Goal: Task Accomplishment & Management: Manage account settings

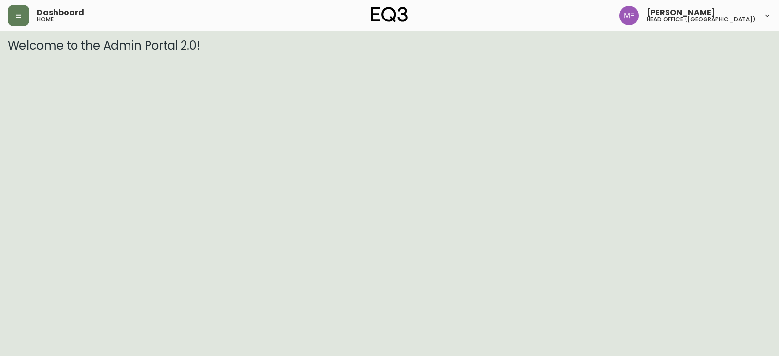
drag, startPoint x: 13, startPoint y: 21, endPoint x: 19, endPoint y: 31, distance: 11.3
click at [14, 20] on button "button" at bounding box center [18, 15] width 21 height 21
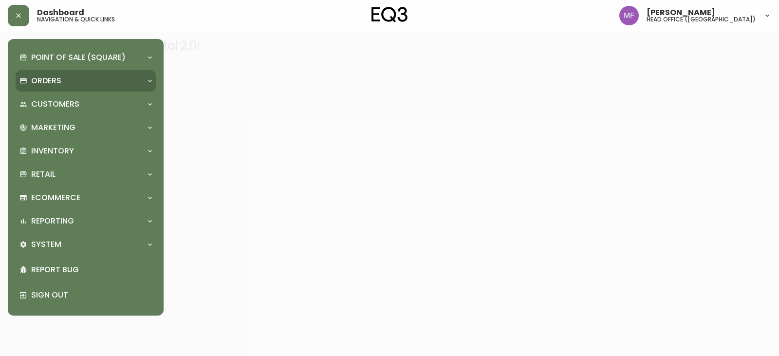
click at [40, 74] on div "Orders" at bounding box center [86, 80] width 140 height 21
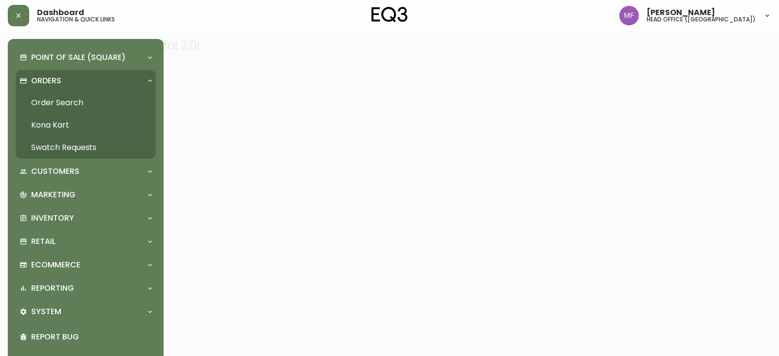
click at [66, 101] on link "Order Search" at bounding box center [86, 102] width 140 height 22
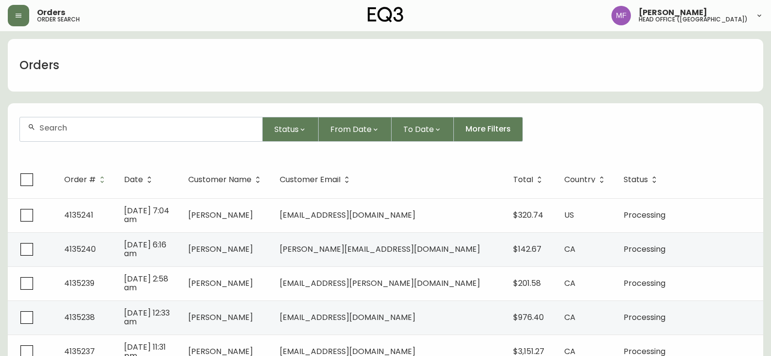
click at [56, 133] on div at bounding box center [141, 129] width 242 height 24
paste input "dianaebolt@gmail.com"
type input "dianaebolt@gmail.com"
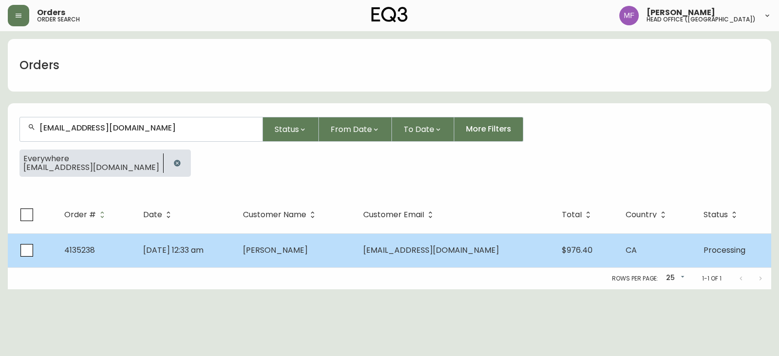
click at [355, 242] on td "Diana Bolton" at bounding box center [295, 250] width 120 height 34
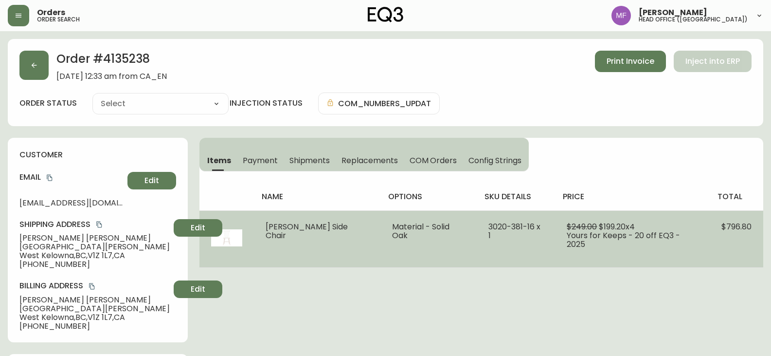
type input "Processing"
select select "PROCESSING"
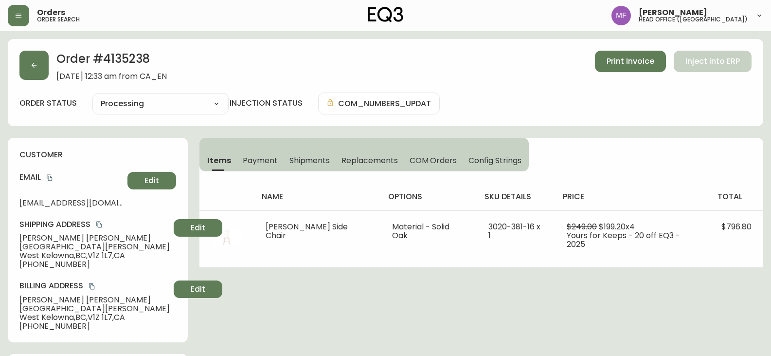
click at [116, 58] on h2 "Order # 4135238" at bounding box center [111, 61] width 110 height 21
copy h2 "4135238"
drag, startPoint x: 76, startPoint y: 239, endPoint x: 0, endPoint y: 242, distance: 75.5
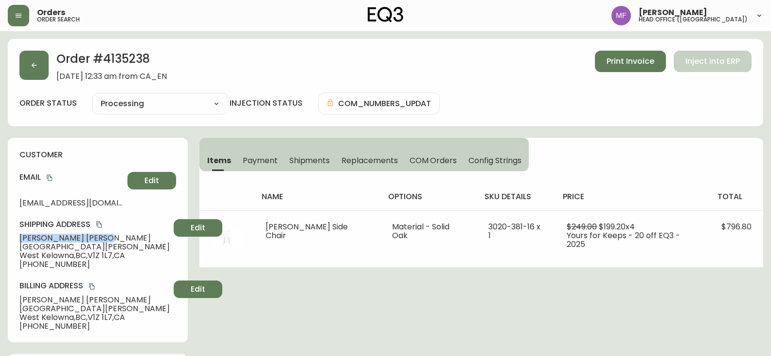
copy span "Diana Bolton"
click at [136, 61] on h2 "Order # 4135238" at bounding box center [111, 61] width 110 height 21
copy h2 "4135238"
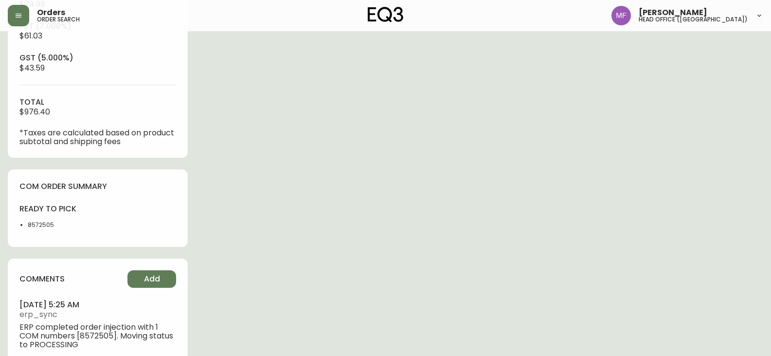
scroll to position [438, 0]
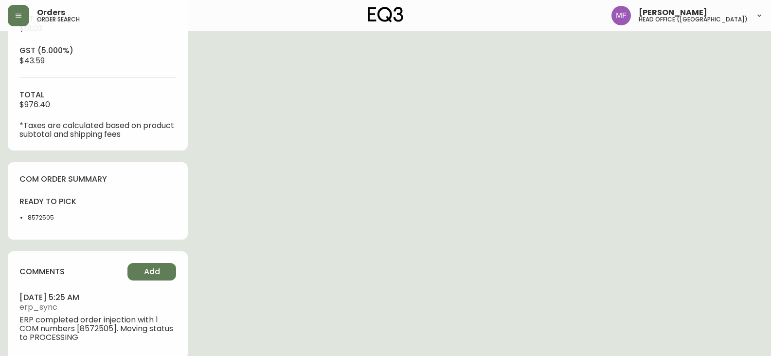
click at [38, 220] on li "8572505" at bounding box center [60, 217] width 64 height 9
click at [38, 219] on li "8572505" at bounding box center [60, 217] width 64 height 9
copy li "8572505"
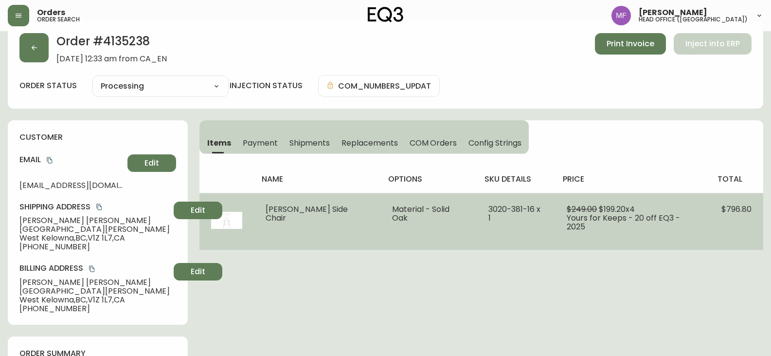
scroll to position [0, 0]
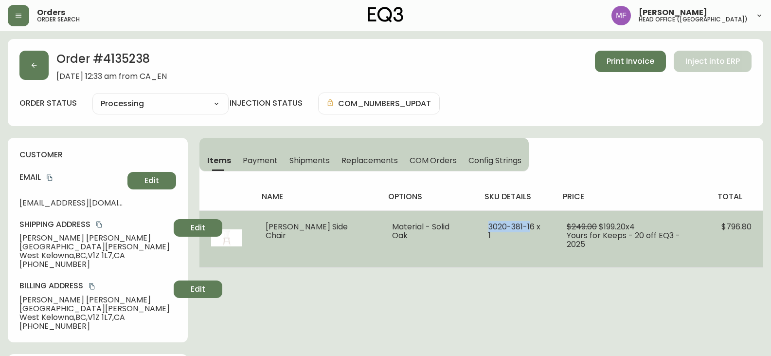
drag, startPoint x: 480, startPoint y: 226, endPoint x: 506, endPoint y: 223, distance: 26.0
click at [506, 223] on span "3020-381-16 x 1" at bounding box center [515, 231] width 52 height 20
click at [511, 225] on span "3020-381-16 x 1" at bounding box center [515, 231] width 52 height 20
drag, startPoint x: 508, startPoint y: 225, endPoint x: 456, endPoint y: 225, distance: 52.1
click at [477, 225] on td "3020-381-16 x 1" at bounding box center [516, 238] width 78 height 57
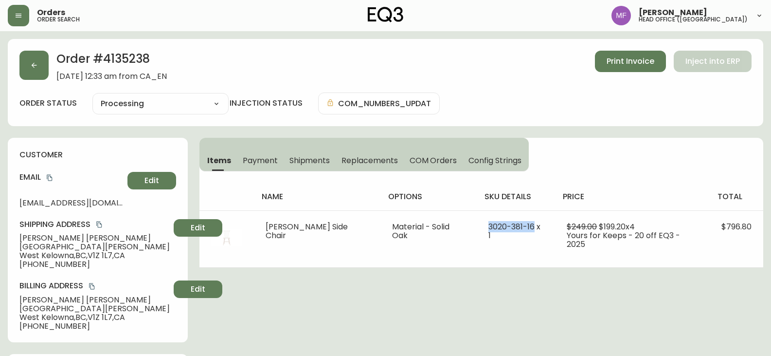
copy span "3020-381-16"
click at [104, 57] on h2 "Order # 4135238" at bounding box center [111, 61] width 110 height 21
copy h2 "4135238"
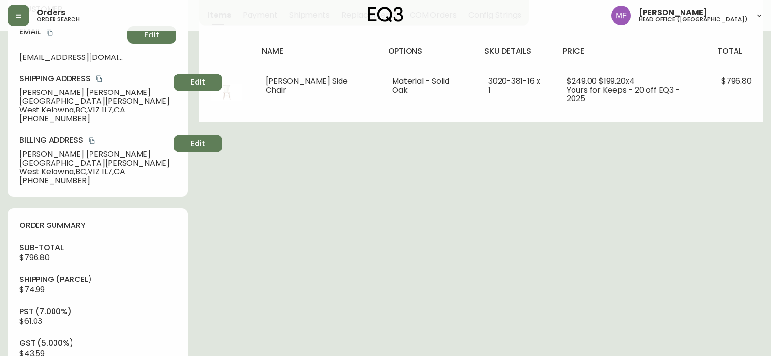
scroll to position [389, 0]
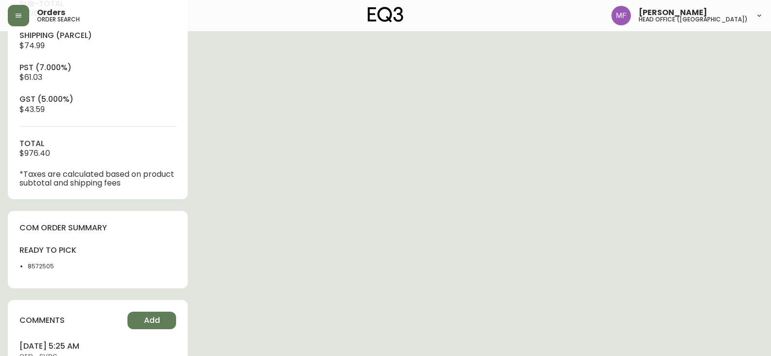
click at [48, 46] on div "sub-total $796.80 Shipping ( Parcel ) $74.99 pst (7.000%) $61.03 gst (5.000%) $…" at bounding box center [97, 93] width 157 height 189
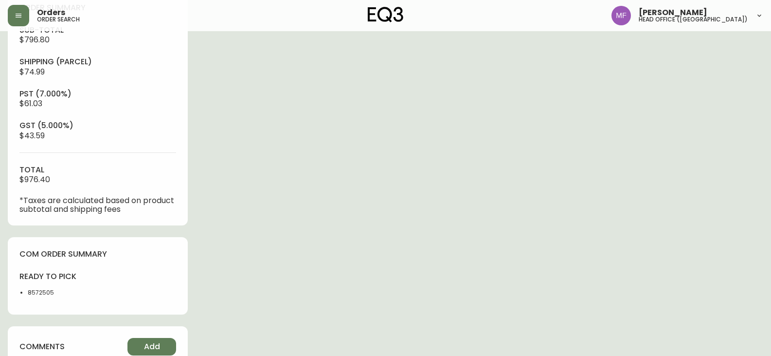
scroll to position [292, 0]
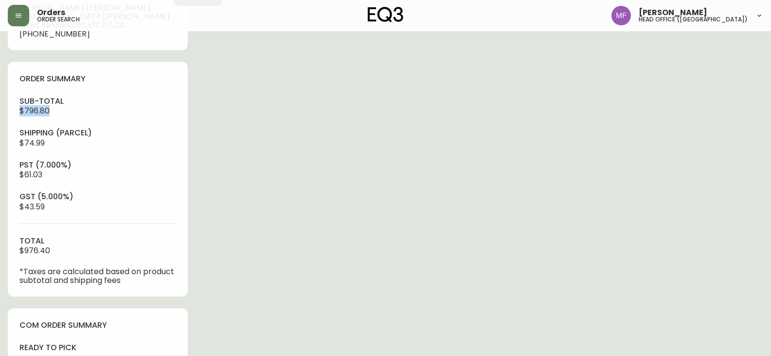
drag, startPoint x: 53, startPoint y: 107, endPoint x: 0, endPoint y: 112, distance: 53.3
click at [0, 112] on main "Order # 4135238 September 10, 2025 at 12:33 am from CA_EN Print Invoice Inject …" at bounding box center [385, 128] width 771 height 778
copy span "$796.80"
drag, startPoint x: 61, startPoint y: 251, endPoint x: 0, endPoint y: 255, distance: 60.9
click at [0, 255] on main "Order # 4135238 September 10, 2025 at 12:33 am from CA_EN Print Invoice Inject …" at bounding box center [385, 128] width 771 height 778
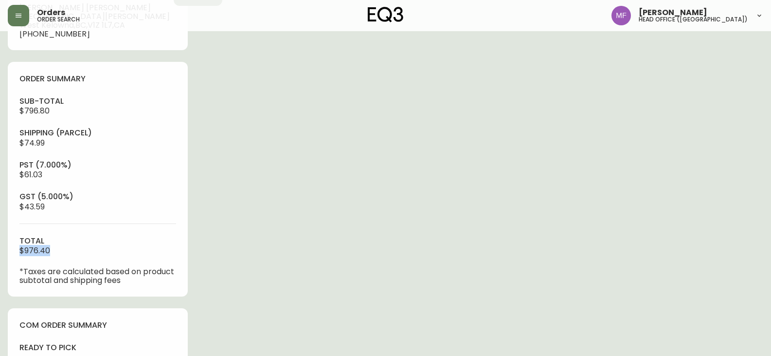
copy span "$976.40"
click at [552, 194] on div "Order # 4135238 September 10, 2025 at 12:33 am from CA_EN Print Invoice Inject …" at bounding box center [386, 132] width 756 height 770
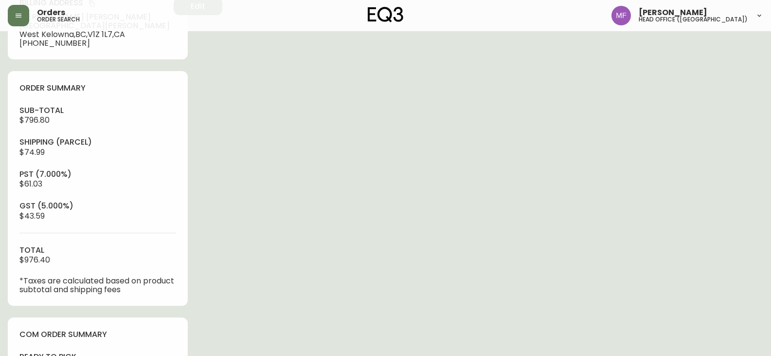
scroll to position [0, 0]
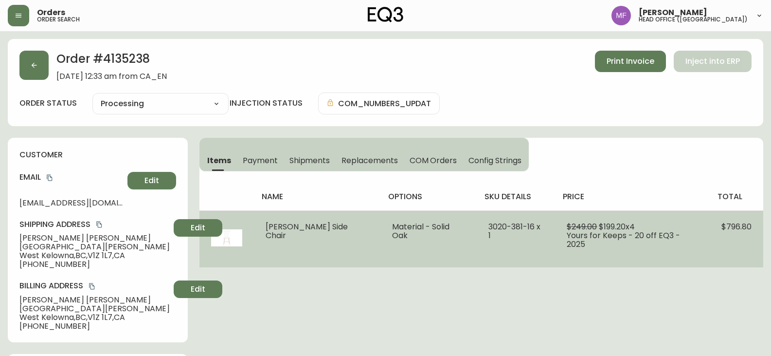
click at [518, 266] on td "3020-381-16 x 1" at bounding box center [516, 238] width 78 height 57
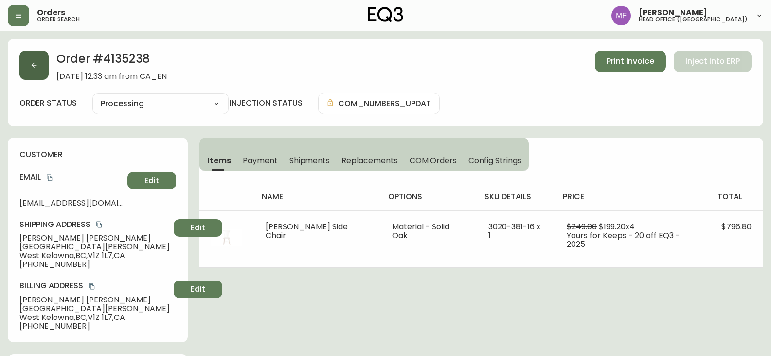
click at [24, 60] on button "button" at bounding box center [33, 65] width 29 height 29
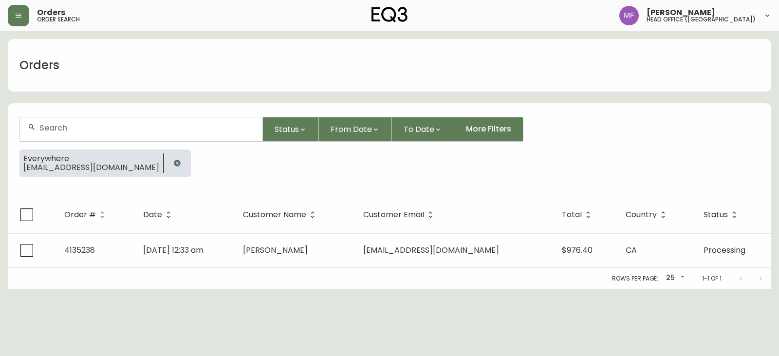
click at [173, 160] on icon "button" at bounding box center [177, 163] width 8 height 8
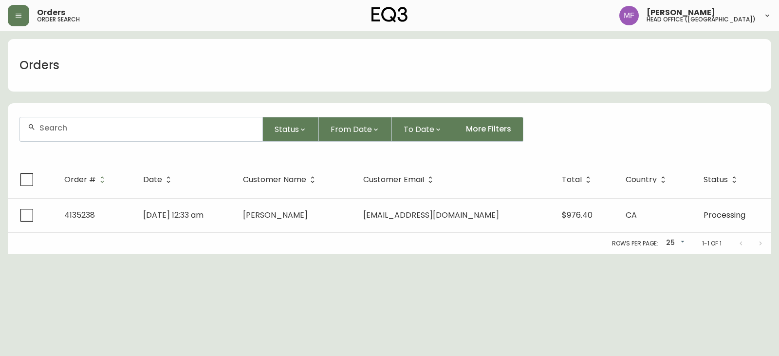
click at [127, 139] on div at bounding box center [141, 129] width 242 height 24
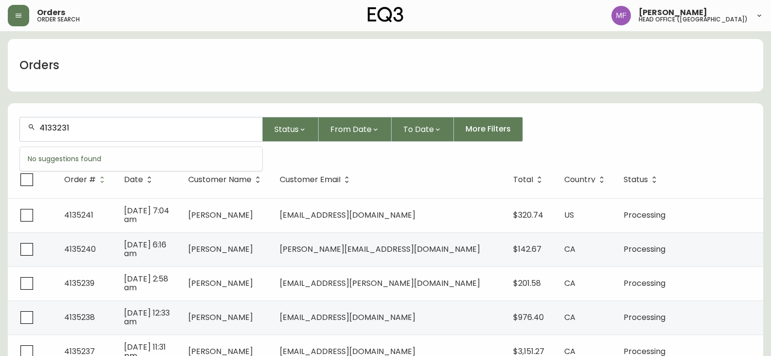
type input "4133231"
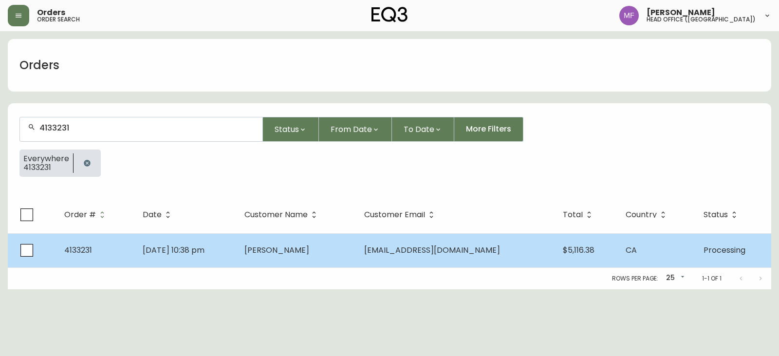
click at [320, 243] on td "Erin Jagielak" at bounding box center [296, 250] width 120 height 34
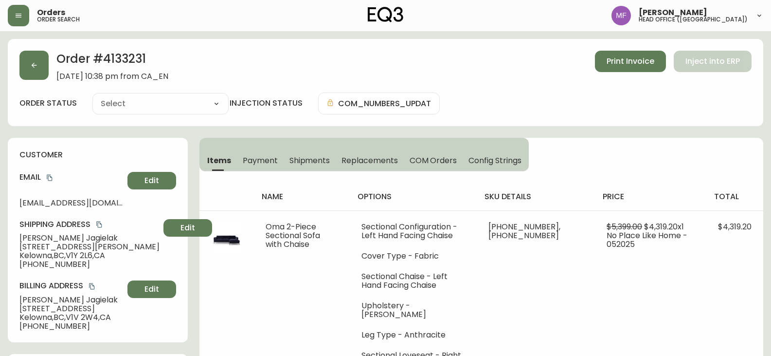
type input "Processing"
select select "PROCESSING"
click at [258, 159] on span "Payment" at bounding box center [260, 160] width 35 height 10
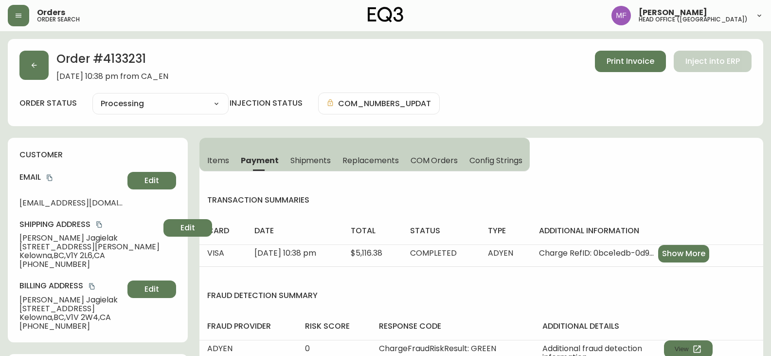
click at [231, 154] on button "Items" at bounding box center [217, 159] width 36 height 21
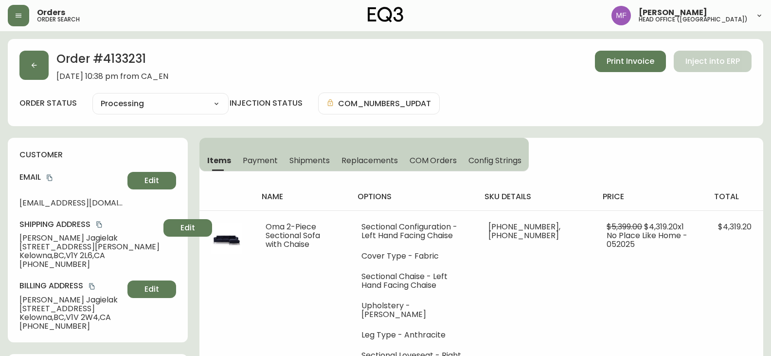
click at [119, 63] on h2 "Order # 4133231" at bounding box center [112, 61] width 112 height 21
copy h2 "4133231"
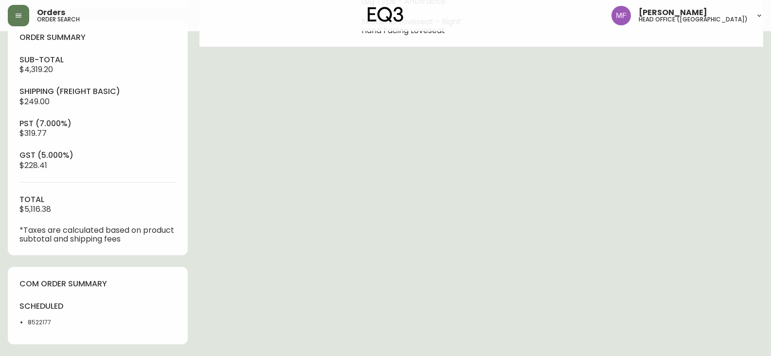
scroll to position [341, 0]
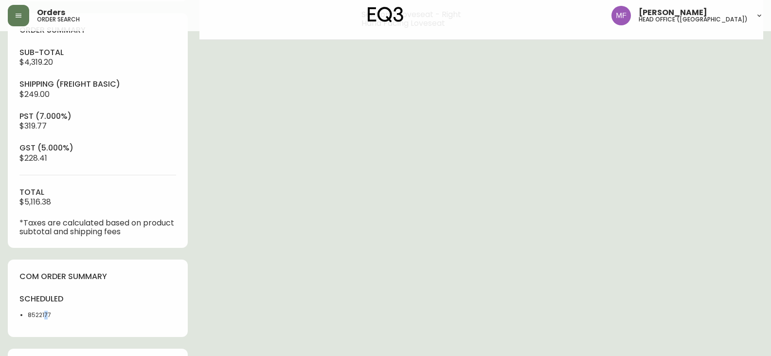
click at [46, 319] on li "8522177" at bounding box center [60, 314] width 64 height 9
copy li "7"
click at [37, 313] on li "8522177" at bounding box center [60, 314] width 64 height 9
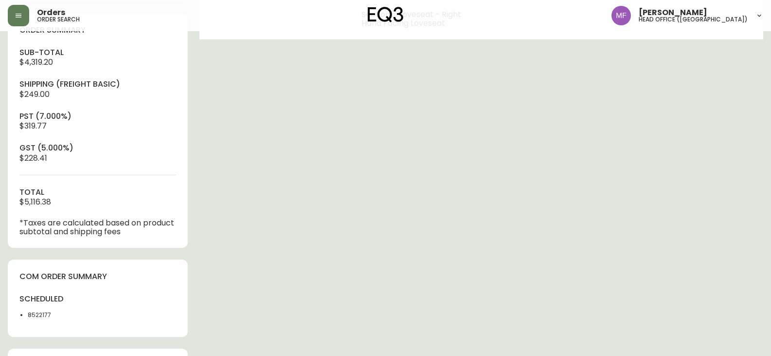
click at [456, 206] on div "Order # 4133231 May 23, 2025 at 10:38 pm from CA_EN Print Invoice Inject into E…" at bounding box center [386, 109] width 756 height 823
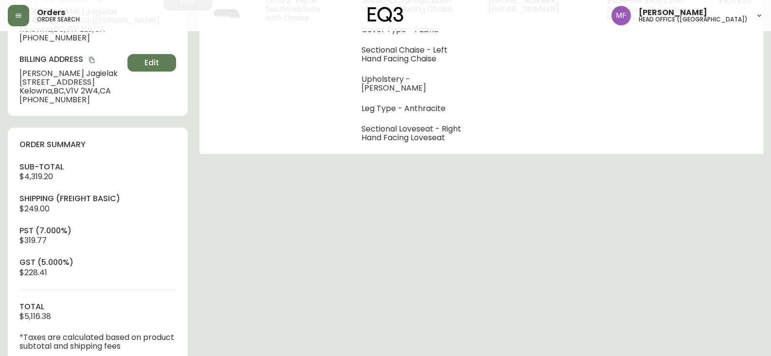
scroll to position [243, 0]
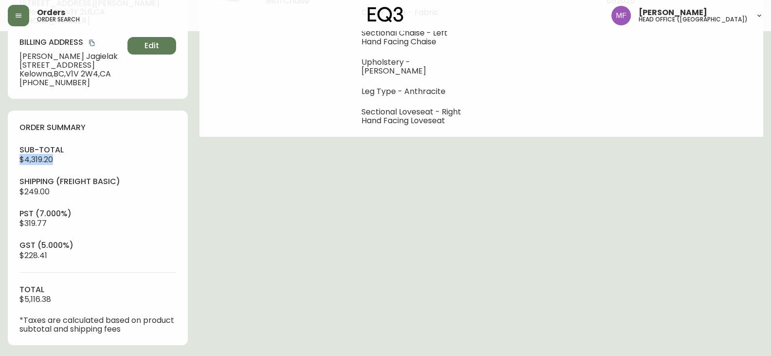
drag, startPoint x: 54, startPoint y: 157, endPoint x: 18, endPoint y: 160, distance: 36.6
click at [18, 160] on div "order summary sub-total $4,319.20 Shipping ( Freight Basic ) $249.00 pst (7.000…" at bounding box center [98, 227] width 180 height 235
drag, startPoint x: 54, startPoint y: 297, endPoint x: 16, endPoint y: 294, distance: 39.0
click at [16, 294] on div "order summary sub-total $4,319.20 Shipping ( Freight Basic ) $249.00 pst (7.000…" at bounding box center [98, 227] width 180 height 235
click at [19, 303] on span "$5,116.38" at bounding box center [35, 298] width 32 height 11
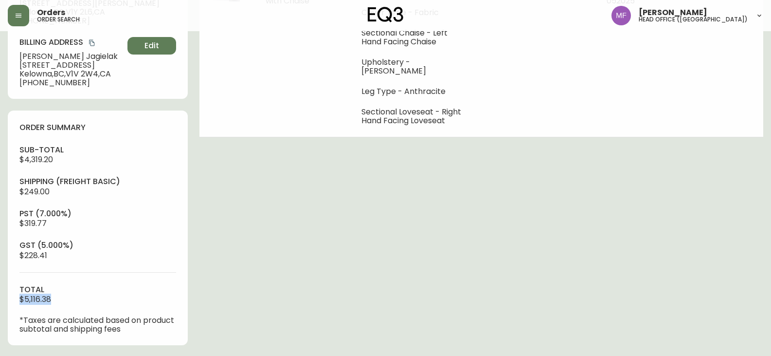
drag, startPoint x: 53, startPoint y: 299, endPoint x: 18, endPoint y: 301, distance: 35.6
click at [18, 301] on div "order summary sub-total $4,319.20 Shipping ( Freight Basic ) $249.00 pst (7.000…" at bounding box center [98, 227] width 180 height 235
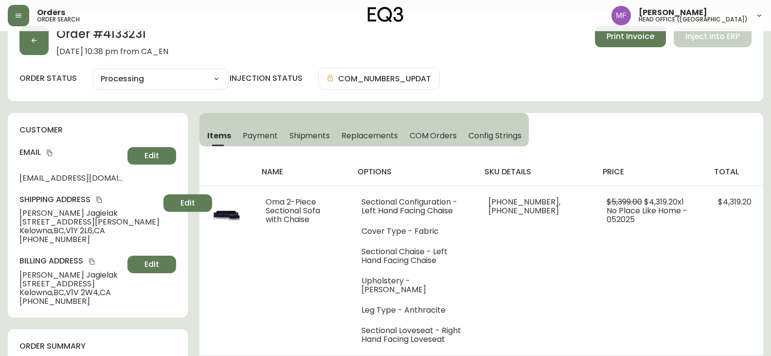
scroll to position [0, 0]
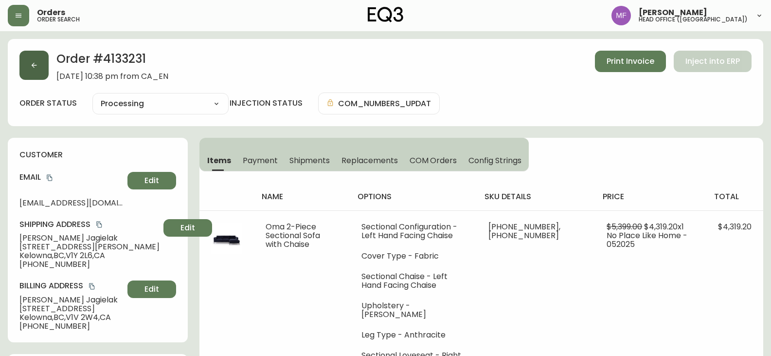
click at [36, 74] on button "button" at bounding box center [33, 65] width 29 height 29
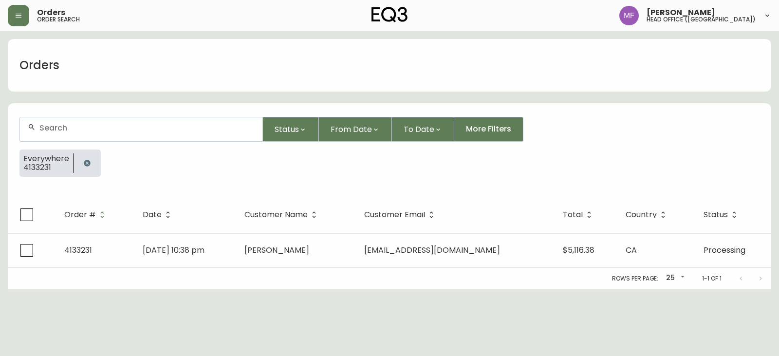
click at [92, 171] on div at bounding box center [86, 162] width 27 height 27
click at [87, 159] on icon "button" at bounding box center [87, 163] width 8 height 8
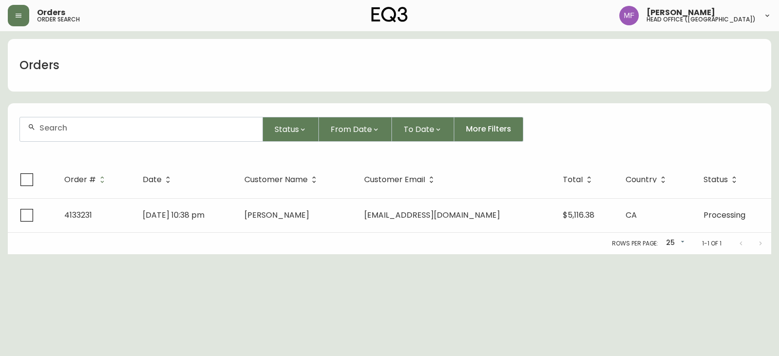
click at [77, 136] on div at bounding box center [141, 129] width 242 height 24
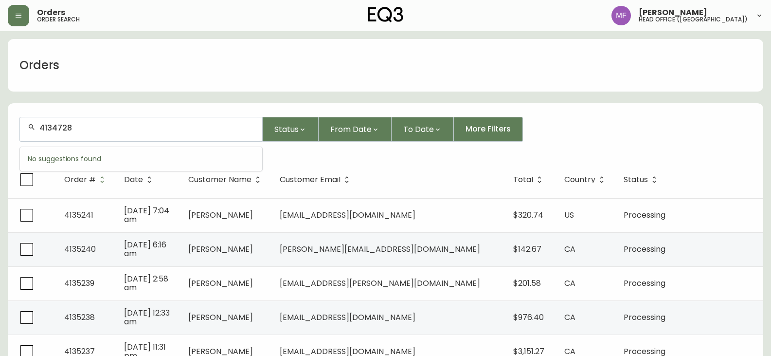
type input "4134728"
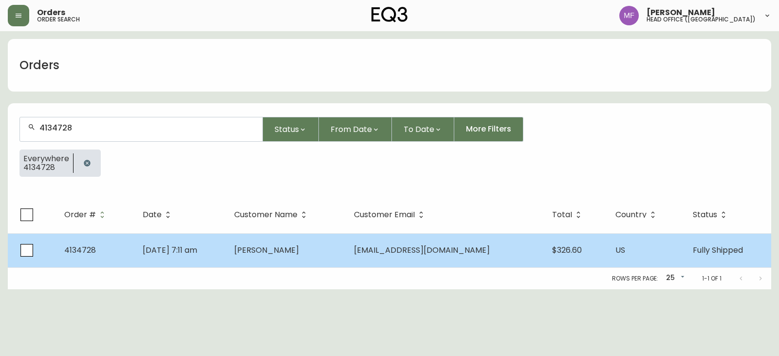
click at [286, 245] on span "Menelik Rowe" at bounding box center [266, 249] width 65 height 11
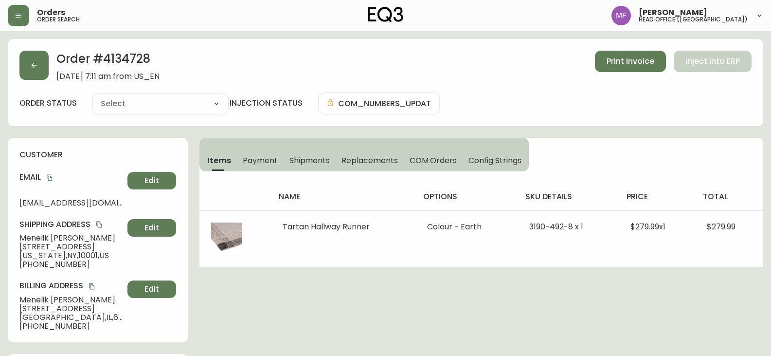
type input "Fully Shipped"
select select "FULLY_SHIPPED"
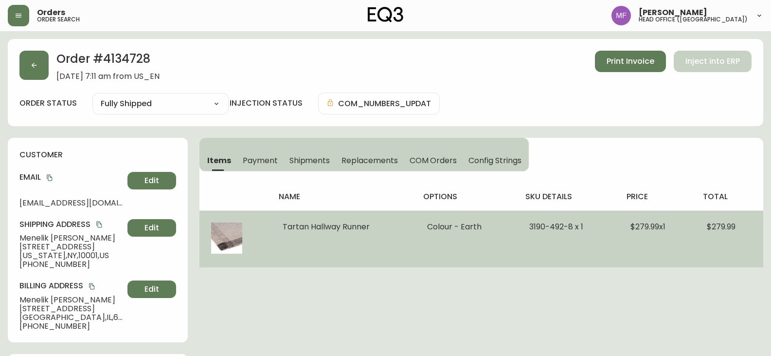
click at [726, 223] on span "$279.99" at bounding box center [721, 226] width 29 height 11
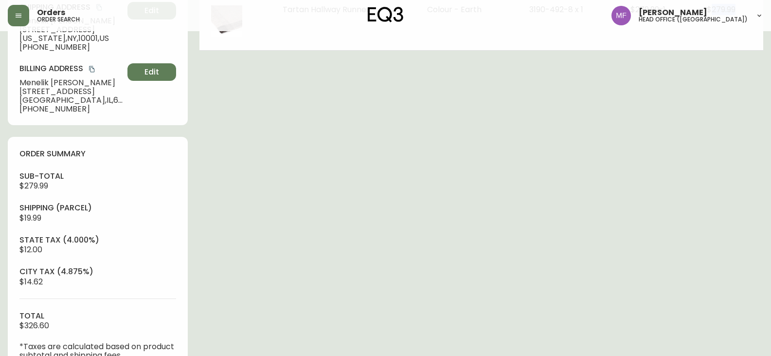
scroll to position [389, 0]
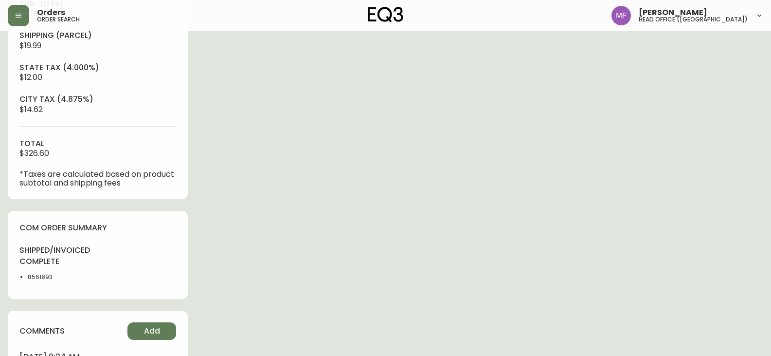
click at [41, 152] on span "$326.60" at bounding box center [34, 152] width 30 height 11
click at [679, 203] on div "Order # 4134728 August 21, 2025 at 7:11 am from US_EN Print Invoice Inject into…" at bounding box center [386, 89] width 756 height 878
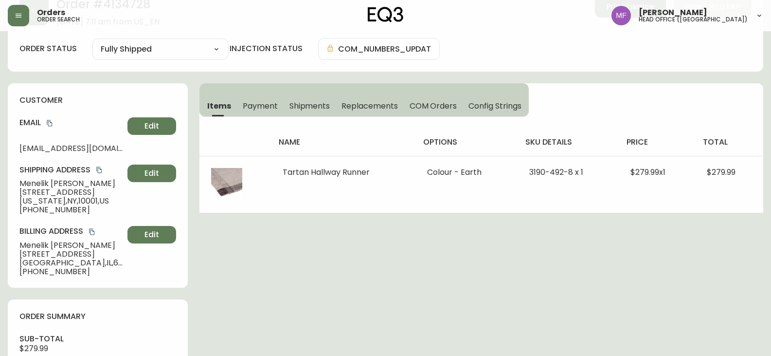
scroll to position [0, 0]
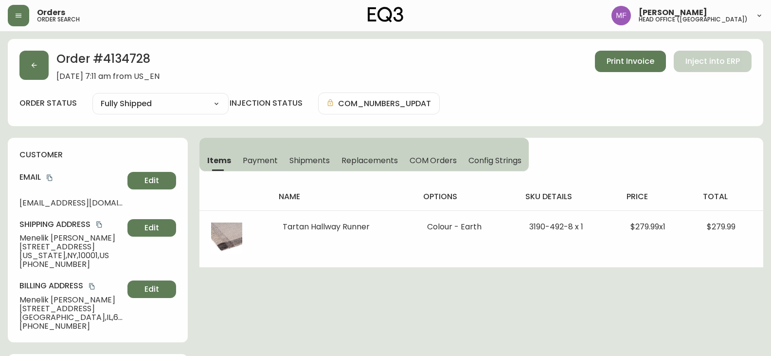
click at [127, 57] on h2 "Order # 4134728" at bounding box center [107, 61] width 103 height 21
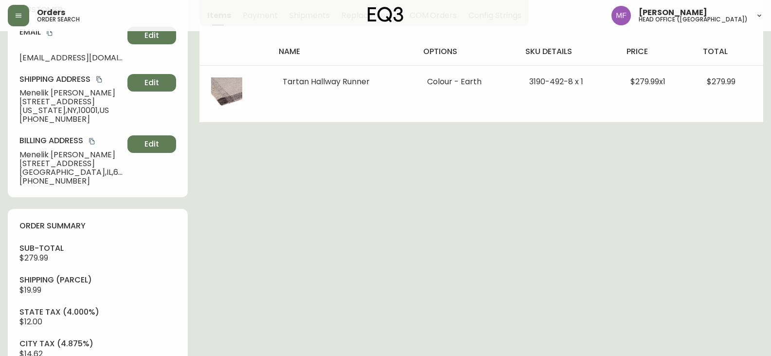
scroll to position [389, 0]
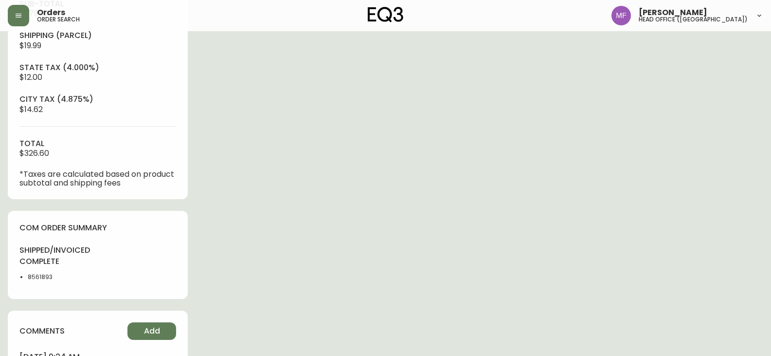
click at [48, 277] on li "8561893" at bounding box center [60, 276] width 64 height 9
click at [355, 199] on div "Order # 4134728 August 21, 2025 at 7:11 am from US_EN Print Invoice Inject into…" at bounding box center [386, 89] width 756 height 878
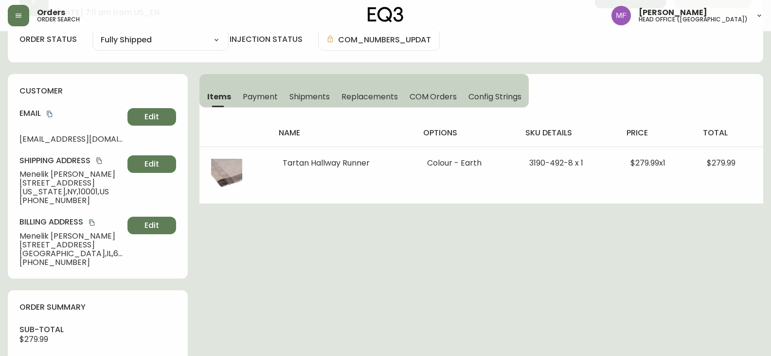
scroll to position [0, 0]
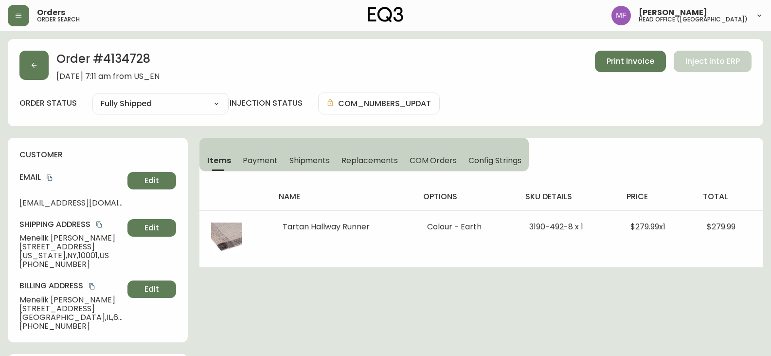
click at [100, 222] on icon "copy" at bounding box center [99, 224] width 7 height 7
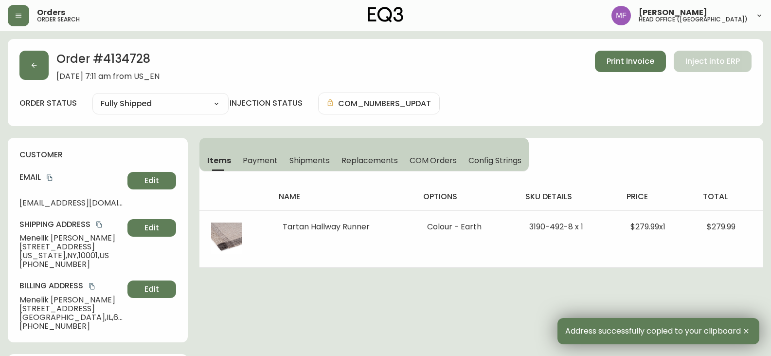
click at [317, 162] on span "Shipments" at bounding box center [310, 160] width 41 height 10
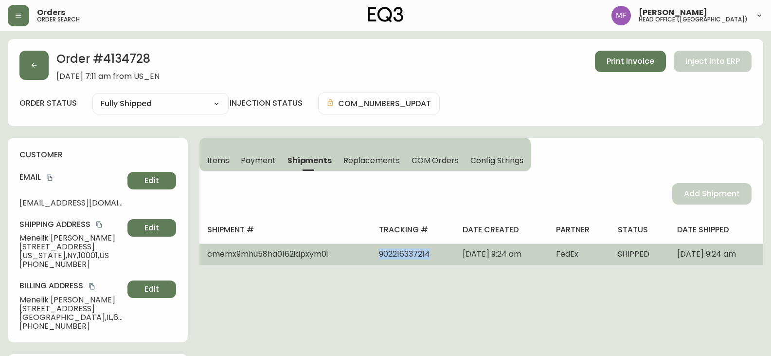
drag, startPoint x: 405, startPoint y: 253, endPoint x: 355, endPoint y: 253, distance: 50.6
click at [371, 253] on td "902216337214" at bounding box center [413, 253] width 84 height 21
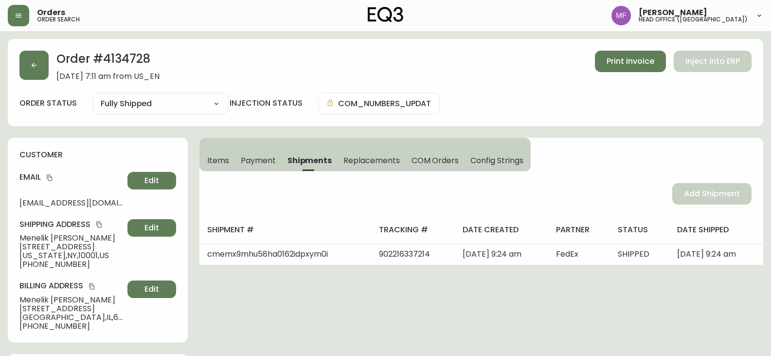
drag, startPoint x: 483, startPoint y: 296, endPoint x: 342, endPoint y: 230, distance: 156.1
click at [210, 151] on button "Items" at bounding box center [217, 159] width 36 height 21
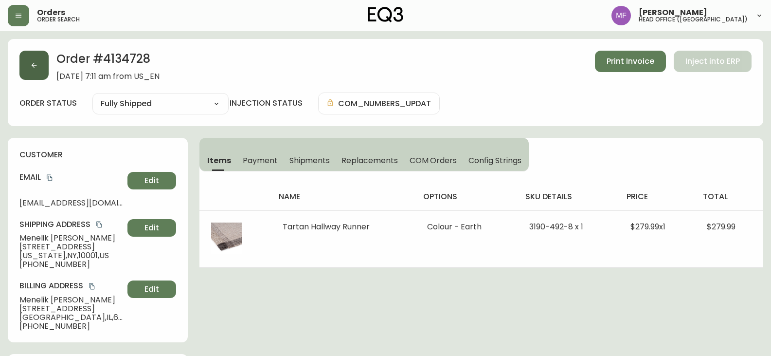
click at [43, 61] on button "button" at bounding box center [33, 65] width 29 height 29
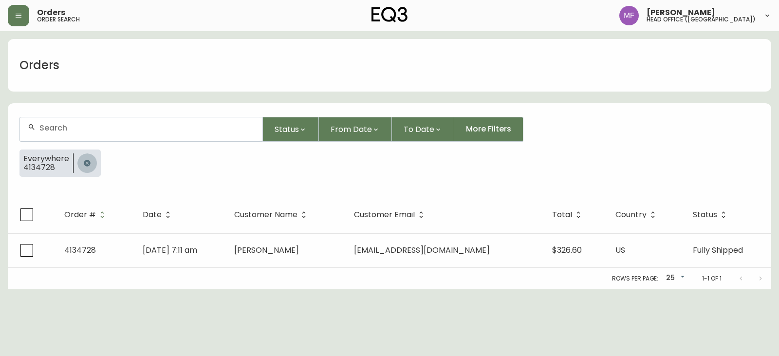
click at [88, 156] on button "button" at bounding box center [86, 162] width 19 height 19
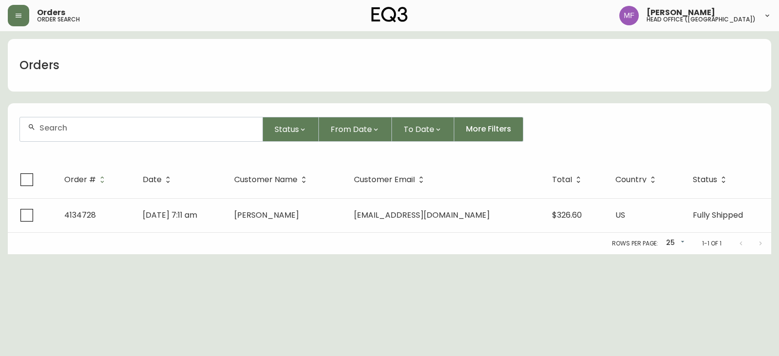
click at [75, 124] on input "text" at bounding box center [146, 127] width 215 height 9
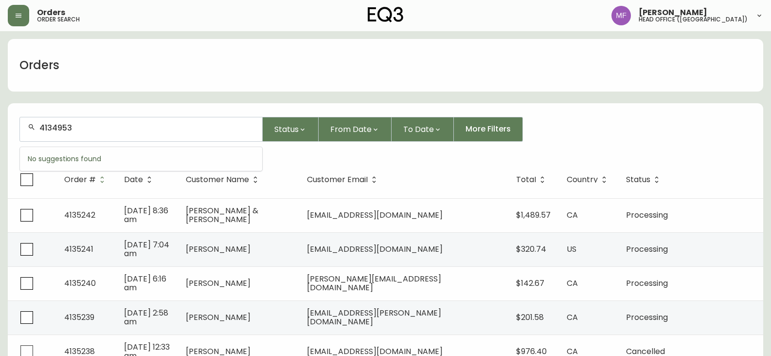
type input "4134953"
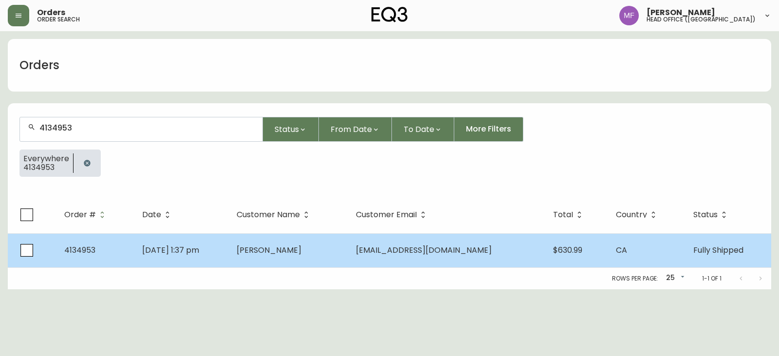
click at [301, 251] on span "Aika Hasanova" at bounding box center [268, 249] width 65 height 11
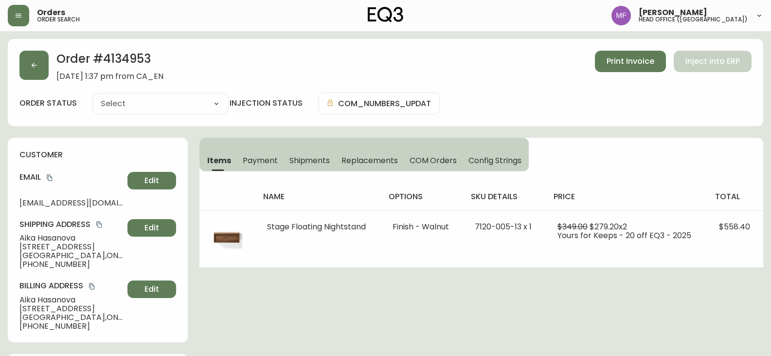
type input "Fully Shipped"
select select "FULLY_SHIPPED"
click at [31, 64] on icon "button" at bounding box center [34, 65] width 8 height 8
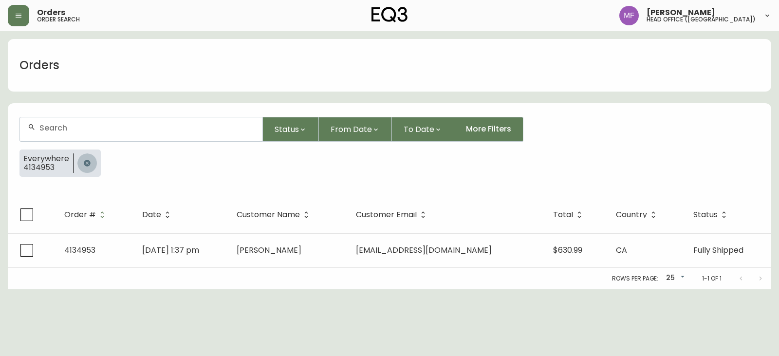
click at [82, 158] on button "button" at bounding box center [86, 162] width 19 height 19
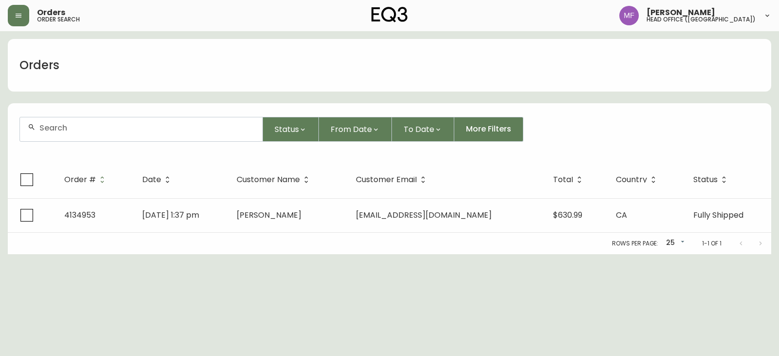
click at [71, 120] on div at bounding box center [141, 129] width 242 height 24
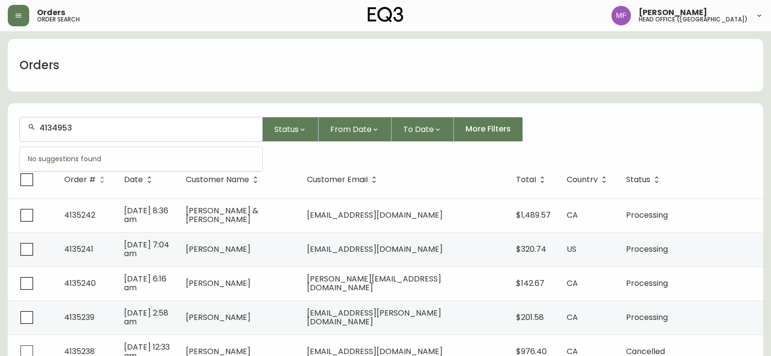
type input "4134953"
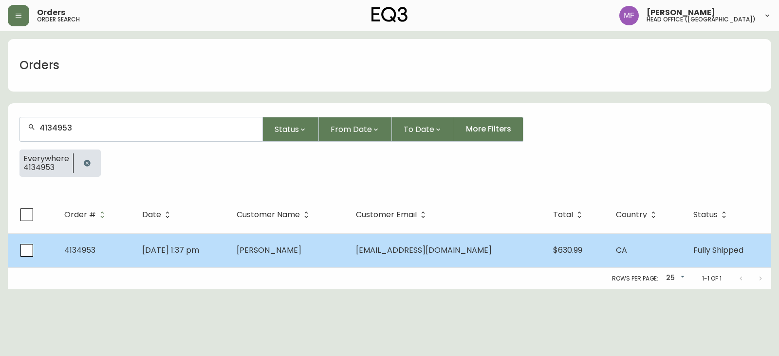
click at [229, 254] on td "Aug 30 2025, 1:37 pm" at bounding box center [181, 250] width 94 height 34
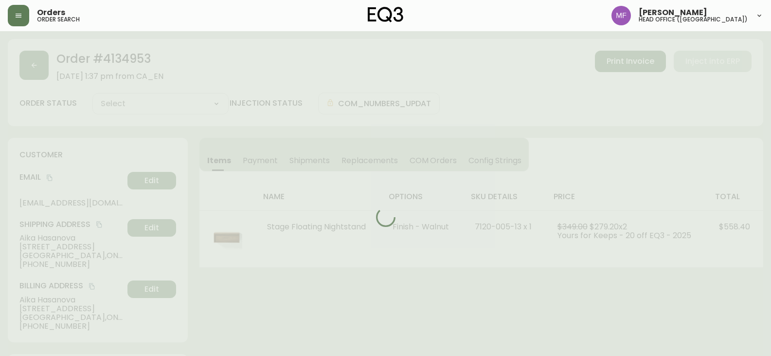
type input "Fully Shipped"
select select "FULLY_SHIPPED"
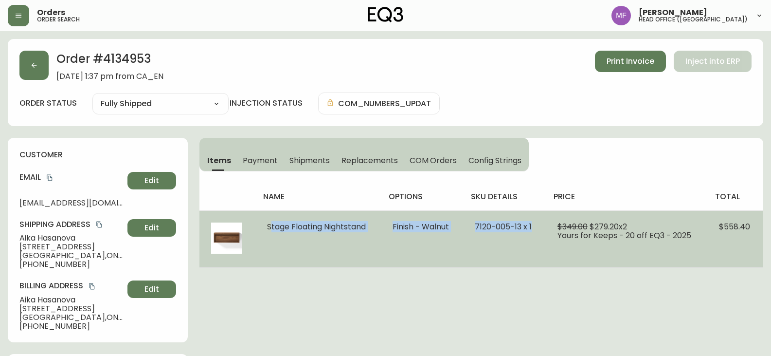
drag, startPoint x: 267, startPoint y: 225, endPoint x: 537, endPoint y: 225, distance: 270.0
click at [537, 225] on tr "Stage Floating Nightstand Finish - Walnut 7120-005-13 x 1 $349.00 $279.20 x 2 Y…" at bounding box center [481, 238] width 564 height 57
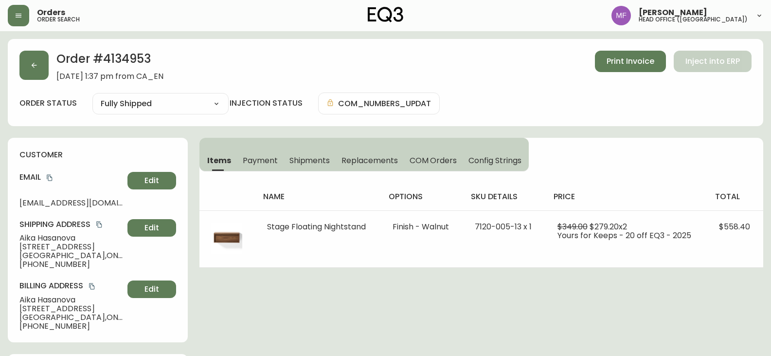
click at [119, 58] on h2 "Order # 4134953" at bounding box center [109, 61] width 107 height 21
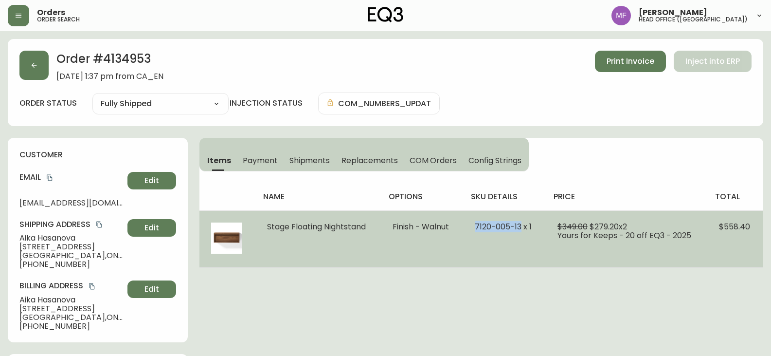
drag, startPoint x: 471, startPoint y: 230, endPoint x: 522, endPoint y: 237, distance: 51.5
click at [522, 237] on td "7120-005-13 x 1" at bounding box center [504, 238] width 83 height 57
drag, startPoint x: 267, startPoint y: 225, endPoint x: 541, endPoint y: 243, distance: 275.0
click at [541, 243] on tr "Stage Floating Nightstand Finish - Walnut 7120-005-13 x 1 $349.00 $279.20 x 2 Y…" at bounding box center [481, 238] width 564 height 57
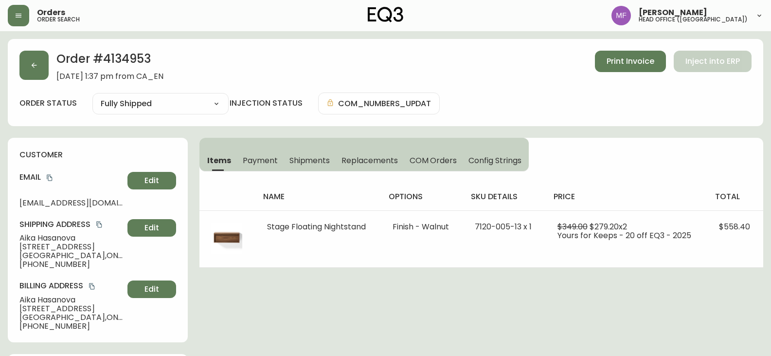
click at [116, 58] on h2 "Order # 4134953" at bounding box center [109, 61] width 107 height 21
click at [27, 76] on button "button" at bounding box center [33, 65] width 29 height 29
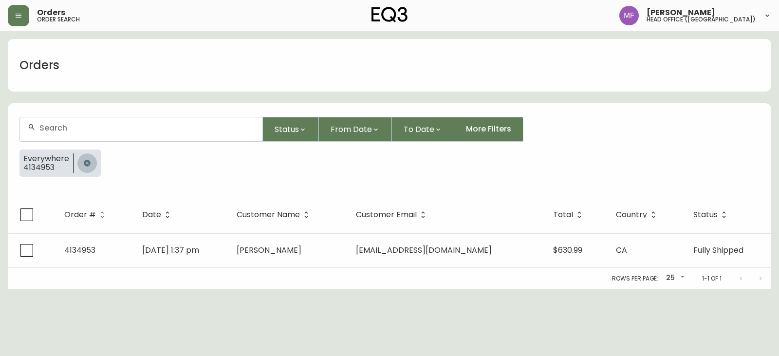
click at [86, 160] on icon "button" at bounding box center [87, 163] width 8 height 8
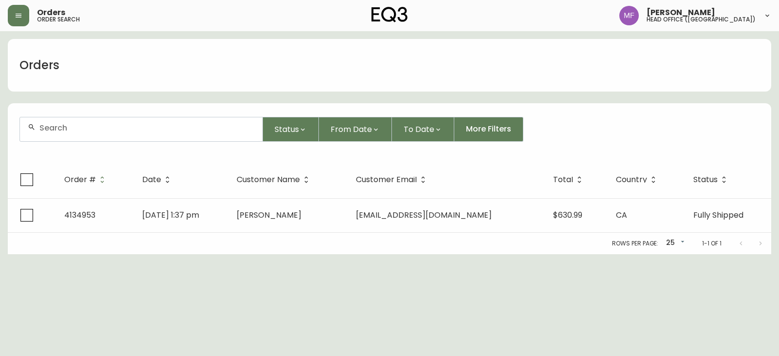
click at [80, 132] on div at bounding box center [141, 129] width 242 height 24
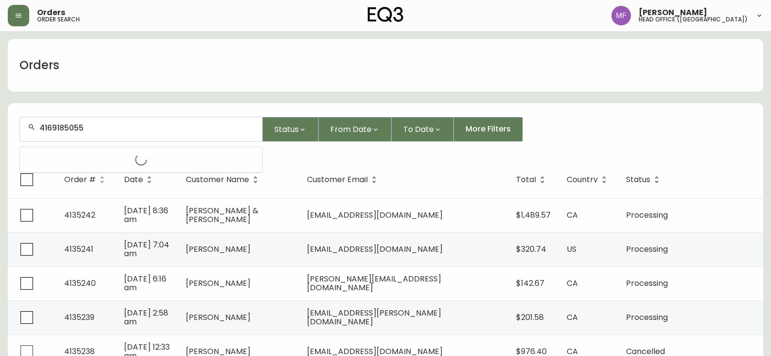
type input "4169185055"
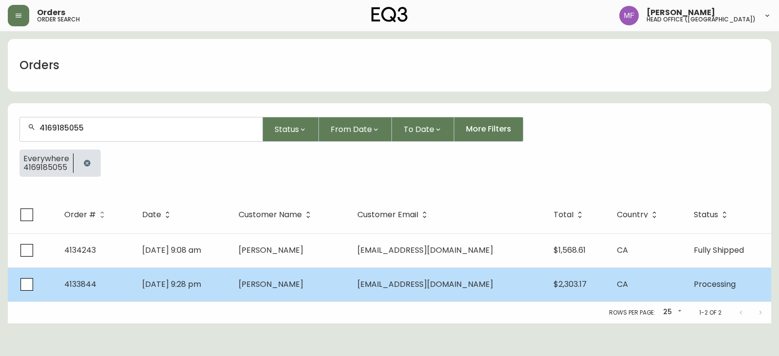
click at [231, 293] on td "Jun 26 2025, 9:28 pm" at bounding box center [182, 284] width 96 height 34
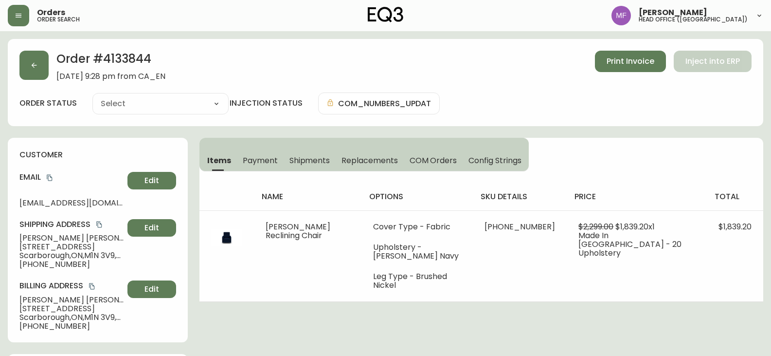
type input "Processing"
select select "PROCESSING"
click at [43, 70] on button "button" at bounding box center [33, 65] width 29 height 29
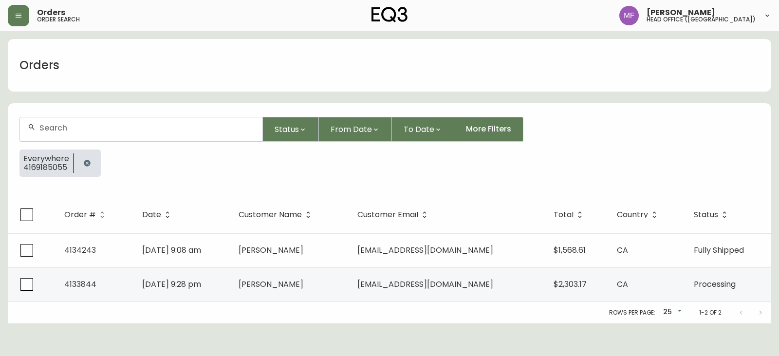
click at [87, 163] on icon "button" at bounding box center [87, 163] width 8 height 8
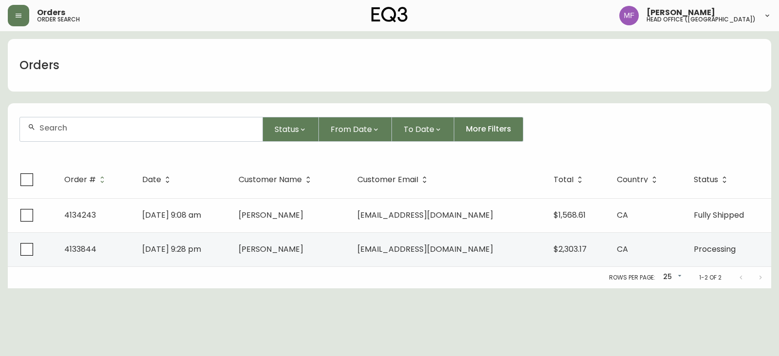
click at [78, 132] on input "text" at bounding box center [146, 127] width 215 height 9
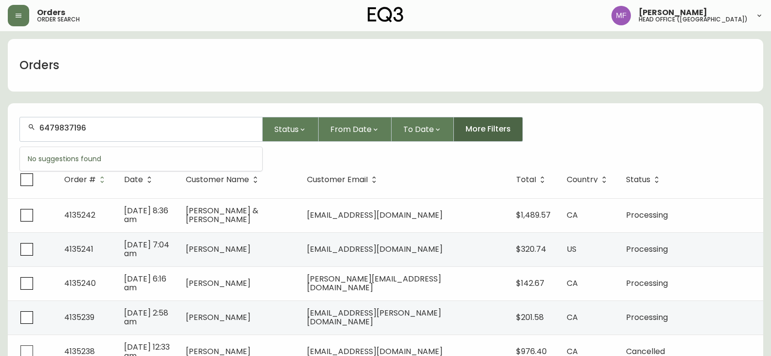
type input "6479837196"
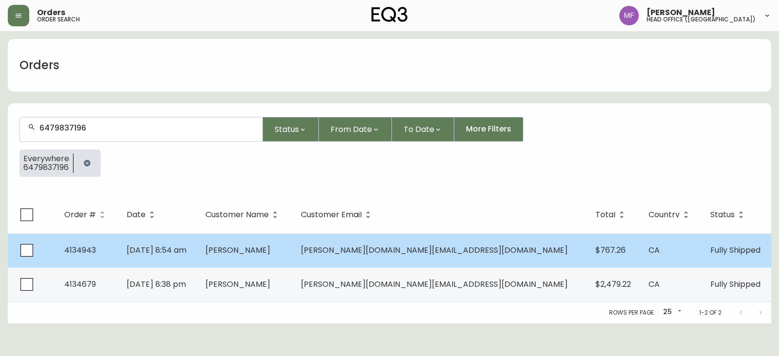
click at [270, 254] on span "[PERSON_NAME]" at bounding box center [237, 249] width 65 height 11
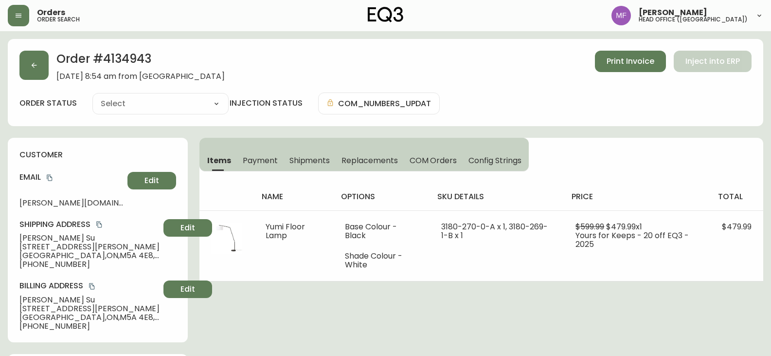
type input "Fully Shipped"
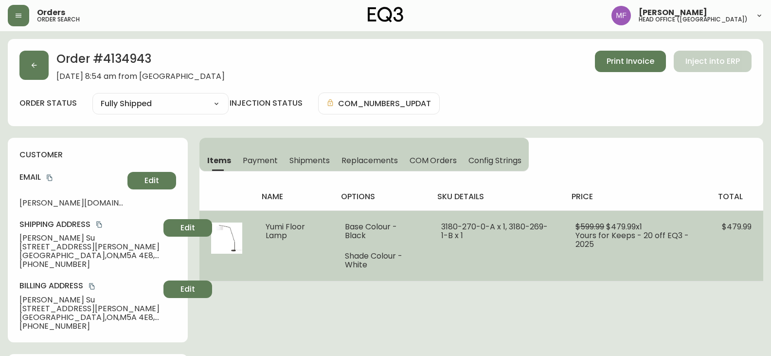
select select "FULLY_SHIPPED"
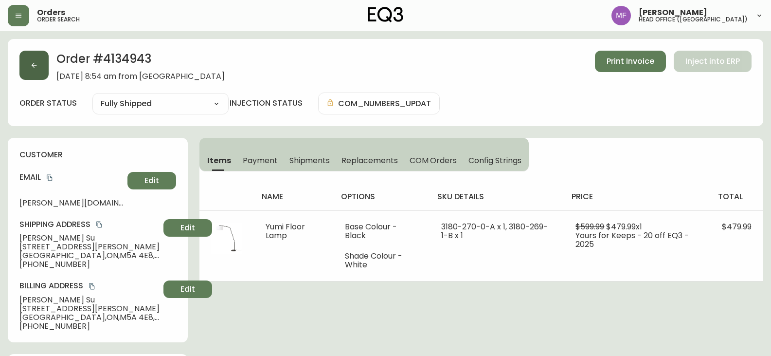
click at [44, 62] on button "button" at bounding box center [33, 65] width 29 height 29
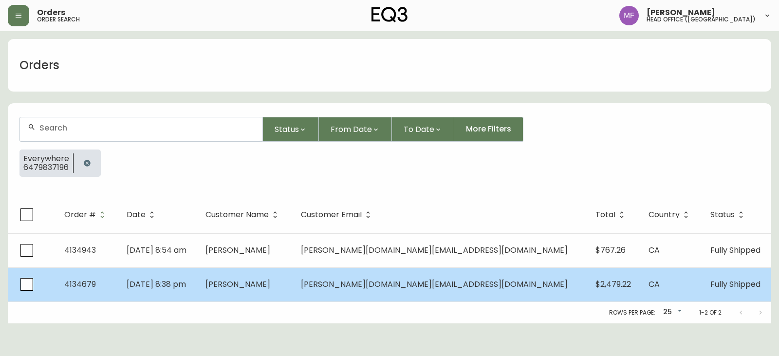
click at [293, 291] on td "[PERSON_NAME]" at bounding box center [245, 284] width 95 height 34
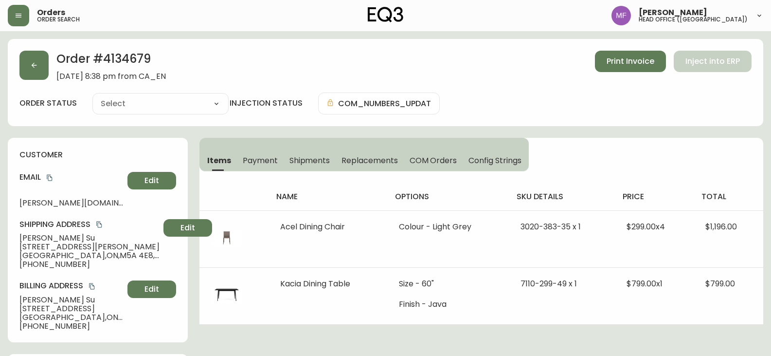
type input "Fully Shipped"
select select "FULLY_SHIPPED"
click at [317, 155] on span "Shipments" at bounding box center [310, 160] width 41 height 10
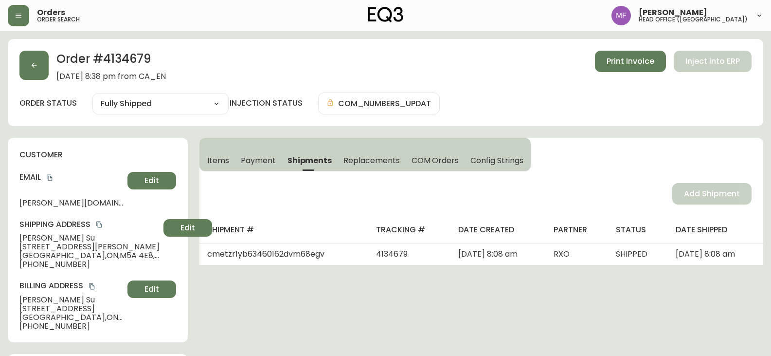
click at [129, 51] on h2 "Order # 4134679" at bounding box center [110, 61] width 109 height 21
click at [40, 62] on button "button" at bounding box center [33, 65] width 29 height 29
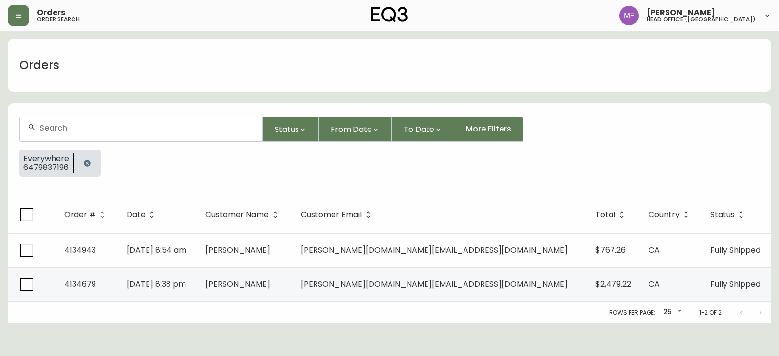
click at [91, 163] on button "button" at bounding box center [86, 162] width 19 height 19
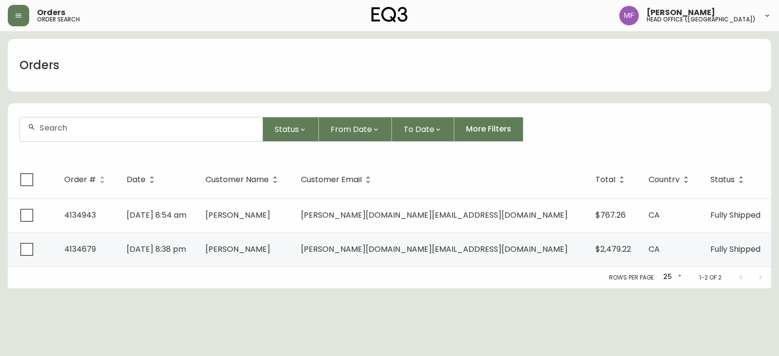
click at [79, 127] on input "text" at bounding box center [146, 127] width 215 height 9
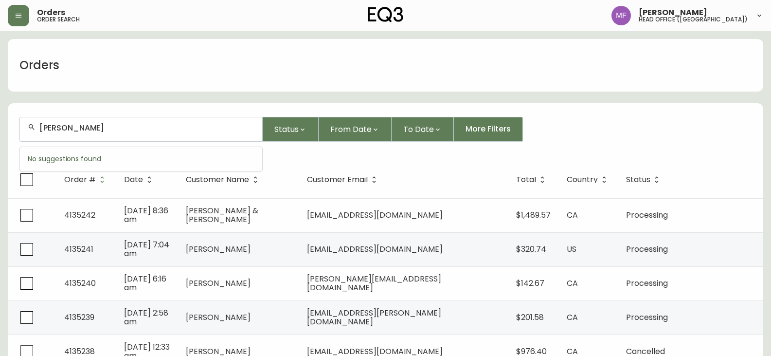
type input "colin sweett"
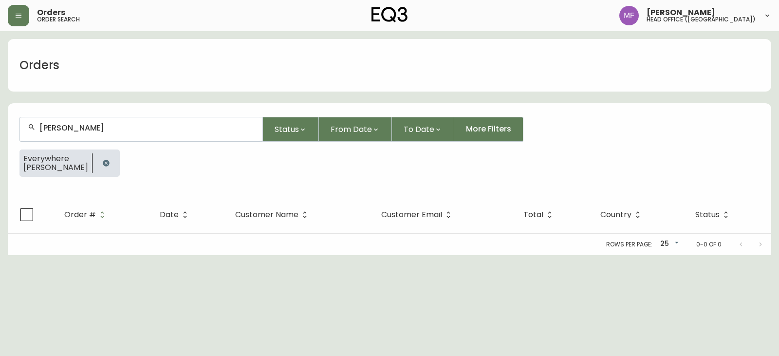
click at [92, 157] on div at bounding box center [105, 162] width 27 height 27
click at [97, 161] on button "button" at bounding box center [105, 162] width 19 height 19
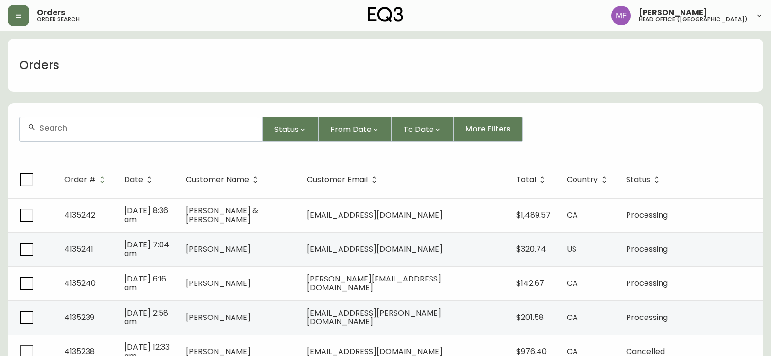
click at [72, 132] on div at bounding box center [141, 129] width 242 height 24
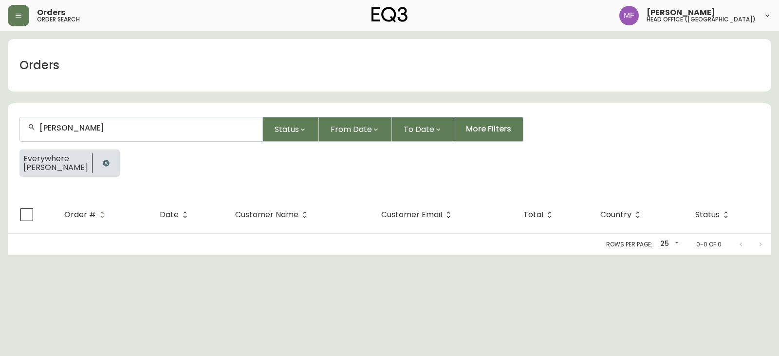
type input "adam sharp"
click at [103, 161] on icon "button" at bounding box center [106, 163] width 6 height 6
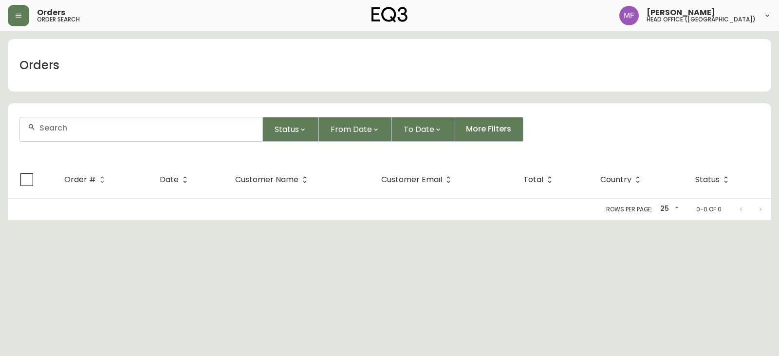
click at [79, 132] on input "text" at bounding box center [146, 127] width 215 height 9
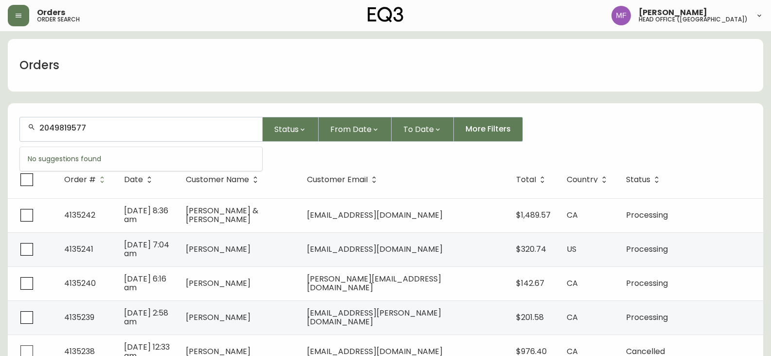
type input "2049819577"
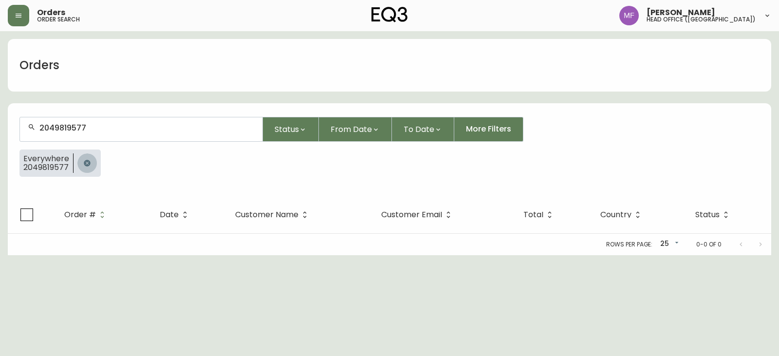
click at [85, 161] on icon "button" at bounding box center [87, 163] width 6 height 6
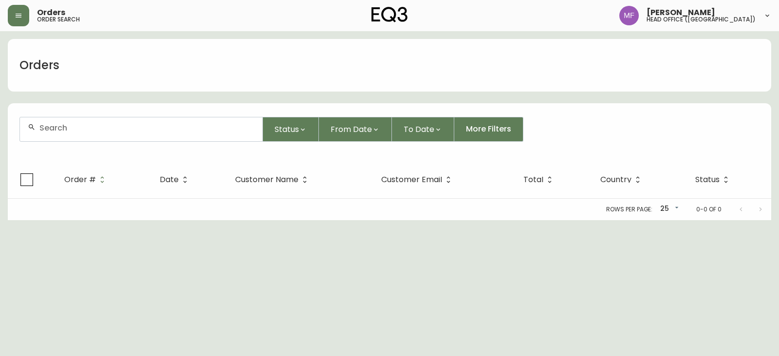
click at [75, 129] on input "text" at bounding box center [146, 127] width 215 height 9
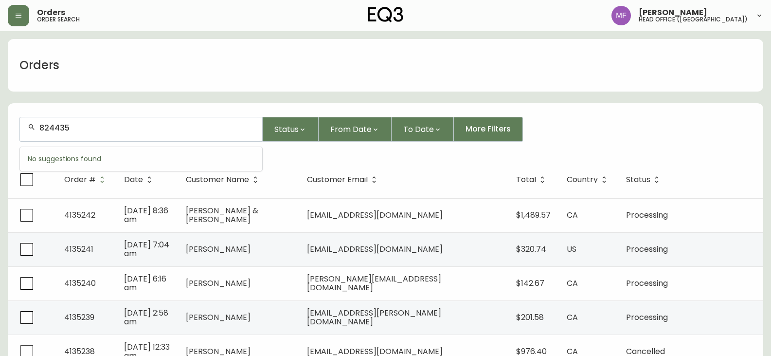
type input "824435"
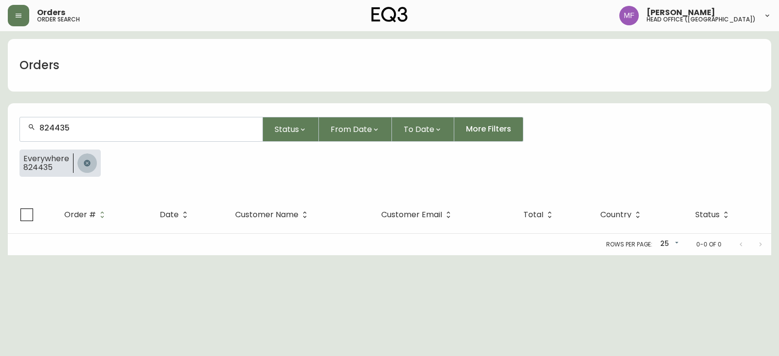
click at [80, 161] on button "button" at bounding box center [86, 162] width 19 height 19
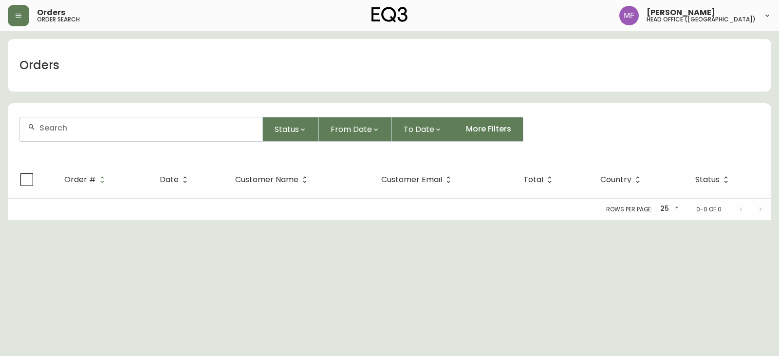
click at [81, 137] on div at bounding box center [141, 129] width 242 height 24
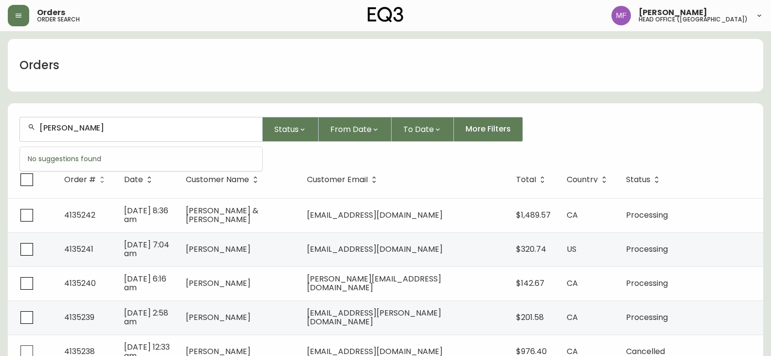
type input "shailaja nadarajah"
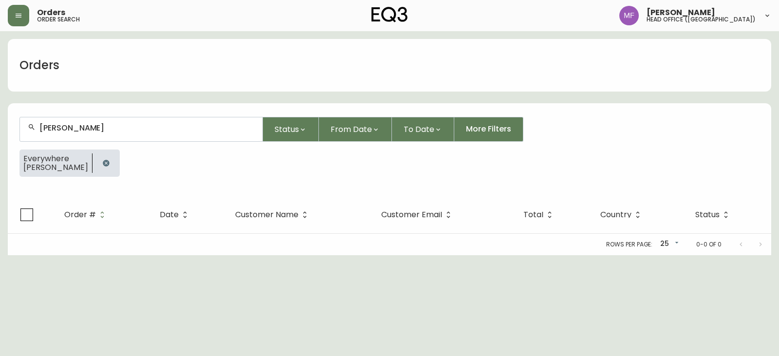
click at [113, 159] on button "button" at bounding box center [105, 162] width 19 height 19
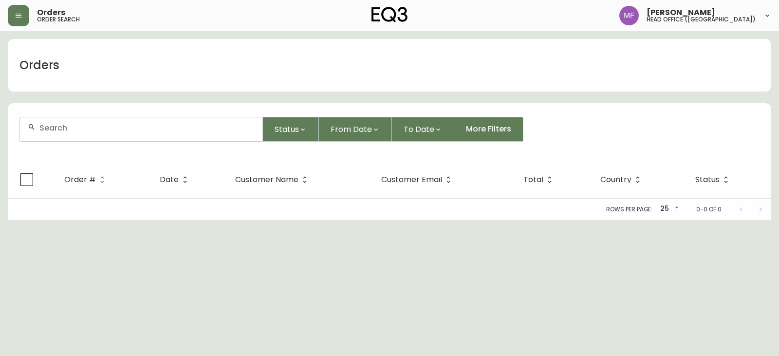
click at [112, 134] on div at bounding box center [141, 129] width 242 height 24
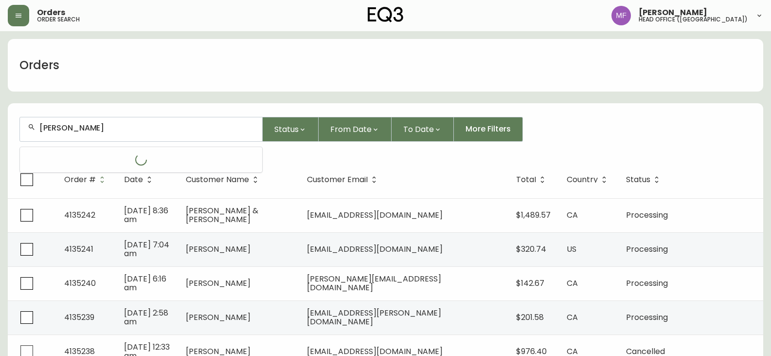
type input "anna su"
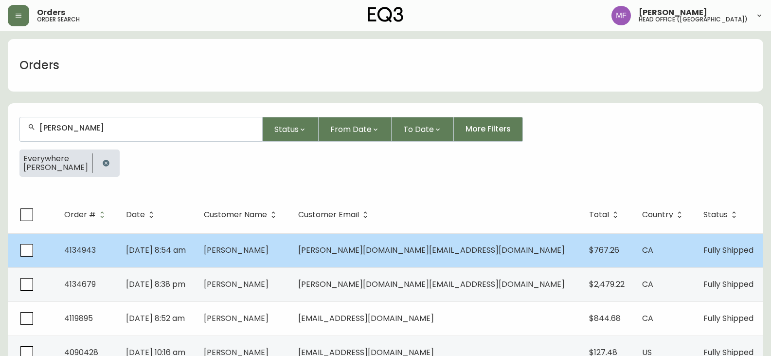
click at [269, 251] on span "[PERSON_NAME]" at bounding box center [236, 249] width 65 height 11
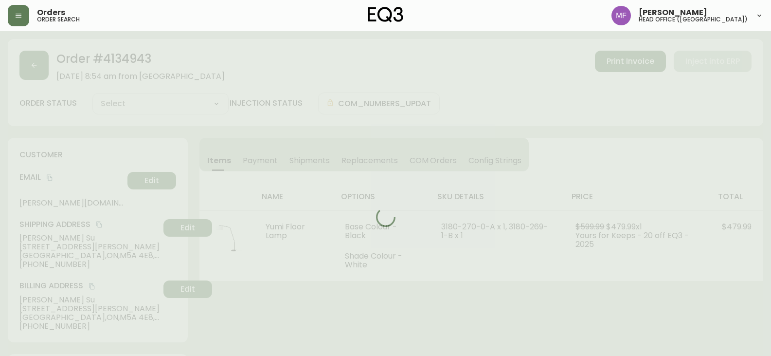
type input "Fully Shipped"
select select "FULLY_SHIPPED"
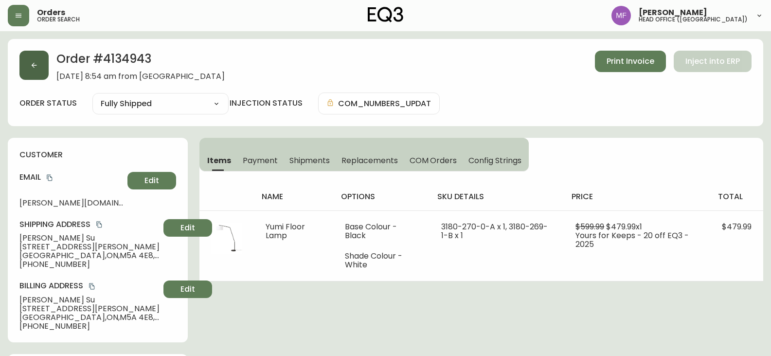
click at [23, 61] on button "button" at bounding box center [33, 65] width 29 height 29
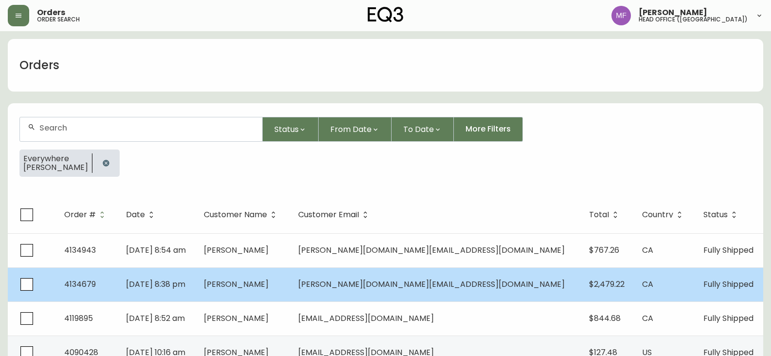
click at [290, 288] on td "[PERSON_NAME]" at bounding box center [243, 284] width 94 height 34
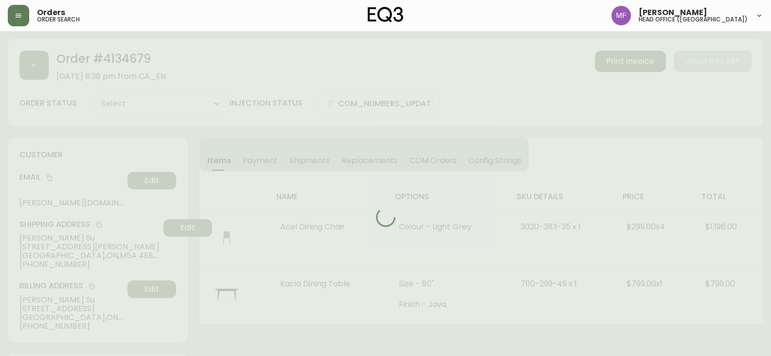
type input "Fully Shipped"
select select "FULLY_SHIPPED"
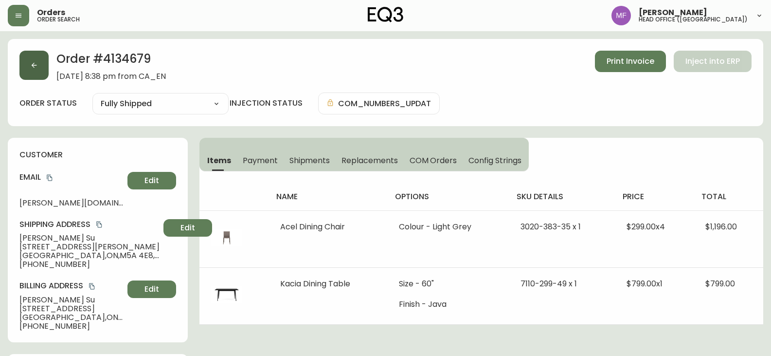
click at [24, 78] on button "button" at bounding box center [33, 65] width 29 height 29
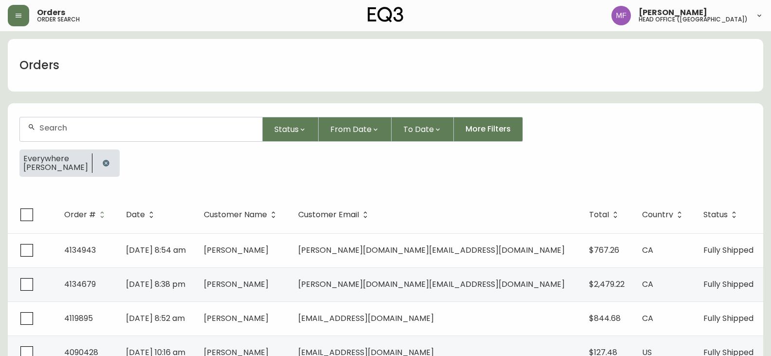
click at [96, 160] on button "button" at bounding box center [105, 162] width 19 height 19
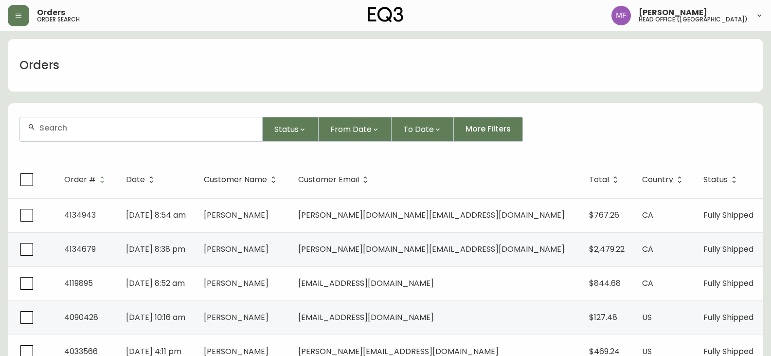
click at [78, 138] on div at bounding box center [141, 129] width 242 height 24
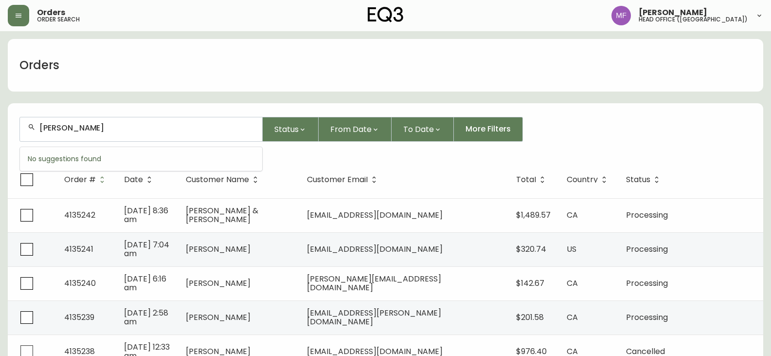
type input "stacey bowman"
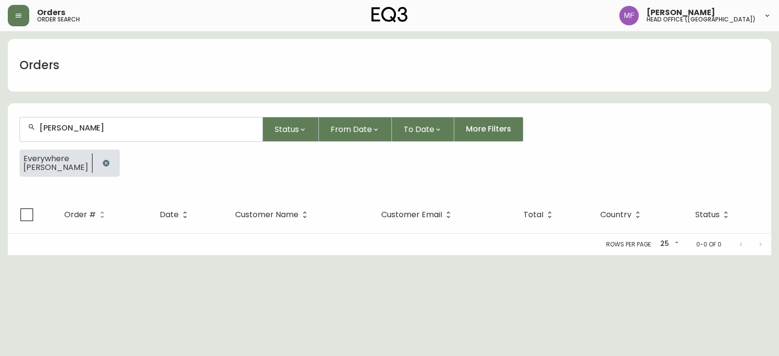
click at [99, 162] on button "button" at bounding box center [105, 162] width 19 height 19
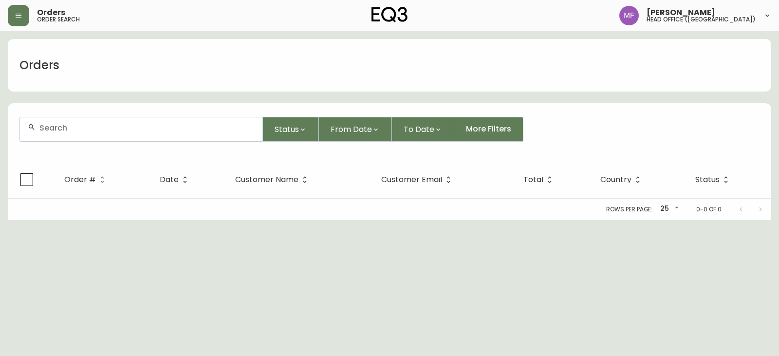
click at [97, 133] on div at bounding box center [141, 129] width 242 height 24
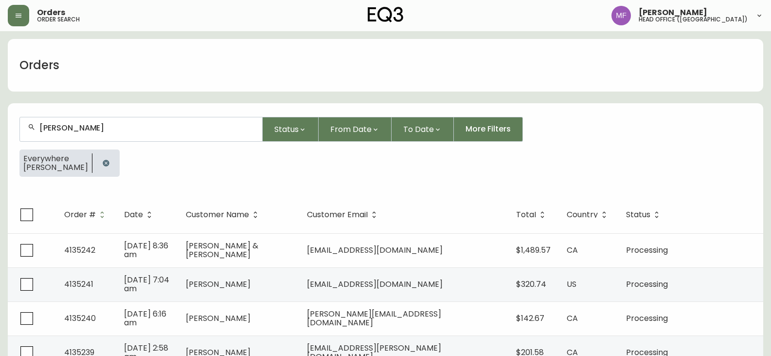
type input "rachelle beaudoin"
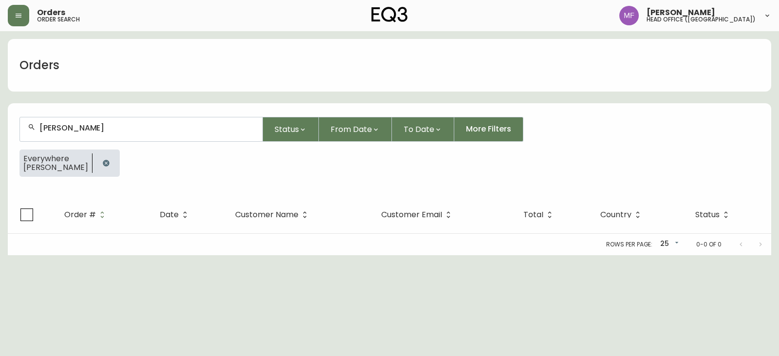
click at [107, 164] on button "button" at bounding box center [105, 162] width 19 height 19
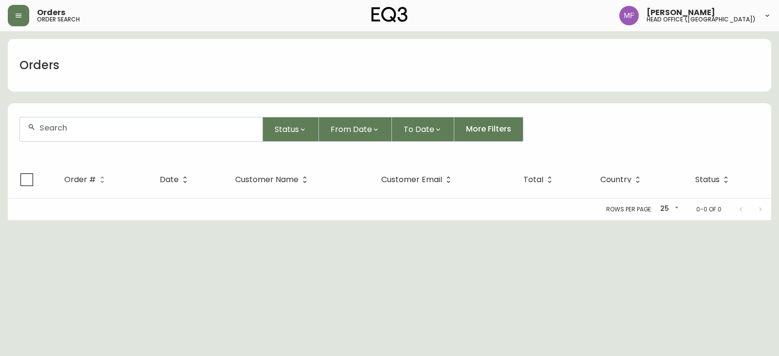
click at [99, 131] on input "text" at bounding box center [146, 127] width 215 height 9
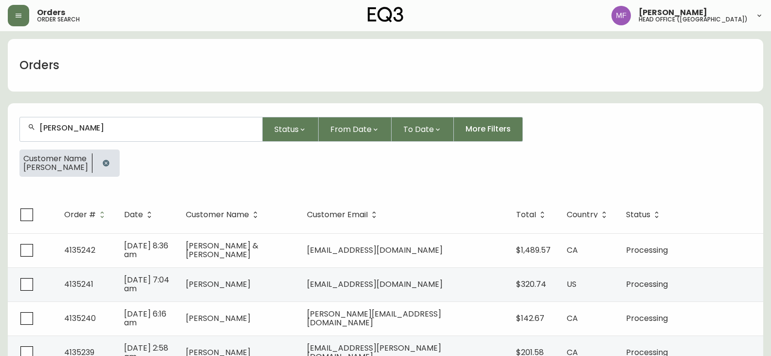
type input "rachel xue"
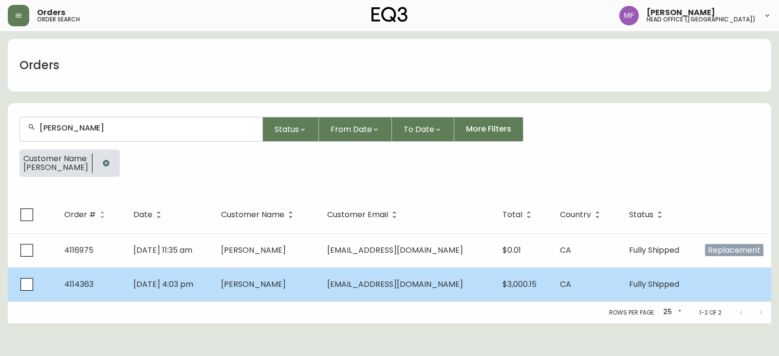
click at [213, 280] on td "[DATE] 4:03 pm" at bounding box center [170, 284] width 88 height 34
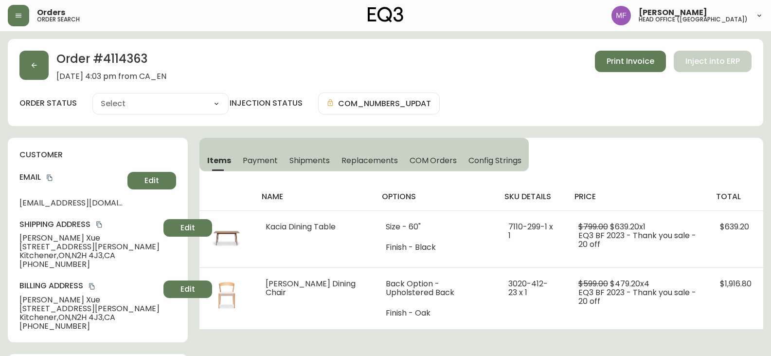
type input "Fully Shipped"
select select "FULLY_SHIPPED"
click at [124, 57] on h2 "Order # 4114363" at bounding box center [111, 61] width 110 height 21
click at [117, 56] on h2 "Order # 4114363" at bounding box center [111, 61] width 110 height 21
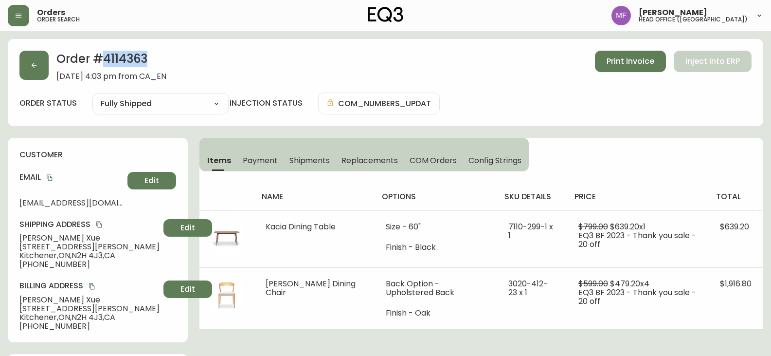
click at [117, 56] on h2 "Order # 4114363" at bounding box center [111, 61] width 110 height 21
drag, startPoint x: 73, startPoint y: 238, endPoint x: 16, endPoint y: 236, distance: 57.5
click at [16, 236] on div "customer Email rclxue@gmail.com Edit Shipping Address Rachel Xue 188 Margaret A…" at bounding box center [98, 240] width 180 height 204
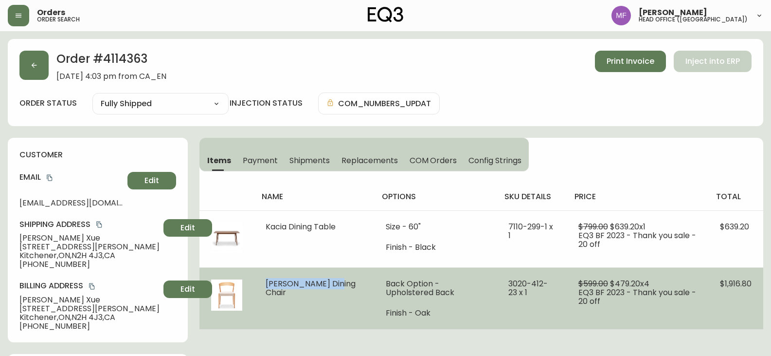
drag, startPoint x: 293, startPoint y: 290, endPoint x: 265, endPoint y: 280, distance: 30.0
click at [265, 280] on td "[PERSON_NAME] Dining Chair" at bounding box center [314, 298] width 120 height 62
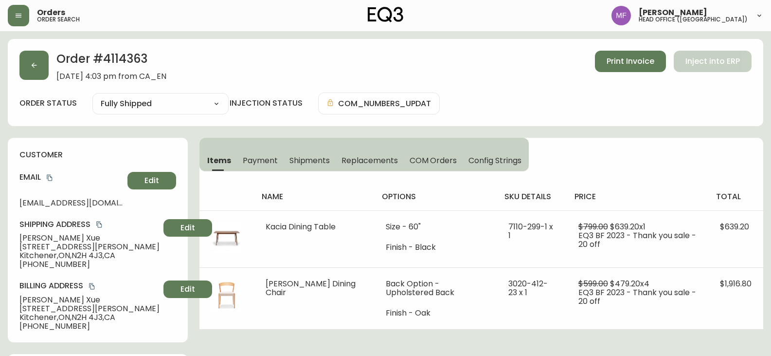
click at [127, 62] on h2 "Order # 4114363" at bounding box center [111, 61] width 110 height 21
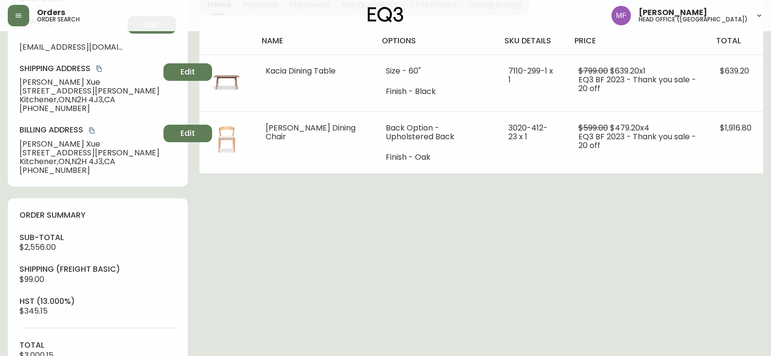
scroll to position [341, 0]
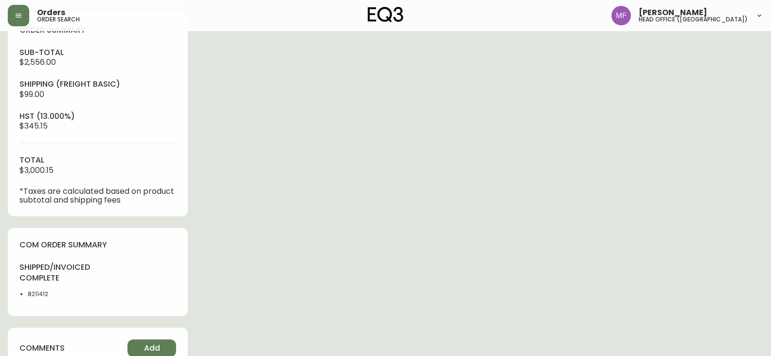
click at [31, 296] on li "8211412" at bounding box center [60, 294] width 64 height 9
click at [379, 237] on div "Order # 4114363 [DATE] 4:03 pm from CA_EN Print Invoice Inject into ERP order s…" at bounding box center [386, 129] width 756 height 863
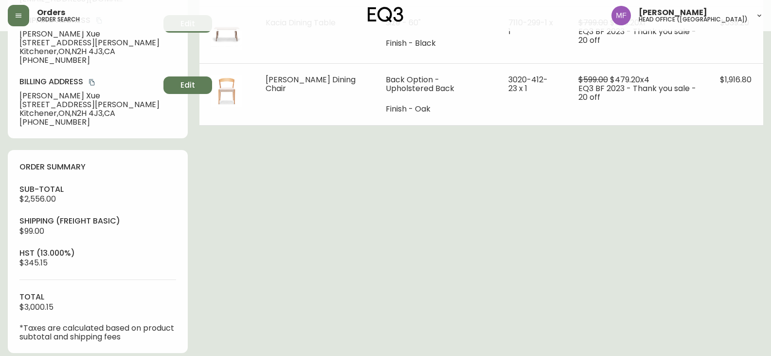
scroll to position [49, 0]
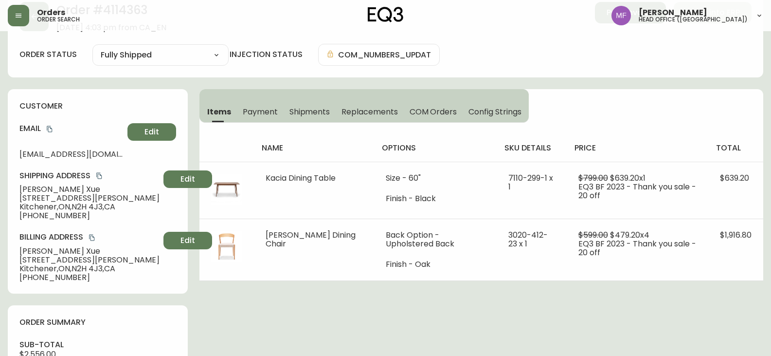
click at [312, 116] on span "Shipments" at bounding box center [310, 112] width 41 height 10
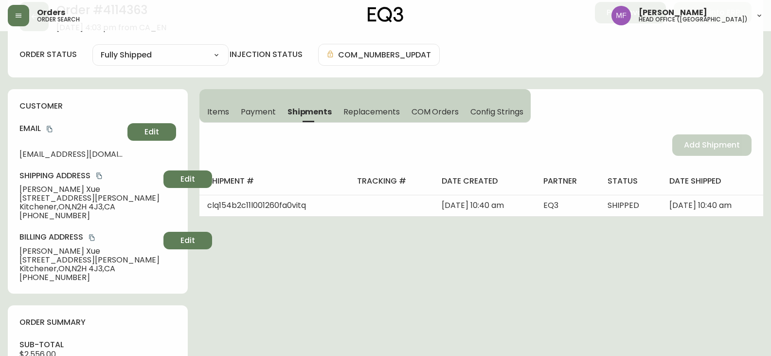
drag, startPoint x: 223, startPoint y: 111, endPoint x: 272, endPoint y: 118, distance: 49.7
click at [223, 111] on span "Items" at bounding box center [218, 112] width 22 height 10
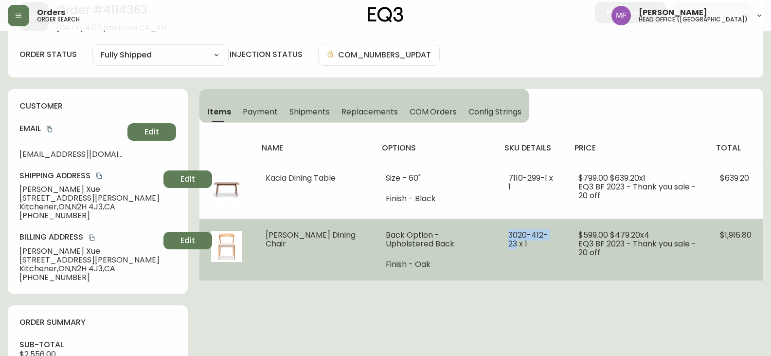
drag, startPoint x: 489, startPoint y: 235, endPoint x: 537, endPoint y: 236, distance: 48.2
click at [537, 236] on span "3020-412-23 x 1" at bounding box center [527, 239] width 39 height 20
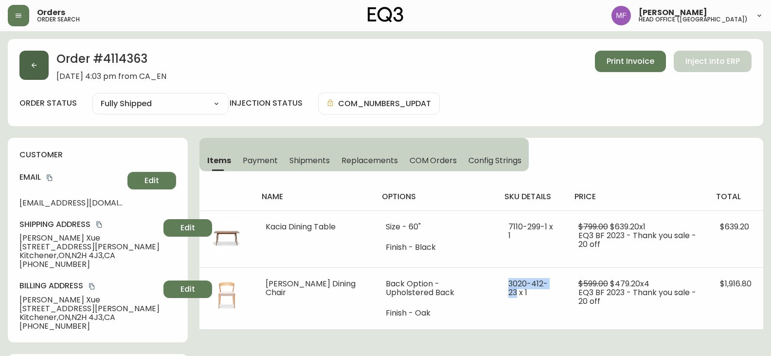
click at [39, 62] on button "button" at bounding box center [33, 65] width 29 height 29
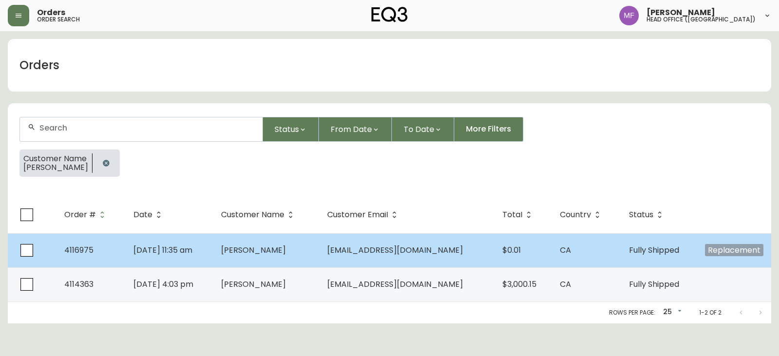
click at [319, 255] on td "[PERSON_NAME]" at bounding box center [266, 250] width 106 height 34
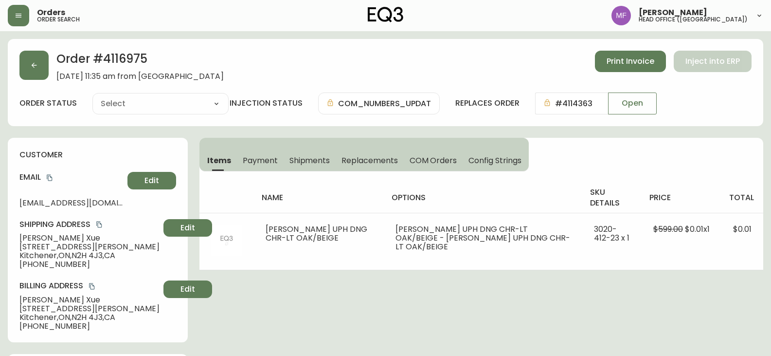
type input "Fully Shipped"
select select "FULLY_SHIPPED"
click at [36, 65] on icon "button" at bounding box center [34, 65] width 5 height 5
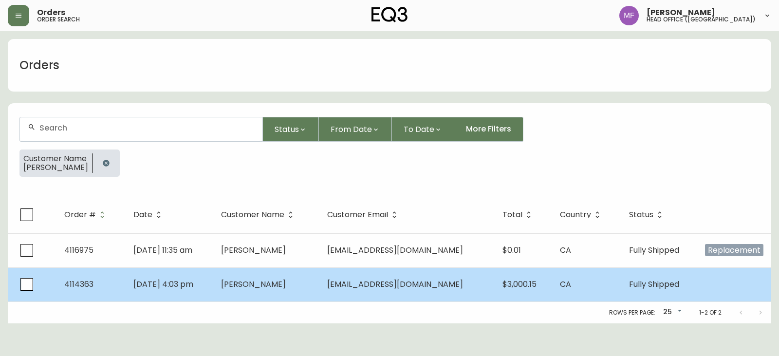
click at [319, 285] on td "[PERSON_NAME]" at bounding box center [266, 284] width 106 height 34
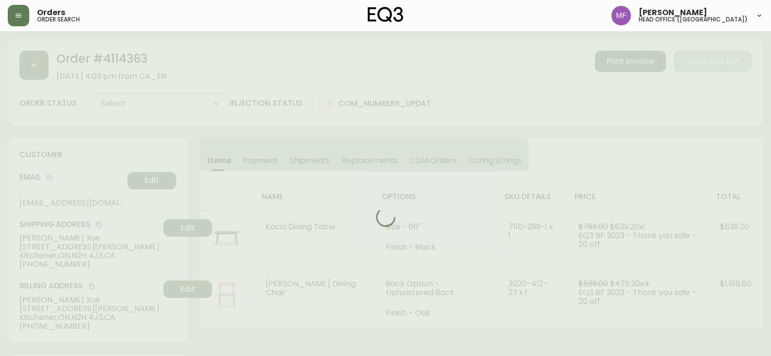
type input "Fully Shipped"
select select "FULLY_SHIPPED"
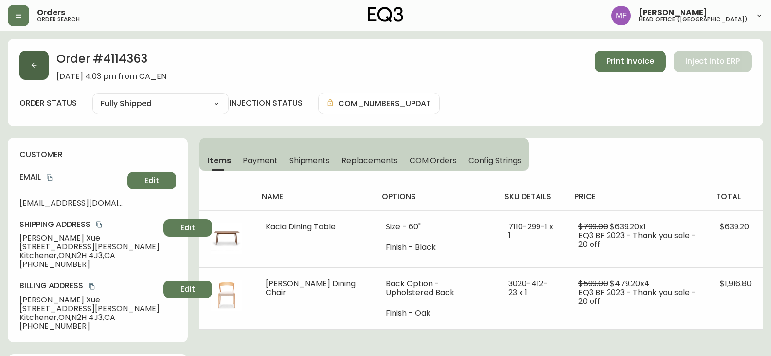
click at [36, 72] on button "button" at bounding box center [33, 65] width 29 height 29
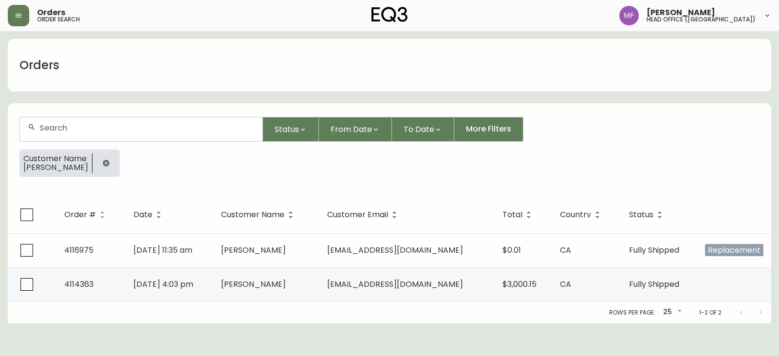
click at [107, 161] on icon "button" at bounding box center [106, 163] width 6 height 6
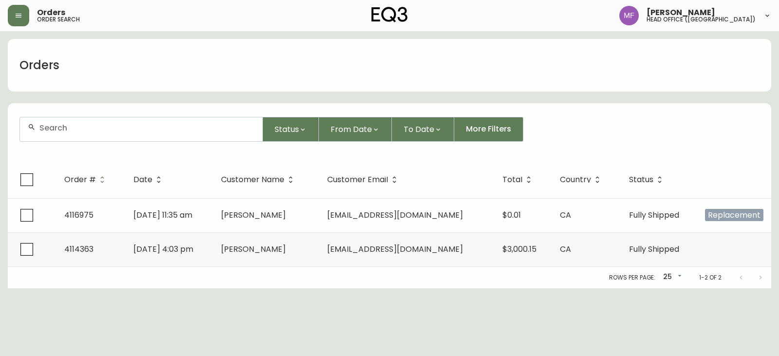
click at [104, 135] on div at bounding box center [141, 129] width 242 height 24
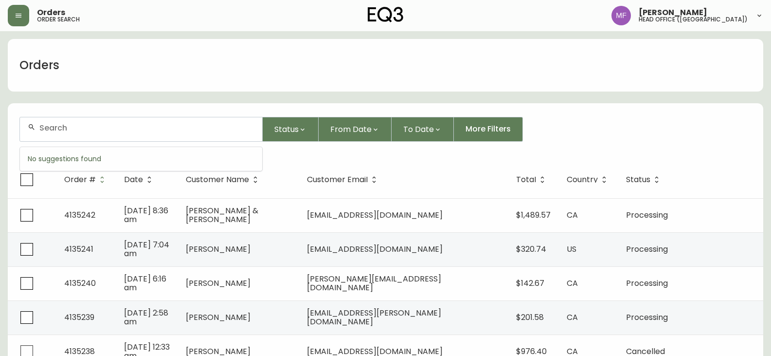
click at [97, 129] on input "text" at bounding box center [146, 127] width 215 height 9
paste input "[PERSON_NAME][DOMAIN_NAME][EMAIL_ADDRESS][DOMAIN_NAME]"
type input "[PERSON_NAME][DOMAIN_NAME][EMAIL_ADDRESS][DOMAIN_NAME]"
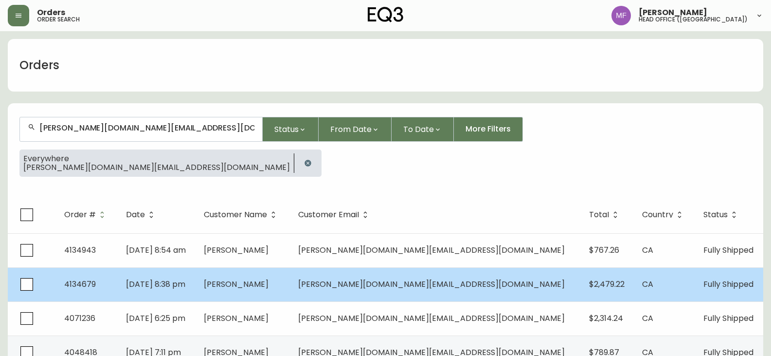
click at [269, 287] on span "[PERSON_NAME]" at bounding box center [236, 283] width 65 height 11
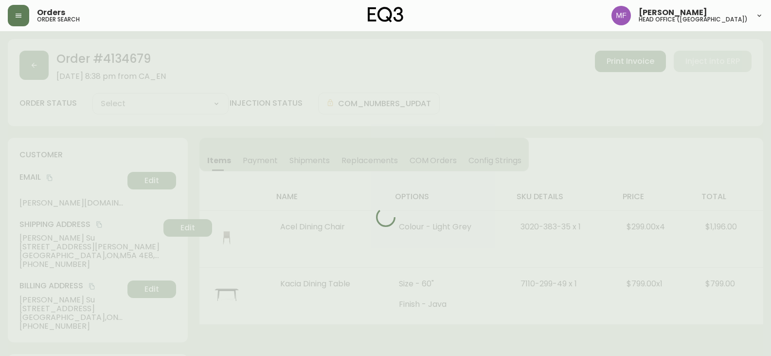
type input "Fully Shipped"
select select "FULLY_SHIPPED"
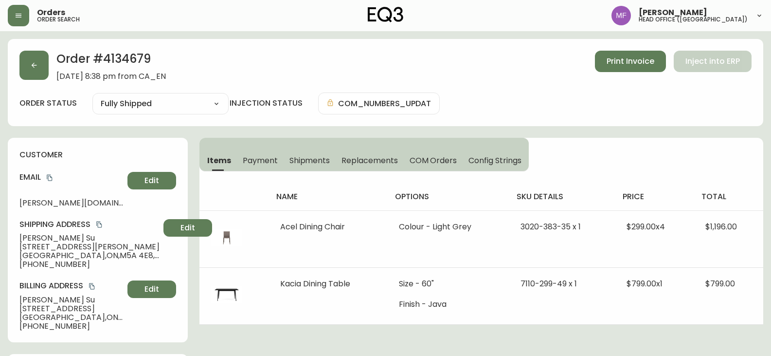
click at [116, 62] on h2 "Order # 4134679" at bounding box center [110, 61] width 109 height 21
drag, startPoint x: 58, startPoint y: 236, endPoint x: 18, endPoint y: 236, distance: 39.9
click at [14, 232] on div "customer Email annaliza.su@gmail.com Edit Shipping Address Anna Su 135 George S…" at bounding box center [98, 240] width 180 height 204
click at [130, 61] on h2 "Order # 4134679" at bounding box center [110, 61] width 109 height 21
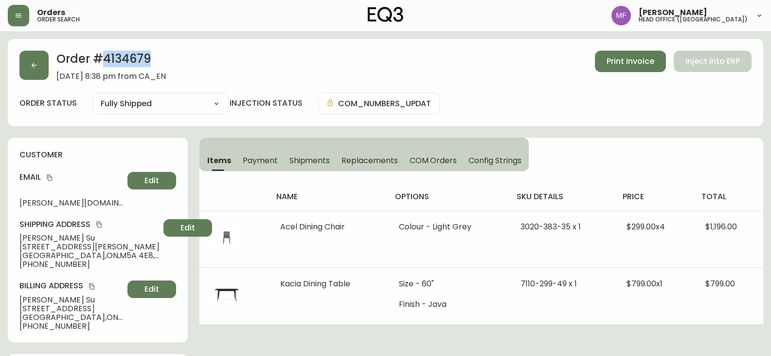
click at [130, 61] on h2 "Order # 4134679" at bounding box center [110, 61] width 109 height 21
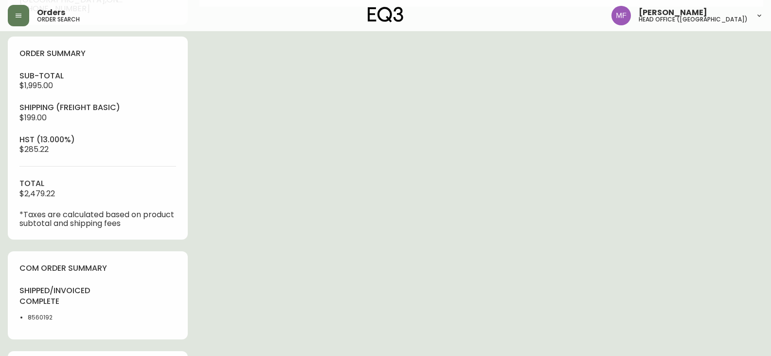
scroll to position [341, 0]
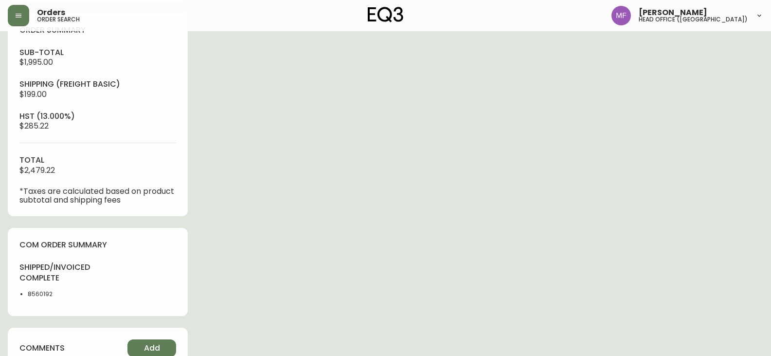
click at [47, 294] on li "8560192" at bounding box center [60, 294] width 64 height 9
click at [346, 236] on div "Order # 4134679 August 16, 2025 at 8:38 pm from CA_EN Print Invoice Inject into…" at bounding box center [386, 99] width 756 height 802
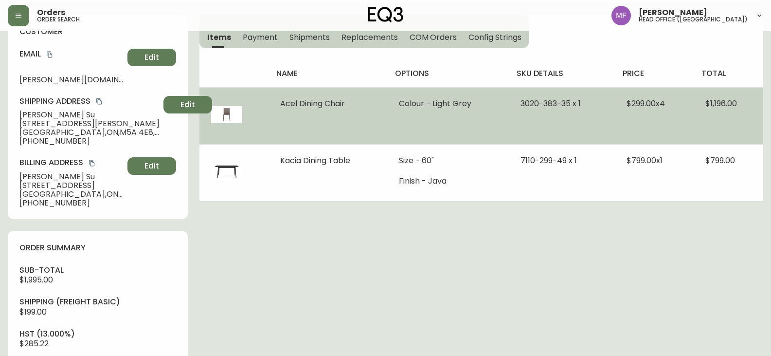
scroll to position [0, 0]
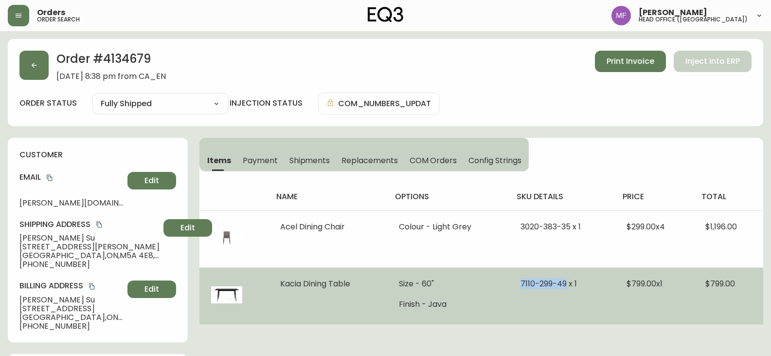
drag, startPoint x: 521, startPoint y: 283, endPoint x: 565, endPoint y: 284, distance: 43.8
click at [565, 284] on span "7110-299-49 x 1" at bounding box center [549, 283] width 56 height 11
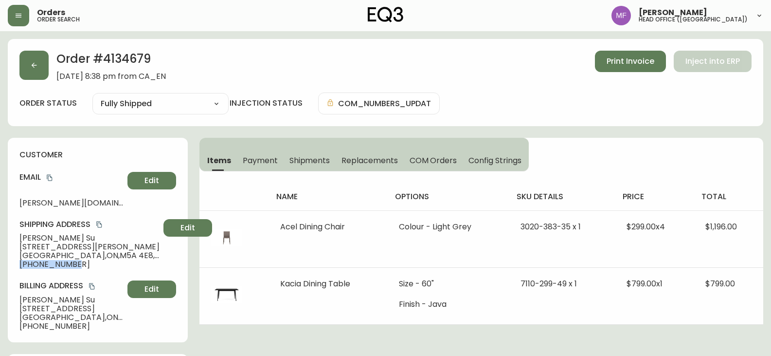
drag, startPoint x: 77, startPoint y: 264, endPoint x: 6, endPoint y: 264, distance: 70.6
drag, startPoint x: 762, startPoint y: 77, endPoint x: 243, endPoint y: 0, distance: 524.8
click at [318, 60] on div "Order # 4134679 August 16, 2025 at 8:38 pm from CA_EN Print Invoice Inject into…" at bounding box center [385, 66] width 732 height 30
click at [29, 63] on button "button" at bounding box center [33, 65] width 29 height 29
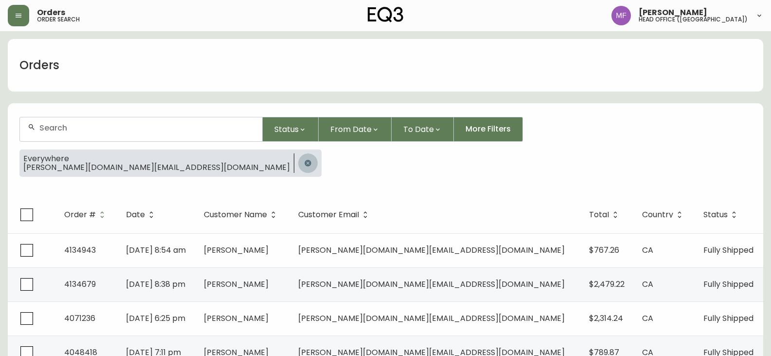
click at [298, 157] on button "button" at bounding box center [307, 162] width 19 height 19
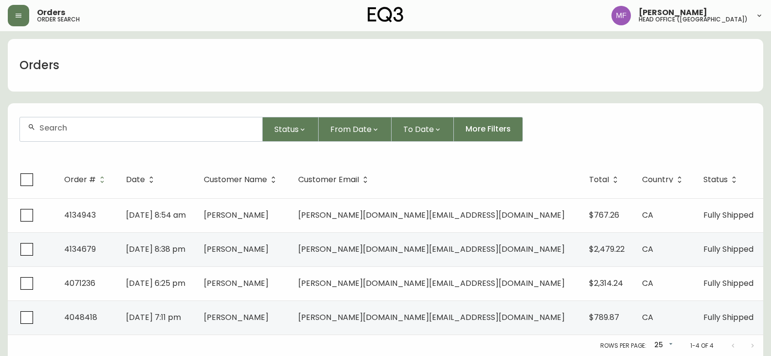
click at [128, 119] on div at bounding box center [141, 129] width 242 height 24
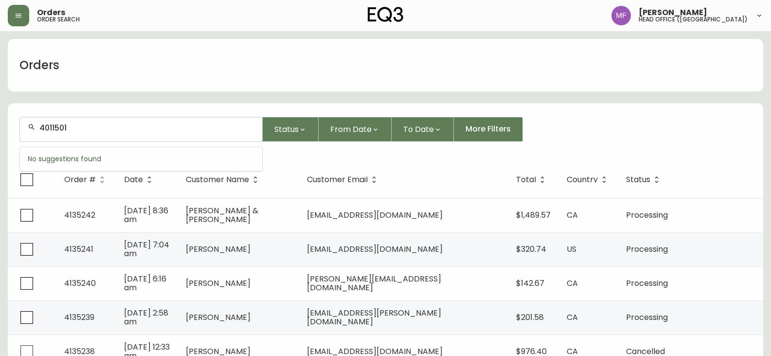
type input "4011501"
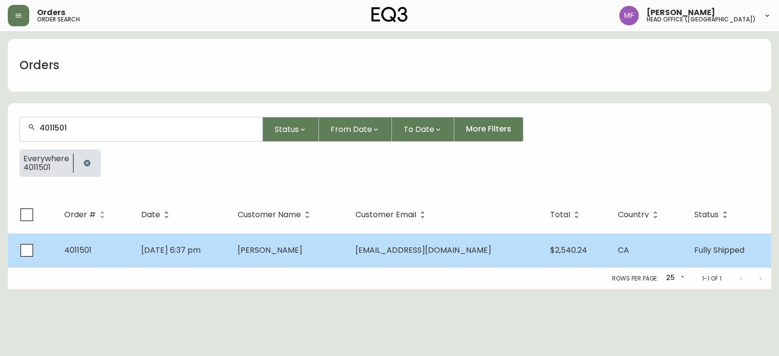
click at [325, 243] on td "Meg Raymond" at bounding box center [289, 250] width 118 height 34
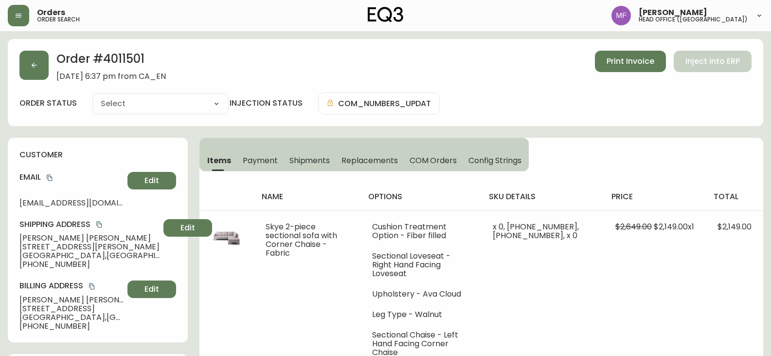
type input "Fully Shipped"
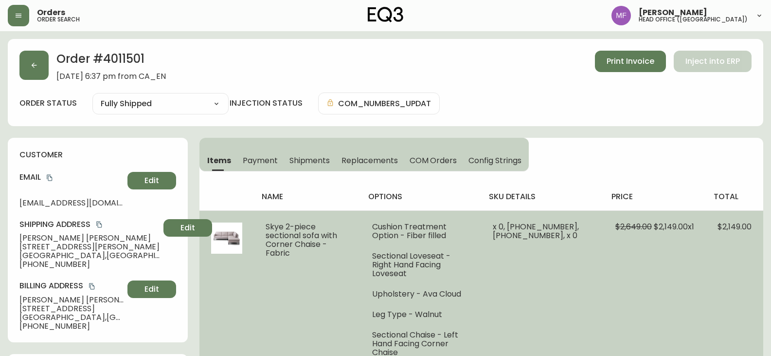
select select "FULLY_SHIPPED"
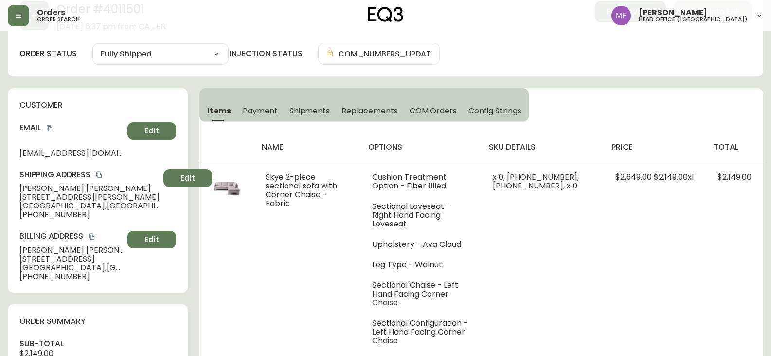
scroll to position [49, 0]
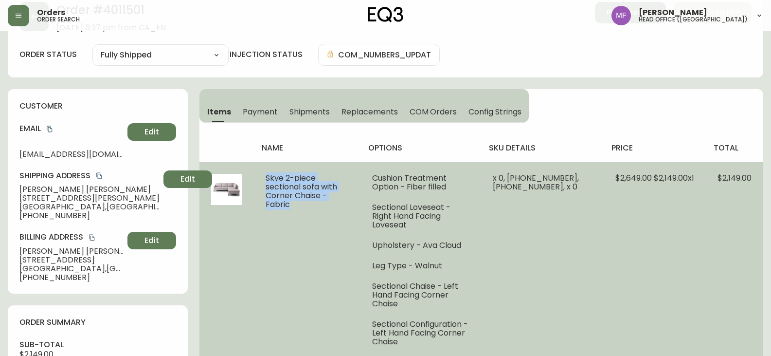
drag, startPoint x: 265, startPoint y: 181, endPoint x: 289, endPoint y: 193, distance: 26.3
click at [289, 193] on td "Skye 2-piece sectional sofa with Corner Chaise - Fabric" at bounding box center [307, 260] width 107 height 196
drag, startPoint x: 583, startPoint y: 203, endPoint x: 596, endPoint y: 206, distance: 13.0
click at [584, 203] on td "x 0, 30157-08 x 1, 30157-82 x 1, x 0" at bounding box center [542, 260] width 123 height 196
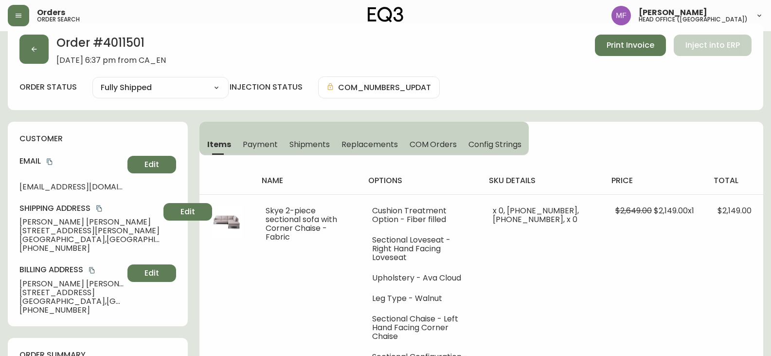
scroll to position [0, 0]
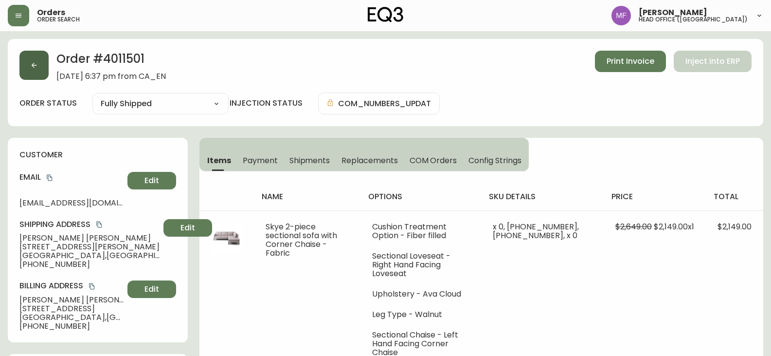
click at [46, 66] on button "button" at bounding box center [33, 65] width 29 height 29
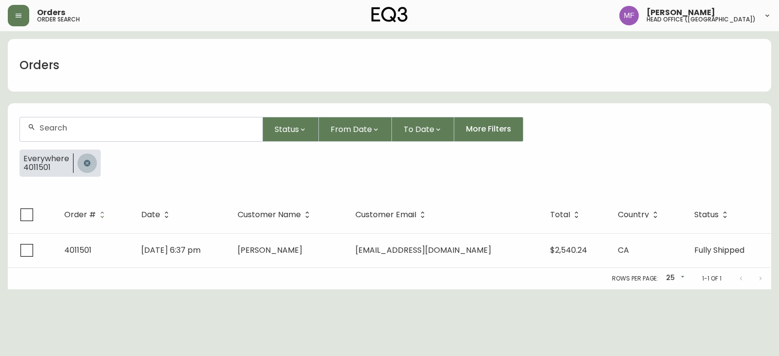
click at [78, 156] on button "button" at bounding box center [86, 162] width 19 height 19
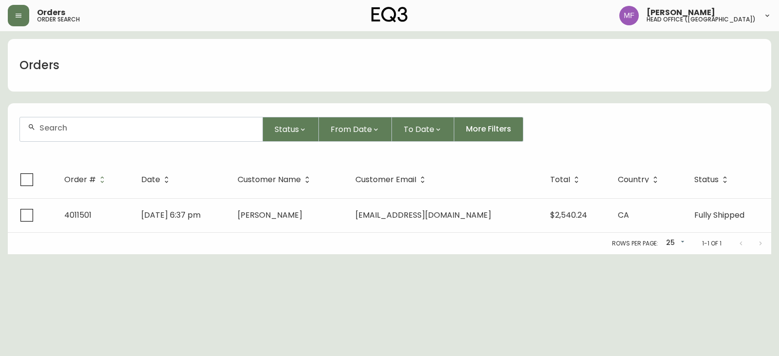
click at [71, 130] on input "text" at bounding box center [146, 127] width 215 height 9
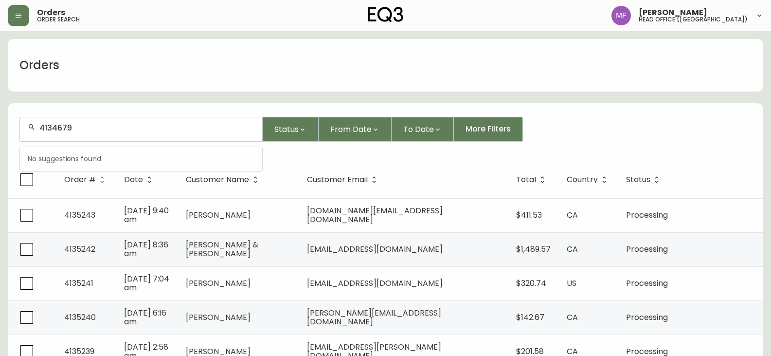
type input "4134679"
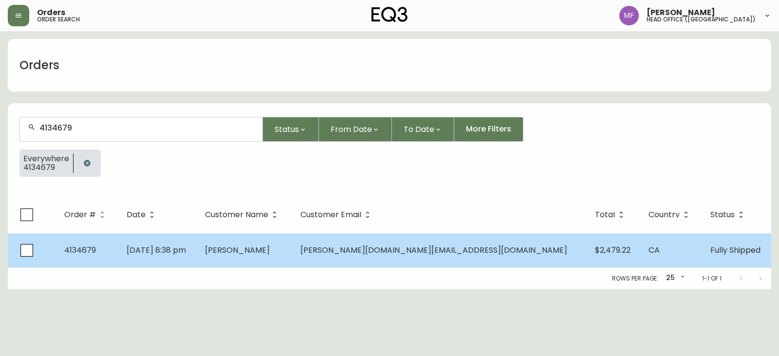
click at [186, 247] on span "Aug 16 2025, 8:38 pm" at bounding box center [156, 249] width 59 height 11
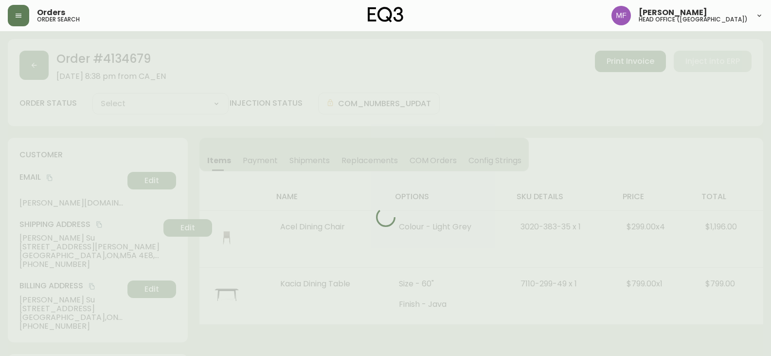
type input "Fully Shipped"
select select "FULLY_SHIPPED"
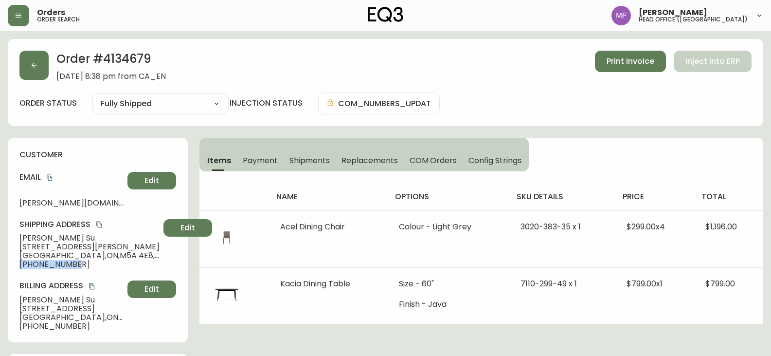
drag, startPoint x: 84, startPoint y: 265, endPoint x: 21, endPoint y: 266, distance: 62.8
click at [21, 266] on span "+16479837196" at bounding box center [89, 264] width 140 height 9
click at [43, 75] on button "button" at bounding box center [33, 65] width 29 height 29
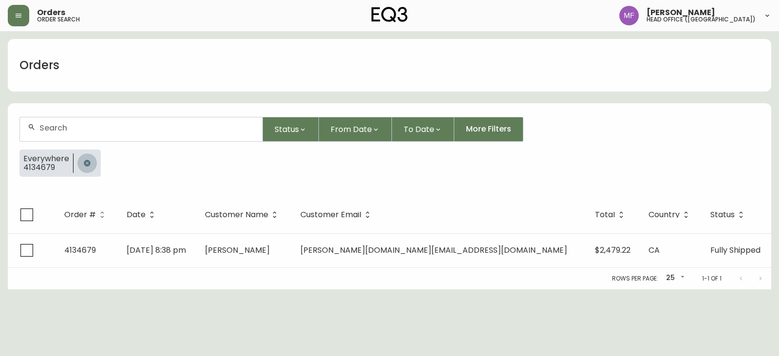
click at [86, 159] on icon "button" at bounding box center [87, 163] width 8 height 8
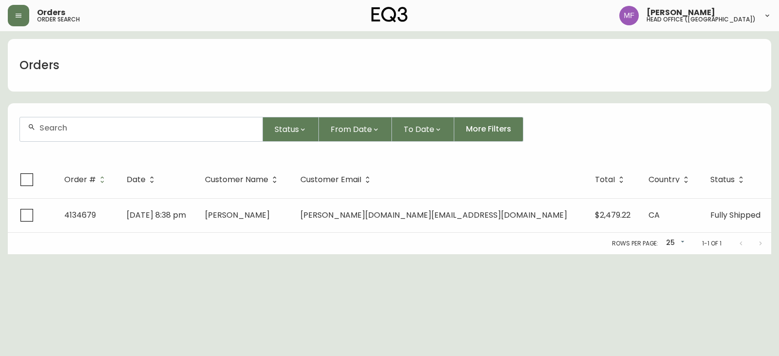
click at [85, 141] on div at bounding box center [140, 129] width 243 height 25
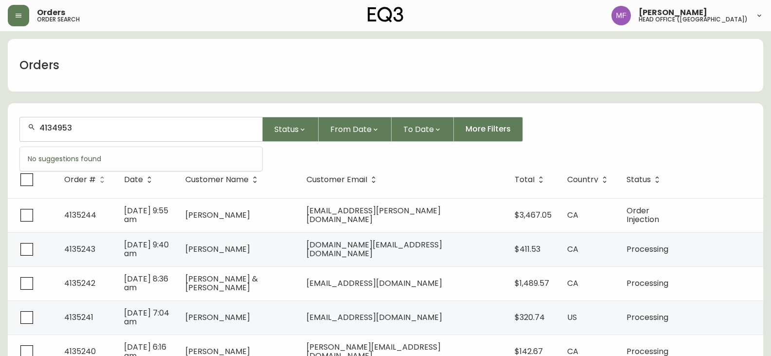
type input "4134953"
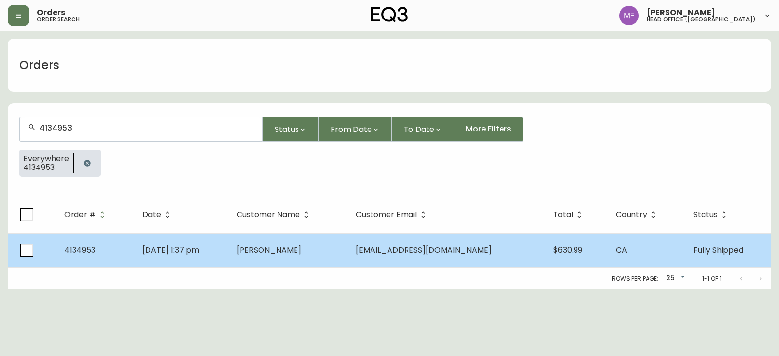
click at [348, 250] on td "Aika Hasanova" at bounding box center [288, 250] width 119 height 34
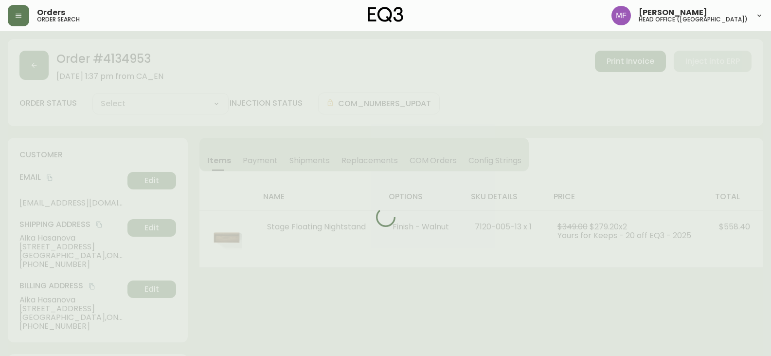
type input "Fully Shipped"
select select "FULLY_SHIPPED"
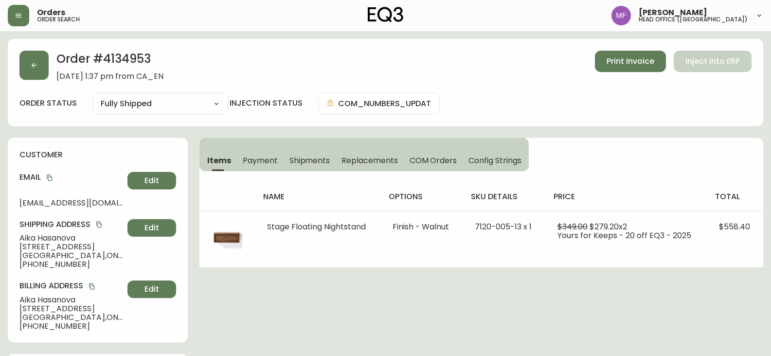
click at [133, 64] on h2 "Order # 4134953" at bounding box center [109, 61] width 107 height 21
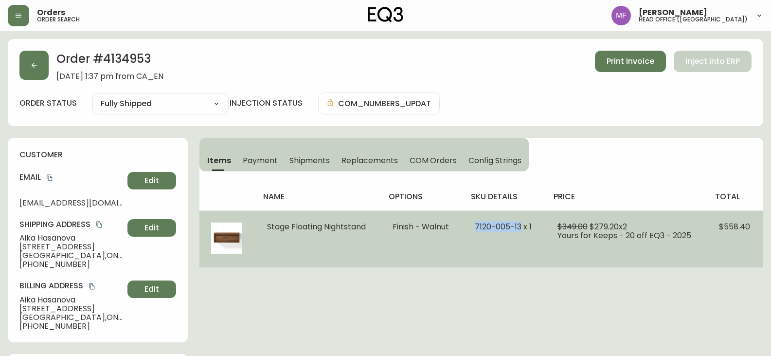
drag, startPoint x: 523, startPoint y: 229, endPoint x: 478, endPoint y: 229, distance: 44.8
click at [478, 229] on span "7120-005-13 x 1" at bounding box center [503, 226] width 57 height 11
click at [381, 241] on td "Stage Floating Nightstand" at bounding box center [318, 238] width 126 height 57
drag, startPoint x: 372, startPoint y: 228, endPoint x: 313, endPoint y: 228, distance: 58.9
click at [313, 228] on td "Stage Floating Nightstand" at bounding box center [318, 238] width 126 height 57
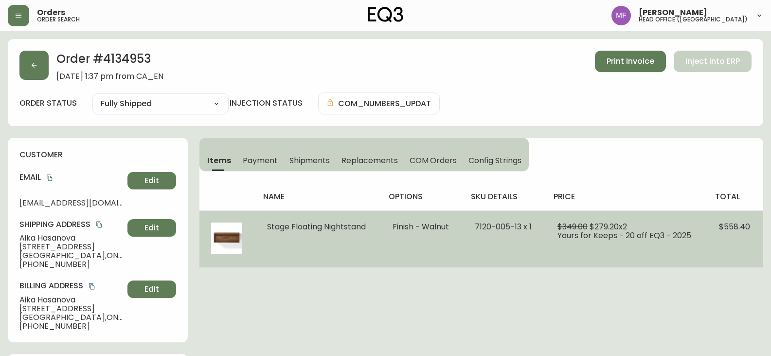
drag, startPoint x: 269, startPoint y: 228, endPoint x: 368, endPoint y: 228, distance: 99.3
click at [366, 228] on span "Stage Floating Nightstand" at bounding box center [316, 226] width 99 height 11
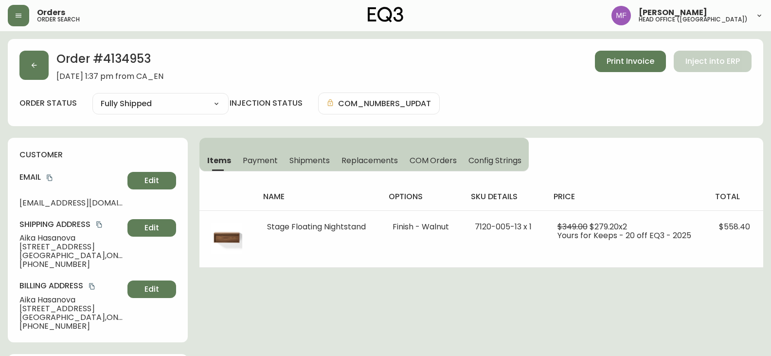
click at [133, 62] on h2 "Order # 4134953" at bounding box center [109, 61] width 107 height 21
drag, startPoint x: 50, startPoint y: 180, endPoint x: 55, endPoint y: 178, distance: 5.9
click at [50, 180] on icon "copy" at bounding box center [49, 177] width 7 height 7
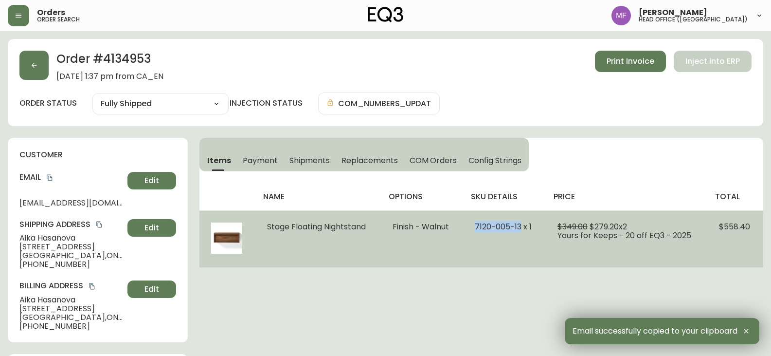
drag, startPoint x: 475, startPoint y: 229, endPoint x: 523, endPoint y: 230, distance: 47.2
click at [523, 230] on td "7120-005-13 x 1" at bounding box center [504, 238] width 83 height 57
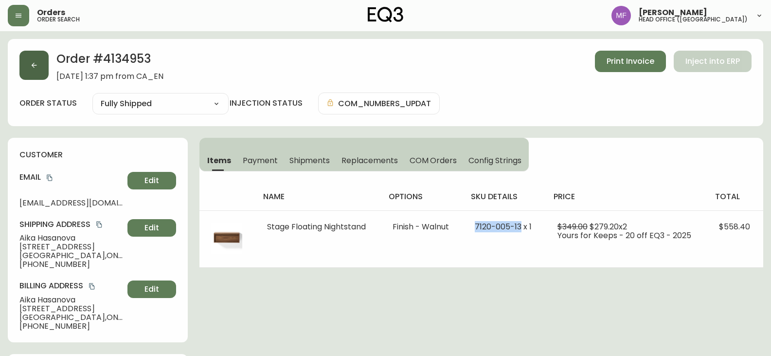
click at [22, 70] on button "button" at bounding box center [33, 65] width 29 height 29
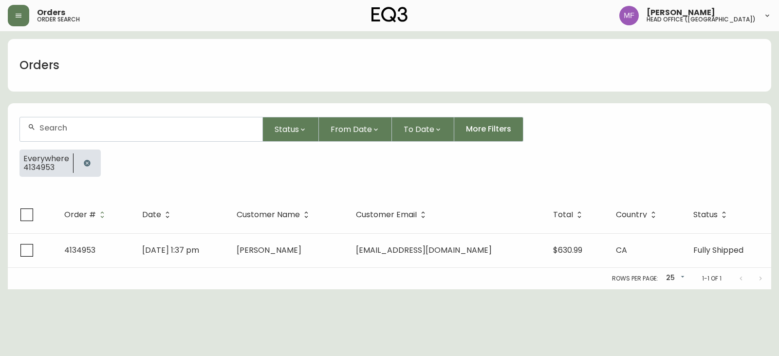
click at [94, 163] on button "button" at bounding box center [86, 162] width 19 height 19
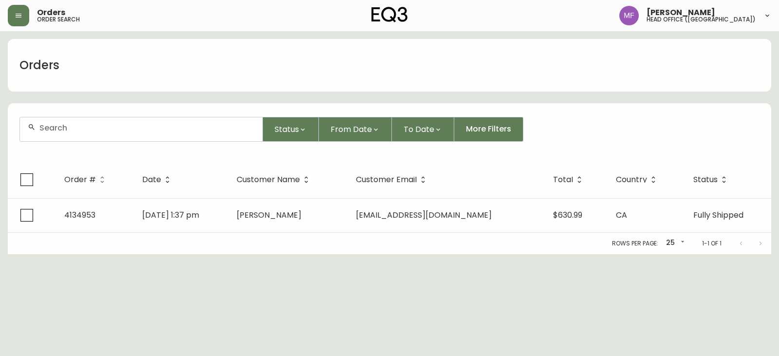
click at [71, 132] on input "text" at bounding box center [146, 127] width 215 height 9
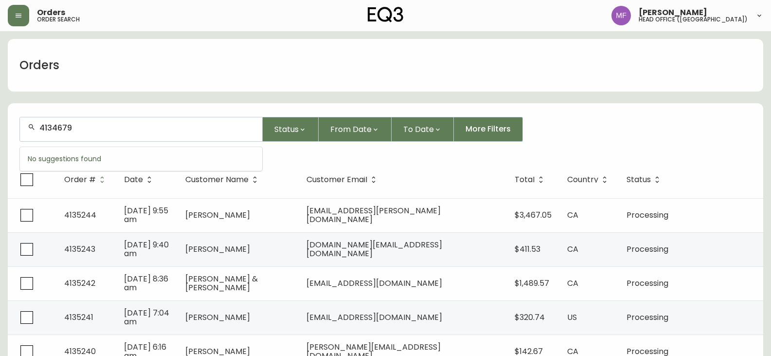
type input "4134679"
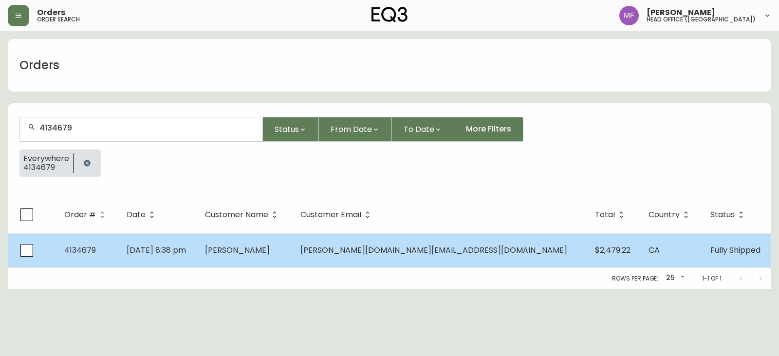
click at [292, 255] on td "[PERSON_NAME]" at bounding box center [244, 250] width 95 height 34
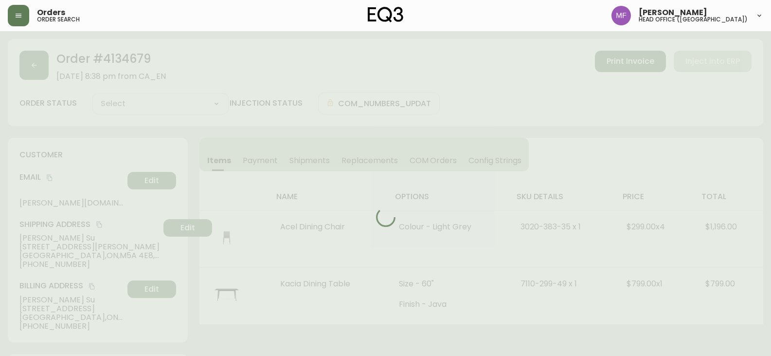
type input "Fully Shipped"
select select "FULLY_SHIPPED"
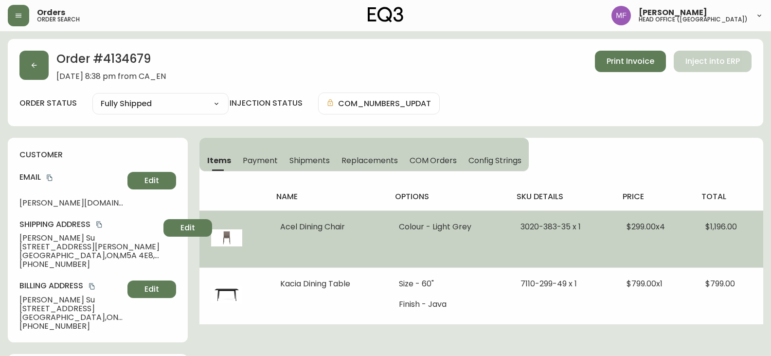
click at [520, 247] on td "3020-383-35 x 1" at bounding box center [562, 238] width 106 height 57
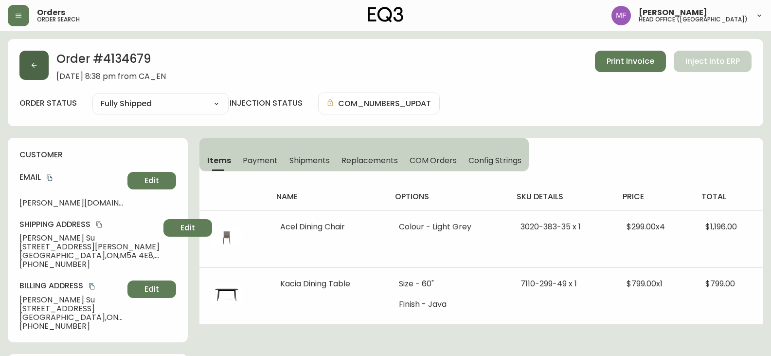
click at [28, 68] on button "button" at bounding box center [33, 65] width 29 height 29
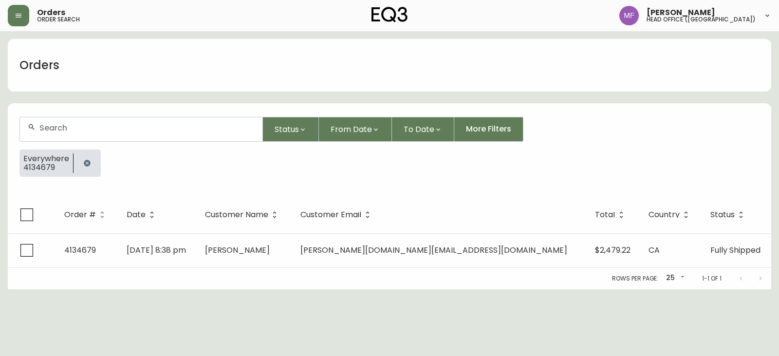
click at [84, 162] on icon "button" at bounding box center [87, 163] width 6 height 6
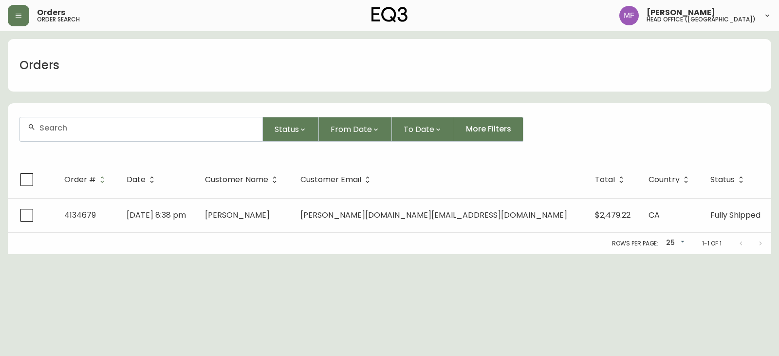
click at [79, 131] on input "text" at bounding box center [146, 127] width 215 height 9
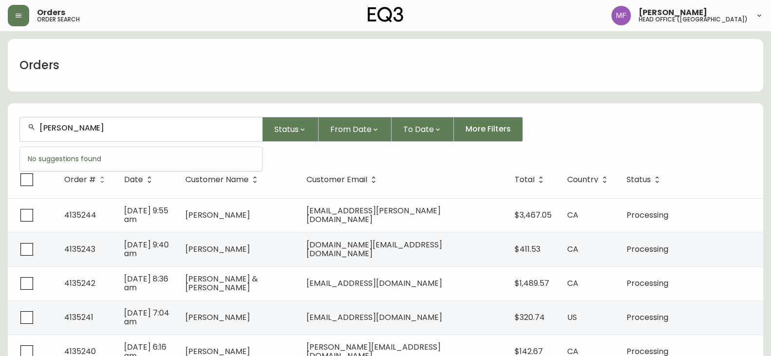
type input "alycia stevenin"
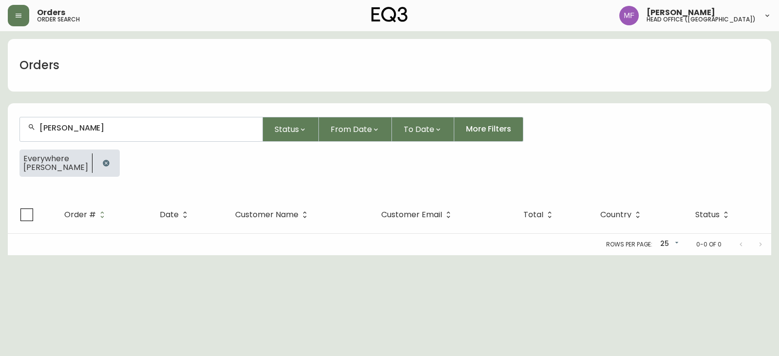
click at [103, 158] on button "button" at bounding box center [105, 162] width 19 height 19
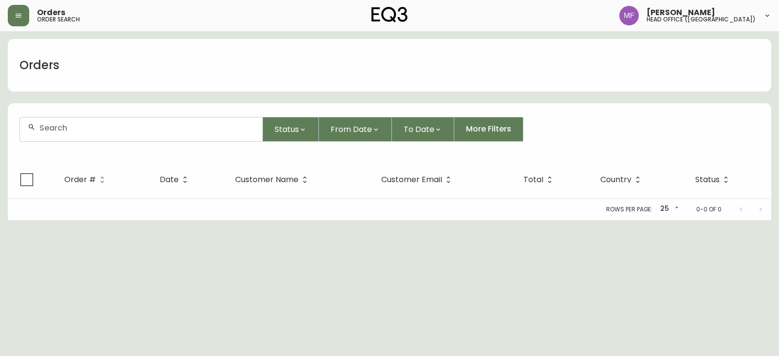
click at [93, 128] on input "text" at bounding box center [146, 127] width 215 height 9
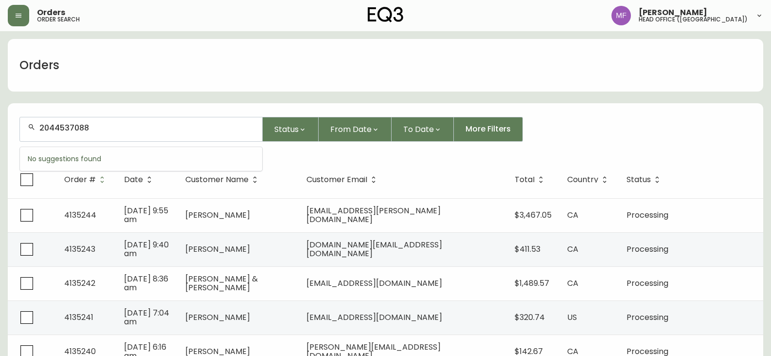
type input "2044537088"
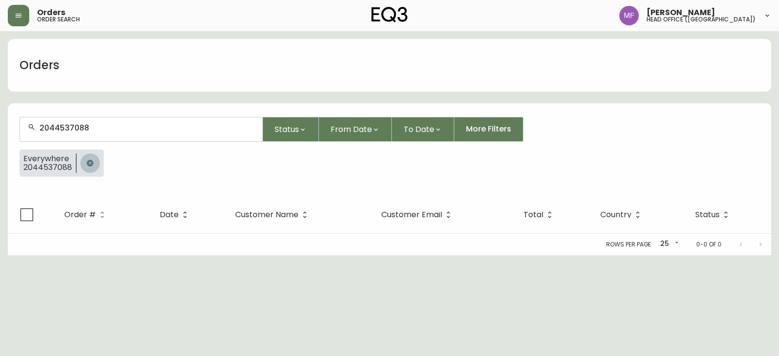
click at [88, 159] on button "button" at bounding box center [89, 162] width 19 height 19
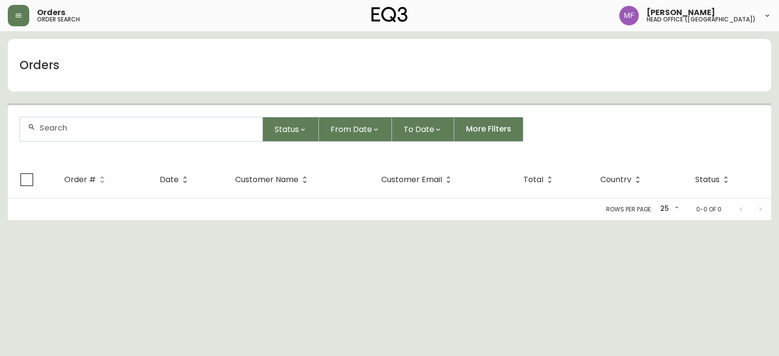
click at [85, 137] on div at bounding box center [141, 129] width 242 height 24
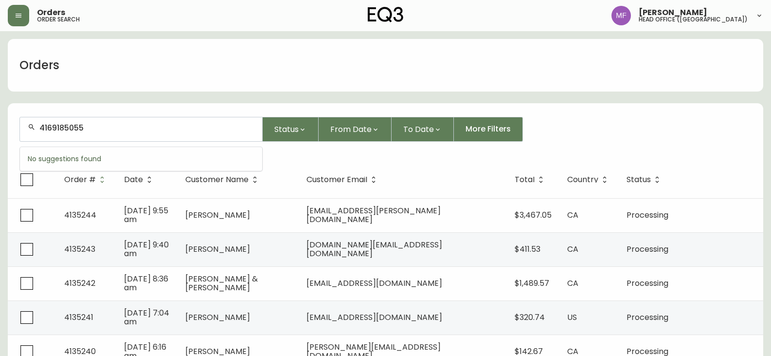
type input "4169185055"
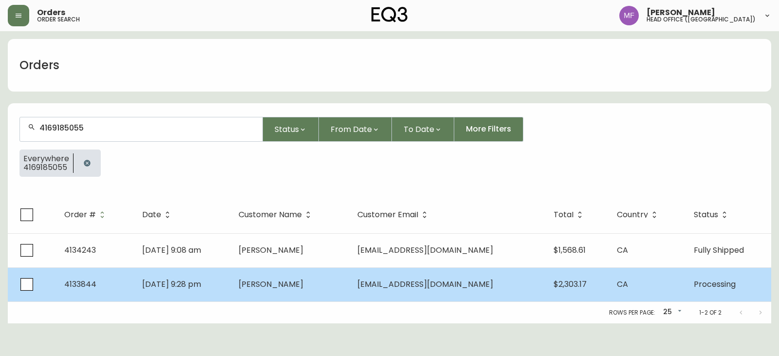
click at [333, 295] on td "Benny Wong" at bounding box center [290, 284] width 119 height 34
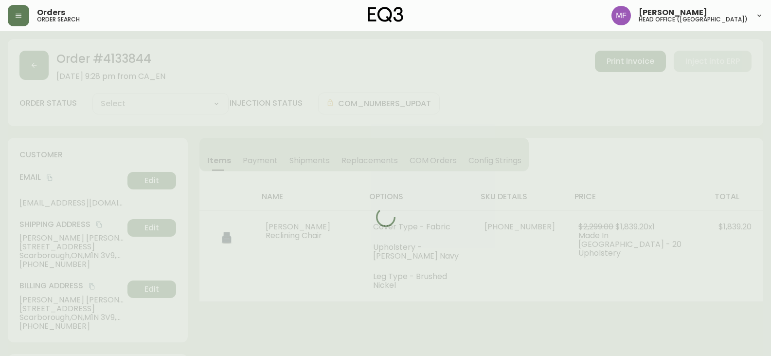
type input "Processing"
select select "PROCESSING"
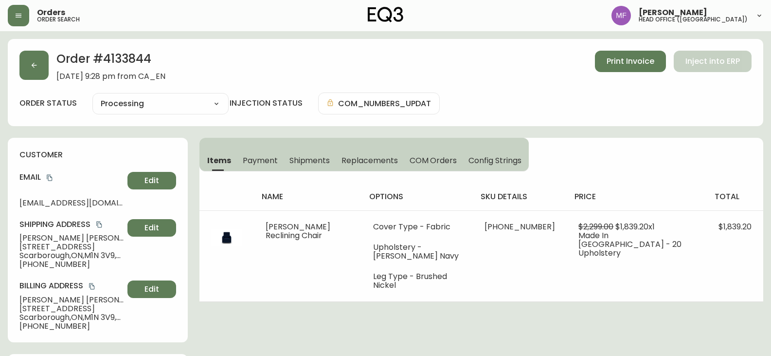
click at [146, 214] on div "customer Email layhomahman@gmail.com Edit Shipping Address Benny Wong 44A Sando…" at bounding box center [98, 240] width 180 height 204
click at [165, 56] on h2 "Order # 4133844" at bounding box center [110, 61] width 109 height 21
click at [132, 61] on h2 "Order # 4133844" at bounding box center [110, 61] width 109 height 21
drag, startPoint x: 74, startPoint y: 236, endPoint x: 19, endPoint y: 240, distance: 55.2
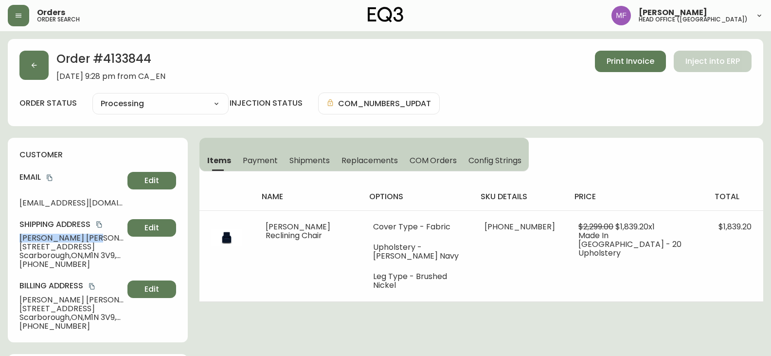
click at [19, 240] on div "customer Email layhomahman@gmail.com Edit Shipping Address Benny Wong 44A Sando…" at bounding box center [98, 240] width 180 height 204
click at [145, 61] on h2 "Order # 4133844" at bounding box center [110, 61] width 109 height 21
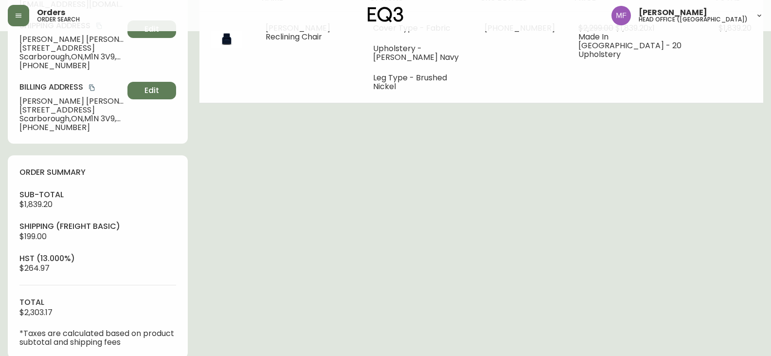
scroll to position [341, 0]
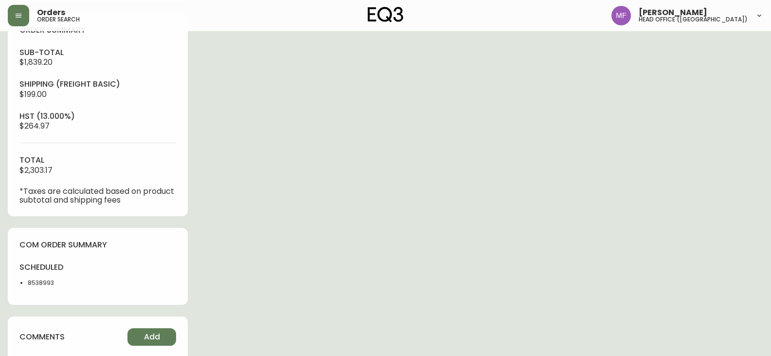
click at [37, 286] on li "8538993" at bounding box center [60, 282] width 64 height 9
click at [218, 248] on div "Order # 4133844 June 26, 2025 at 9:28 pm from CA_EN Print Invoice Inject into E…" at bounding box center [386, 133] width 756 height 870
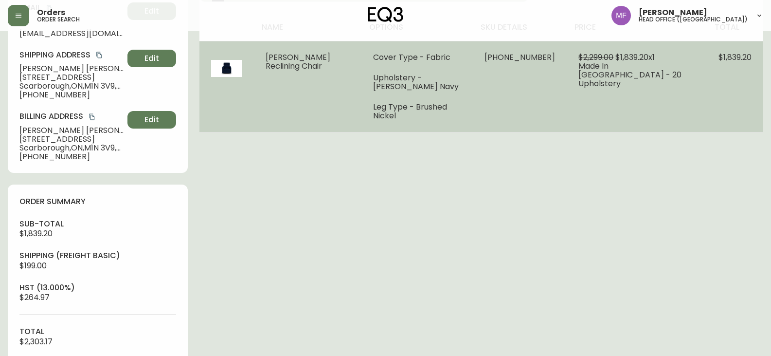
scroll to position [0, 0]
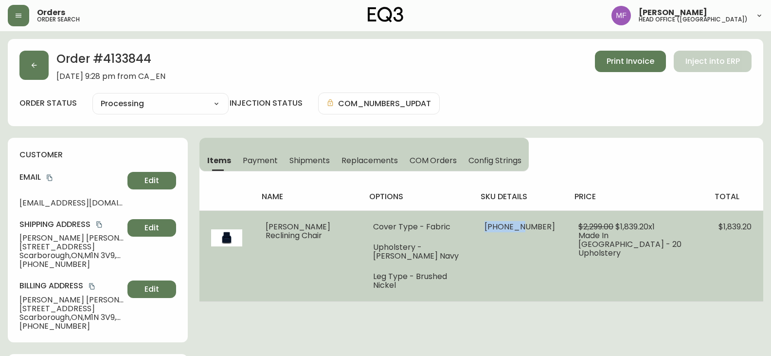
drag, startPoint x: 509, startPoint y: 226, endPoint x: 536, endPoint y: 228, distance: 27.4
click at [536, 228] on span "30212-62 x 1" at bounding box center [520, 226] width 71 height 11
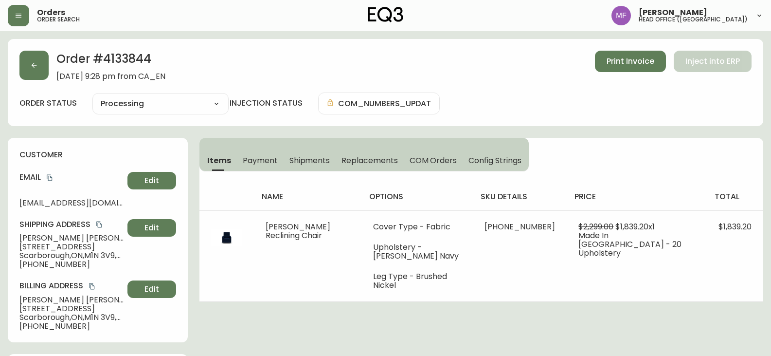
click at [53, 177] on icon "copy" at bounding box center [49, 177] width 7 height 7
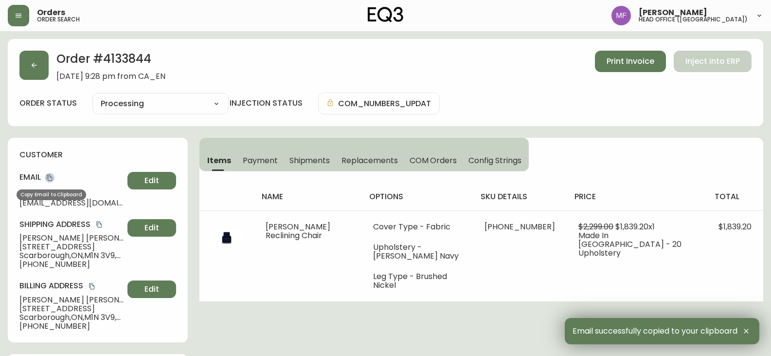
click at [51, 178] on icon "copy" at bounding box center [49, 177] width 7 height 7
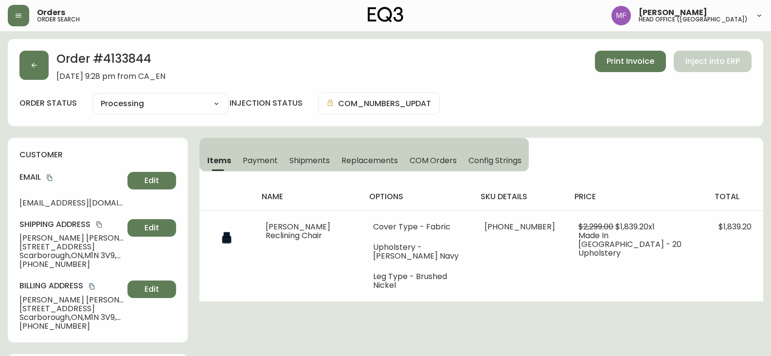
click at [246, 83] on div "Order # 4133844 June 26, 2025 at 9:28 pm from CA_EN Print Invoice Inject into E…" at bounding box center [386, 82] width 756 height 87
click at [50, 176] on icon "copy" at bounding box center [49, 178] width 5 height 6
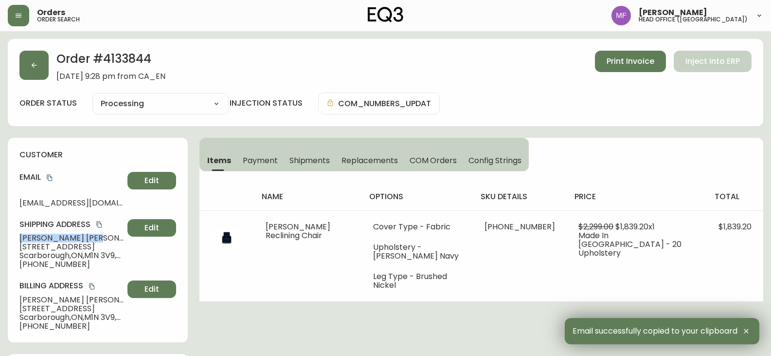
drag, startPoint x: 77, startPoint y: 236, endPoint x: 14, endPoint y: 238, distance: 63.8
click at [14, 238] on div "customer Email layhomahman@gmail.com Edit Shipping Address Benny Wong 44A Sando…" at bounding box center [98, 240] width 180 height 204
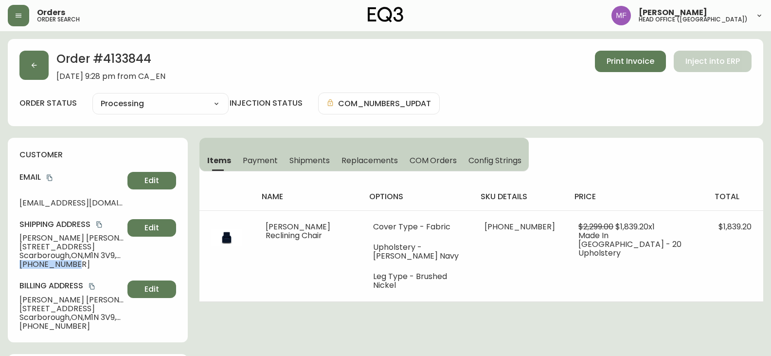
drag, startPoint x: 73, startPoint y: 263, endPoint x: 1, endPoint y: 263, distance: 72.0
click at [50, 175] on icon "copy" at bounding box center [49, 177] width 7 height 7
click at [35, 75] on button "button" at bounding box center [33, 65] width 29 height 29
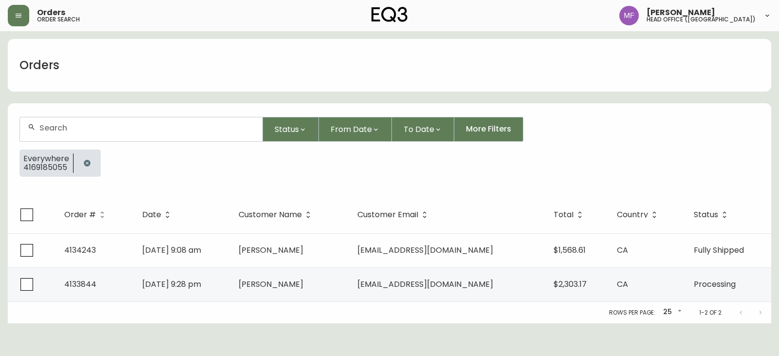
click at [83, 160] on icon "button" at bounding box center [87, 163] width 8 height 8
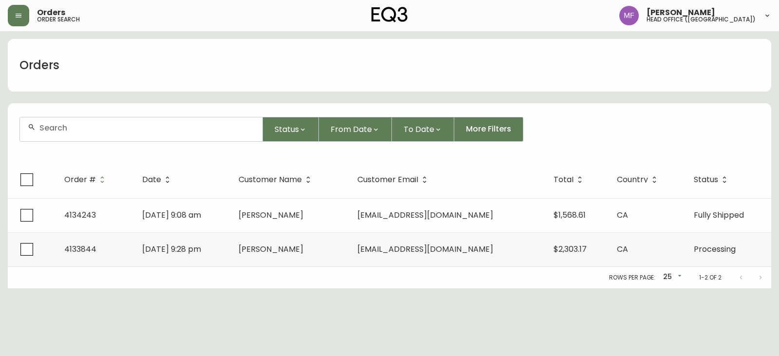
click at [69, 129] on input "text" at bounding box center [146, 127] width 215 height 9
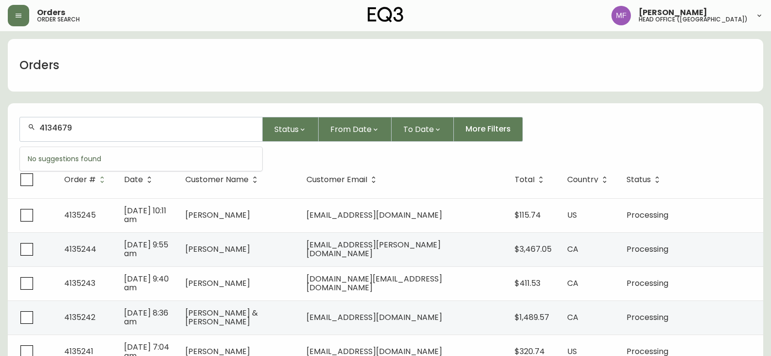
type input "4134679"
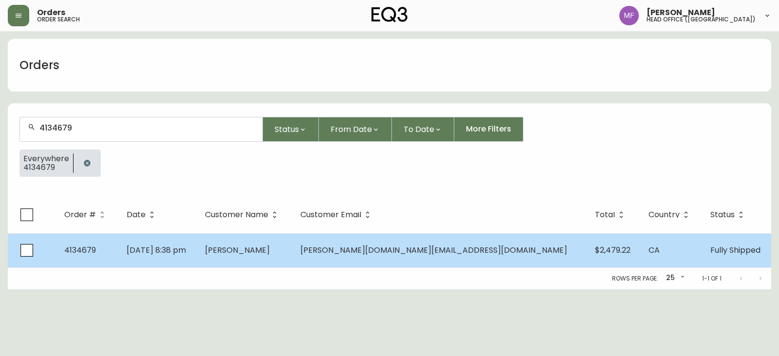
click at [186, 255] on span "Aug 16 2025, 8:38 pm" at bounding box center [156, 249] width 59 height 11
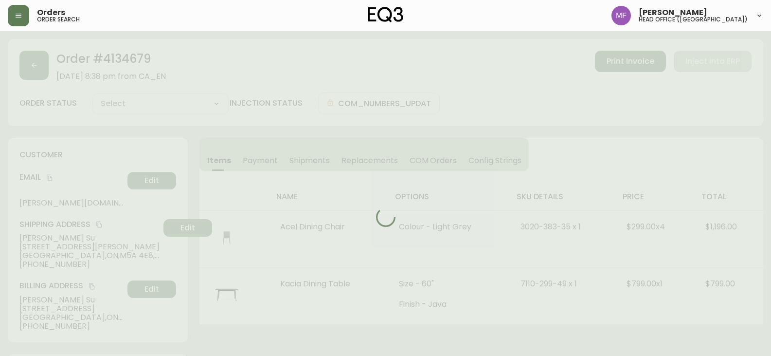
type input "Fully Shipped"
select select "FULLY_SHIPPED"
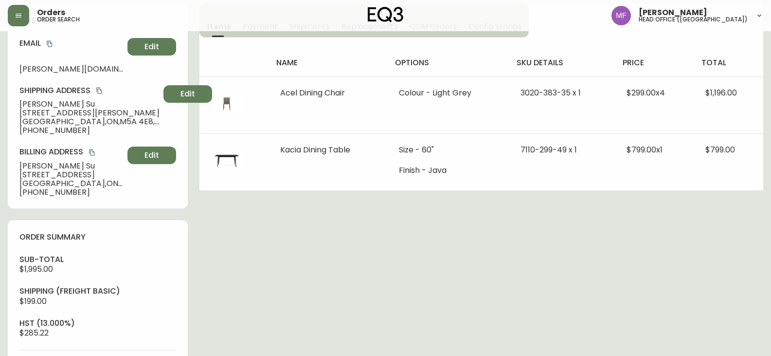
scroll to position [146, 0]
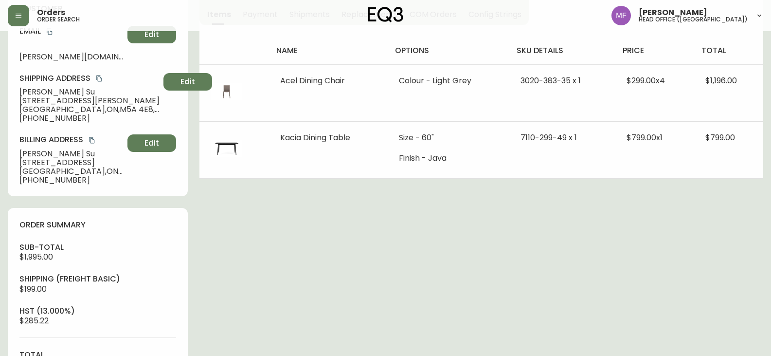
click at [303, 319] on div "Order # 4134679 August 16, 2025 at 8:38 pm from CA_EN Print Invoice Inject into…" at bounding box center [386, 294] width 756 height 802
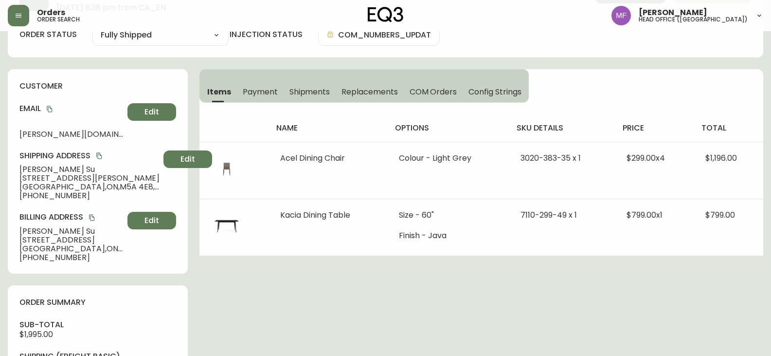
scroll to position [0, 0]
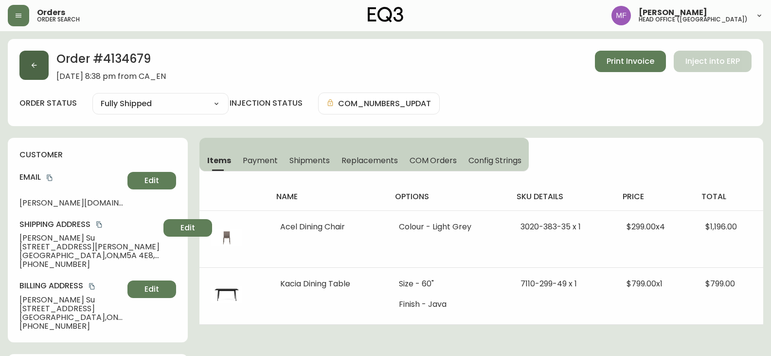
click at [42, 77] on button "button" at bounding box center [33, 65] width 29 height 29
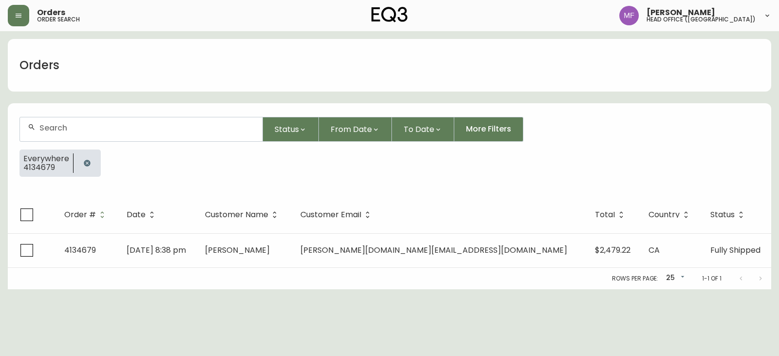
click at [90, 159] on button "button" at bounding box center [86, 162] width 19 height 19
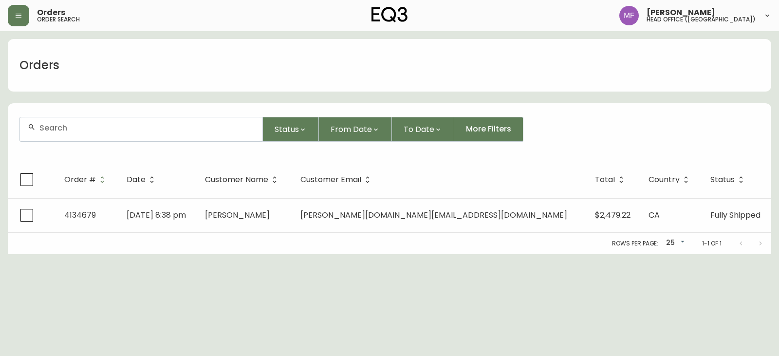
click at [77, 126] on input "text" at bounding box center [146, 127] width 215 height 9
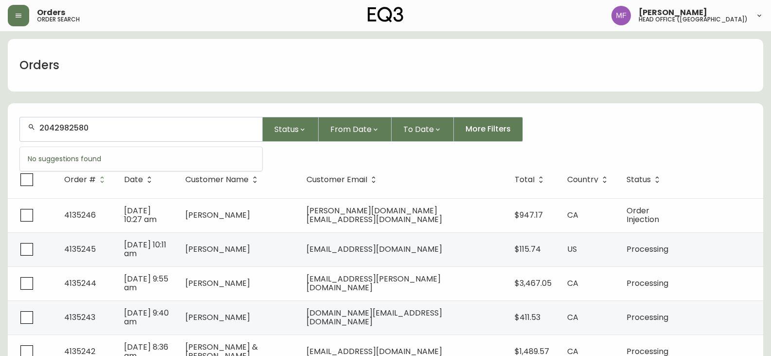
type input "2042982580"
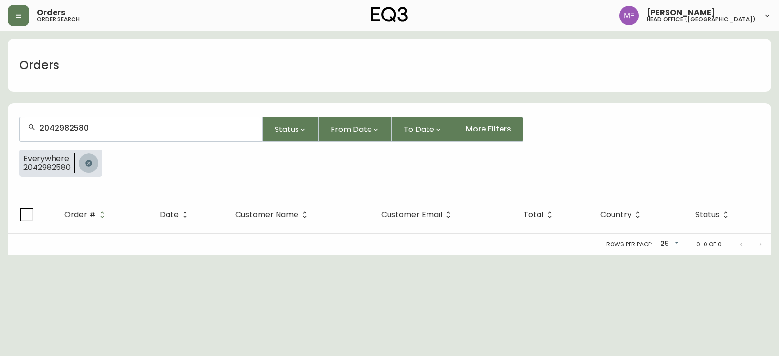
click at [93, 157] on button "button" at bounding box center [88, 162] width 19 height 19
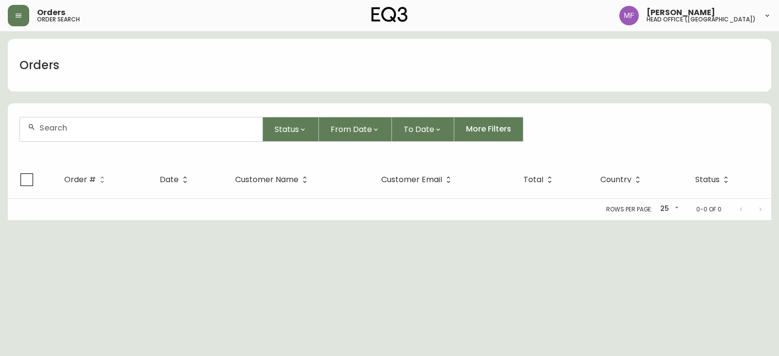
click at [88, 132] on div at bounding box center [141, 129] width 242 height 24
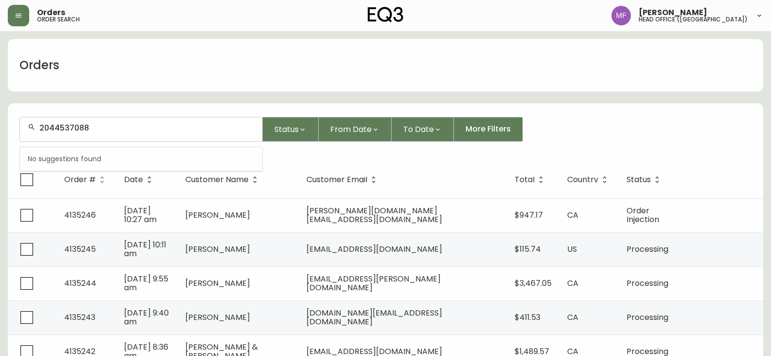
type input "2044537088"
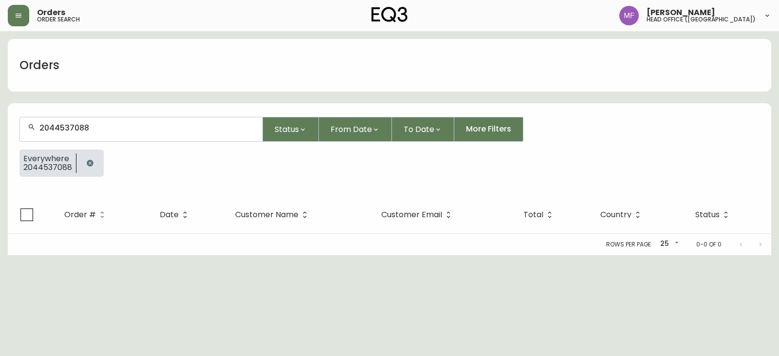
drag, startPoint x: 85, startPoint y: 168, endPoint x: 86, endPoint y: 158, distance: 9.8
click at [85, 168] on button "button" at bounding box center [89, 162] width 19 height 19
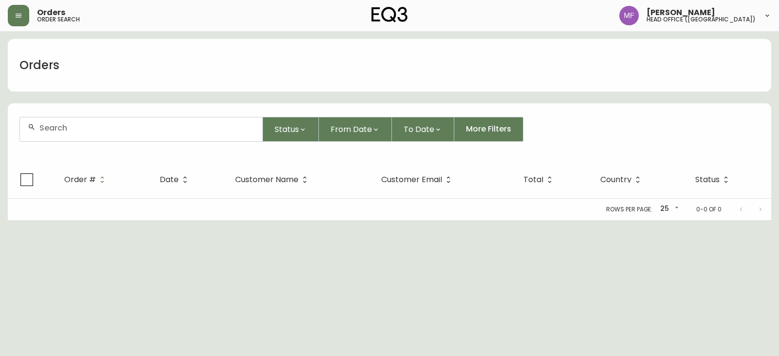
click at [86, 137] on div at bounding box center [141, 129] width 242 height 24
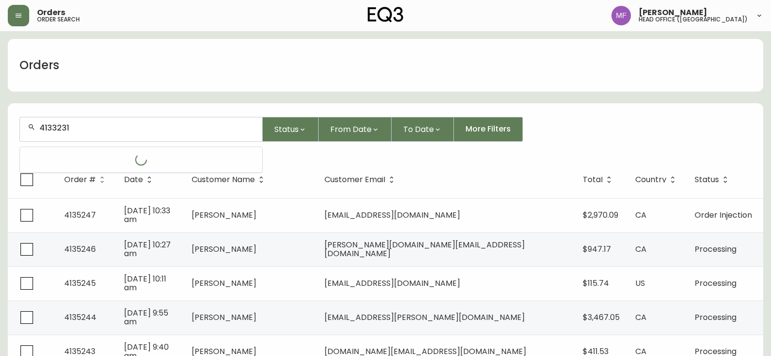
type input "4133231"
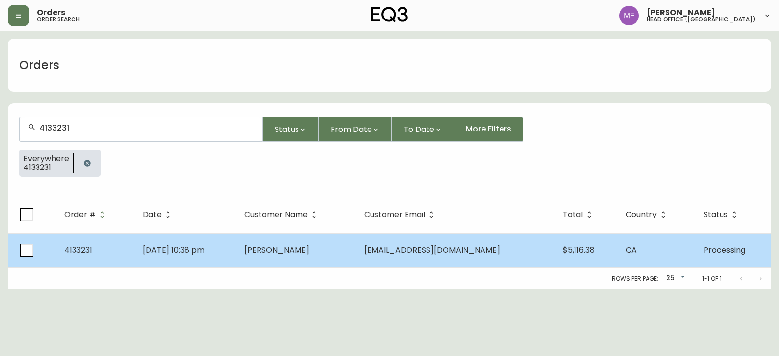
click at [309, 254] on span "Erin Jagielak" at bounding box center [276, 249] width 65 height 11
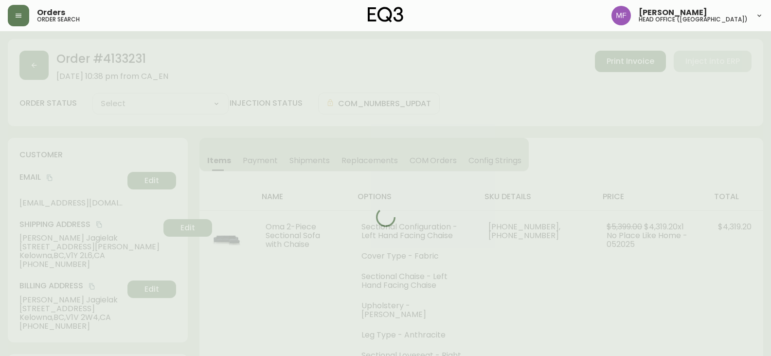
type input "Processing"
select select "PROCESSING"
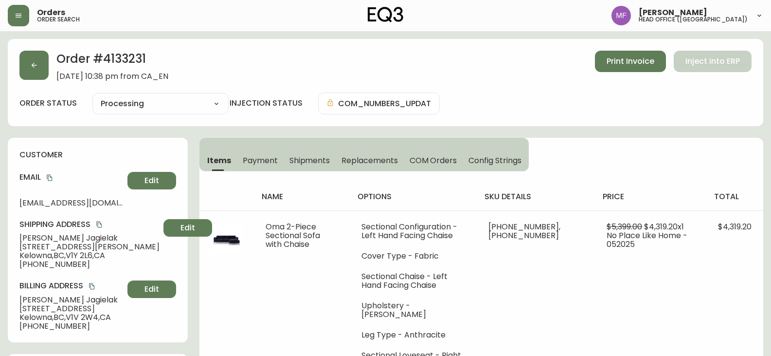
click at [238, 158] on button "Payment" at bounding box center [260, 159] width 47 height 21
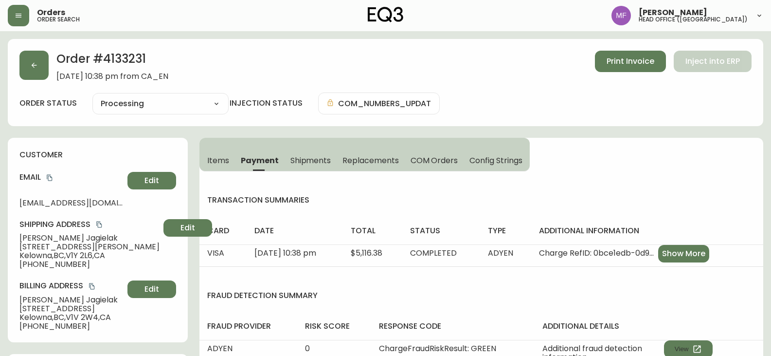
click at [212, 158] on span "Items" at bounding box center [218, 160] width 22 height 10
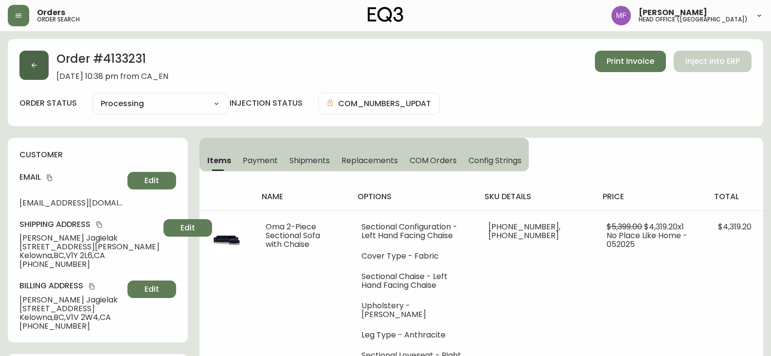
click at [46, 68] on button "button" at bounding box center [33, 65] width 29 height 29
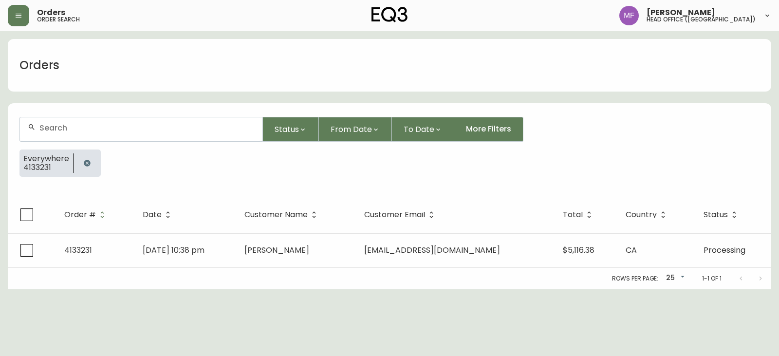
click at [80, 163] on button "button" at bounding box center [86, 162] width 19 height 19
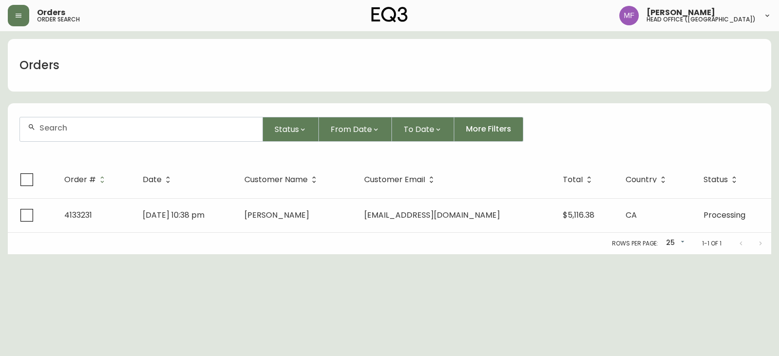
click at [79, 128] on input "text" at bounding box center [146, 127] width 215 height 9
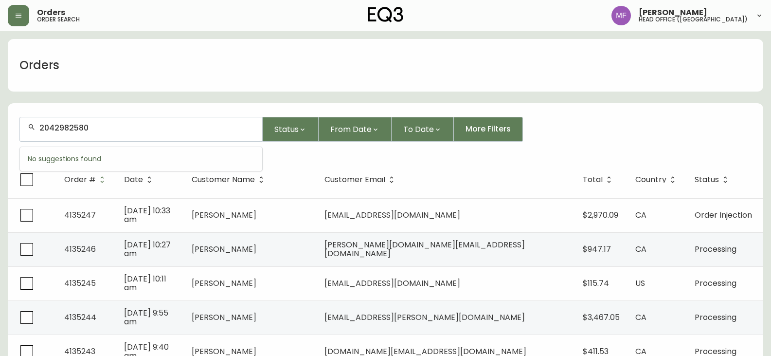
type input "2042982580"
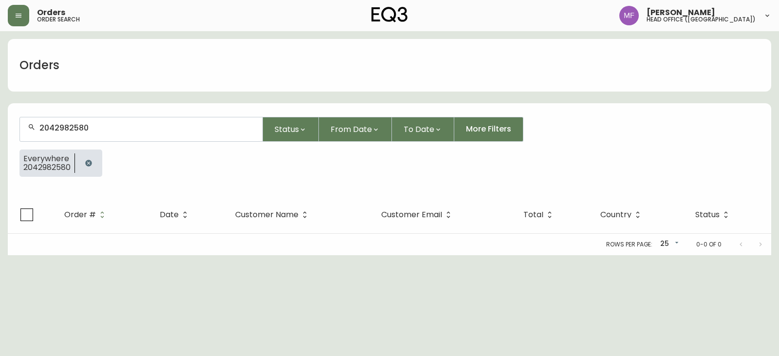
click at [96, 161] on button "button" at bounding box center [88, 162] width 19 height 19
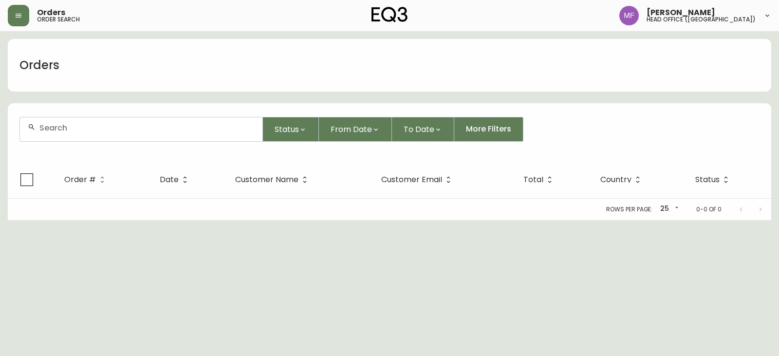
click at [81, 136] on div at bounding box center [141, 129] width 242 height 24
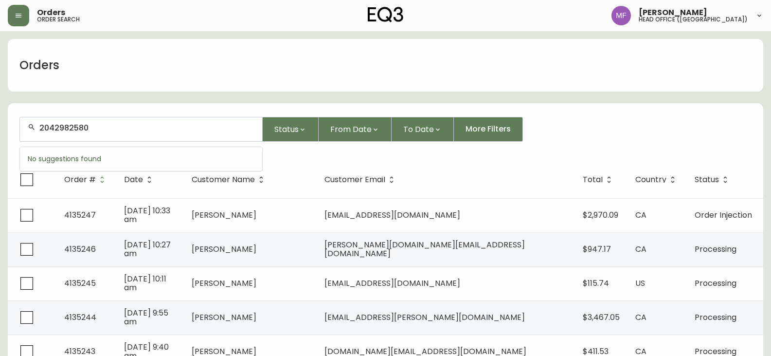
type input "2042982580"
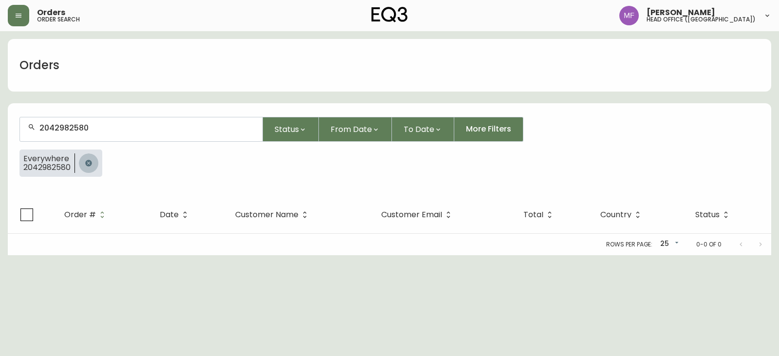
click at [91, 163] on icon "button" at bounding box center [88, 163] width 6 height 6
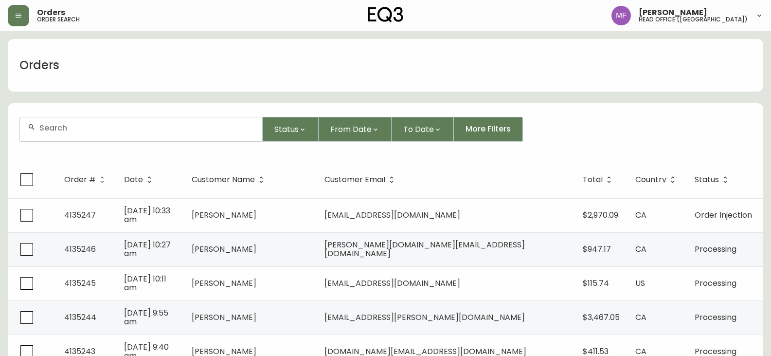
click at [88, 134] on div at bounding box center [141, 129] width 242 height 24
type input "2044537088"
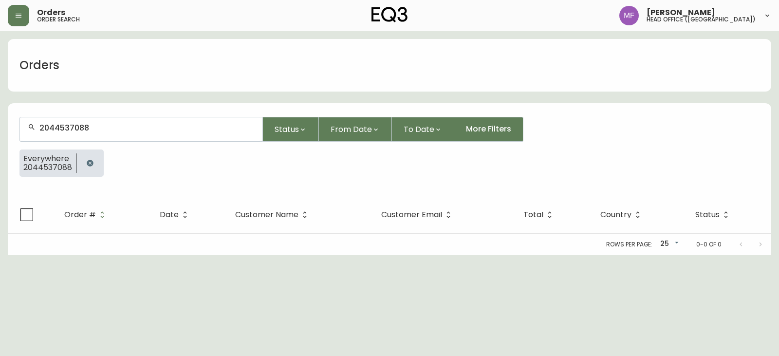
click at [83, 156] on button "button" at bounding box center [89, 162] width 19 height 19
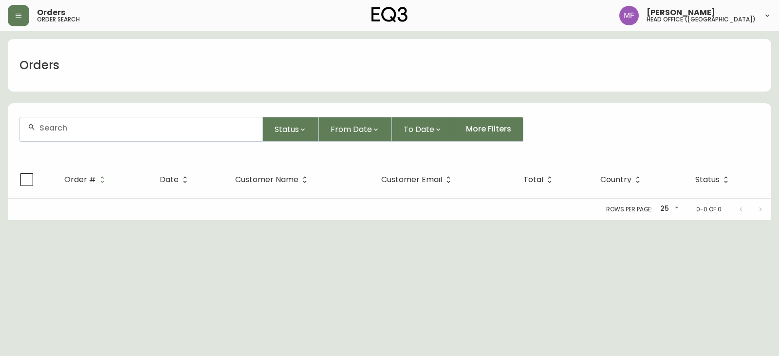
click at [83, 133] on div at bounding box center [141, 129] width 242 height 24
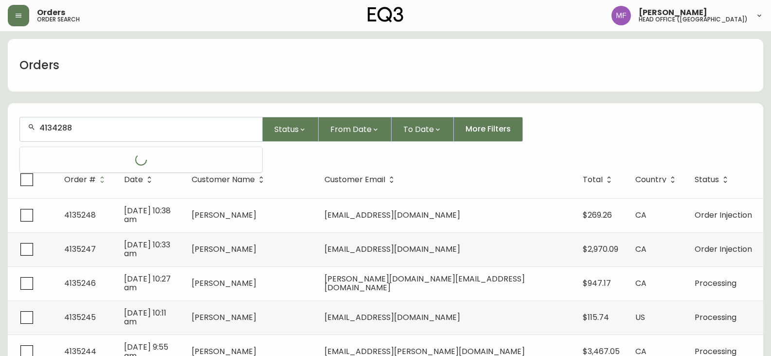
type input "4134288"
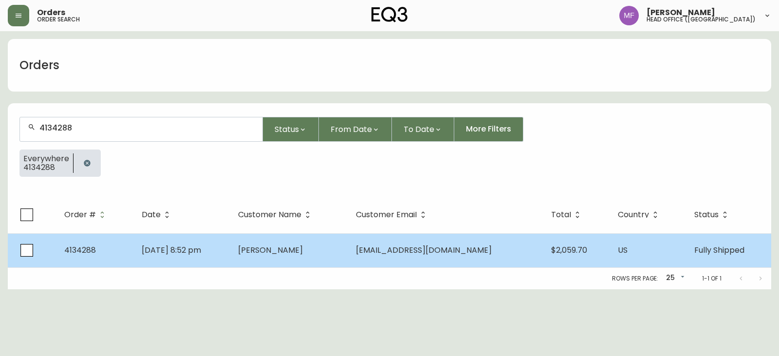
click at [201, 248] on span "Jul 22 2025, 8:52 pm" at bounding box center [171, 249] width 59 height 11
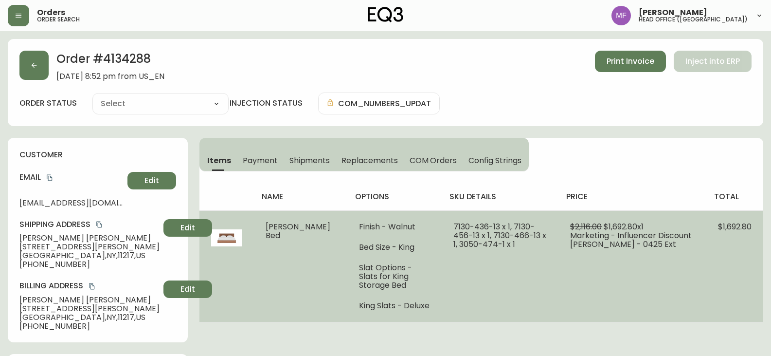
type input "Fully Shipped"
select select "FULLY_SHIPPED"
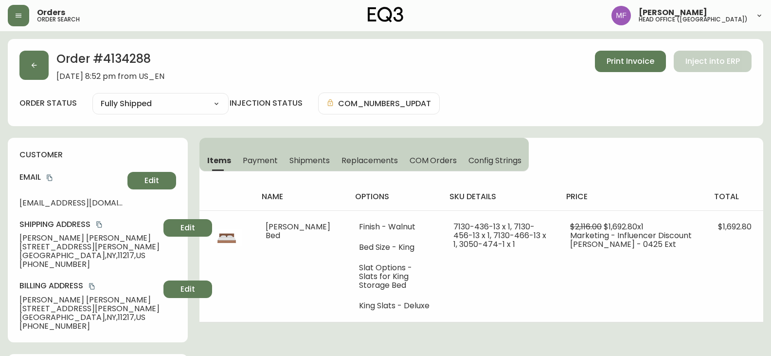
click at [124, 60] on h2 "Order # 4134288" at bounding box center [110, 61] width 108 height 21
click at [304, 163] on span "Shipments" at bounding box center [310, 160] width 41 height 10
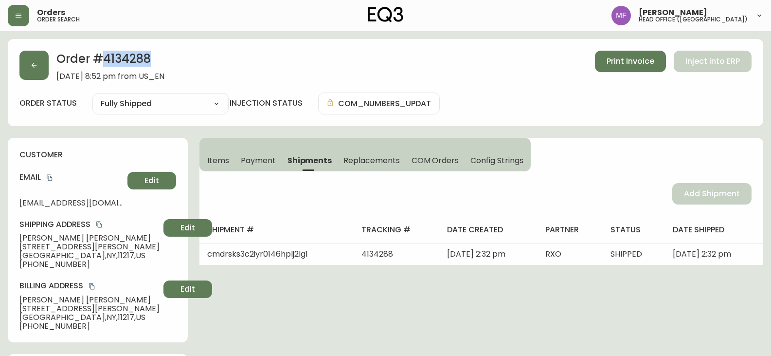
click at [216, 157] on span "Items" at bounding box center [218, 160] width 22 height 10
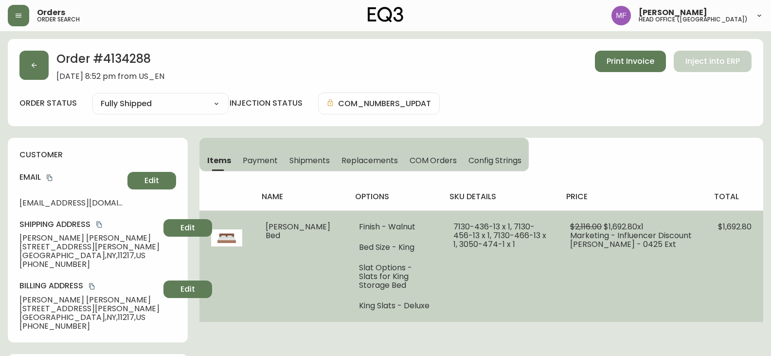
click at [372, 312] on td "Finish - Walnut Bed Size - King Slat Options - Slats for King Storage Bed King …" at bounding box center [394, 265] width 94 height 111
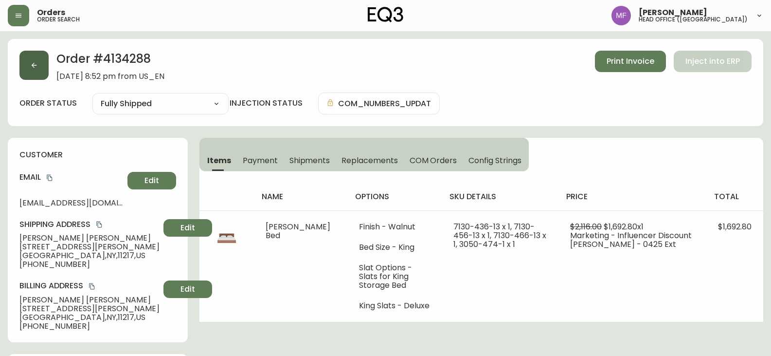
click at [35, 72] on button "button" at bounding box center [33, 65] width 29 height 29
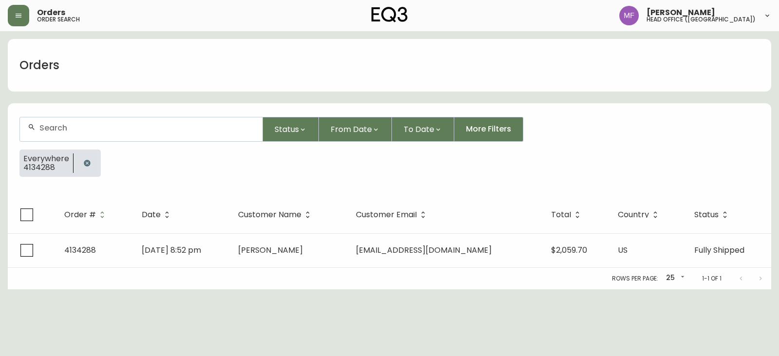
click at [87, 159] on button "button" at bounding box center [86, 162] width 19 height 19
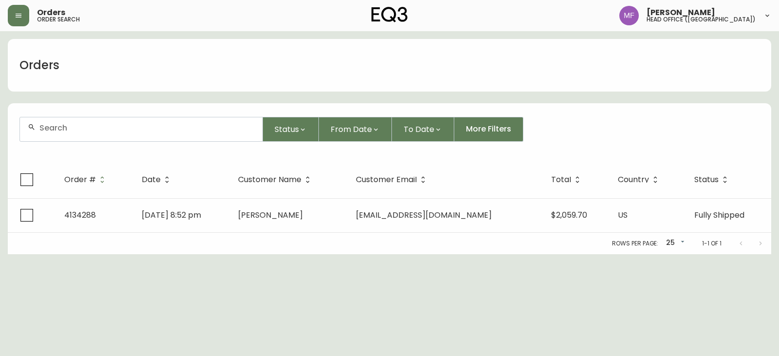
click at [85, 135] on div at bounding box center [141, 129] width 242 height 24
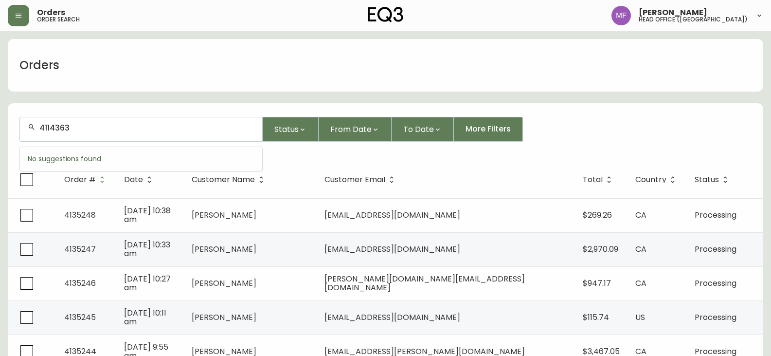
type input "4114363"
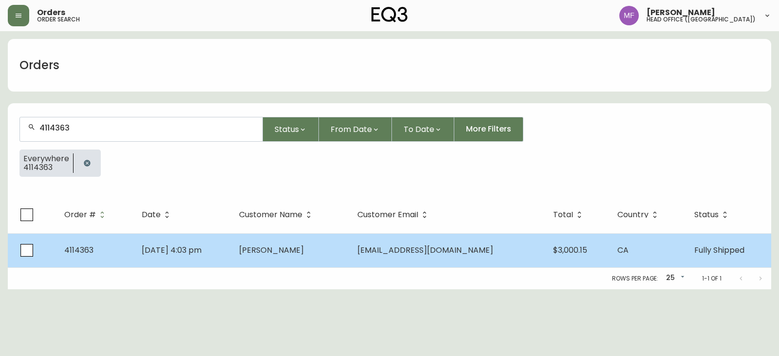
click at [231, 243] on td "[DATE] 4:03 pm" at bounding box center [182, 250] width 97 height 34
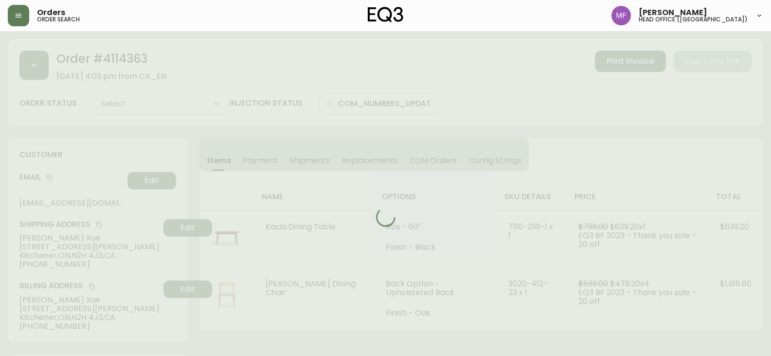
type input "Fully Shipped"
select select "FULLY_SHIPPED"
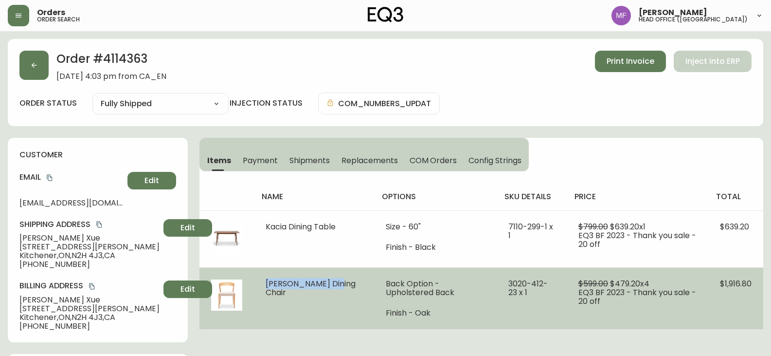
drag, startPoint x: 262, startPoint y: 281, endPoint x: 290, endPoint y: 296, distance: 31.3
click at [290, 296] on td "[PERSON_NAME] Dining Chair" at bounding box center [314, 298] width 120 height 62
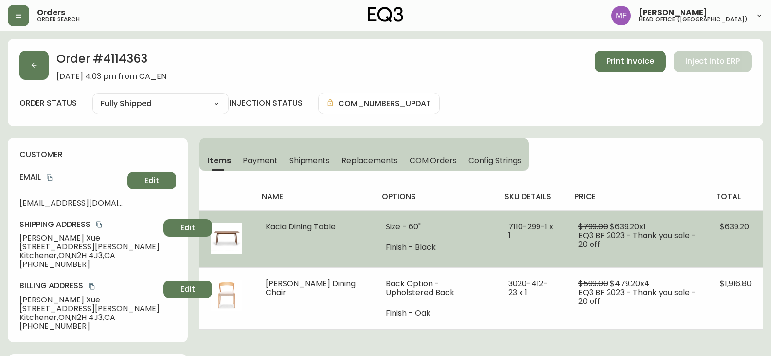
click at [466, 237] on td "Size - 60" Finish - Black" at bounding box center [435, 238] width 122 height 57
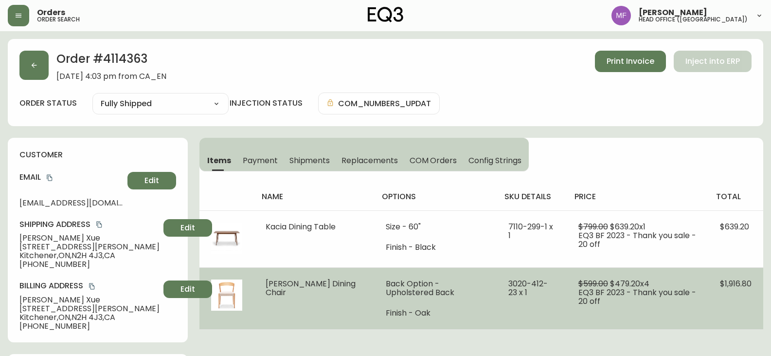
click at [325, 312] on td "[PERSON_NAME] Dining Chair" at bounding box center [314, 298] width 120 height 62
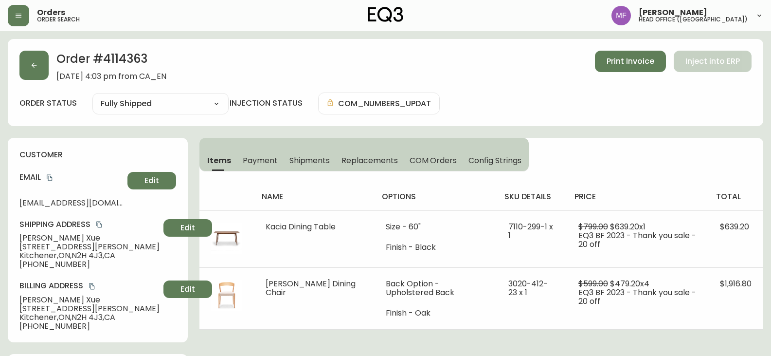
drag, startPoint x: 31, startPoint y: 82, endPoint x: 44, endPoint y: 86, distance: 13.8
click at [30, 81] on div "Order # 4114363 November 27, 2023 at 4:03 pm from CA_EN Print Invoice Inject in…" at bounding box center [386, 82] width 756 height 87
click at [37, 58] on button "button" at bounding box center [33, 65] width 29 height 29
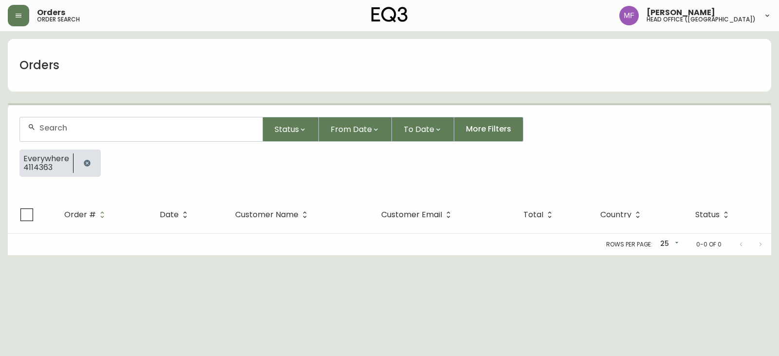
click at [79, 153] on div at bounding box center [86, 162] width 27 height 27
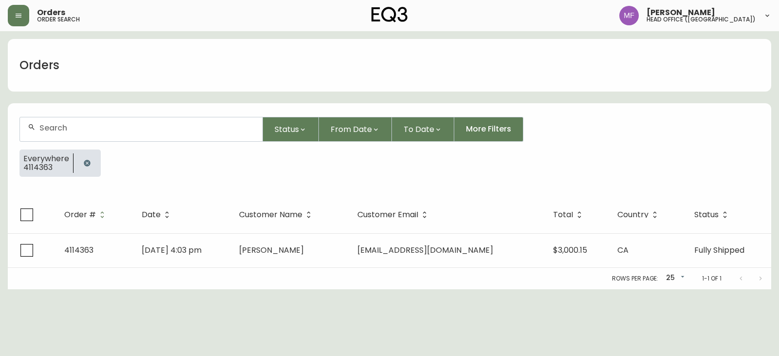
click at [85, 163] on icon "button" at bounding box center [87, 163] width 6 height 6
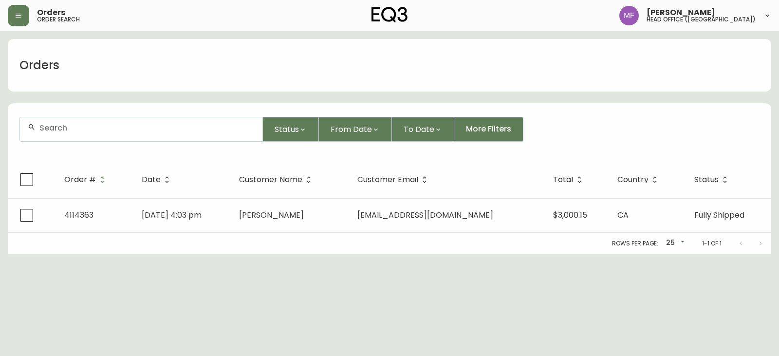
click at [85, 134] on div at bounding box center [141, 129] width 242 height 24
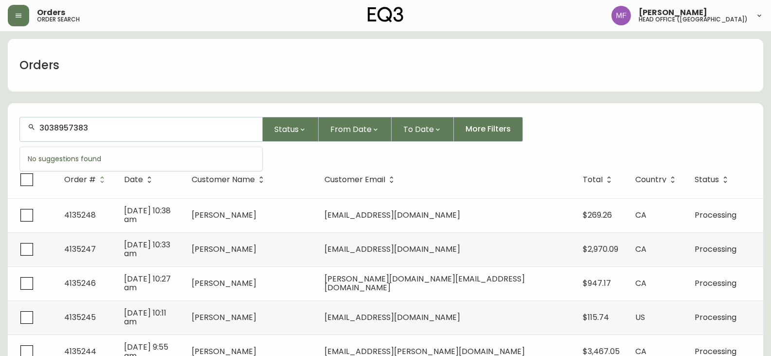
type input "3038957383"
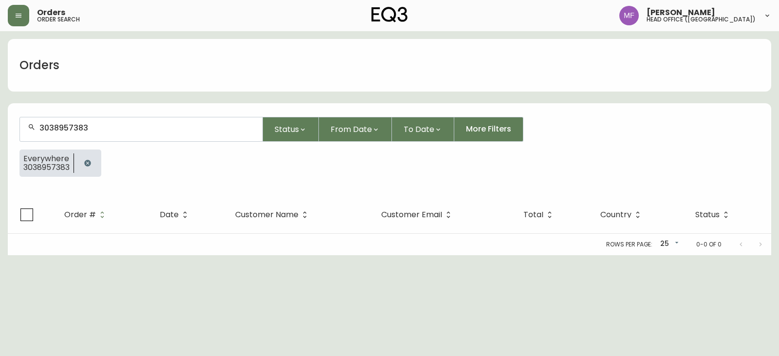
click at [93, 156] on button "button" at bounding box center [87, 162] width 19 height 19
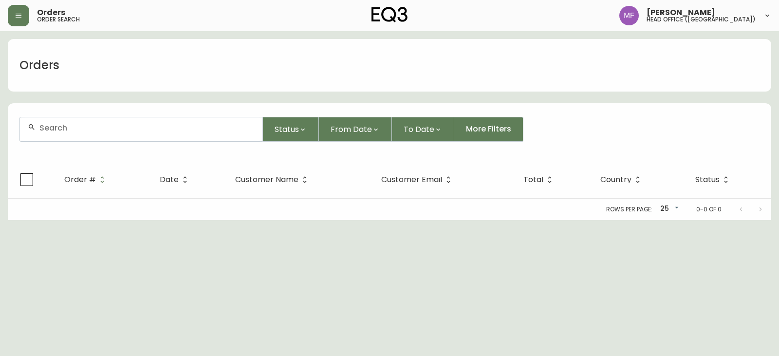
click at [86, 127] on input "text" at bounding box center [146, 127] width 215 height 9
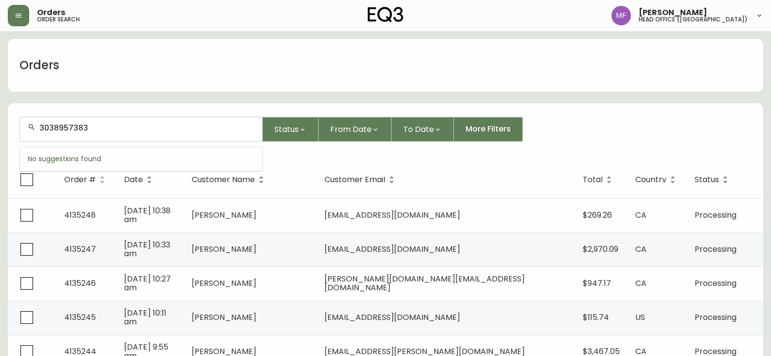
type input "3038957383"
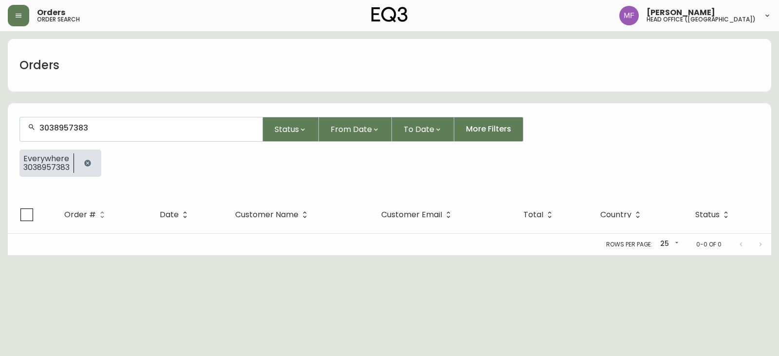
click at [87, 161] on icon "button" at bounding box center [87, 163] width 6 height 6
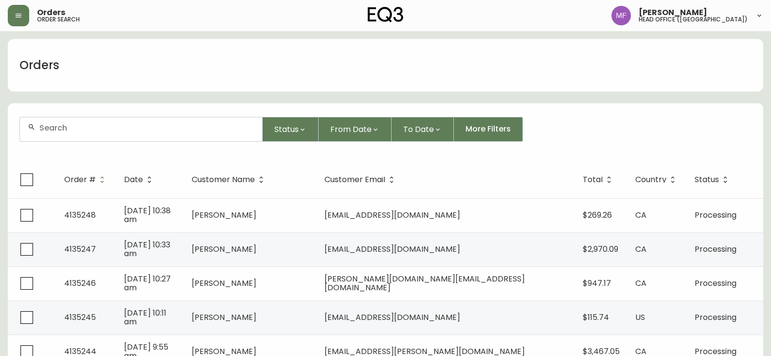
click at [90, 126] on input "text" at bounding box center [146, 127] width 215 height 9
type input "4188777508"
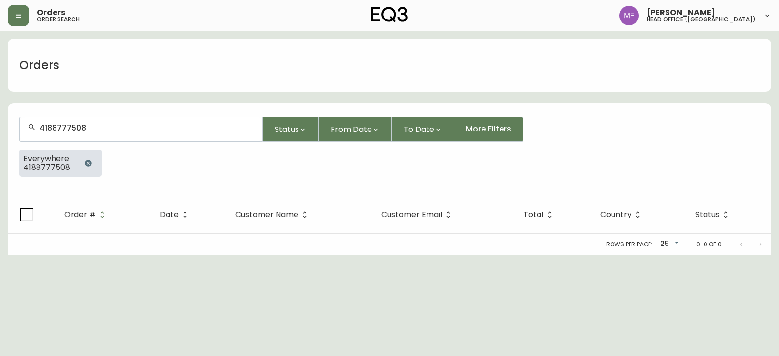
click at [90, 162] on button "button" at bounding box center [87, 162] width 19 height 19
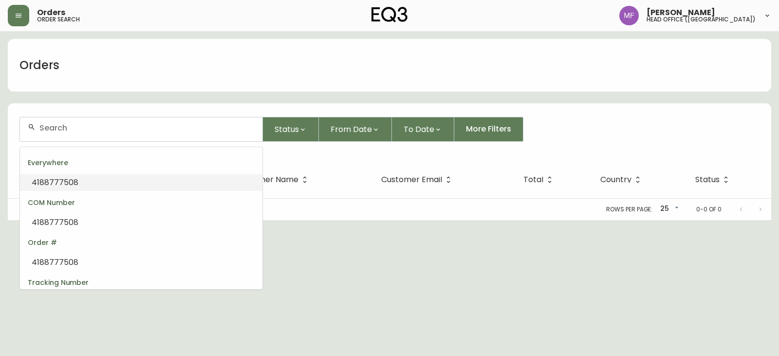
click at [89, 129] on input "text" at bounding box center [146, 127] width 215 height 9
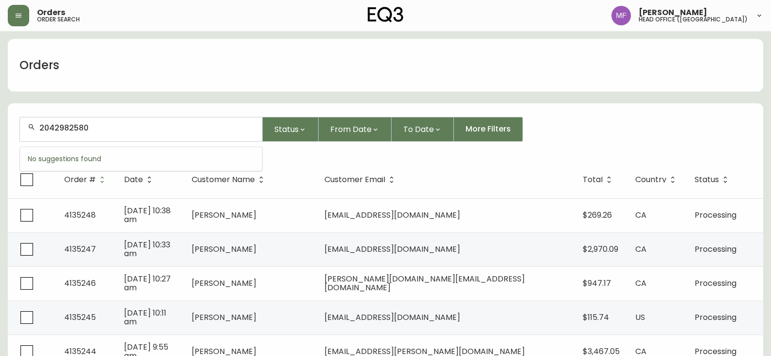
type input "2042982580"
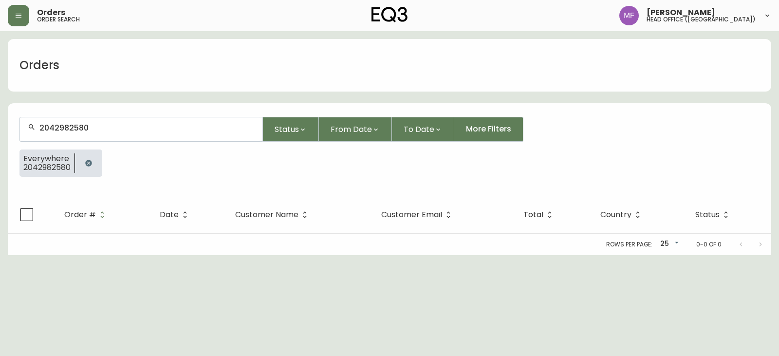
click at [89, 161] on icon "button" at bounding box center [88, 163] width 6 height 6
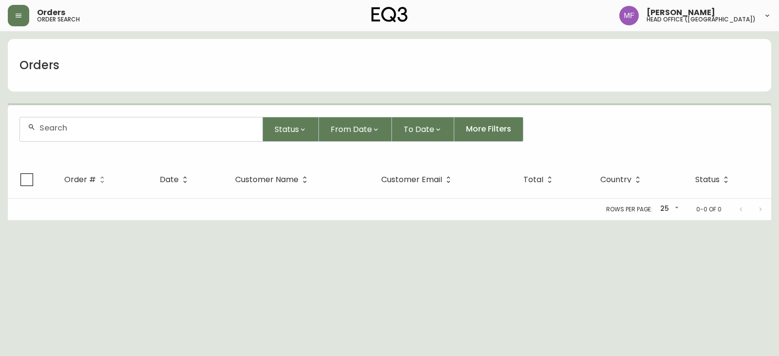
click at [85, 132] on div at bounding box center [141, 129] width 242 height 24
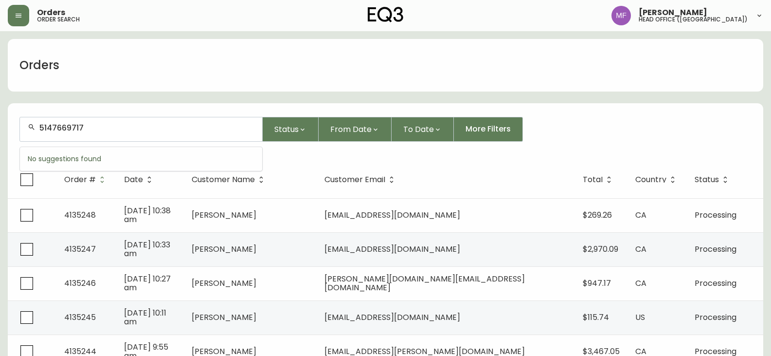
type input "5147669717"
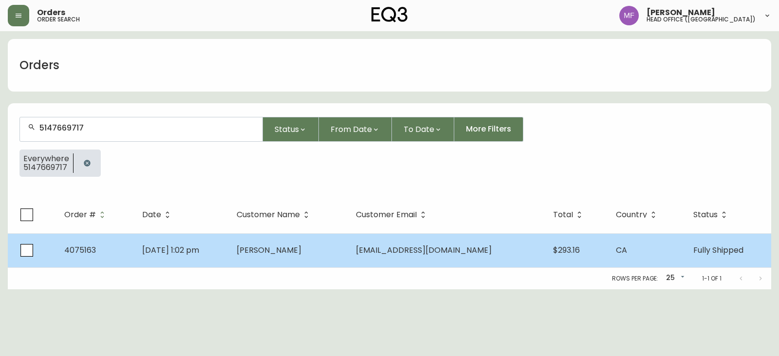
click at [229, 243] on td "Nov 13 2021, 1:02 pm" at bounding box center [181, 250] width 94 height 34
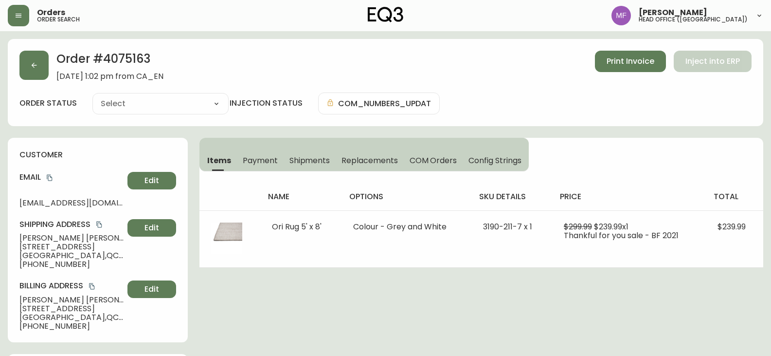
type input "Fully Shipped"
select select "FULLY_SHIPPED"
click at [50, 176] on icon "copy" at bounding box center [49, 178] width 5 height 6
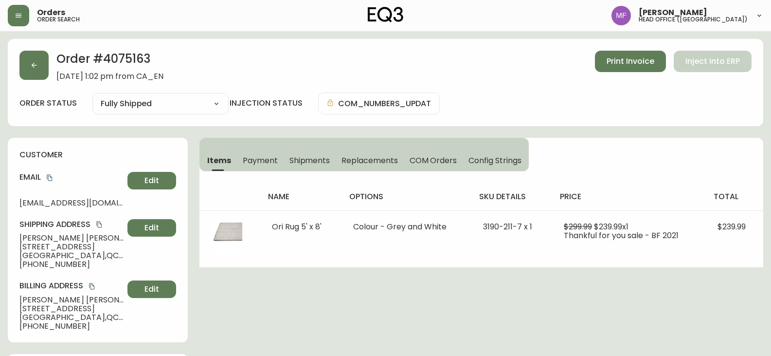
click at [50, 178] on icon "copy" at bounding box center [49, 177] width 7 height 7
click at [27, 66] on button "button" at bounding box center [33, 65] width 29 height 29
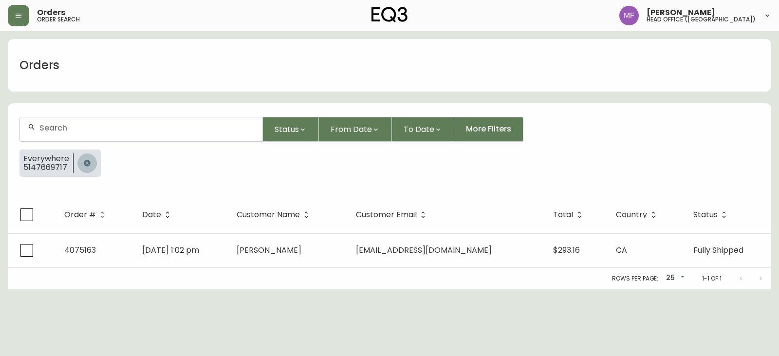
click at [90, 157] on button "button" at bounding box center [86, 162] width 19 height 19
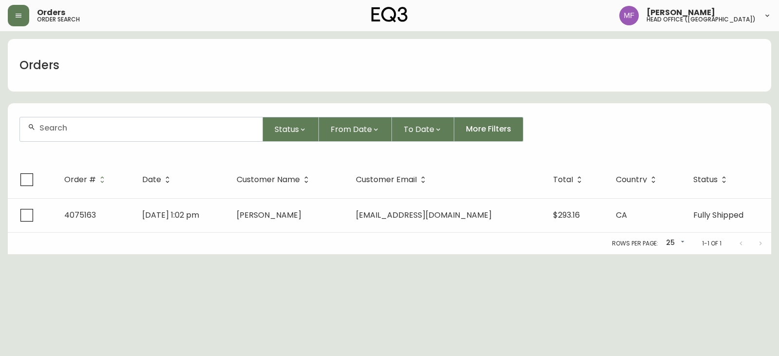
click at [77, 134] on div at bounding box center [141, 129] width 242 height 24
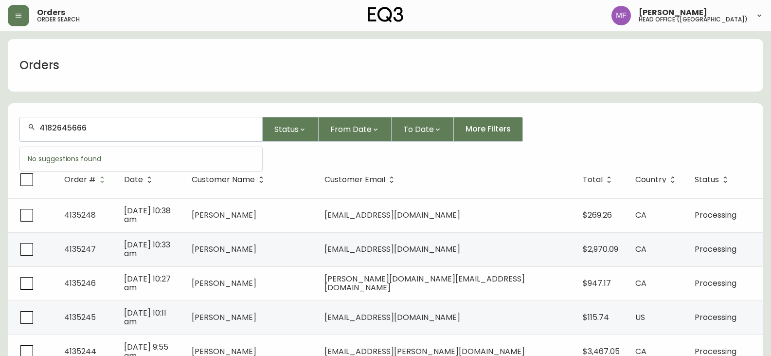
type input "4182645666"
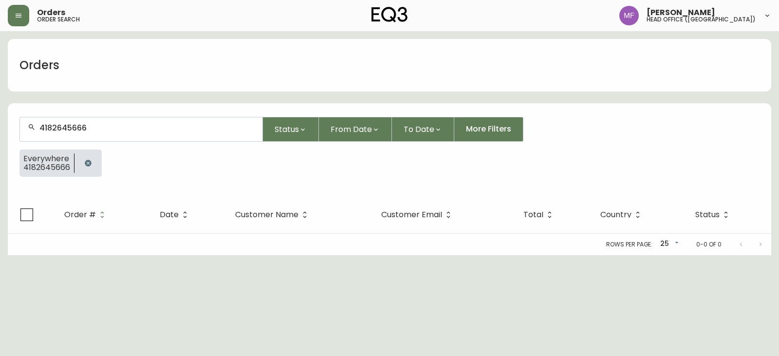
click at [84, 162] on icon "button" at bounding box center [88, 163] width 8 height 8
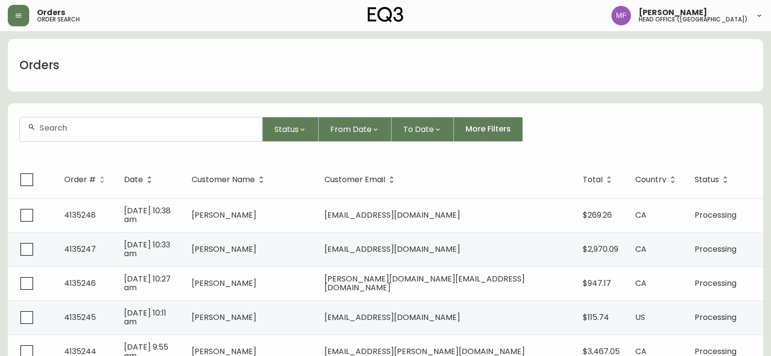
click at [605, 129] on div "Status From Date To Date More Filters" at bounding box center [385, 129] width 732 height 25
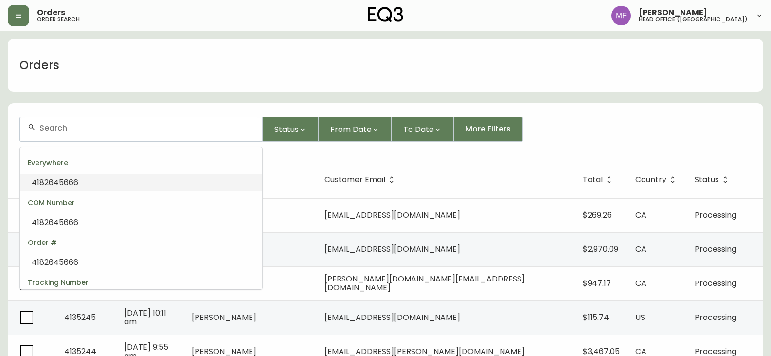
click at [93, 128] on input "text" at bounding box center [146, 127] width 215 height 9
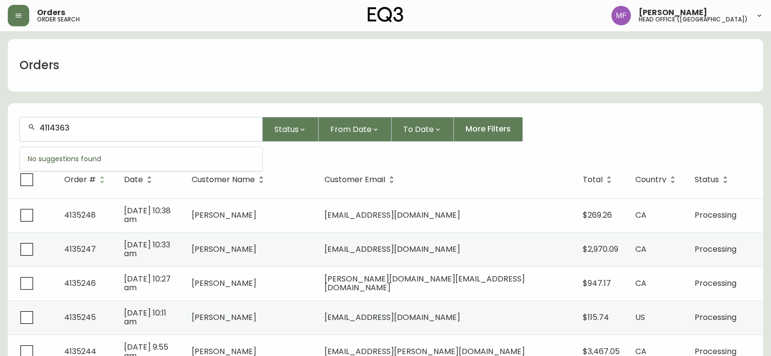
type input "4114363"
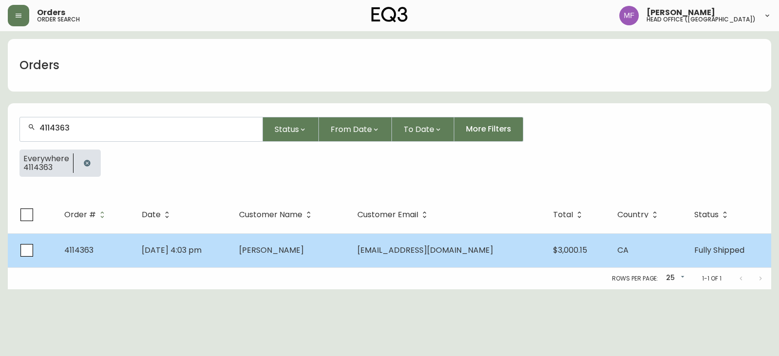
click at [231, 240] on td "[DATE] 4:03 pm" at bounding box center [182, 250] width 97 height 34
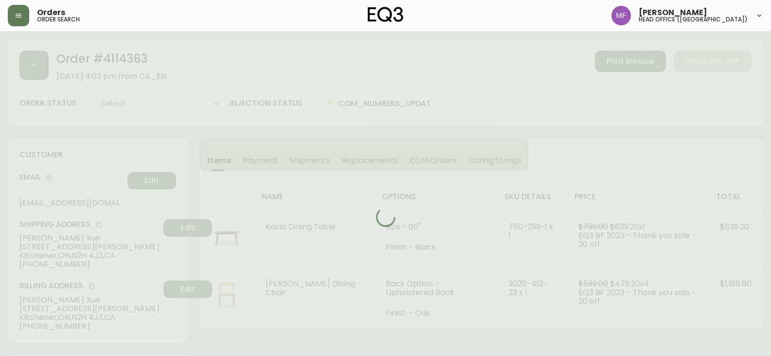
type input "Fully Shipped"
select select "FULLY_SHIPPED"
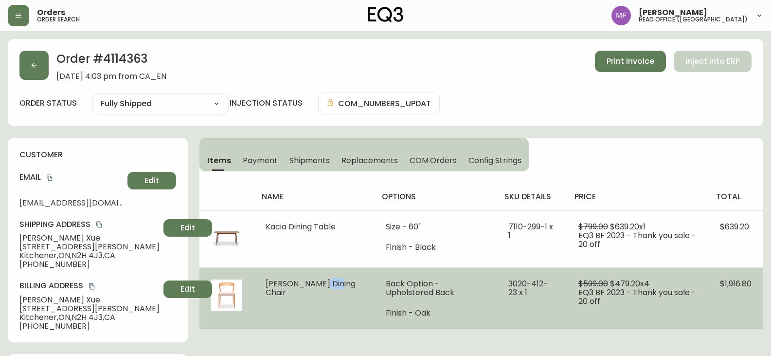
drag, startPoint x: 294, startPoint y: 296, endPoint x: 268, endPoint y: 290, distance: 26.4
click at [268, 290] on td "[PERSON_NAME] Dining Chair" at bounding box center [314, 298] width 120 height 62
click at [254, 281] on tr "Wren Dining Chair Back Option - Upholstered Back Finish - Oak 3020-412-23 x 1 $…" at bounding box center [481, 298] width 564 height 62
drag, startPoint x: 289, startPoint y: 291, endPoint x: 268, endPoint y: 283, distance: 22.0
click at [268, 283] on td "[PERSON_NAME] Dining Chair" at bounding box center [314, 298] width 120 height 62
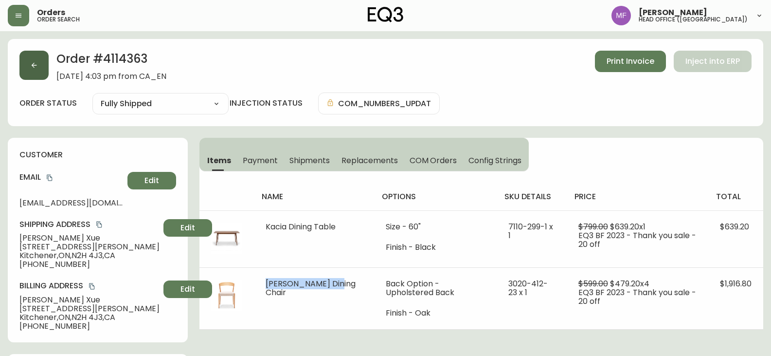
click at [39, 76] on button "button" at bounding box center [33, 65] width 29 height 29
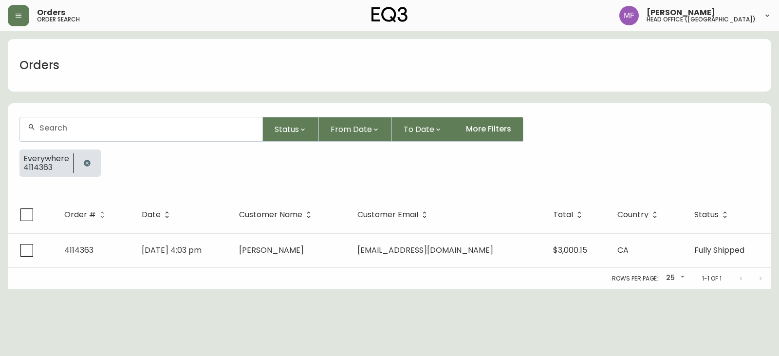
click at [85, 158] on button "button" at bounding box center [86, 162] width 19 height 19
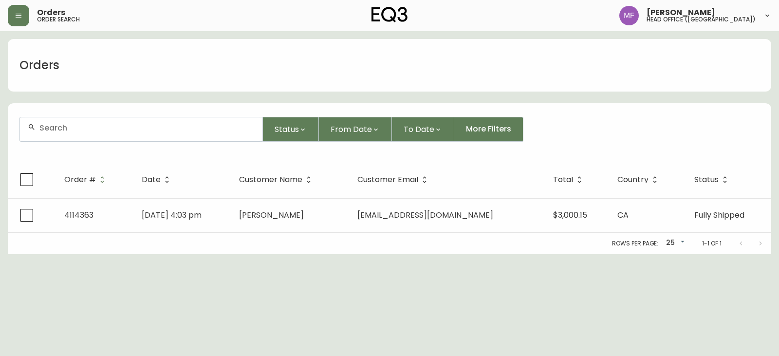
click at [83, 135] on div at bounding box center [141, 129] width 242 height 24
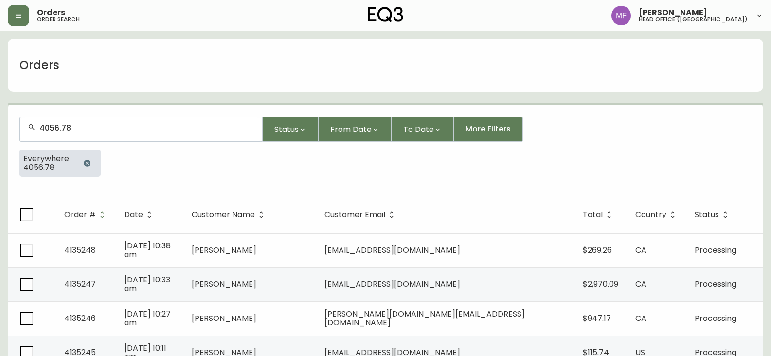
type input "4056.7"
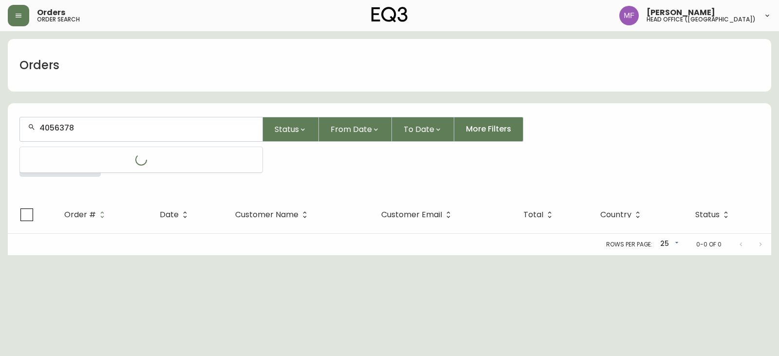
type input "4056378"
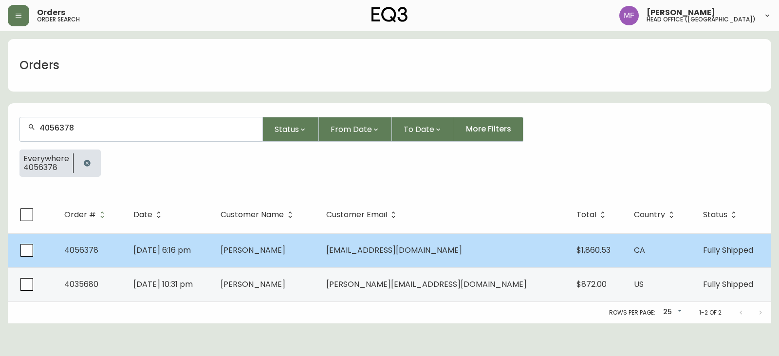
click at [285, 248] on span "Amelia Johnson" at bounding box center [252, 249] width 65 height 11
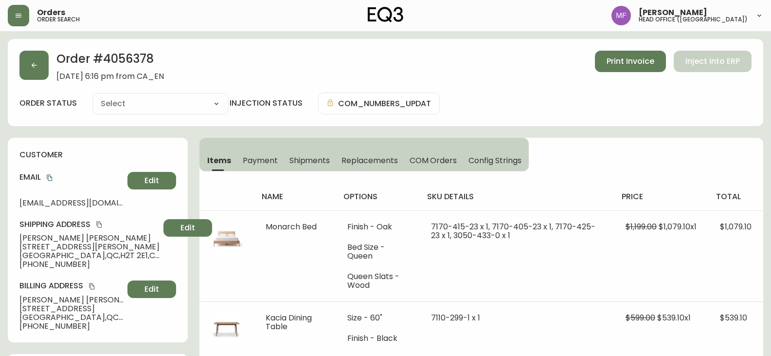
type input "Fully Shipped"
select select "FULLY_SHIPPED"
click at [52, 175] on icon "copy" at bounding box center [49, 177] width 7 height 7
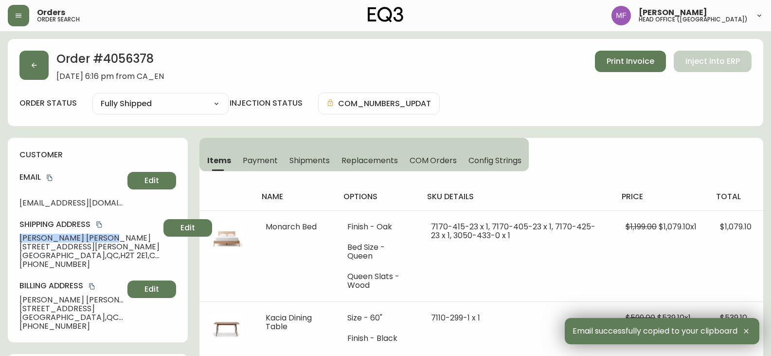
drag, startPoint x: 86, startPoint y: 238, endPoint x: 16, endPoint y: 238, distance: 70.1
click at [16, 238] on div "customer Email ameliajohnson3@cmail.carleton.ca Edit Shipping Address Amelia Jo…" at bounding box center [98, 240] width 180 height 204
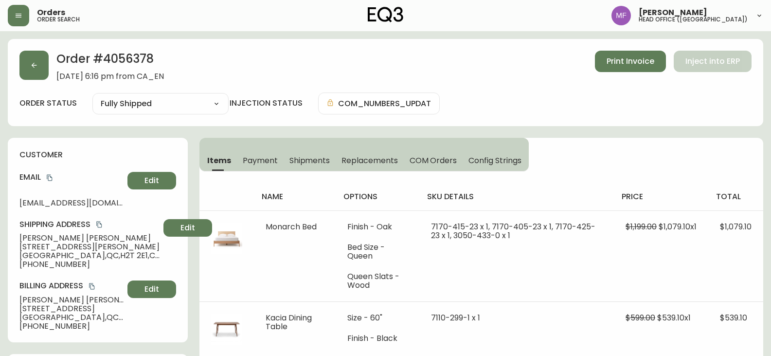
click at [127, 245] on div "Shipping Address Amelia Johnson 4868a Henri Julien Avenue Montréal , QC , H2T 2…" at bounding box center [97, 244] width 157 height 50
drag, startPoint x: 126, startPoint y: 247, endPoint x: 22, endPoint y: 247, distance: 103.6
click at [22, 247] on div "Shipping Address Amelia Johnson 4868a Henri Julien Avenue Montréal , QC , H2T 2…" at bounding box center [97, 244] width 157 height 50
drag, startPoint x: 74, startPoint y: 254, endPoint x: 101, endPoint y: 253, distance: 26.3
click at [101, 253] on span "Montréal , QC , H2T 2E1 , CA" at bounding box center [89, 255] width 140 height 9
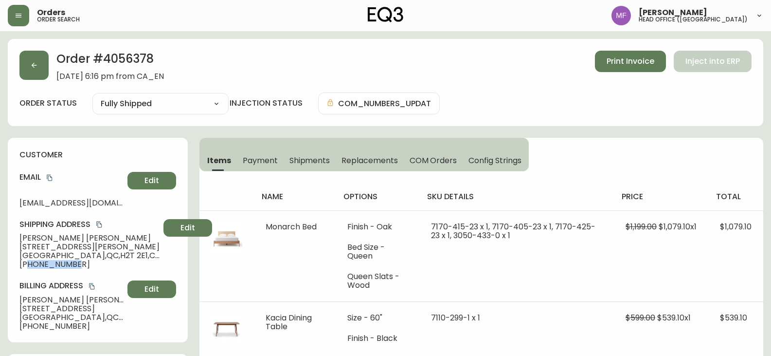
drag, startPoint x: 80, startPoint y: 264, endPoint x: 29, endPoint y: 263, distance: 51.1
click at [29, 263] on span "+13067159108" at bounding box center [89, 264] width 140 height 9
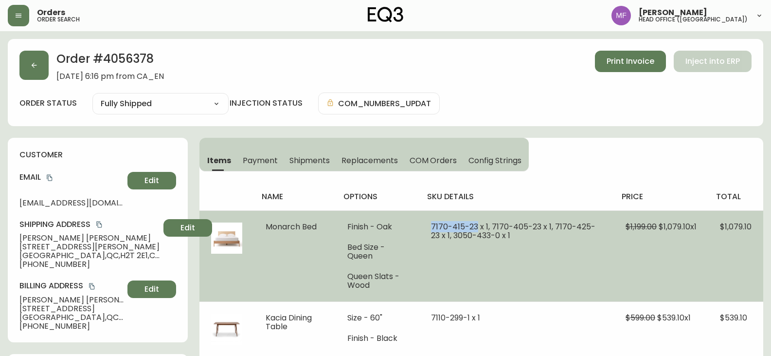
drag, startPoint x: 477, startPoint y: 224, endPoint x: 432, endPoint y: 226, distance: 44.8
click at [432, 226] on span "7170-415-23 x 1, 7170-405-23 x 1, 7170-425-23 x 1, 3050-433-0 x 1" at bounding box center [513, 231] width 164 height 20
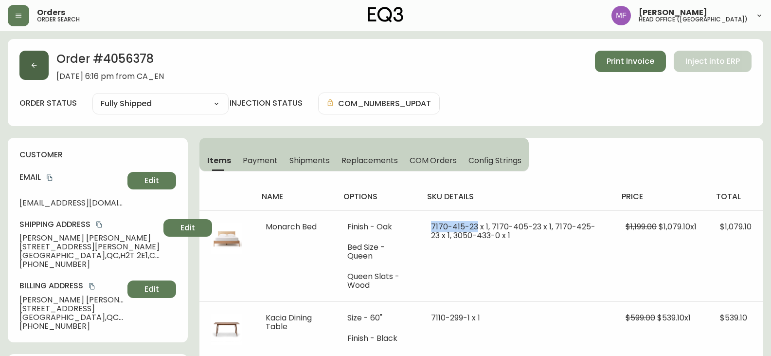
click at [28, 73] on button "button" at bounding box center [33, 65] width 29 height 29
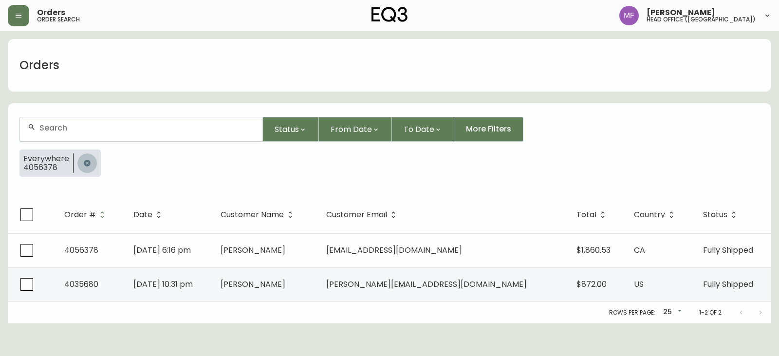
click at [90, 158] on button "button" at bounding box center [86, 162] width 19 height 19
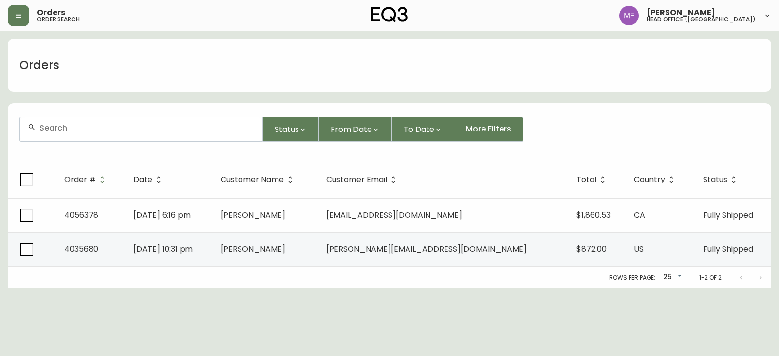
click at [81, 133] on div at bounding box center [141, 129] width 242 height 24
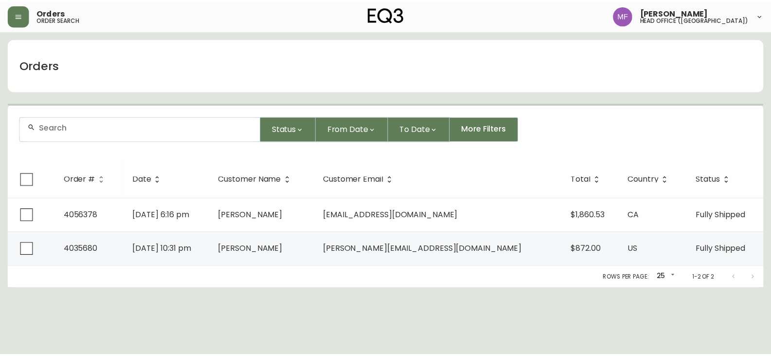
paste input "4133761"
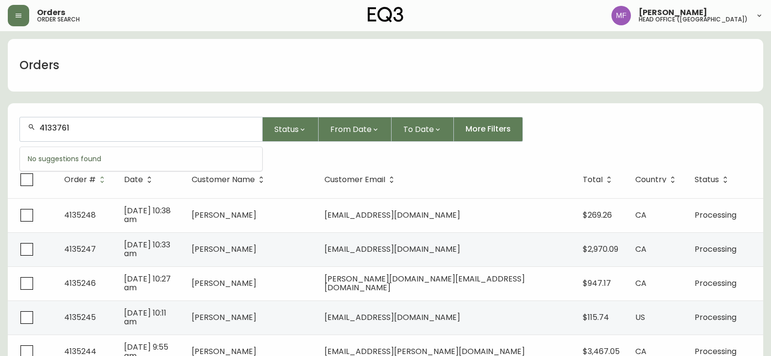
type input "4133761"
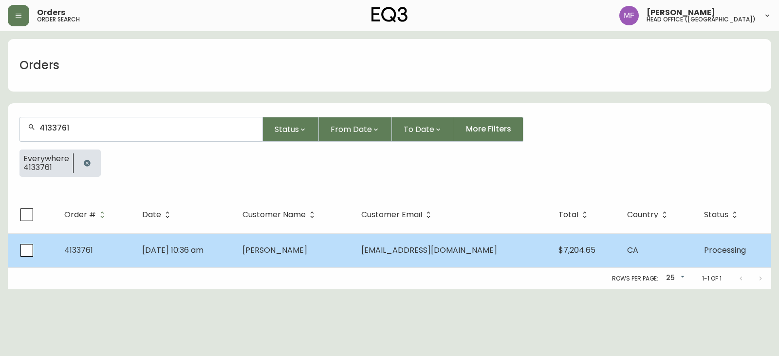
click at [354, 250] on td "Victoria Thorpe" at bounding box center [294, 250] width 119 height 34
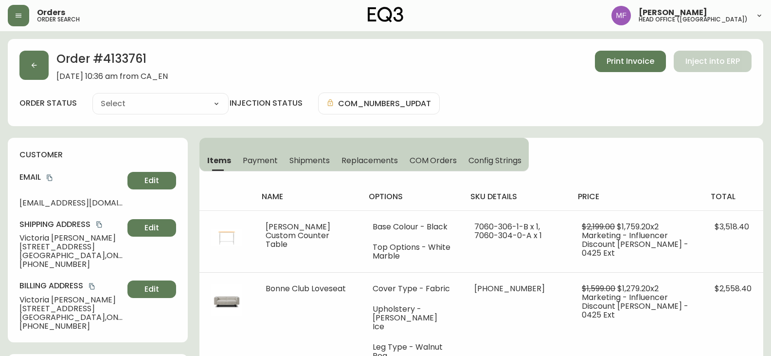
type input "Processing"
select select "PROCESSING"
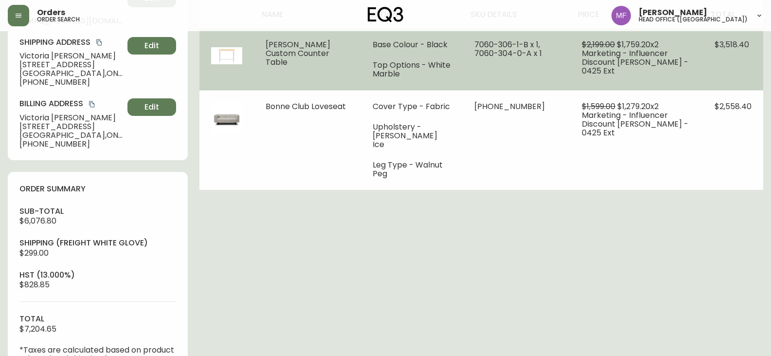
scroll to position [97, 0]
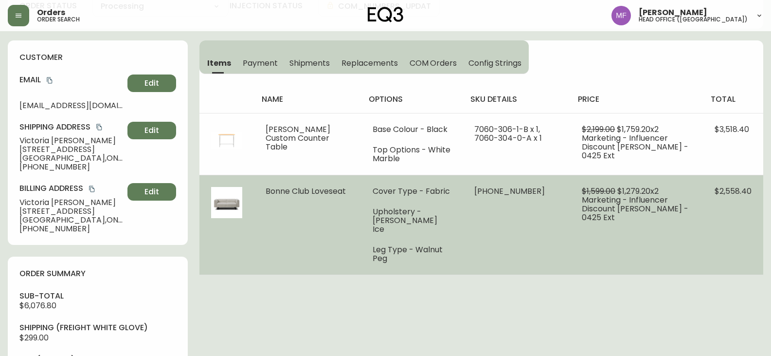
click at [585, 183] on td "$1,599.00 $1,279.20 x 2 Marketing - Influencer Discount Emma - 0425 Ext" at bounding box center [636, 225] width 133 height 100
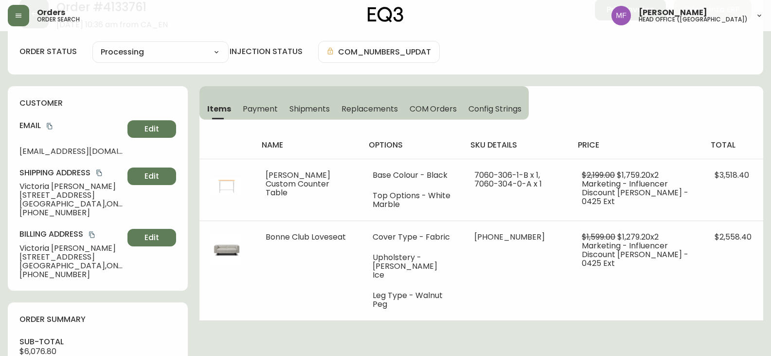
scroll to position [0, 0]
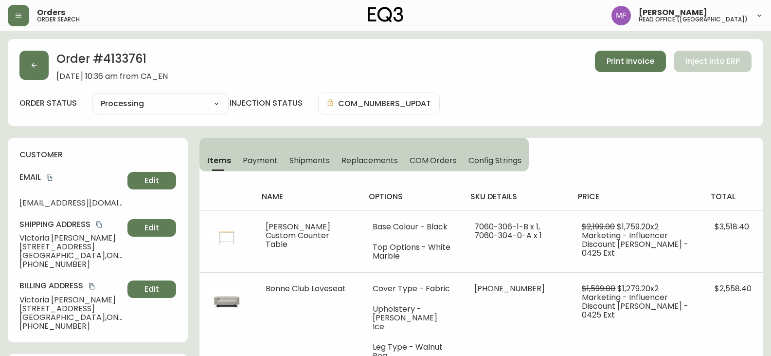
click at [128, 54] on h2 "Order # 4133761" at bounding box center [111, 61] width 111 height 21
drag, startPoint x: 79, startPoint y: 238, endPoint x: 6, endPoint y: 237, distance: 72.5
click at [144, 66] on h2 "Order # 4133761" at bounding box center [111, 61] width 111 height 21
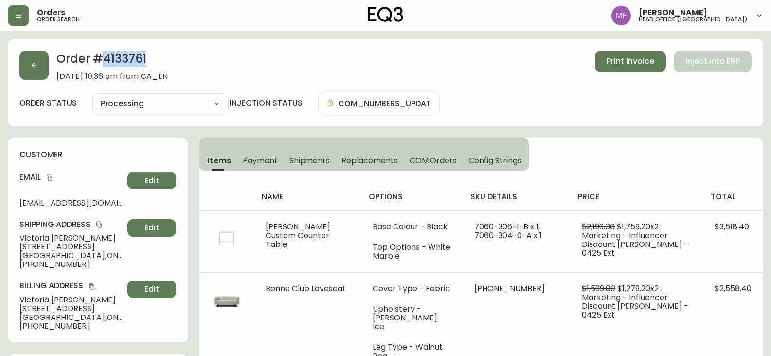
click at [144, 66] on h2 "Order # 4133761" at bounding box center [111, 61] width 111 height 21
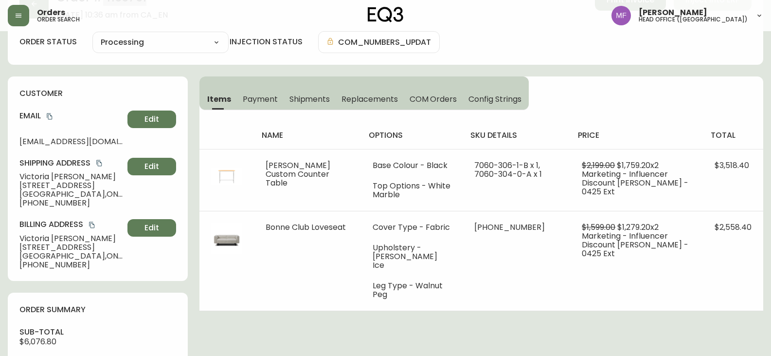
scroll to position [341, 0]
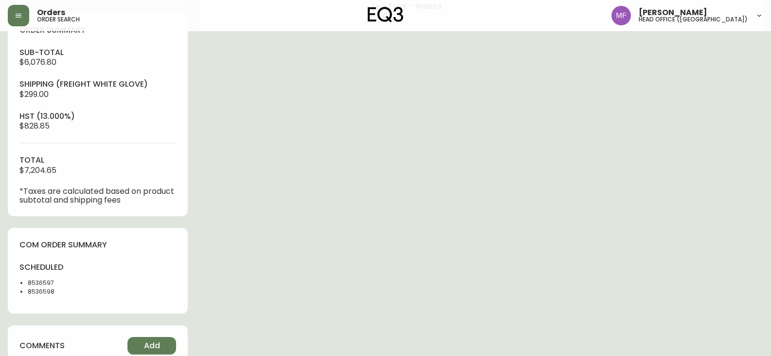
click at [48, 282] on li "8536597" at bounding box center [60, 282] width 64 height 9
click at [298, 219] on div "Order # 4133761 June 20, 2025 at 10:36 am from CA_EN Print Invoice Inject into …" at bounding box center [386, 146] width 756 height 896
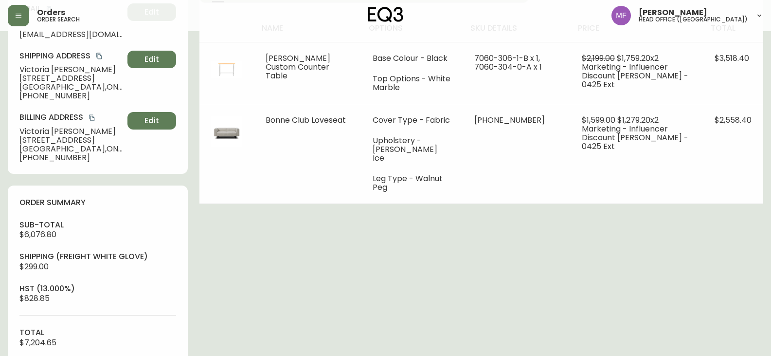
scroll to position [49, 0]
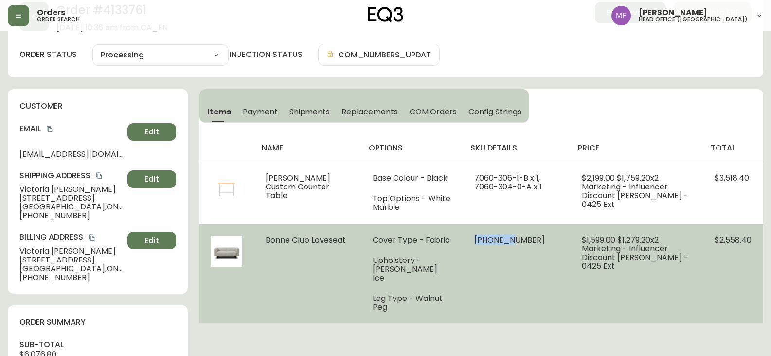
drag, startPoint x: 459, startPoint y: 250, endPoint x: 497, endPoint y: 251, distance: 38.5
click at [497, 251] on td "30253-03 x 1" at bounding box center [517, 273] width 108 height 100
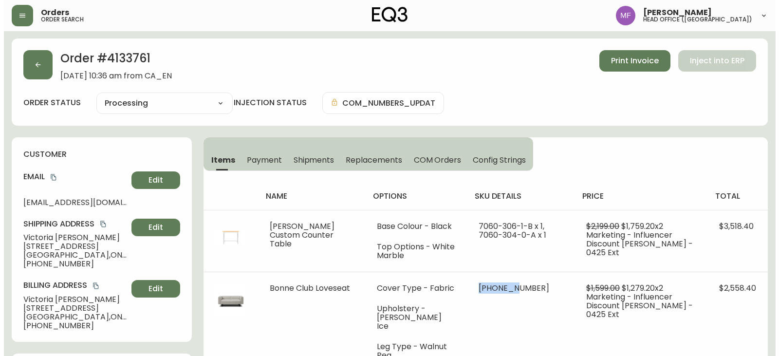
scroll to position [0, 0]
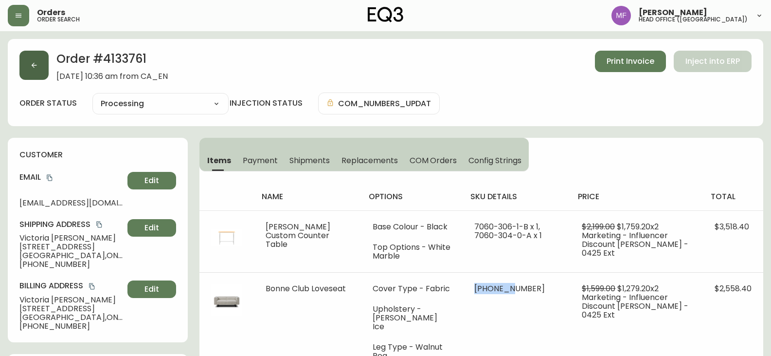
click at [40, 78] on button "button" at bounding box center [33, 65] width 29 height 29
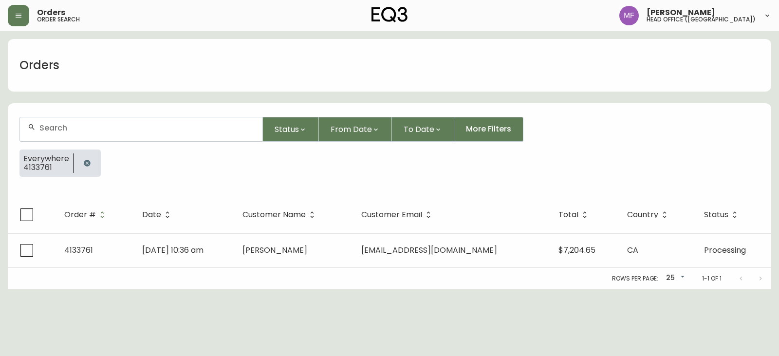
click at [89, 161] on icon "button" at bounding box center [87, 163] width 8 height 8
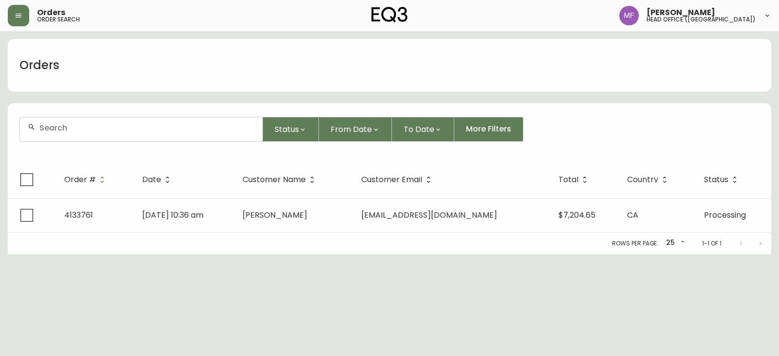
click at [74, 136] on div at bounding box center [141, 129] width 242 height 24
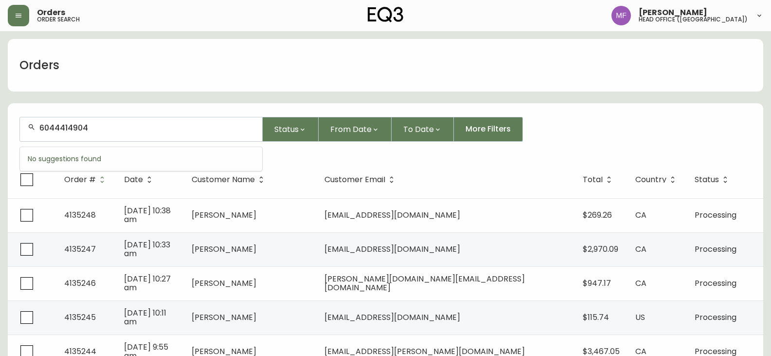
type input "6044414904"
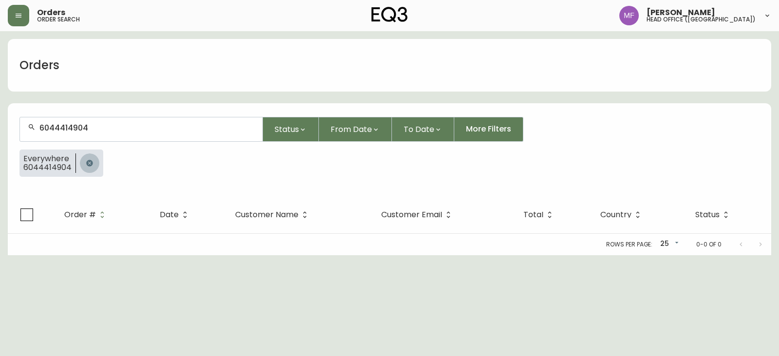
click at [91, 162] on icon "button" at bounding box center [90, 163] width 8 height 8
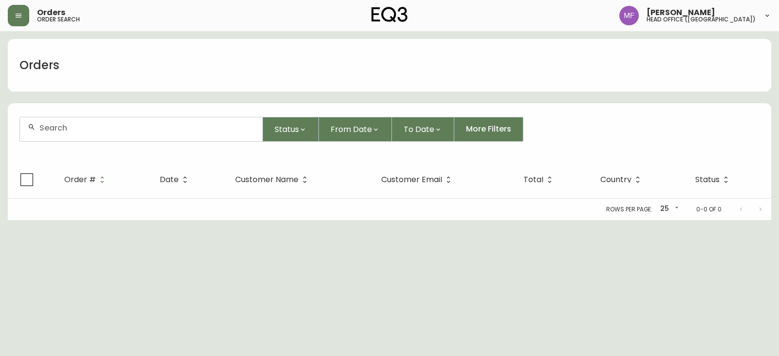
click at [83, 130] on input "text" at bounding box center [146, 127] width 215 height 9
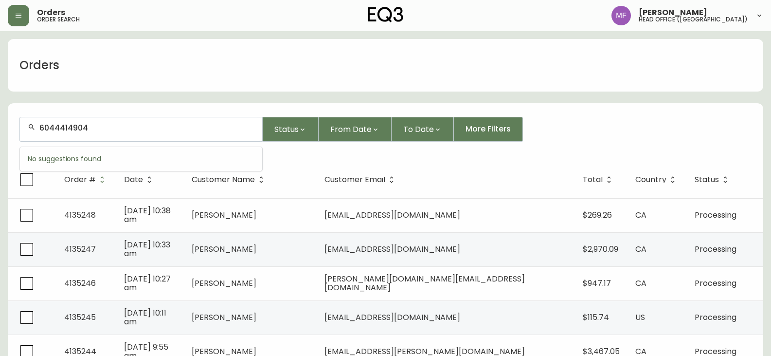
type input "6044414904"
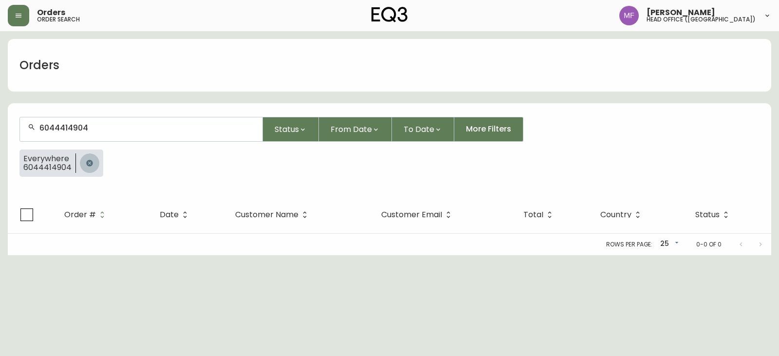
click at [94, 156] on button "button" at bounding box center [89, 162] width 19 height 19
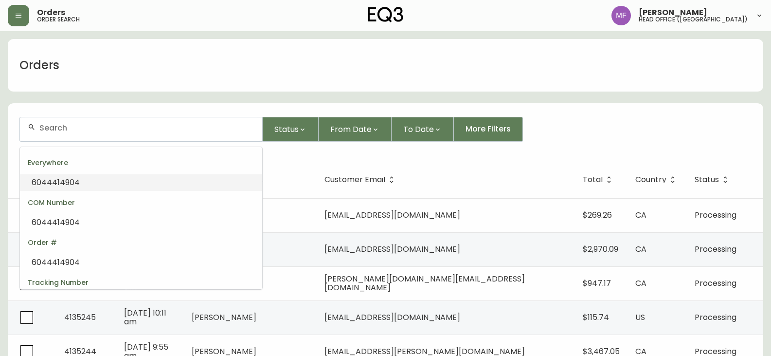
click at [109, 124] on input "text" at bounding box center [146, 127] width 215 height 9
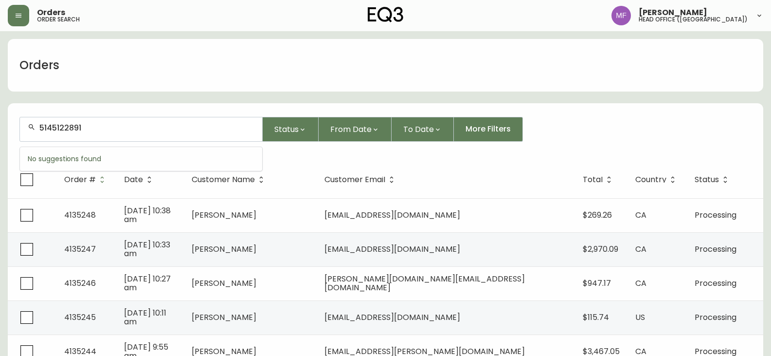
type input "5145122891"
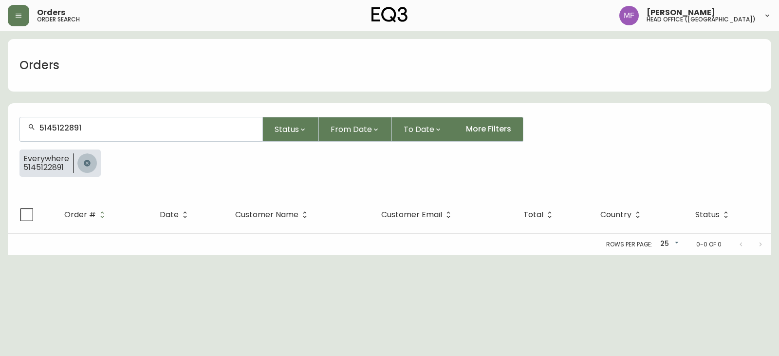
click at [86, 158] on button "button" at bounding box center [86, 162] width 19 height 19
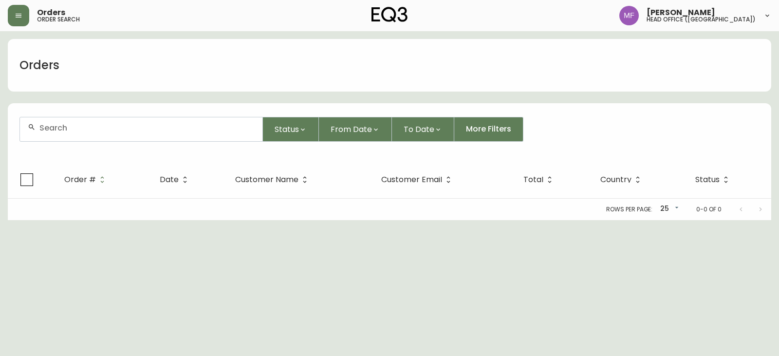
click at [86, 137] on div at bounding box center [141, 129] width 242 height 24
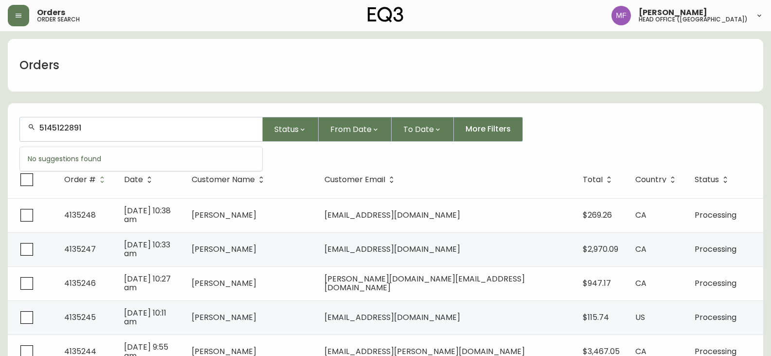
type input "5145122891"
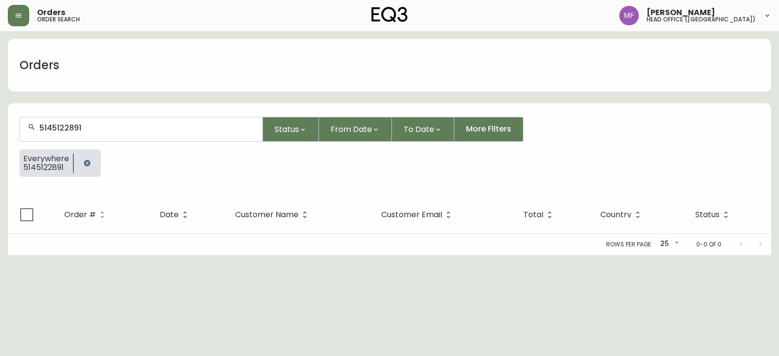
click at [90, 162] on button "button" at bounding box center [86, 162] width 19 height 19
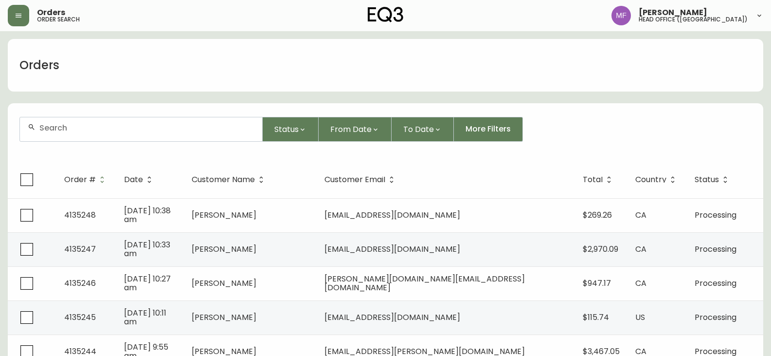
click at [81, 132] on input "text" at bounding box center [146, 127] width 215 height 9
type input "6044414904"
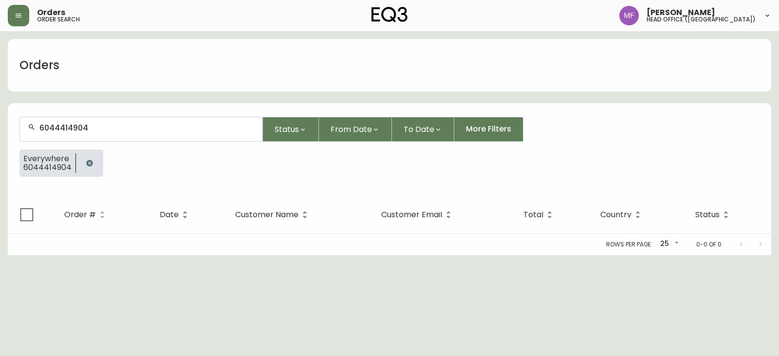
click at [95, 162] on button "button" at bounding box center [89, 162] width 19 height 19
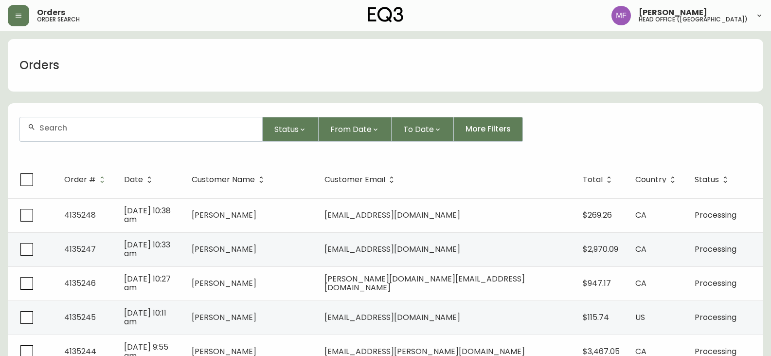
click at [602, 127] on div "Status From Date To Date More Filters" at bounding box center [385, 129] width 732 height 25
click at [56, 128] on input "text" at bounding box center [146, 127] width 215 height 9
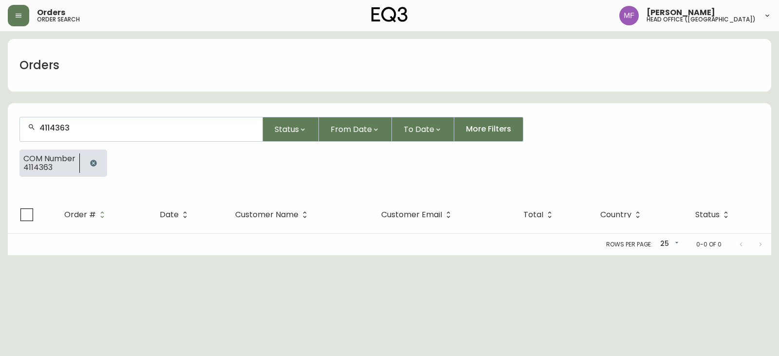
click at [98, 163] on button "button" at bounding box center [93, 162] width 19 height 19
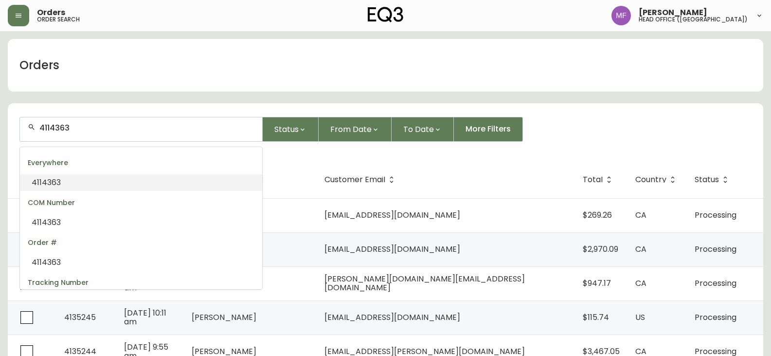
click at [92, 131] on input "4114363" at bounding box center [146, 127] width 215 height 9
type input "4114363"
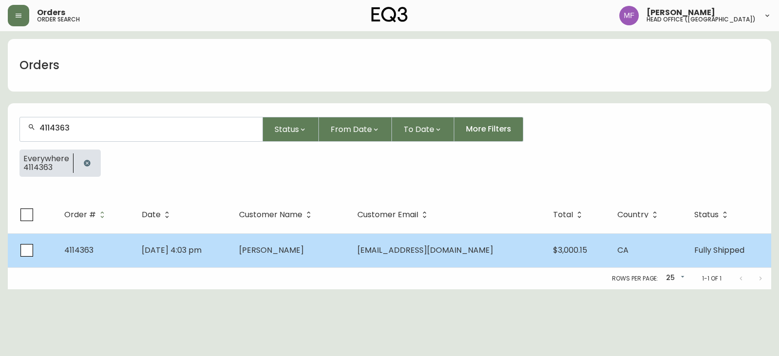
click at [341, 253] on td "[PERSON_NAME]" at bounding box center [290, 250] width 118 height 34
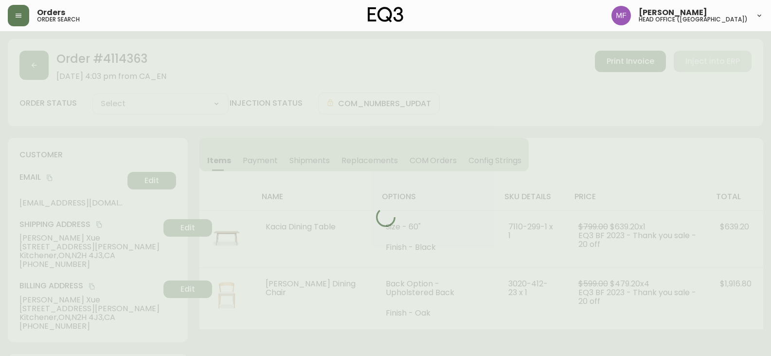
type input "Fully Shipped"
select select "FULLY_SHIPPED"
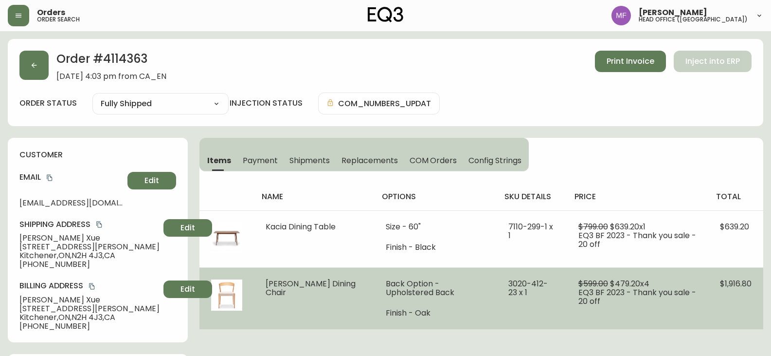
click at [589, 285] on span "$599.00" at bounding box center [594, 283] width 30 height 11
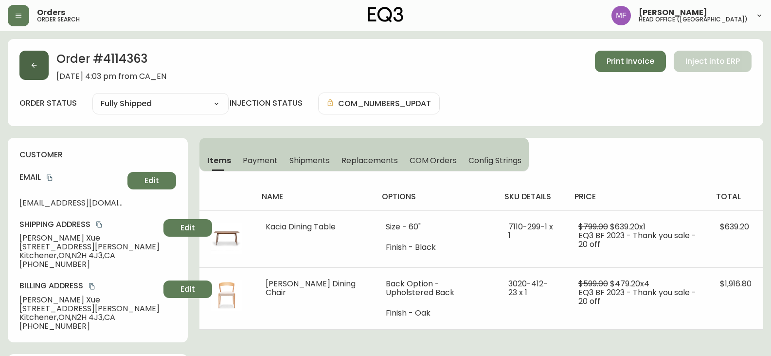
click at [42, 72] on button "button" at bounding box center [33, 65] width 29 height 29
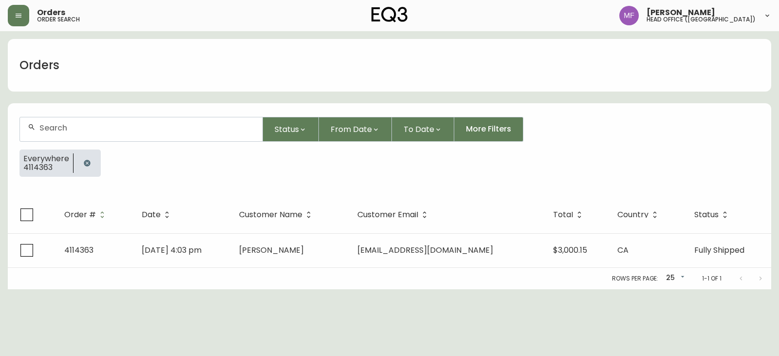
click at [84, 156] on button "button" at bounding box center [86, 162] width 19 height 19
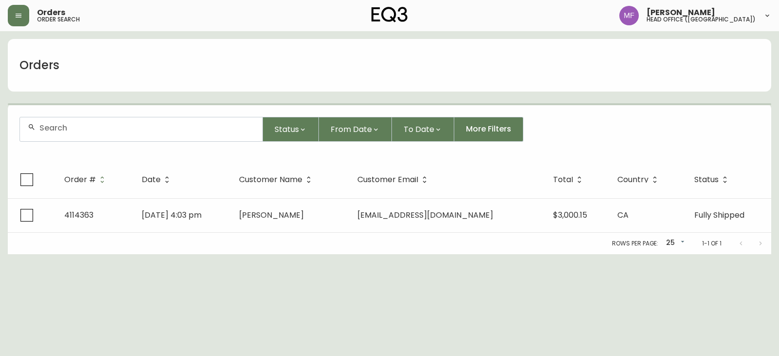
click at [81, 137] on div at bounding box center [141, 129] width 242 height 24
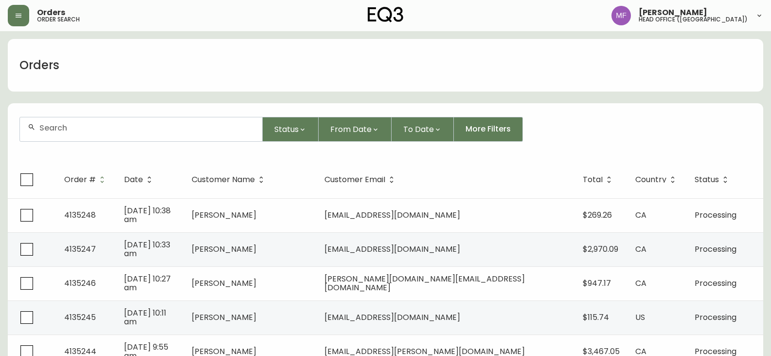
paste input "Stephen Epper"
type input "Stephen Epper"
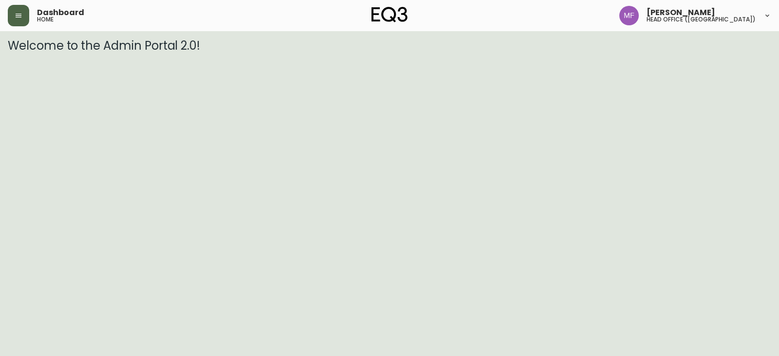
click at [21, 22] on button "button" at bounding box center [18, 15] width 21 height 21
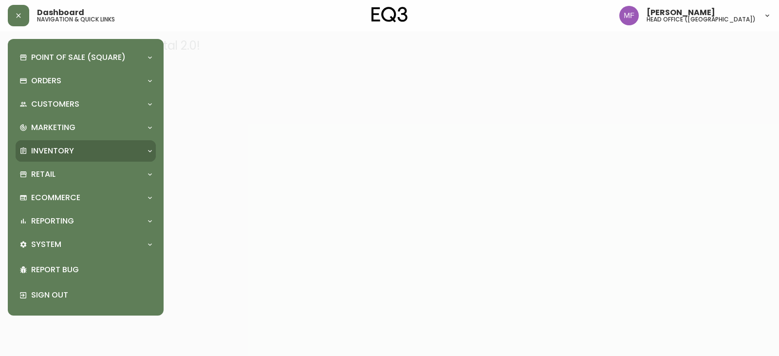
click at [67, 155] on p "Inventory" at bounding box center [52, 150] width 43 height 11
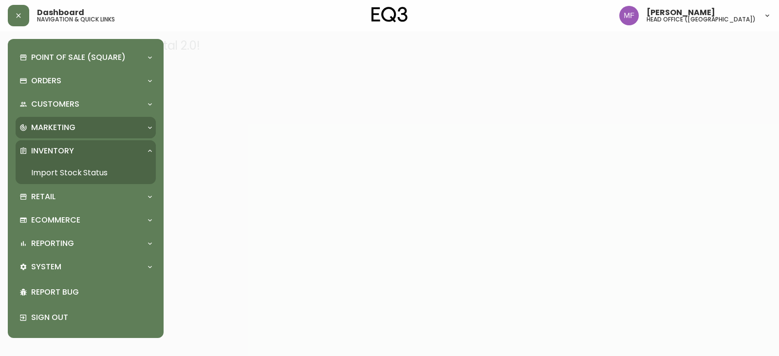
drag, startPoint x: 80, startPoint y: 173, endPoint x: 83, endPoint y: 133, distance: 40.0
click at [82, 174] on link "Import Stock Status" at bounding box center [86, 173] width 140 height 22
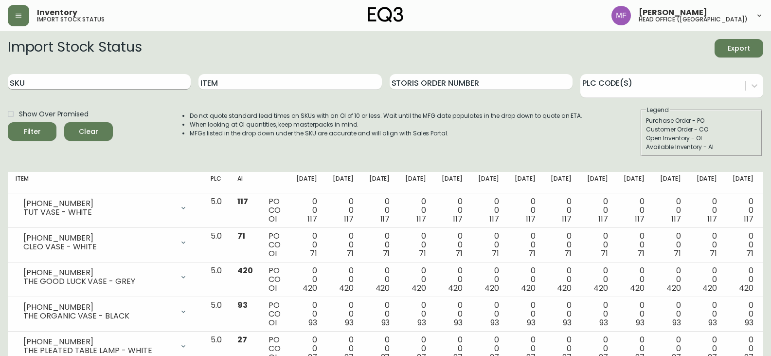
click at [85, 84] on input "SKU" at bounding box center [99, 82] width 183 height 16
paste input "7120-005-13"
type input "7120-005-13"
click at [8, 122] on button "Filter" at bounding box center [32, 131] width 49 height 18
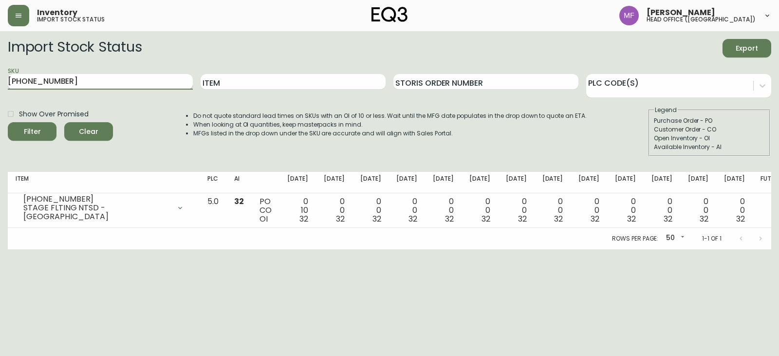
drag, startPoint x: 145, startPoint y: 75, endPoint x: 12, endPoint y: 81, distance: 133.5
click at [12, 81] on input "[PHONE_NUMBER]" at bounding box center [100, 82] width 185 height 16
type input "7"
type input "7120-005-13"
click at [8, 122] on button "Filter" at bounding box center [32, 131] width 49 height 18
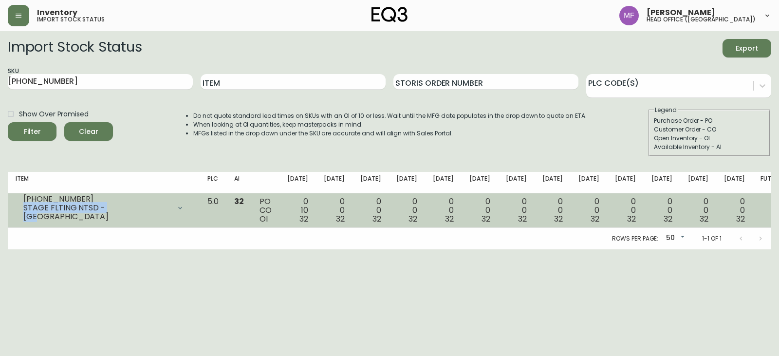
drag, startPoint x: 122, startPoint y: 210, endPoint x: 23, endPoint y: 211, distance: 98.8
click at [23, 211] on div "7120-005-13 STAGE FLTING NTSD - WLT" at bounding box center [104, 207] width 176 height 21
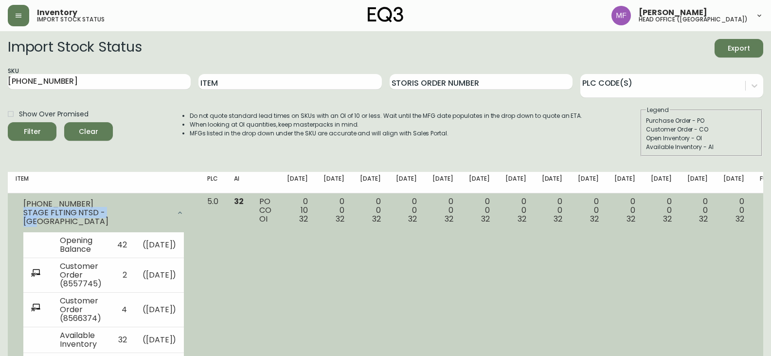
copy div "STAGE FLTING NTSD - [GEOGRAPHIC_DATA]"
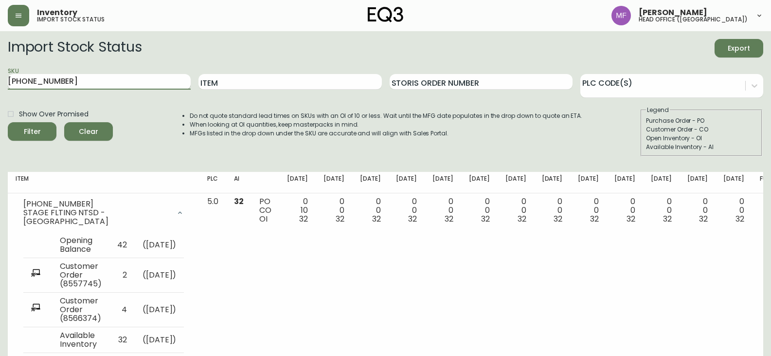
drag, startPoint x: 91, startPoint y: 77, endPoint x: 10, endPoint y: 81, distance: 80.9
click at [11, 81] on input "[PHONE_NUMBER]" at bounding box center [99, 82] width 183 height 16
type input "7"
paste input "[PHONE_NUMBER]"
click at [8, 122] on button "Filter" at bounding box center [32, 131] width 49 height 18
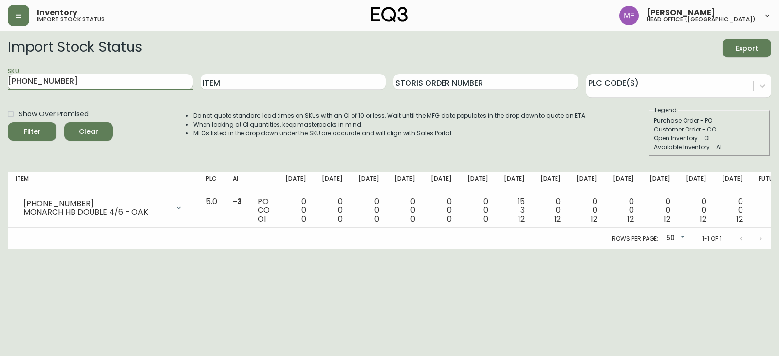
drag, startPoint x: 114, startPoint y: 87, endPoint x: 13, endPoint y: 79, distance: 102.0
click at [14, 79] on input "[PHONE_NUMBER]" at bounding box center [100, 82] width 185 height 16
click at [12, 79] on input "[PHONE_NUMBER]" at bounding box center [100, 82] width 185 height 16
drag, startPoint x: 72, startPoint y: 79, endPoint x: 0, endPoint y: 77, distance: 71.6
click at [0, 77] on main "Import Stock Status Export SKU 7170-414-23 Item Storis Order Number PLC Code(s)…" at bounding box center [389, 140] width 779 height 218
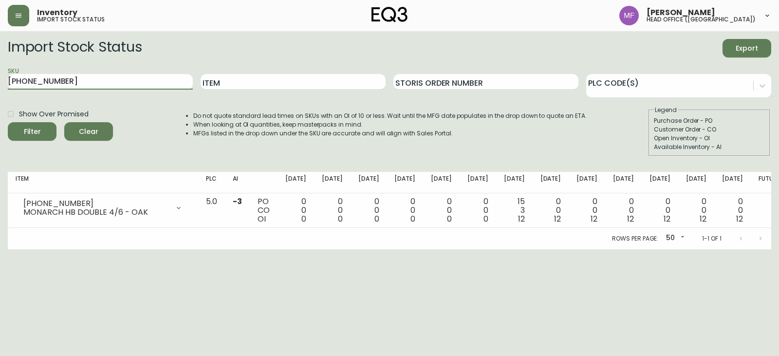
paste input "03"
click at [8, 122] on button "Filter" at bounding box center [32, 131] width 49 height 18
drag, startPoint x: 87, startPoint y: 79, endPoint x: 0, endPoint y: 85, distance: 87.3
click at [0, 85] on main "Import Stock Status Export SKU 7170-403-23 Item Storis Order Number PLC Code(s)…" at bounding box center [389, 140] width 779 height 218
paste input "24"
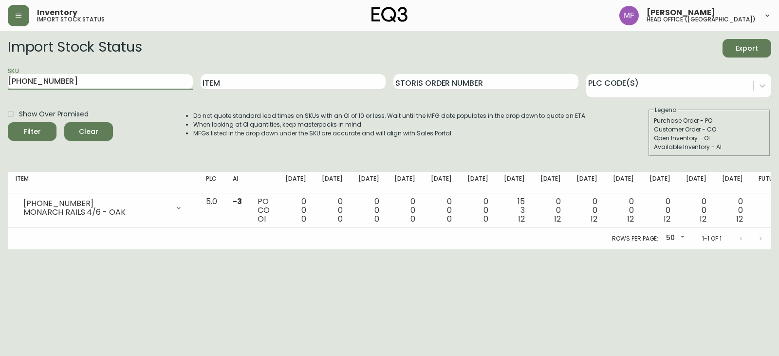
click at [8, 122] on button "Filter" at bounding box center [32, 131] width 49 height 18
drag, startPoint x: 122, startPoint y: 87, endPoint x: 0, endPoint y: 86, distance: 122.1
click at [0, 86] on main "Import Stock Status Export SKU 7170-424-23 Item Storis Order Number PLC Code(s)…" at bounding box center [389, 140] width 779 height 218
paste input "3050-432-0"
type input "3050-432-0"
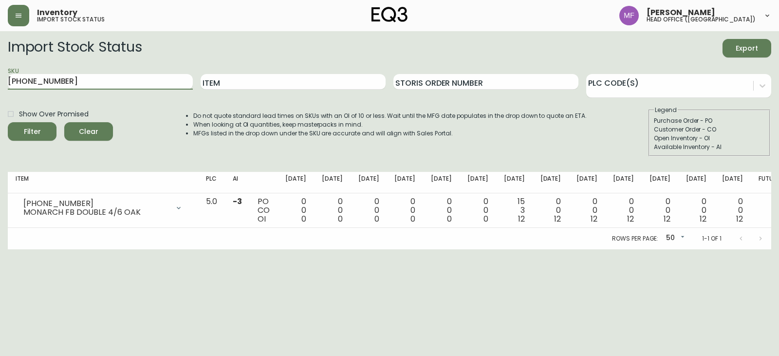
click at [8, 122] on button "Filter" at bounding box center [32, 131] width 49 height 18
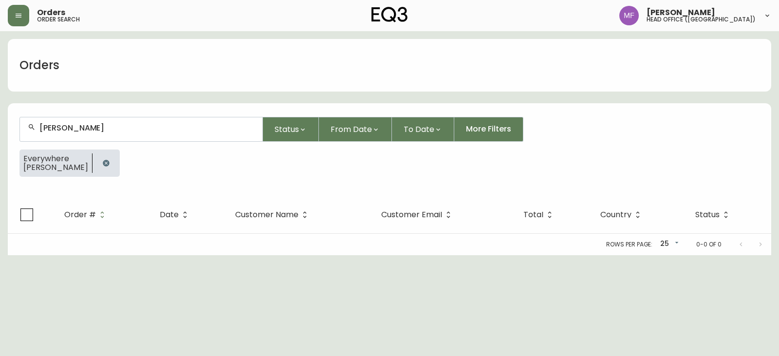
click at [103, 160] on button "button" at bounding box center [105, 162] width 19 height 19
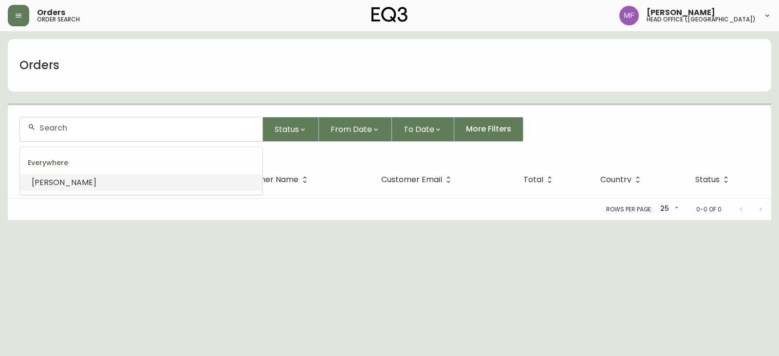
click at [104, 131] on input "text" at bounding box center [146, 127] width 215 height 9
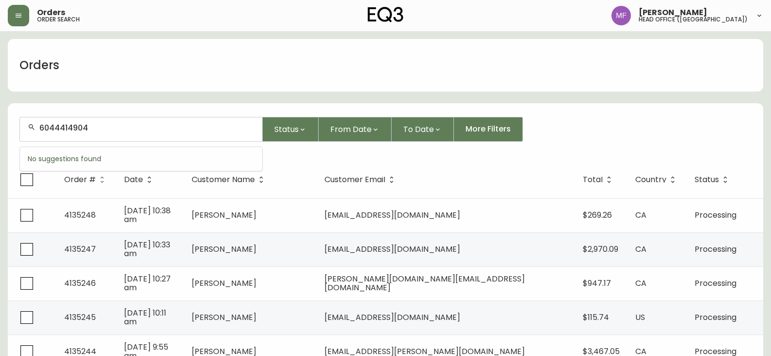
type input "6044414904"
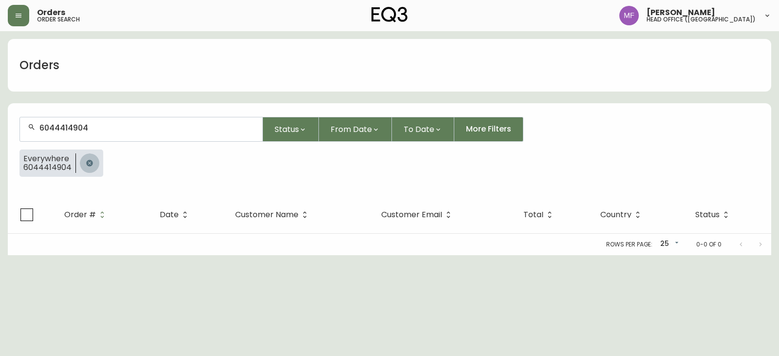
click at [86, 163] on icon "button" at bounding box center [90, 163] width 8 height 8
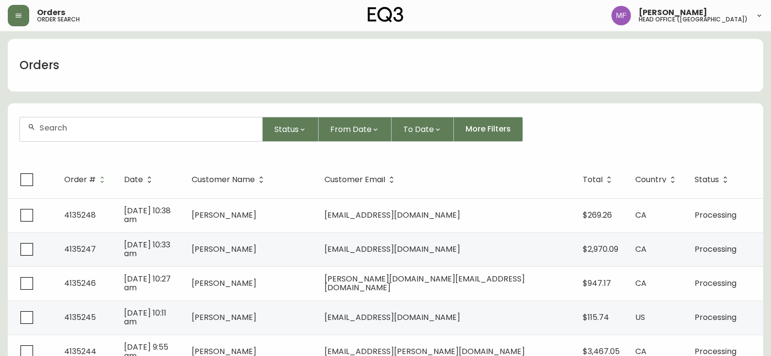
click at [68, 129] on input "text" at bounding box center [146, 127] width 215 height 9
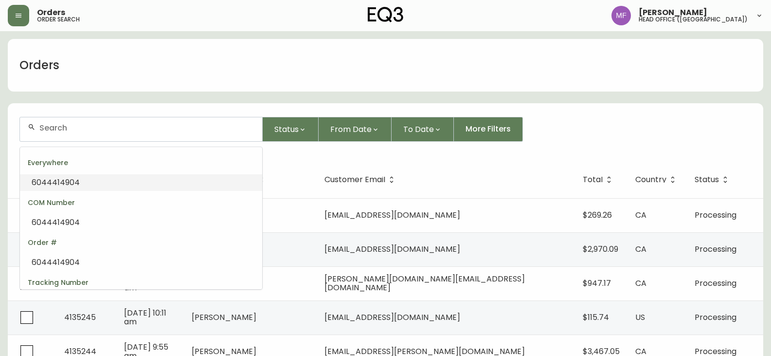
paste input "[EMAIL_ADDRESS][DOMAIN_NAME]"
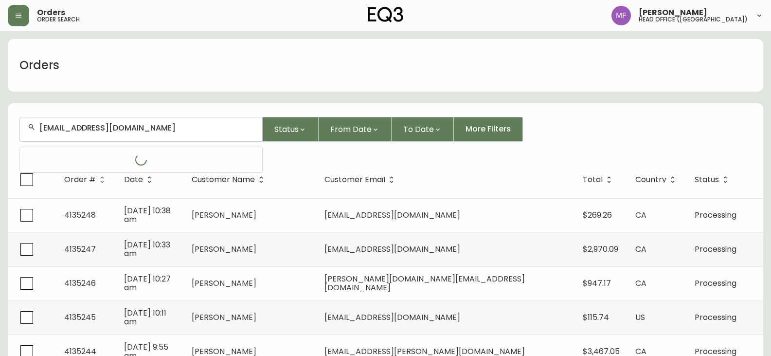
type input "[EMAIL_ADDRESS][DOMAIN_NAME]"
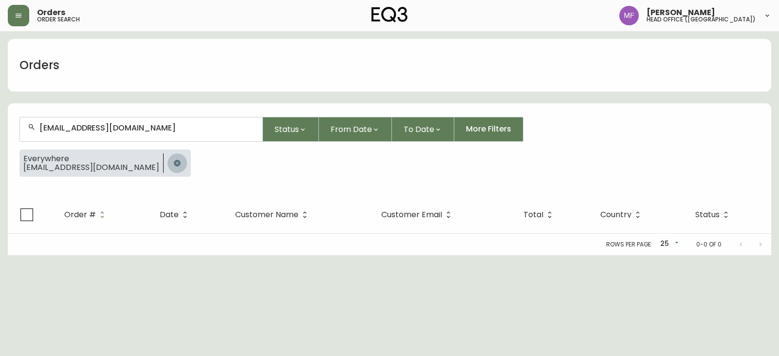
click at [173, 160] on icon "button" at bounding box center [177, 163] width 8 height 8
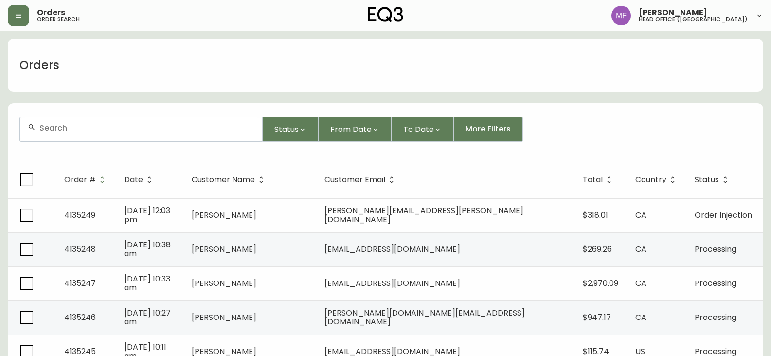
click at [63, 127] on input "text" at bounding box center [146, 127] width 215 height 9
paste input "4133844"
type input "4133844"
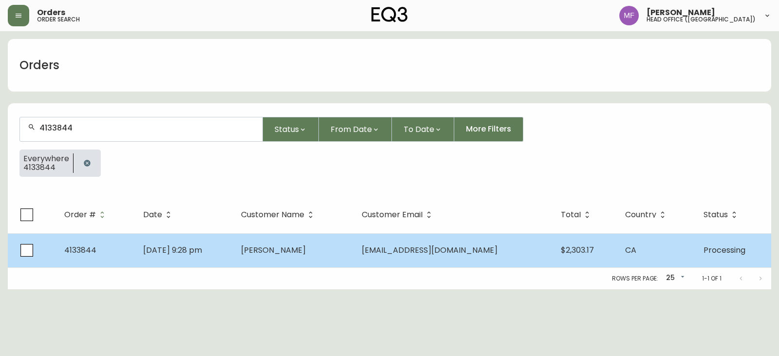
click at [325, 255] on td "[PERSON_NAME]" at bounding box center [293, 250] width 121 height 34
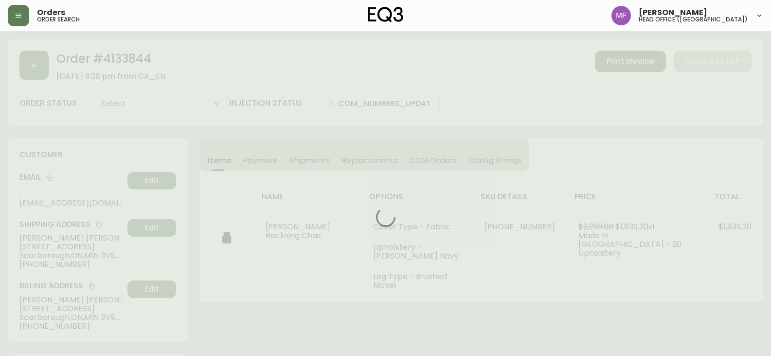
type input "Processing"
select select "PROCESSING"
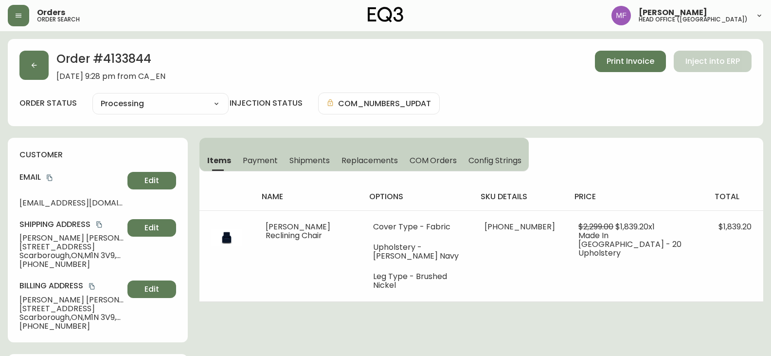
click at [145, 62] on h2 "Order # 4133844" at bounding box center [110, 61] width 109 height 21
copy h2 "4133844"
click at [37, 72] on button "button" at bounding box center [33, 65] width 29 height 29
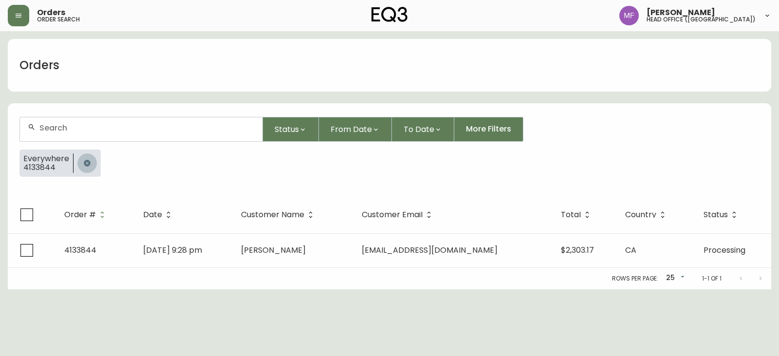
click at [86, 158] on button "button" at bounding box center [86, 162] width 19 height 19
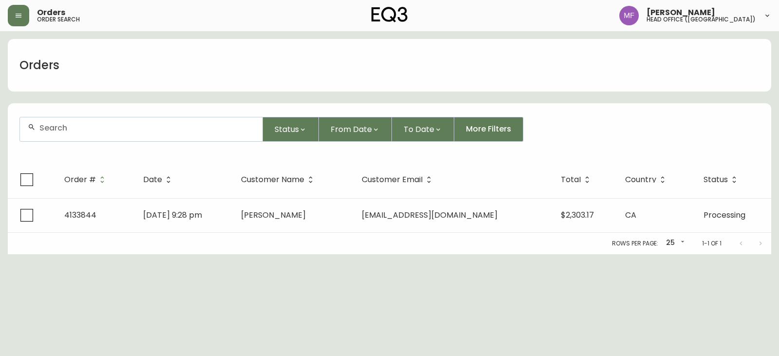
click at [84, 135] on div at bounding box center [141, 129] width 242 height 24
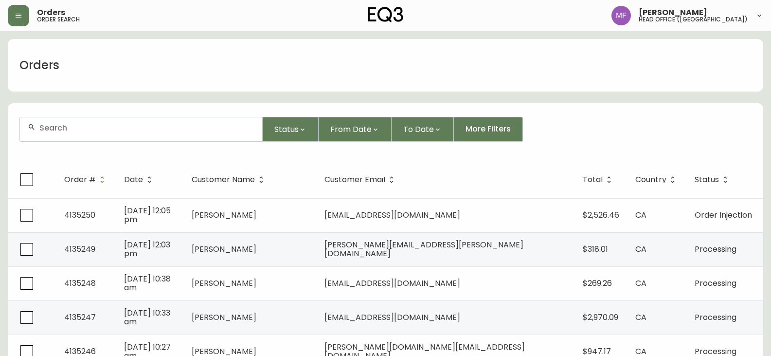
click at [160, 137] on div at bounding box center [141, 129] width 242 height 24
type input "6046125615"
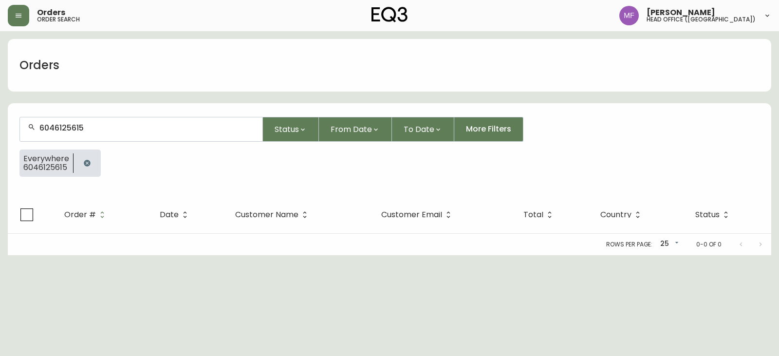
click at [80, 171] on button "button" at bounding box center [86, 162] width 19 height 19
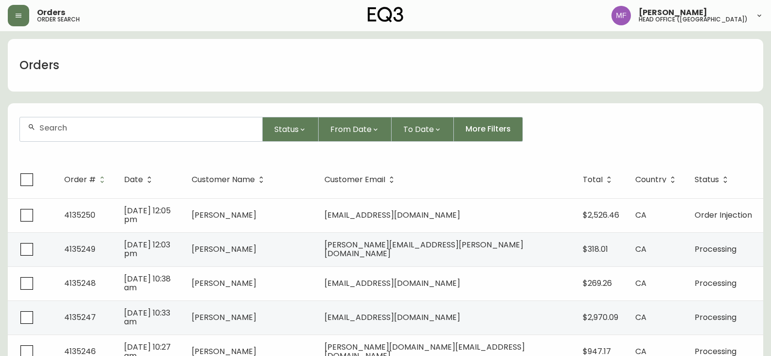
click at [90, 136] on div at bounding box center [141, 129] width 242 height 24
type input "5193198898"
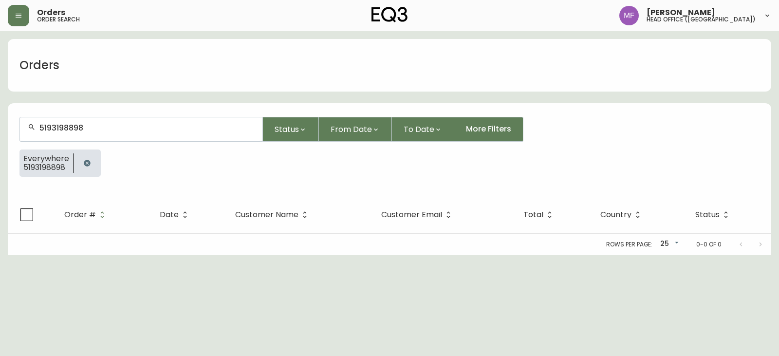
click at [81, 160] on button "button" at bounding box center [86, 162] width 19 height 19
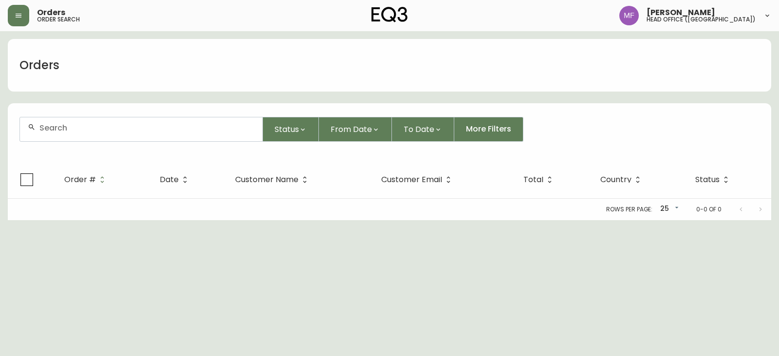
click at [78, 133] on div at bounding box center [141, 129] width 242 height 24
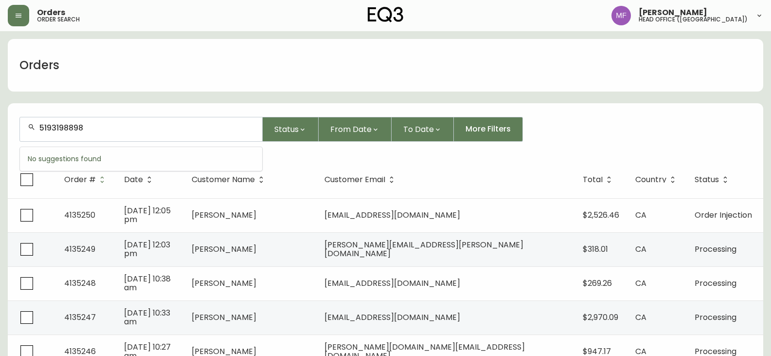
type input "5193198898"
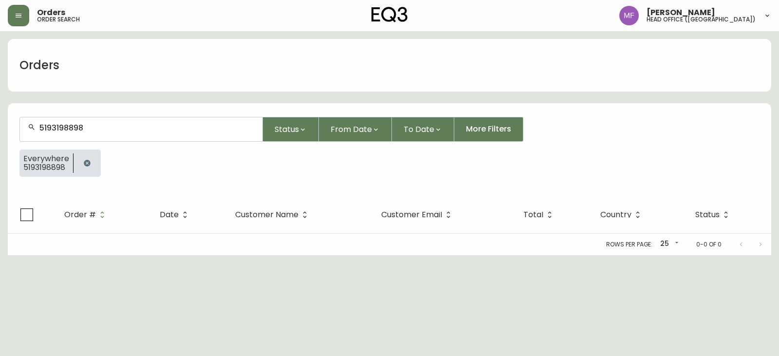
click at [88, 164] on icon "button" at bounding box center [87, 163] width 6 height 6
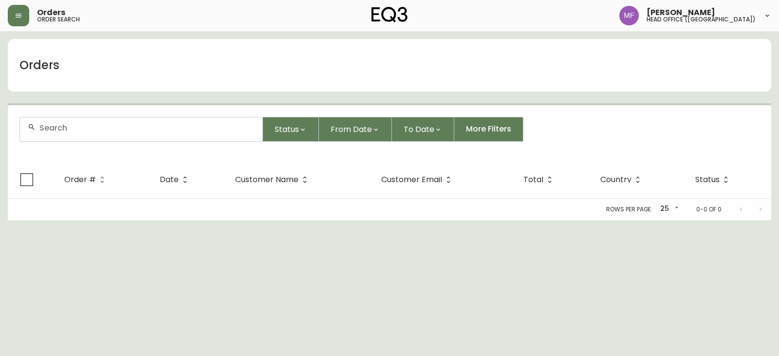
click at [103, 129] on input "text" at bounding box center [146, 127] width 215 height 9
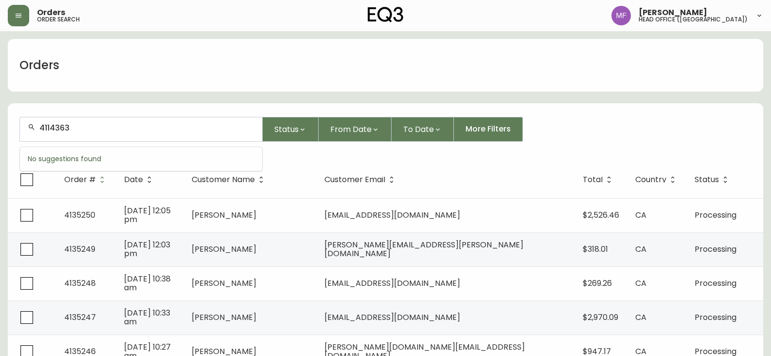
type input "4114363"
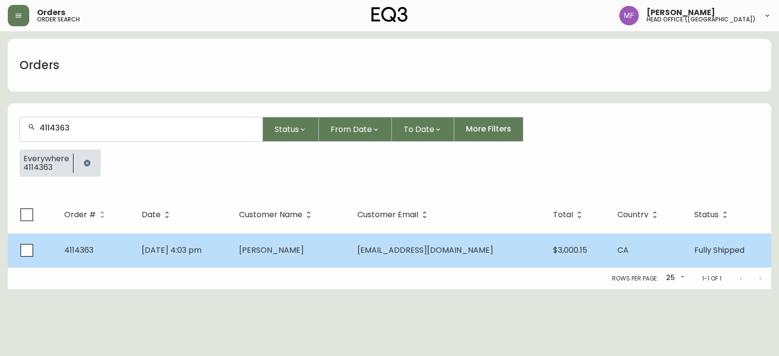
click at [349, 265] on td "Rachel Xue" at bounding box center [290, 250] width 118 height 34
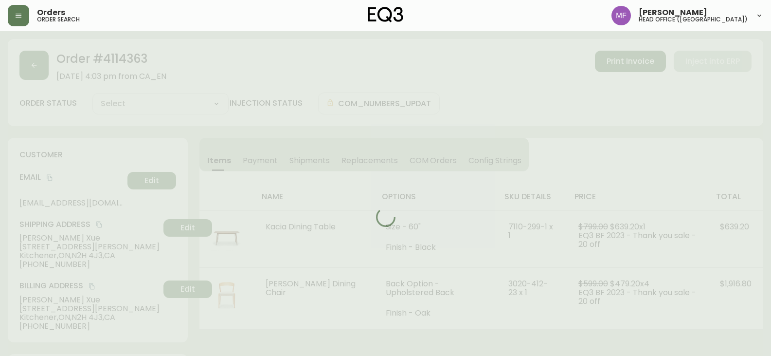
type input "Fully Shipped"
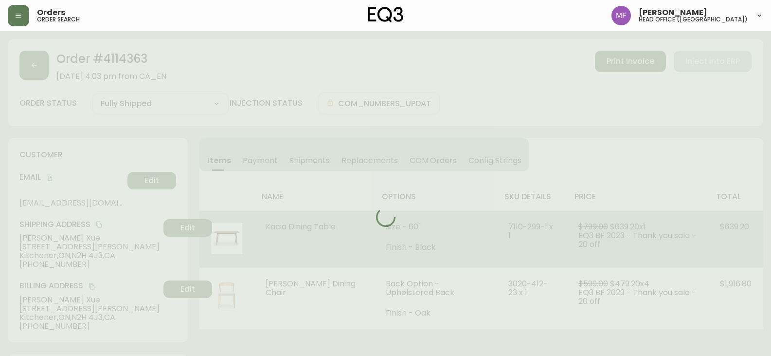
select select "FULLY_SHIPPED"
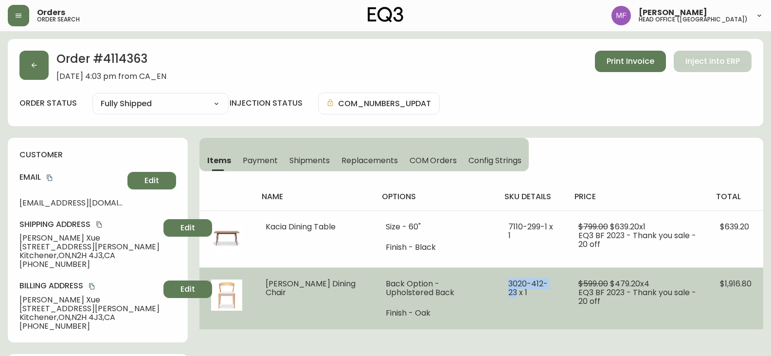
drag, startPoint x: 489, startPoint y: 284, endPoint x: 538, endPoint y: 281, distance: 49.2
click at [538, 281] on td "3020-412-23 x 1" at bounding box center [532, 298] width 70 height 62
copy span "[PHONE_NUMBER]"
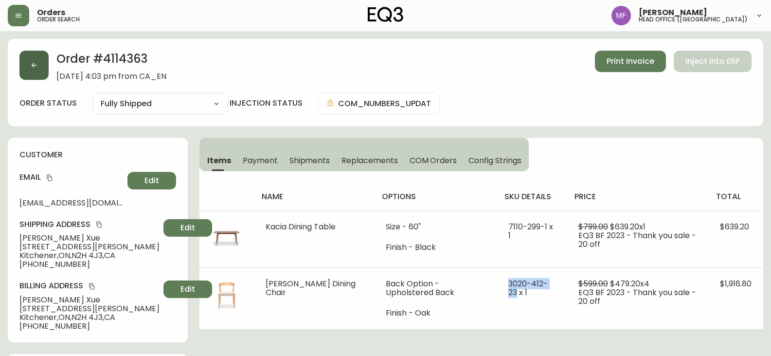
click at [44, 70] on button "button" at bounding box center [33, 65] width 29 height 29
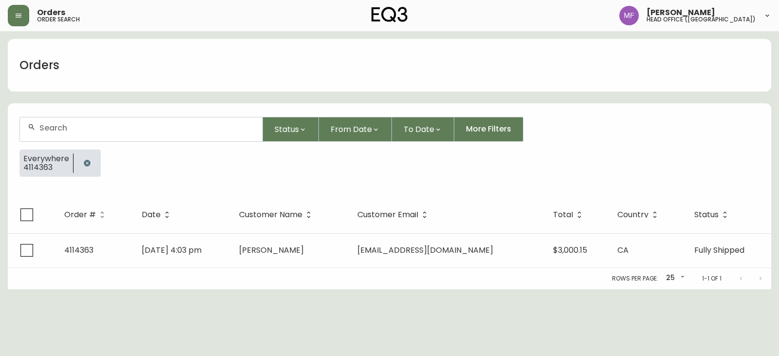
click at [84, 155] on button "button" at bounding box center [86, 162] width 19 height 19
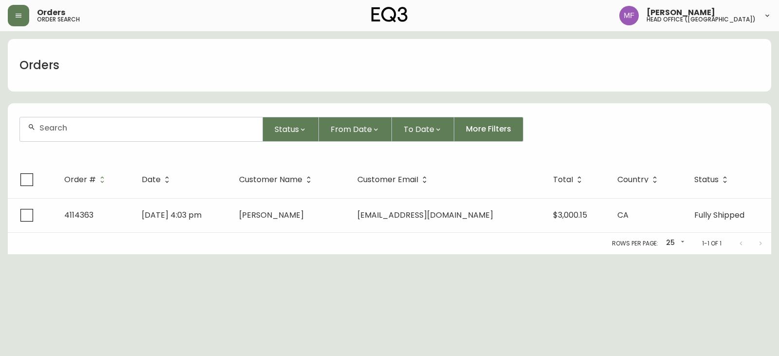
click at [83, 135] on div at bounding box center [141, 129] width 242 height 24
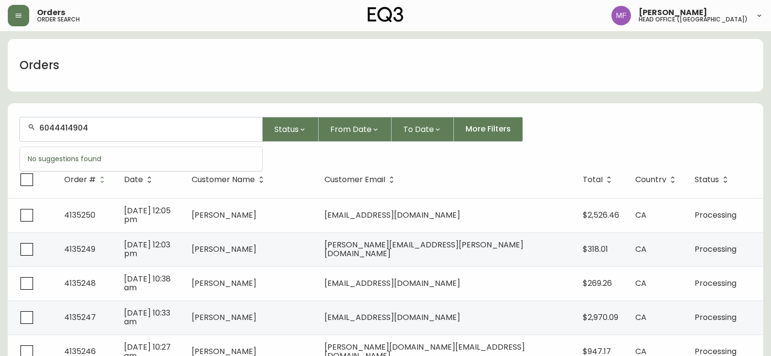
type input "6044414904"
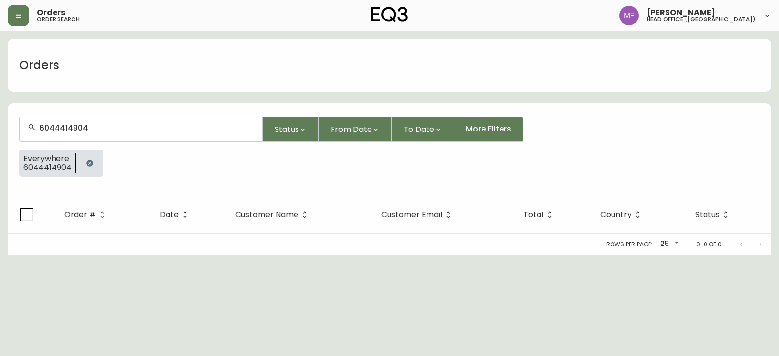
drag, startPoint x: 92, startPoint y: 157, endPoint x: 93, endPoint y: 144, distance: 13.2
click at [94, 160] on button "button" at bounding box center [89, 162] width 19 height 19
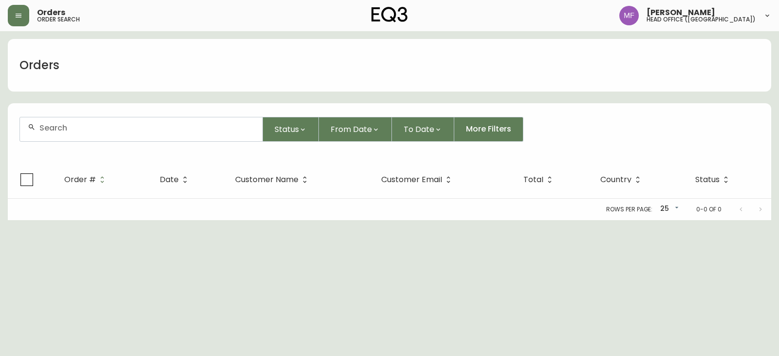
click at [92, 133] on div at bounding box center [141, 129] width 242 height 24
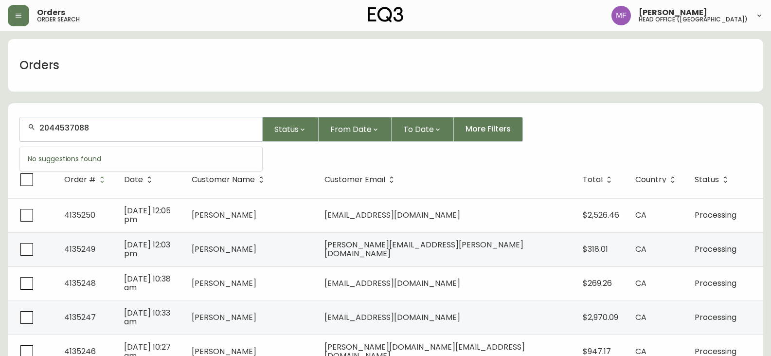
type input "2044537088"
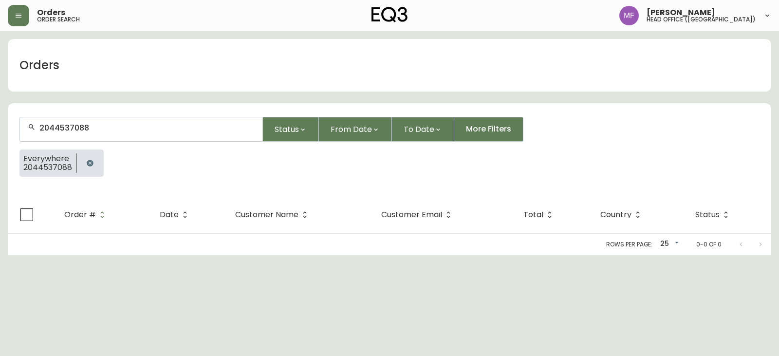
click at [91, 163] on icon "button" at bounding box center [90, 163] width 6 height 6
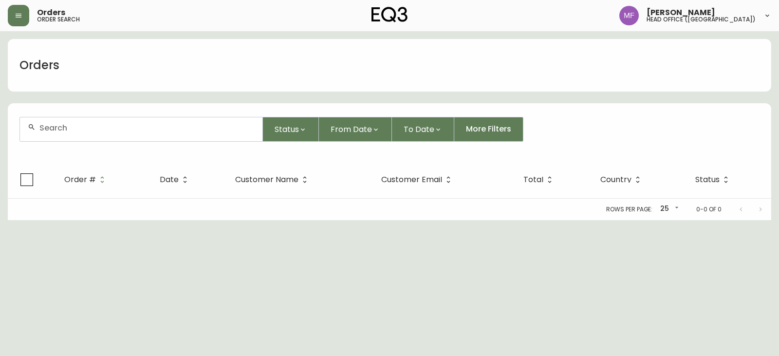
click at [90, 130] on input "text" at bounding box center [146, 127] width 215 height 9
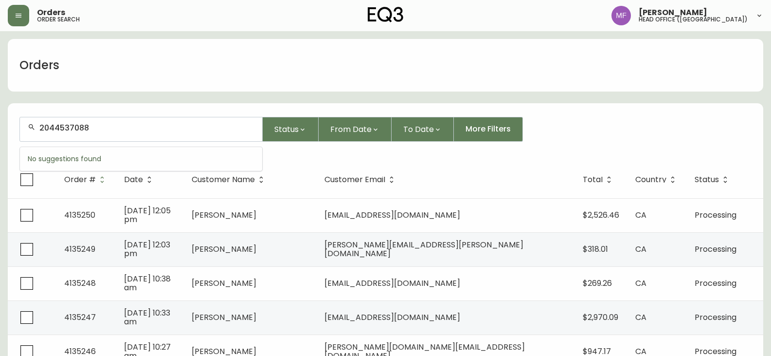
type input "2044537088"
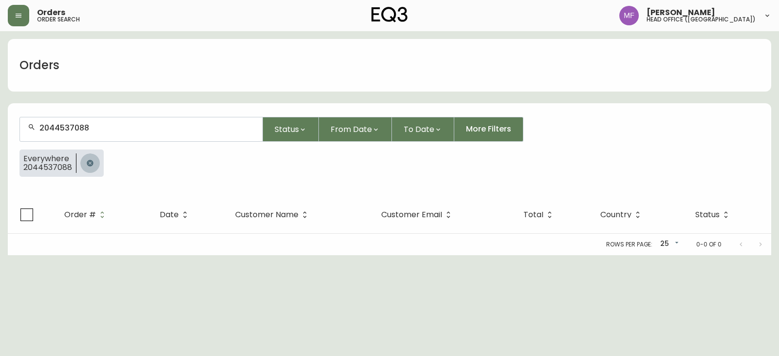
click at [87, 167] on button "button" at bounding box center [89, 162] width 19 height 19
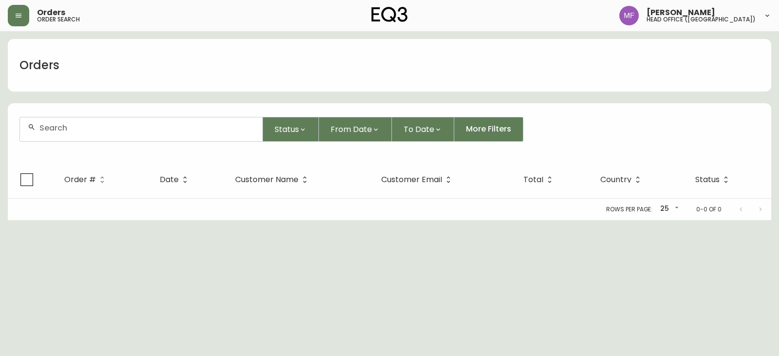
click at [78, 136] on div at bounding box center [141, 129] width 242 height 24
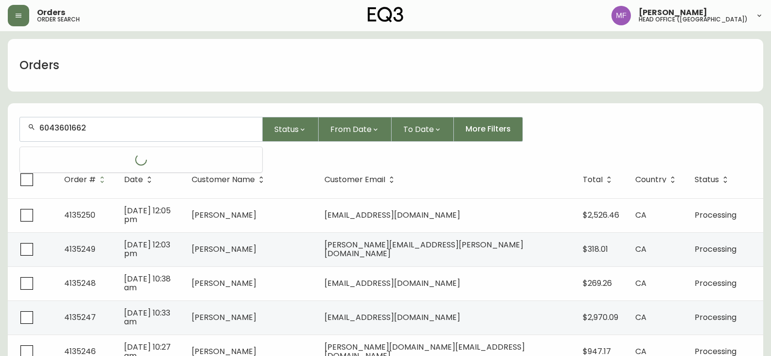
type input "6043601662"
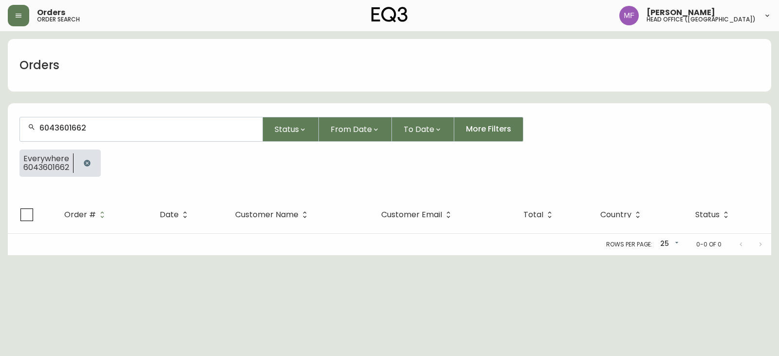
click at [95, 160] on button "button" at bounding box center [86, 162] width 19 height 19
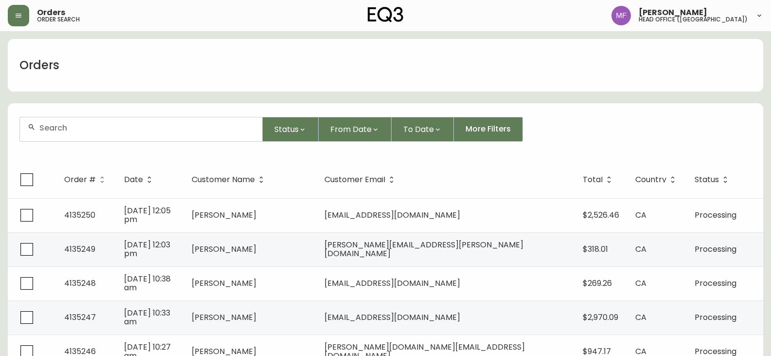
click at [212, 134] on div at bounding box center [141, 129] width 242 height 24
type input "steven eppler"
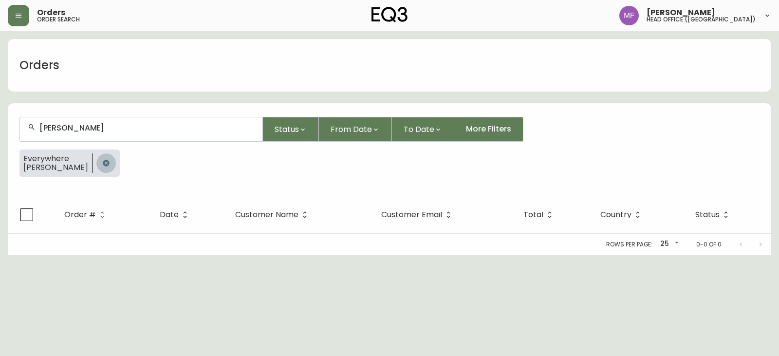
click at [100, 160] on button "button" at bounding box center [105, 162] width 19 height 19
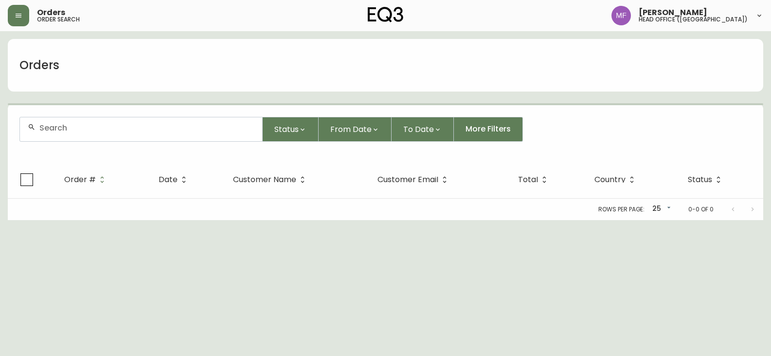
click at [96, 131] on input "text" at bounding box center [146, 127] width 215 height 9
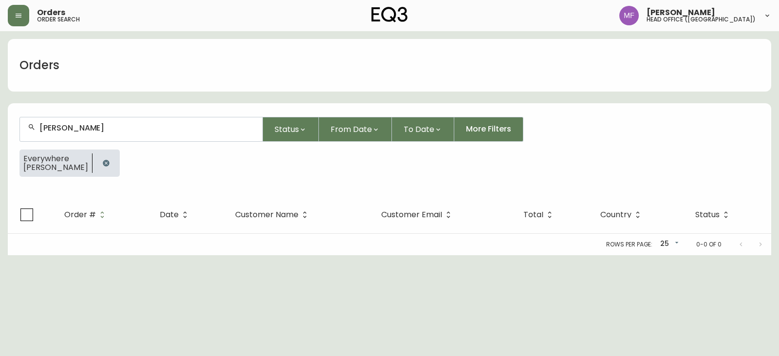
type input "steven eppler"
drag, startPoint x: 94, startPoint y: 164, endPoint x: 94, endPoint y: 151, distance: 13.1
click at [103, 164] on icon "button" at bounding box center [106, 163] width 6 height 6
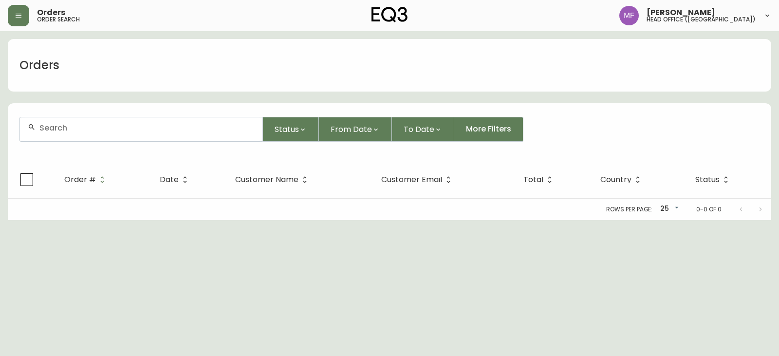
click at [99, 132] on input "text" at bounding box center [146, 127] width 215 height 9
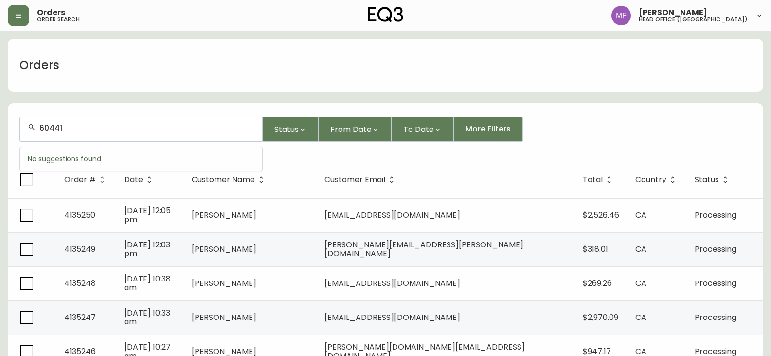
type input "604411"
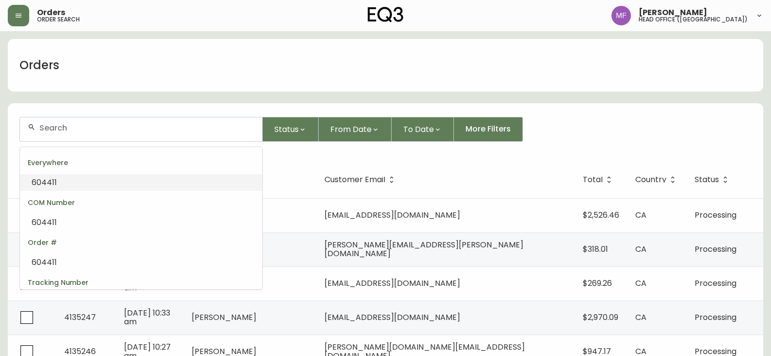
click at [99, 127] on input "text" at bounding box center [146, 127] width 215 height 9
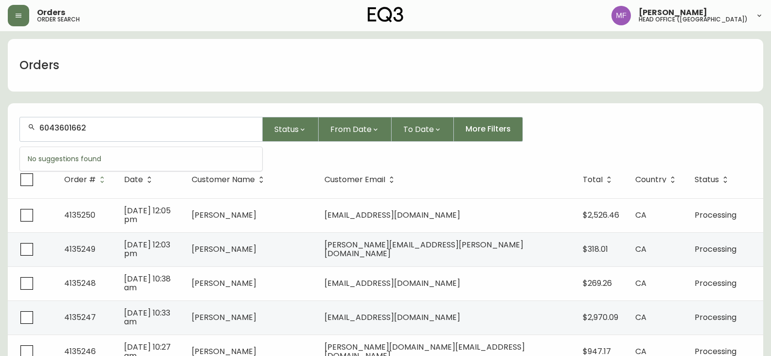
type input "6043601662"
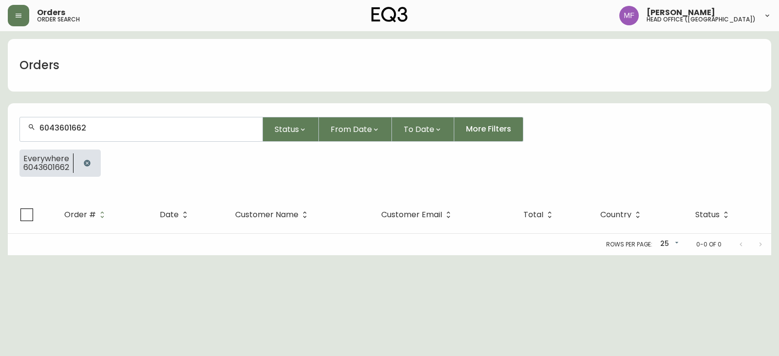
click at [86, 160] on icon "button" at bounding box center [87, 163] width 8 height 8
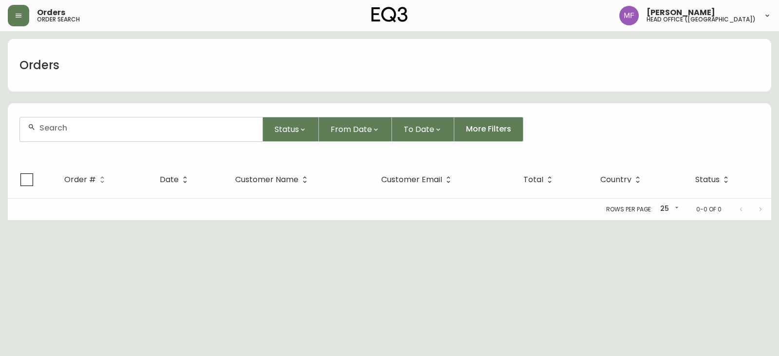
click at [86, 129] on input "text" at bounding box center [146, 127] width 215 height 9
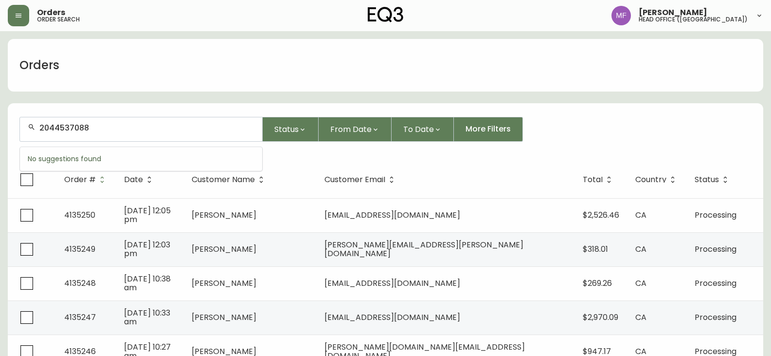
type input "2044537088"
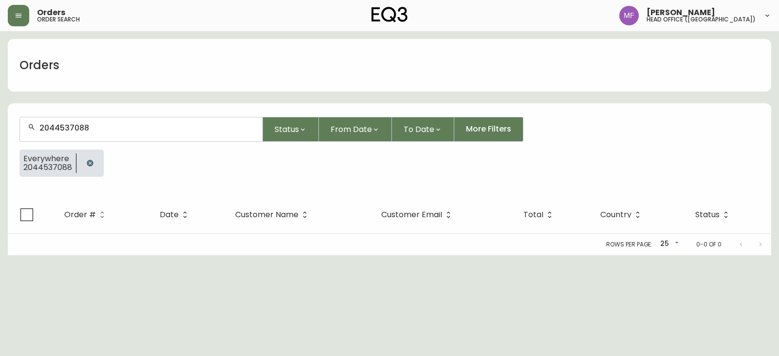
click at [92, 156] on button "button" at bounding box center [89, 162] width 19 height 19
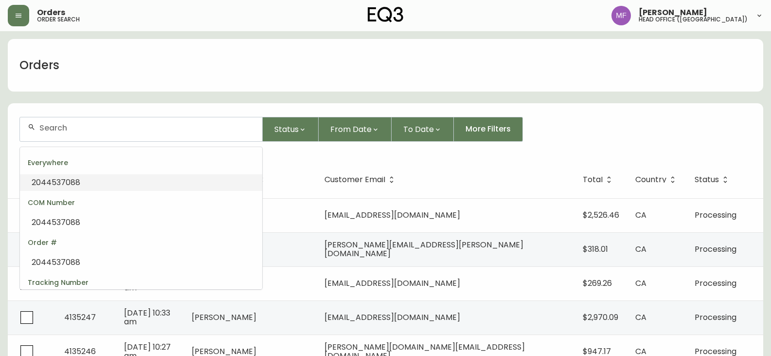
click at [87, 128] on input "text" at bounding box center [146, 127] width 215 height 9
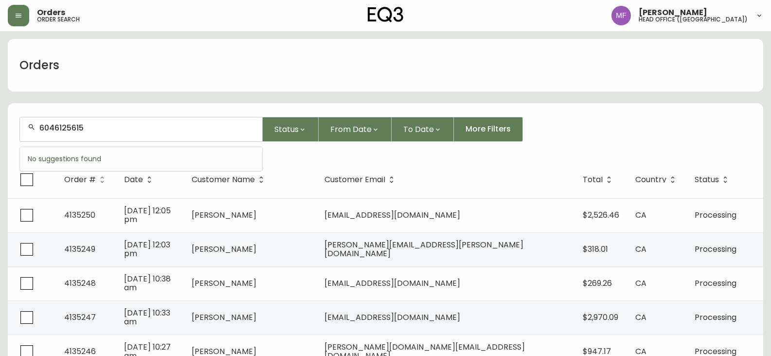
type input "6046125615"
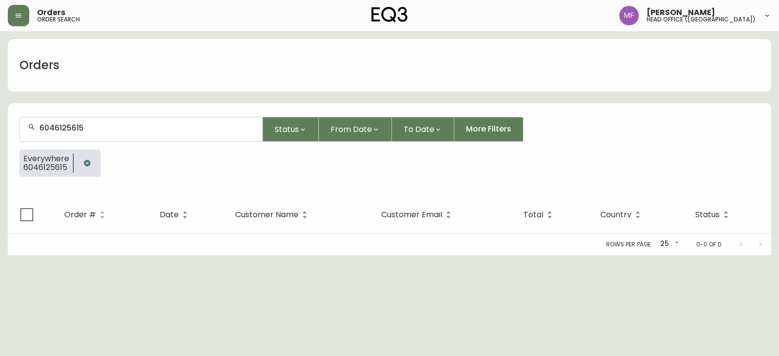
click at [91, 159] on button "button" at bounding box center [86, 162] width 19 height 19
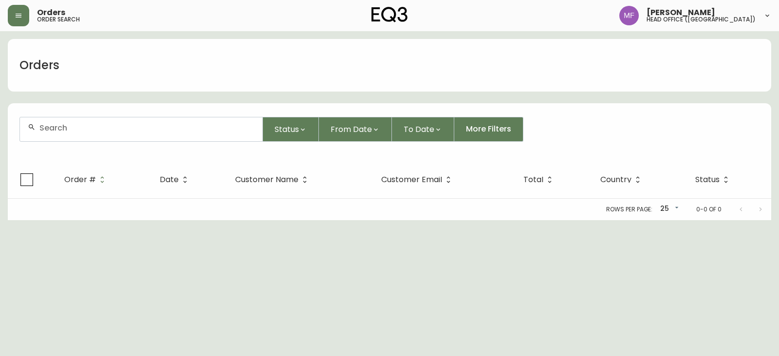
click at [79, 133] on div at bounding box center [141, 129] width 242 height 24
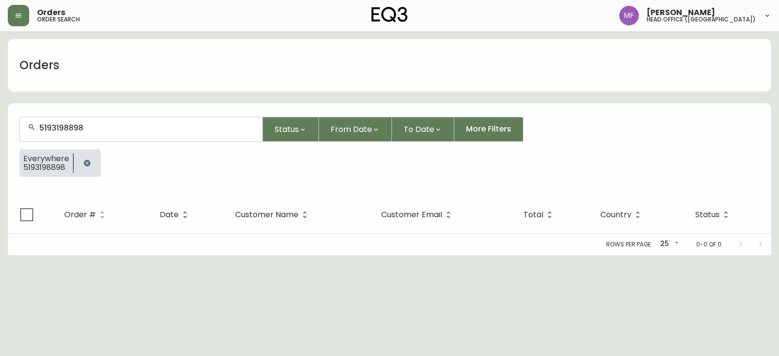
type input "5193198898"
click at [87, 163] on icon "button" at bounding box center [87, 163] width 8 height 8
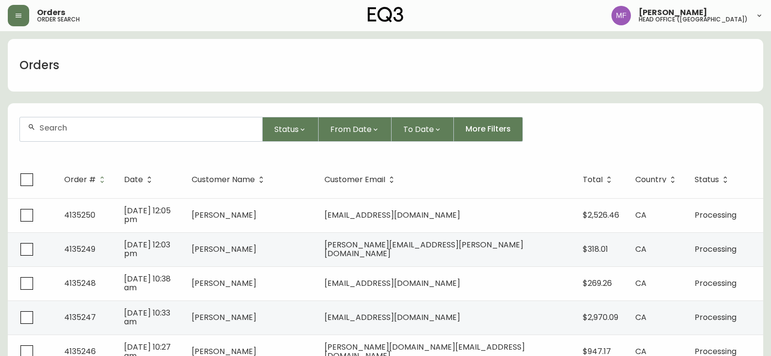
click at [645, 77] on div "Orders" at bounding box center [386, 65] width 756 height 53
click at [122, 133] on div at bounding box center [141, 129] width 242 height 24
type input "5147916953"
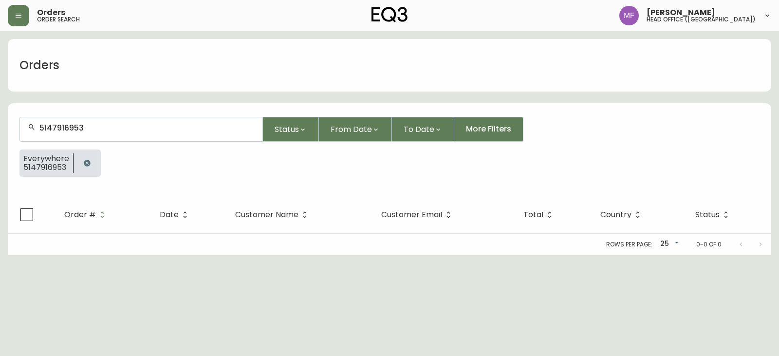
click at [91, 162] on button "button" at bounding box center [86, 162] width 19 height 19
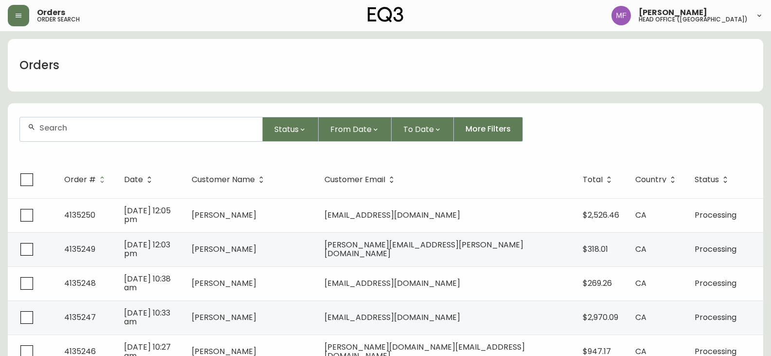
drag, startPoint x: 98, startPoint y: 140, endPoint x: 117, endPoint y: 129, distance: 21.8
click at [99, 139] on div at bounding box center [141, 129] width 242 height 24
type input "6043601662"
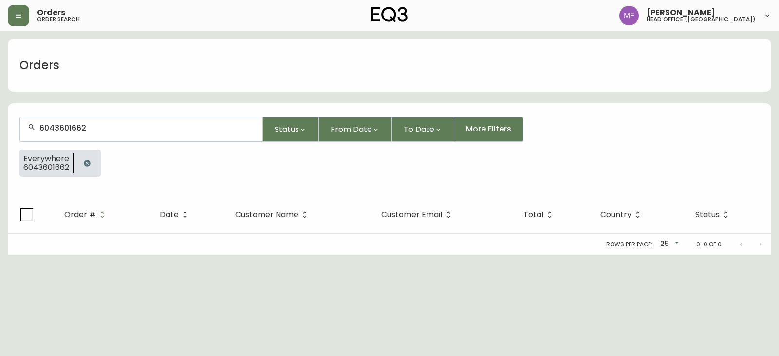
click at [84, 164] on icon "button" at bounding box center [87, 163] width 8 height 8
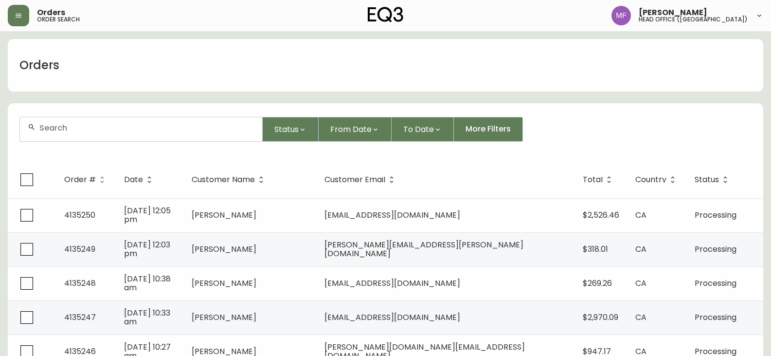
click at [96, 125] on input "text" at bounding box center [146, 127] width 215 height 9
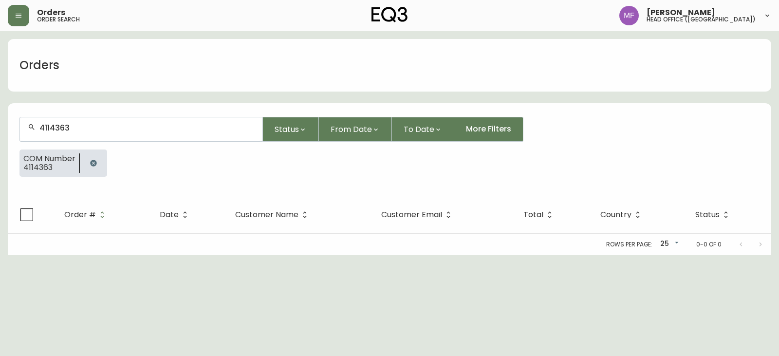
click at [88, 159] on button "button" at bounding box center [93, 162] width 19 height 19
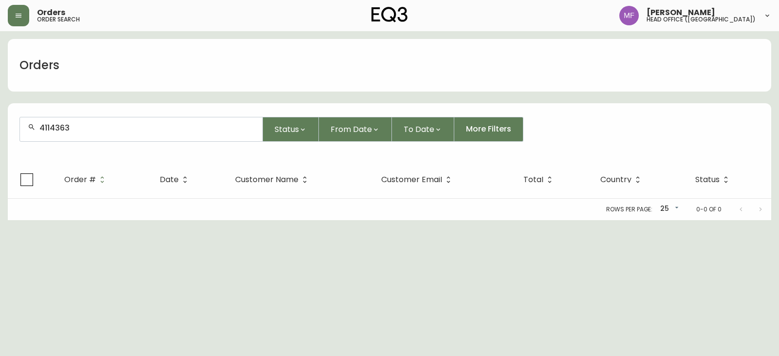
click at [97, 131] on input "4114363" at bounding box center [146, 127] width 215 height 9
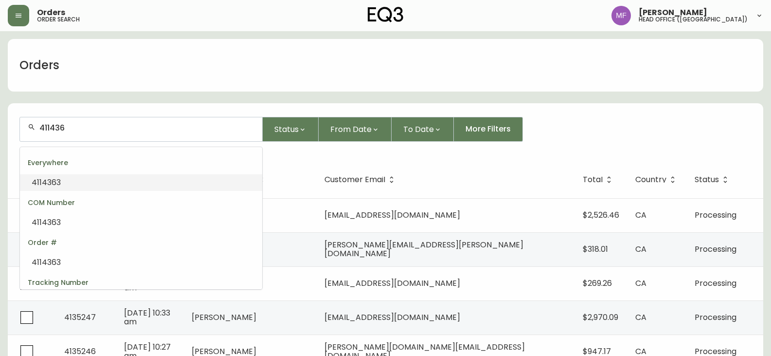
type input "4114363"
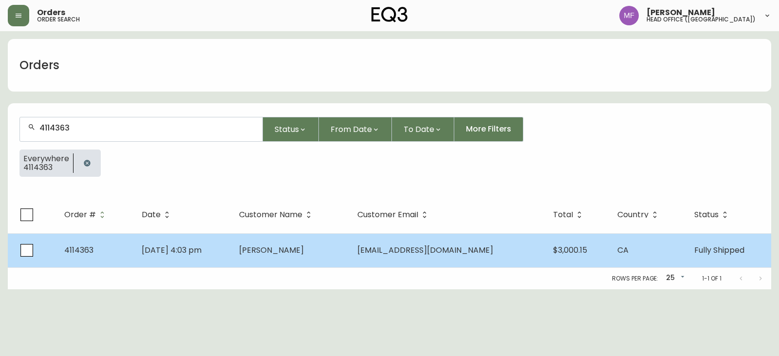
click at [231, 242] on td "[DATE] 4:03 pm" at bounding box center [182, 250] width 97 height 34
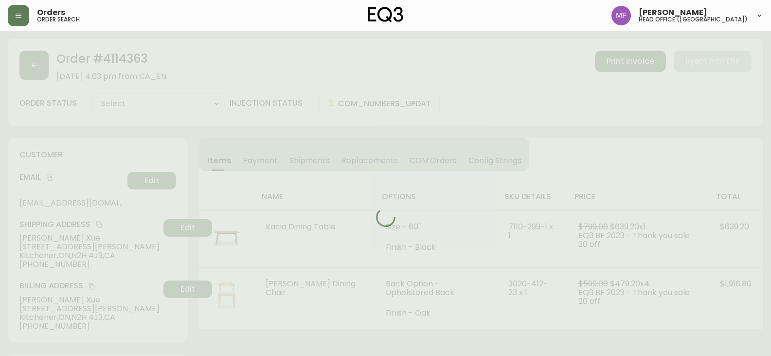
type input "Fully Shipped"
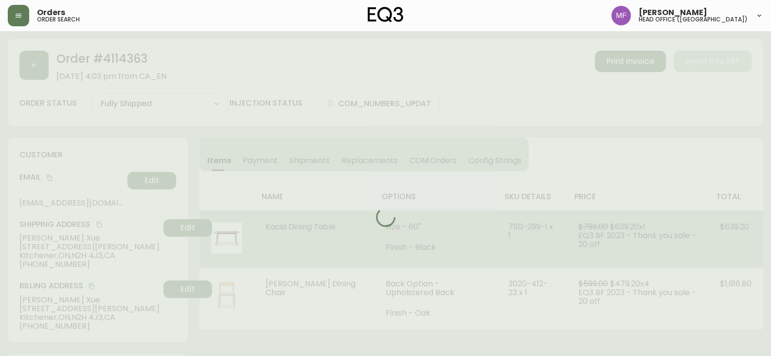
select select "FULLY_SHIPPED"
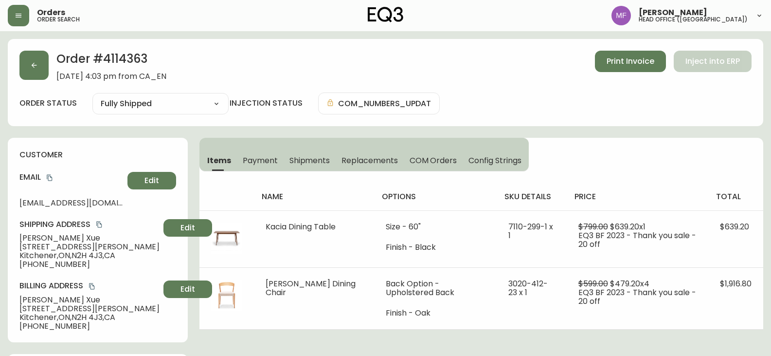
click at [144, 59] on h2 "Order # 4114363" at bounding box center [111, 61] width 110 height 21
copy h2 "4114363"
click at [616, 173] on div "name options sku details price total Kacia Dining Table Size - 60" Finish - Bla…" at bounding box center [481, 250] width 564 height 158
click at [585, 138] on div "Items Payment Shipments Replacements COM Orders Config Strings name options sku…" at bounding box center [481, 234] width 564 height 192
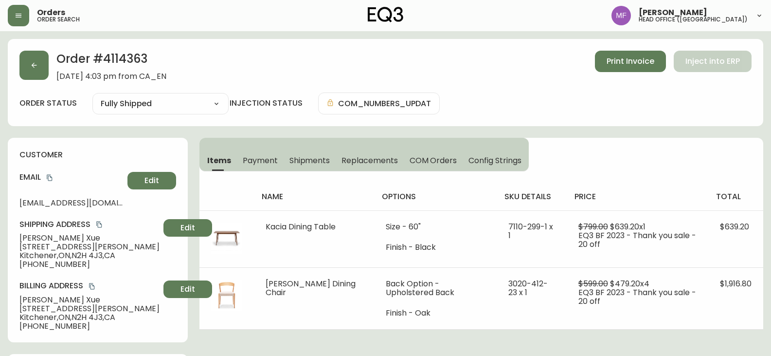
click at [608, 166] on div "Items Payment Shipments Replacements COM Orders Config Strings name options sku…" at bounding box center [481, 234] width 564 height 192
click at [32, 54] on button "button" at bounding box center [33, 65] width 29 height 29
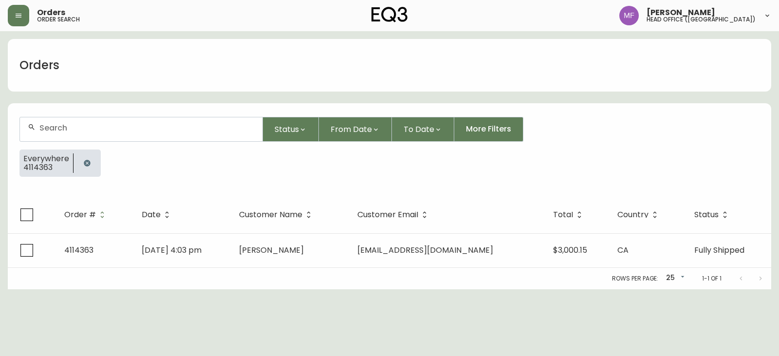
click at [89, 157] on button "button" at bounding box center [86, 162] width 19 height 19
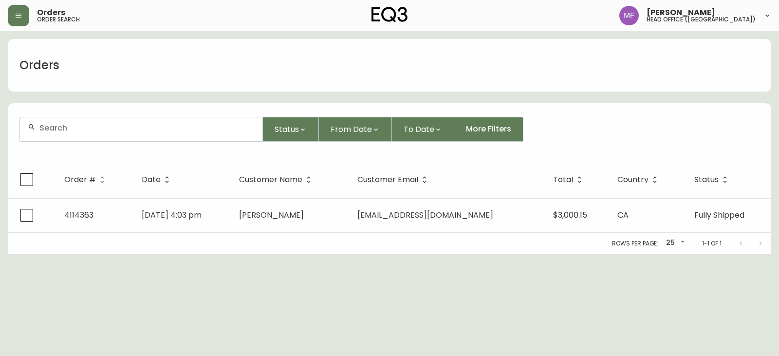
click at [85, 132] on div at bounding box center [141, 129] width 242 height 24
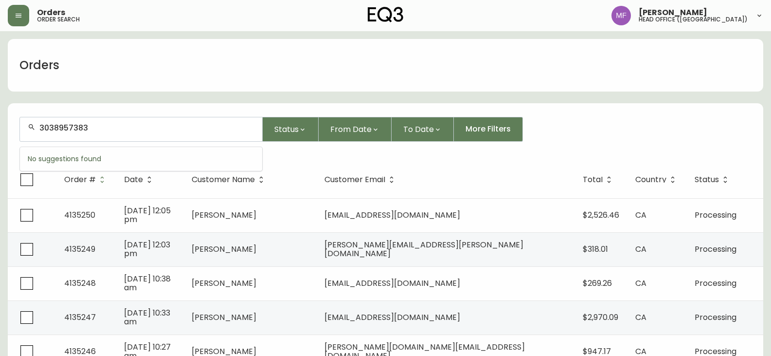
type input "3038957383"
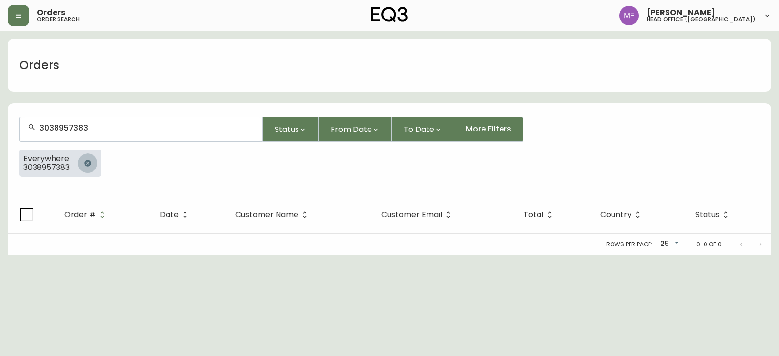
click at [90, 165] on icon "button" at bounding box center [87, 163] width 6 height 6
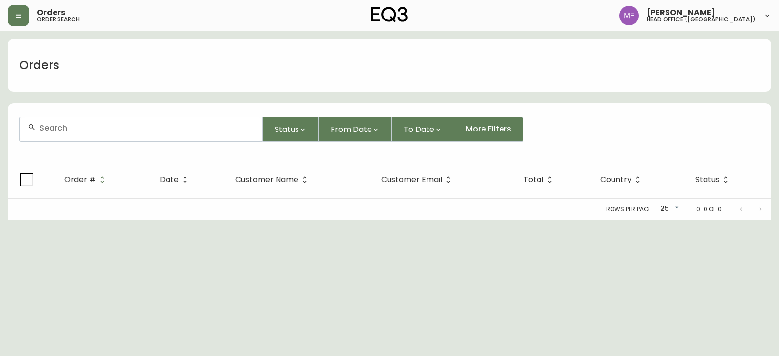
click at [81, 128] on input "text" at bounding box center [146, 127] width 215 height 9
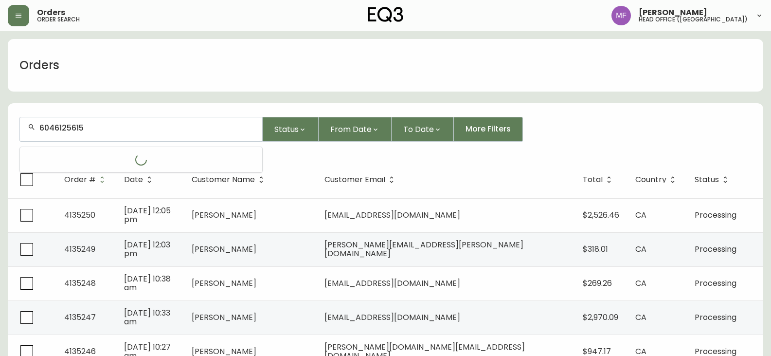
type input "6046125615"
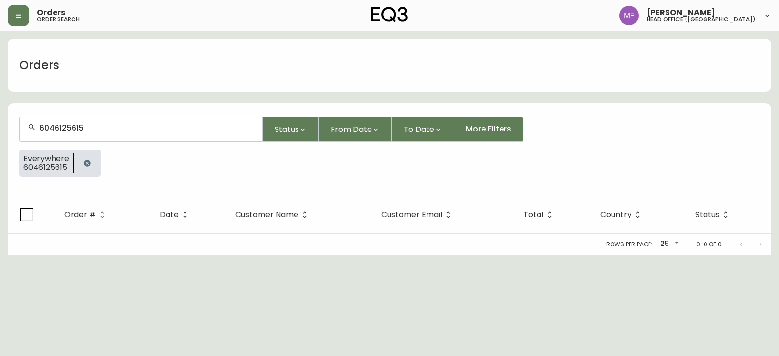
click at [88, 164] on icon "button" at bounding box center [87, 163] width 6 height 6
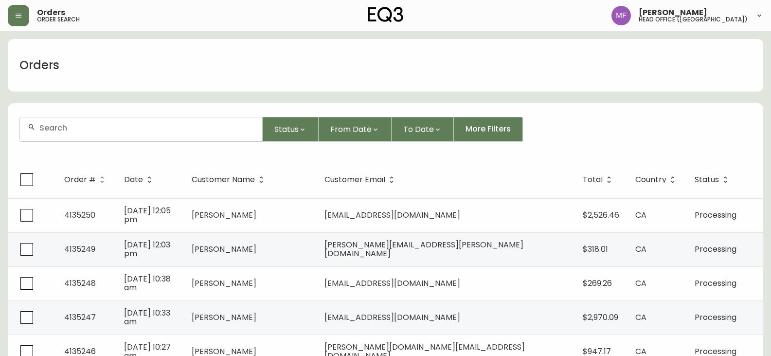
click at [217, 127] on input "text" at bounding box center [146, 127] width 215 height 9
type input "4133231"
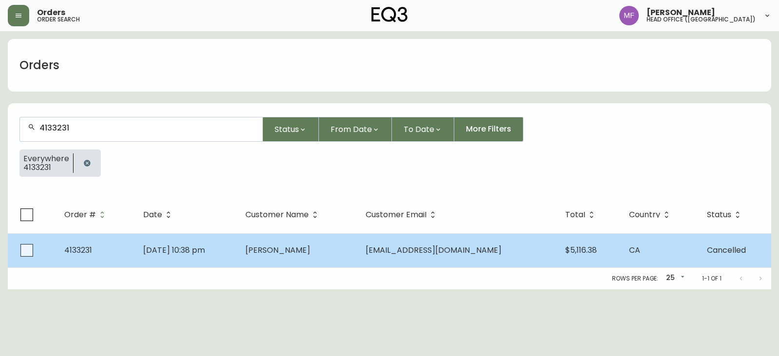
click at [237, 258] on td "May 23 2025, 10:38 pm" at bounding box center [186, 250] width 102 height 34
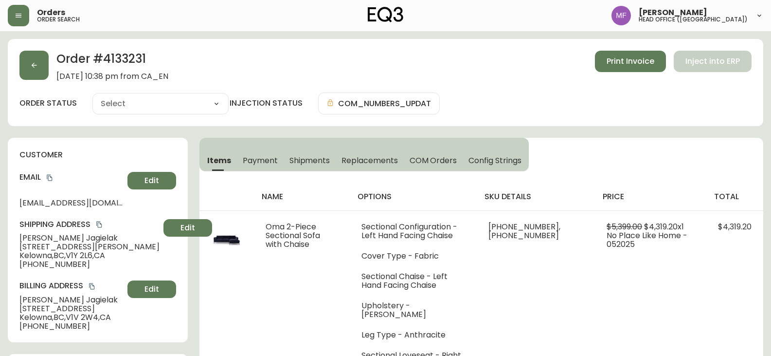
type input "Cancelled"
select select "CANCELLED"
click at [36, 73] on button "button" at bounding box center [33, 65] width 29 height 29
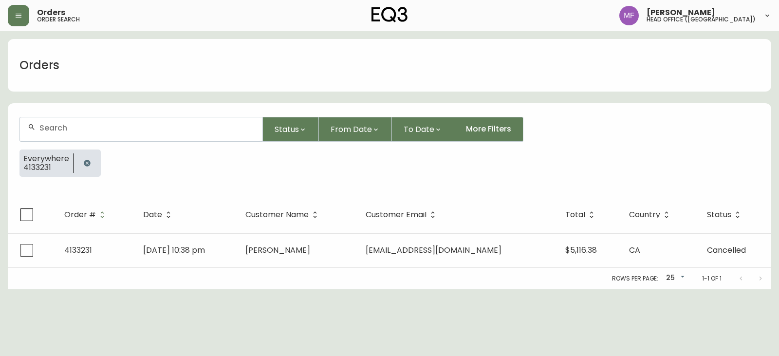
click at [82, 156] on button "button" at bounding box center [86, 162] width 19 height 19
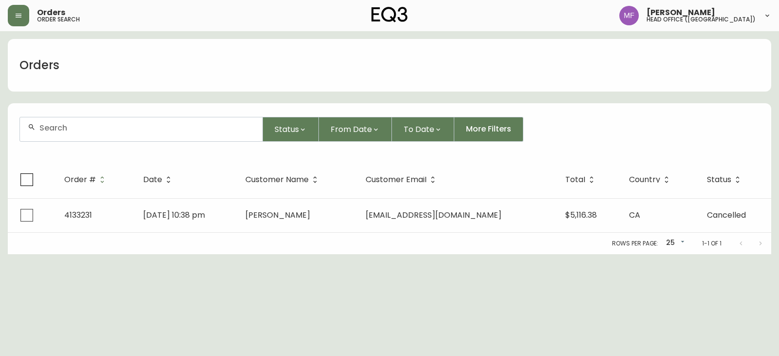
click at [85, 136] on div at bounding box center [141, 129] width 242 height 24
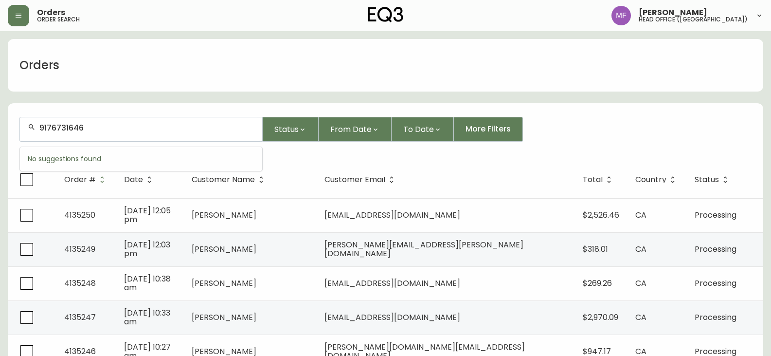
type input "9176731646"
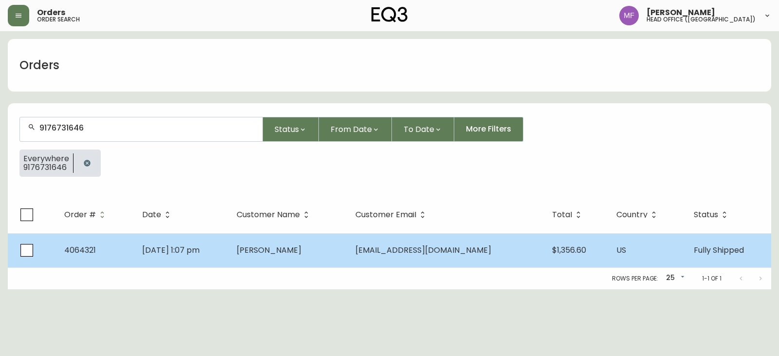
click at [226, 254] on td "Jun 10 2021, 1:07 pm" at bounding box center [181, 250] width 95 height 34
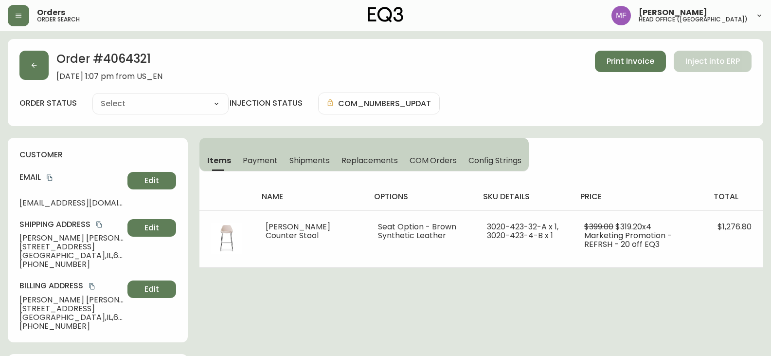
type input "Fully Shipped"
select select "FULLY_SHIPPED"
drag, startPoint x: 71, startPoint y: 262, endPoint x: 29, endPoint y: 264, distance: 41.9
click at [29, 264] on span "+19176731646" at bounding box center [71, 264] width 104 height 9
copy span "9176731646"
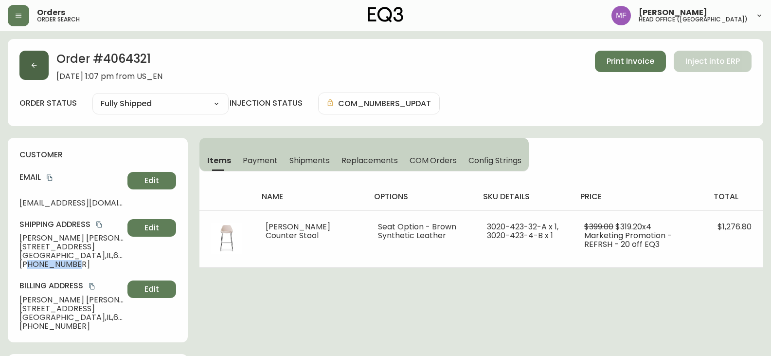
click at [42, 61] on button "button" at bounding box center [33, 65] width 29 height 29
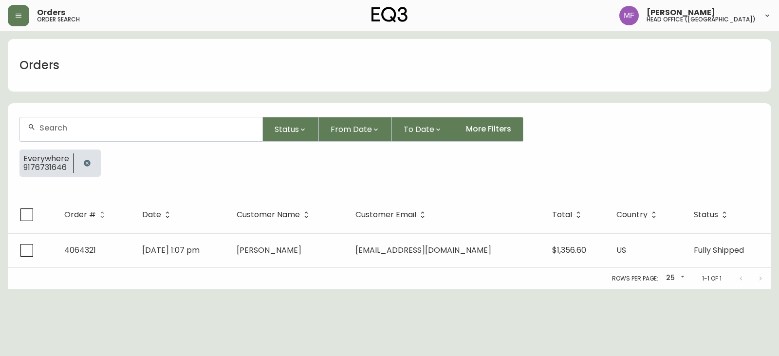
click at [80, 165] on button "button" at bounding box center [86, 162] width 19 height 19
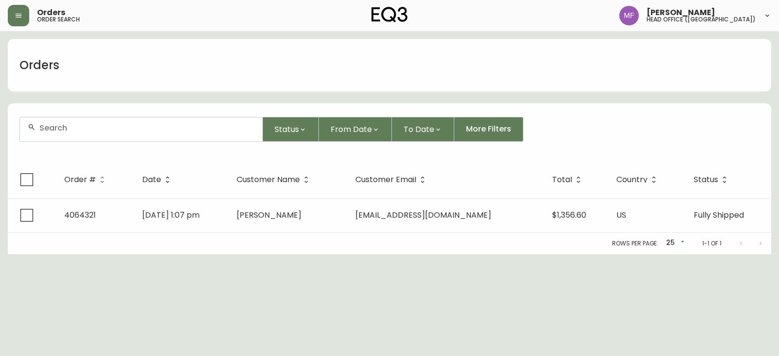
click at [83, 140] on div at bounding box center [141, 129] width 242 height 24
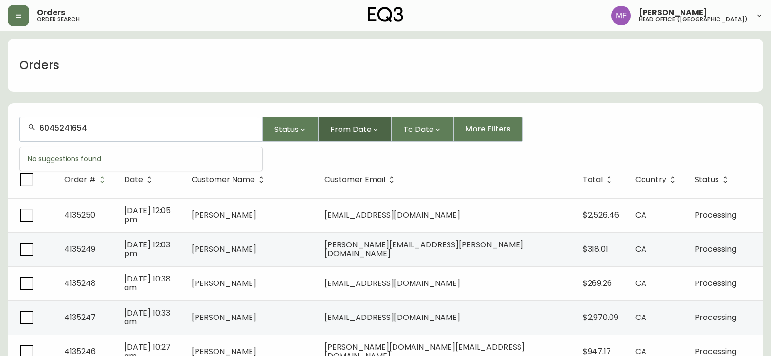
type input "6045241654"
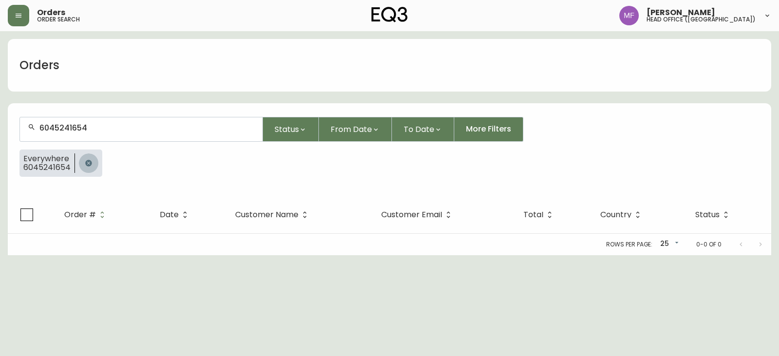
click at [89, 162] on icon "button" at bounding box center [88, 163] width 6 height 6
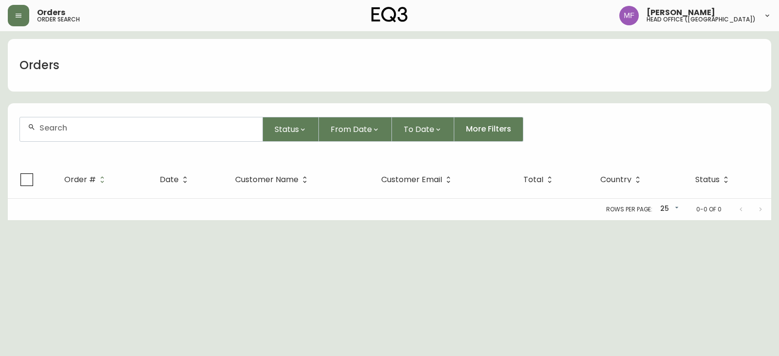
click at [107, 119] on div at bounding box center [141, 129] width 242 height 24
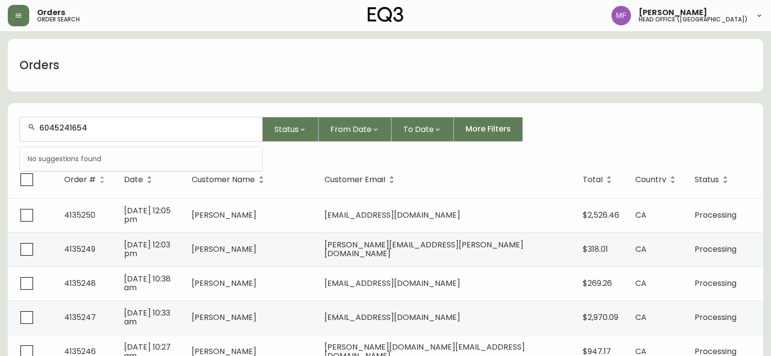
type input "6045241654"
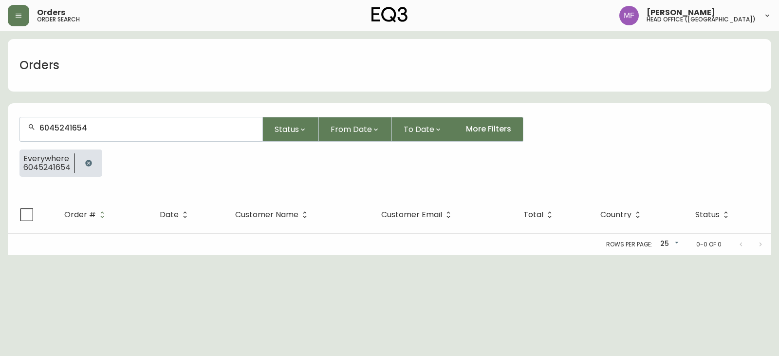
click at [86, 165] on icon "button" at bounding box center [88, 163] width 6 height 6
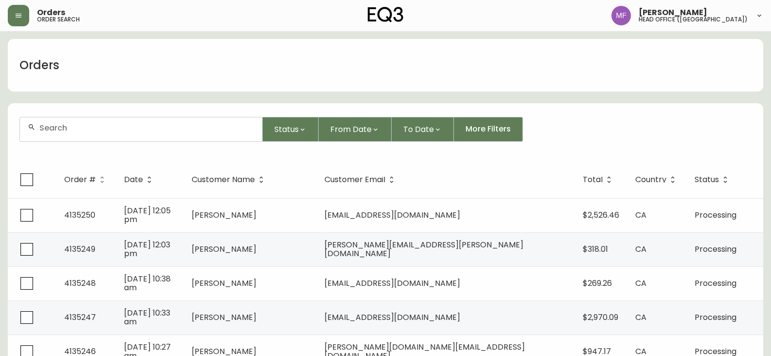
click at [135, 122] on div at bounding box center [141, 129] width 242 height 24
type input "2892194701"
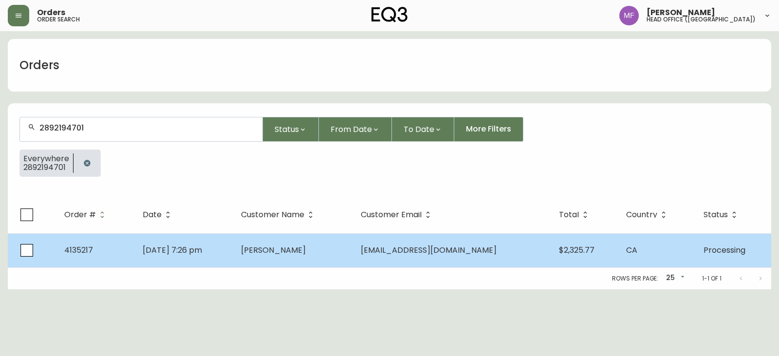
click at [290, 260] on td "[PERSON_NAME]" at bounding box center [293, 250] width 120 height 34
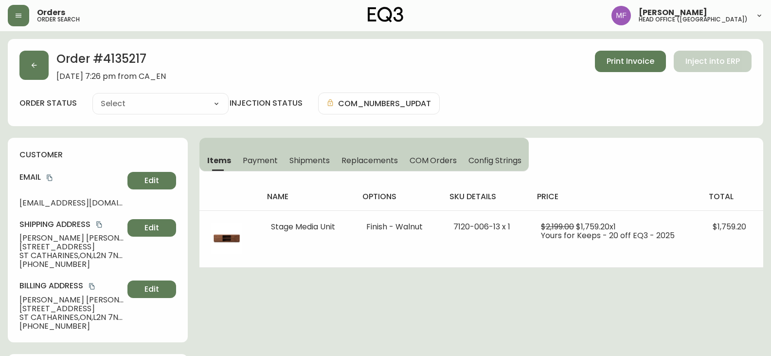
type input "Processing"
select select "PROCESSING"
click at [35, 71] on button "button" at bounding box center [33, 65] width 29 height 29
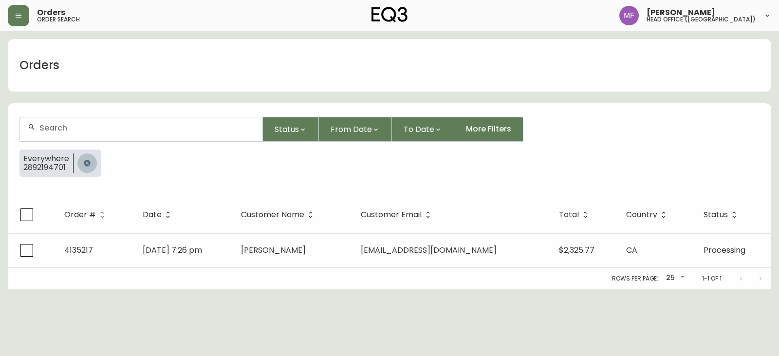
click at [89, 153] on button "button" at bounding box center [86, 162] width 19 height 19
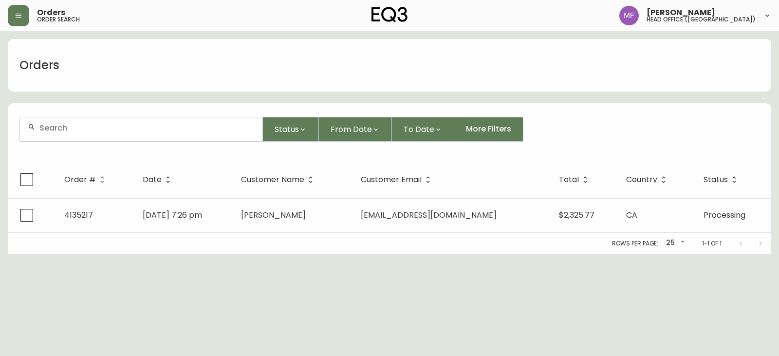
click at [81, 130] on input "text" at bounding box center [146, 127] width 215 height 9
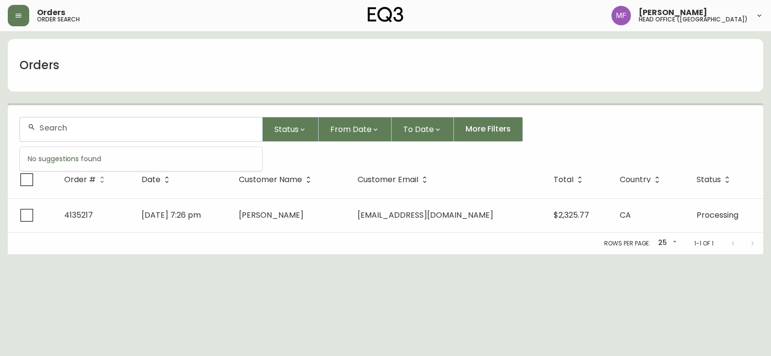
paste input "4135217"
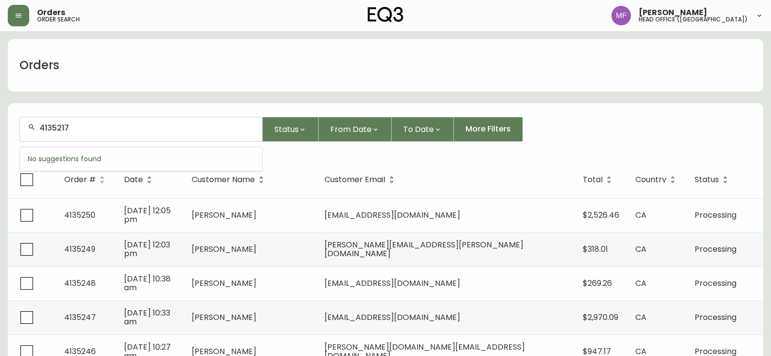
type input "4135217"
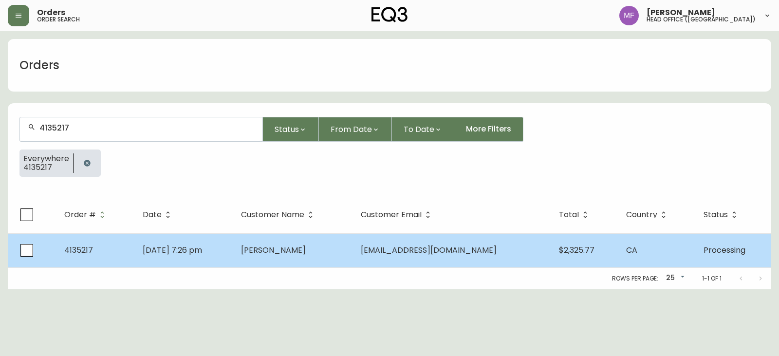
click at [300, 254] on span "[PERSON_NAME]" at bounding box center [273, 249] width 65 height 11
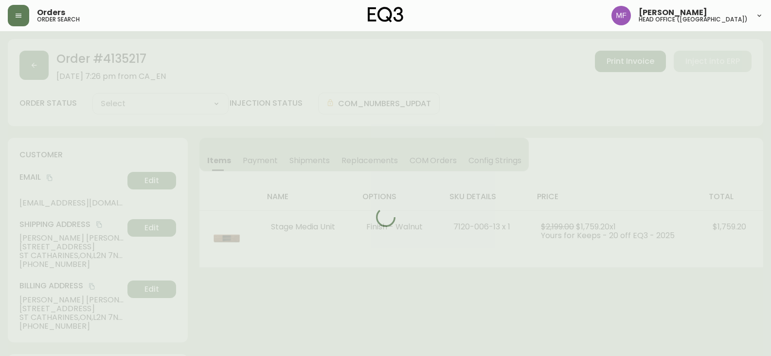
type input "Processing"
select select "PROCESSING"
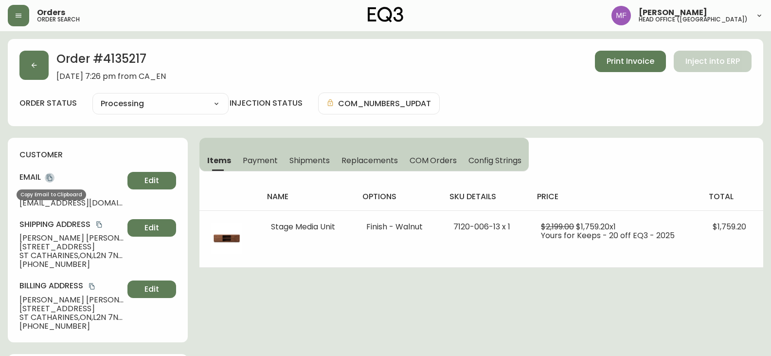
click at [51, 177] on icon "copy" at bounding box center [49, 177] width 7 height 7
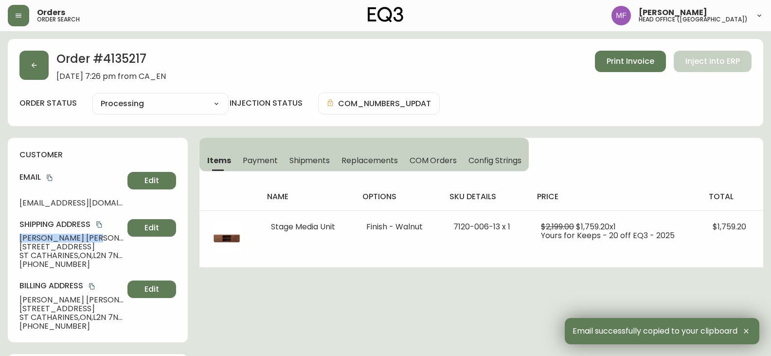
drag, startPoint x: 65, startPoint y: 238, endPoint x: 19, endPoint y: 237, distance: 46.2
click at [19, 237] on div "customer Email ericalynnbush@gmail.com Edit Shipping Address Erica Bush 35 Gard…" at bounding box center [98, 240] width 180 height 204
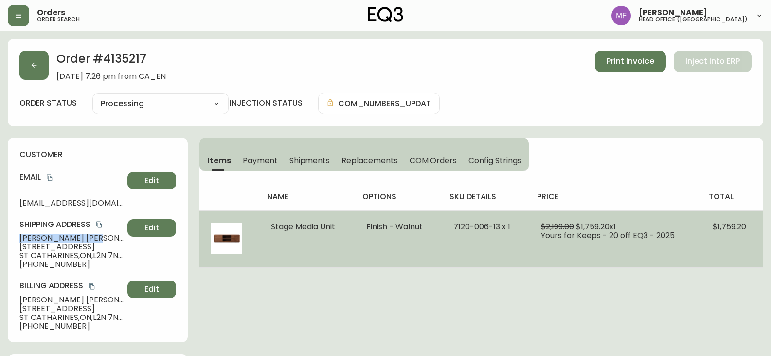
copy span "Erica Bush"
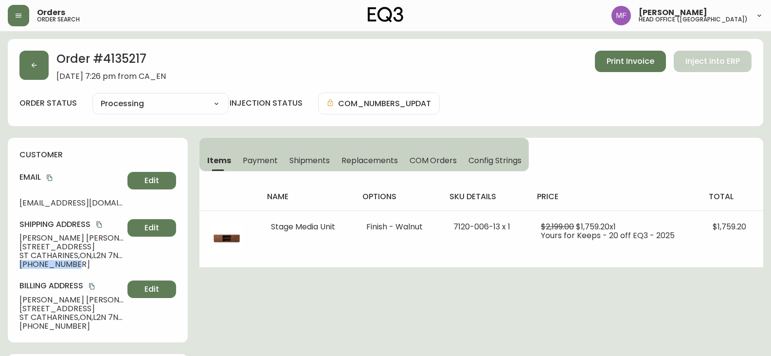
drag, startPoint x: 82, startPoint y: 265, endPoint x: 22, endPoint y: 263, distance: 59.9
click at [22, 263] on span "[PHONE_NUMBER]" at bounding box center [71, 264] width 104 height 9
copy span "[PHONE_NUMBER]"
click at [146, 59] on h2 "Order # 4135217" at bounding box center [110, 61] width 109 height 21
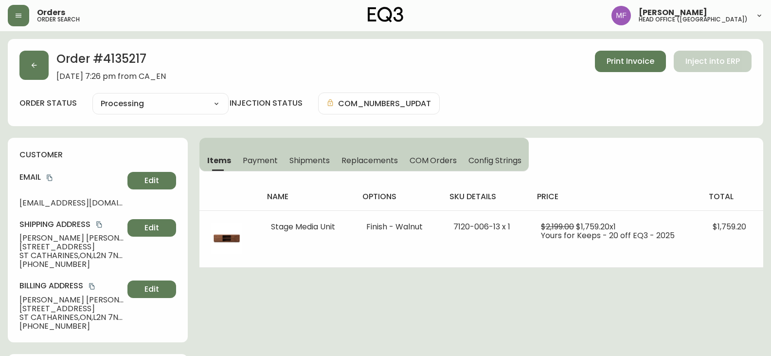
click at [119, 53] on h2 "Order # 4135217" at bounding box center [110, 61] width 109 height 21
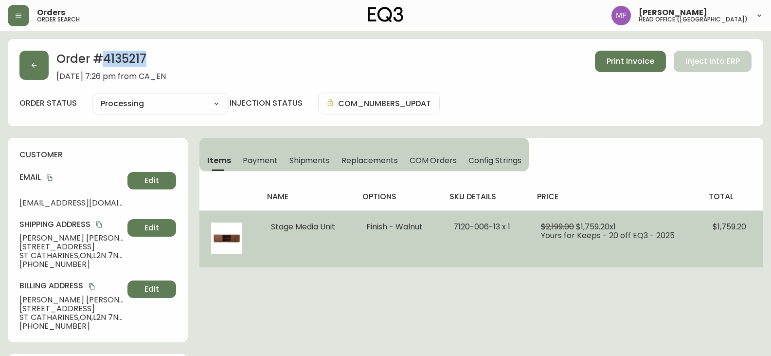
copy h2 "4135217"
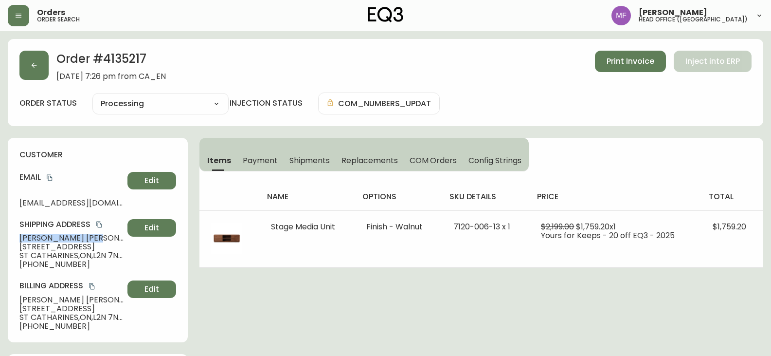
drag, startPoint x: 62, startPoint y: 238, endPoint x: 18, endPoint y: 238, distance: 43.8
click at [18, 238] on div "customer Email ericalynnbush@gmail.com Edit Shipping Address Erica Bush 35 Gard…" at bounding box center [98, 240] width 180 height 204
copy span "Erica Bush"
click at [120, 56] on h2 "Order # 4135217" at bounding box center [110, 61] width 109 height 21
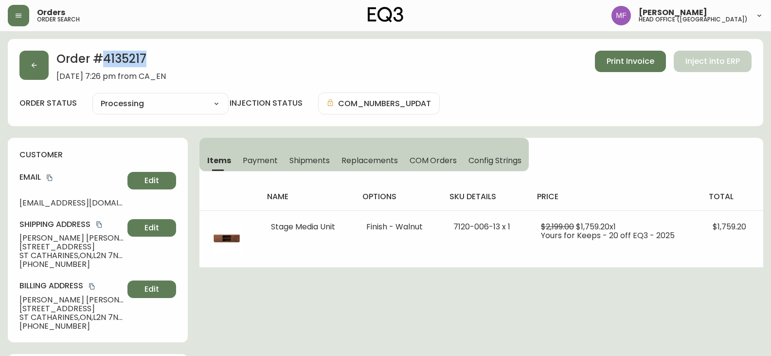
copy h2 "4135217"
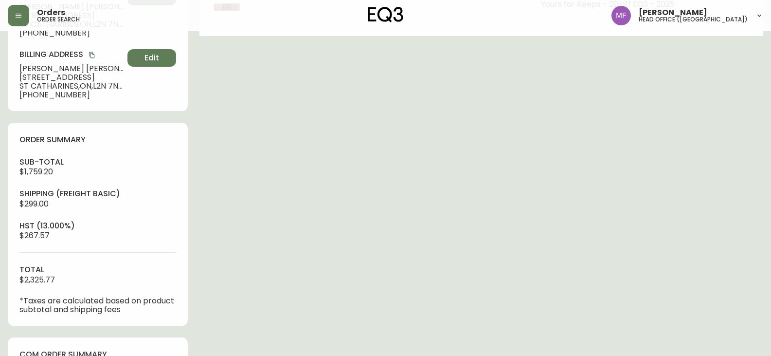
scroll to position [421, 0]
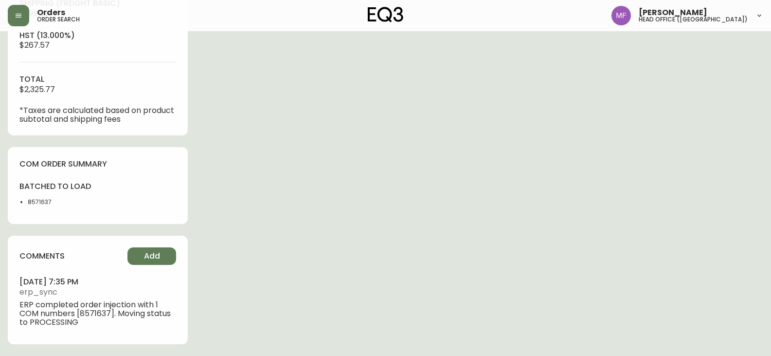
click at [38, 200] on li "8571637" at bounding box center [60, 202] width 64 height 9
copy li "8571637"
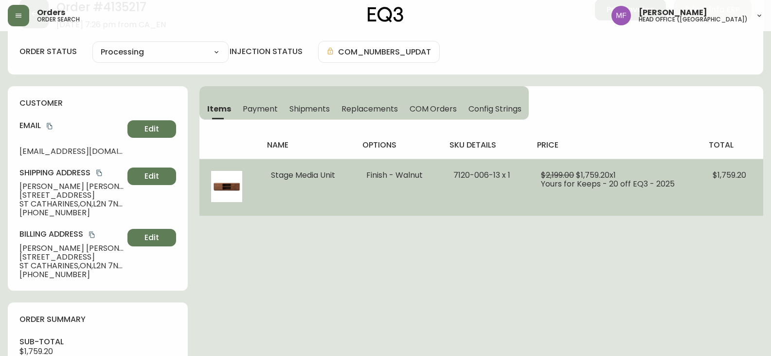
scroll to position [0, 0]
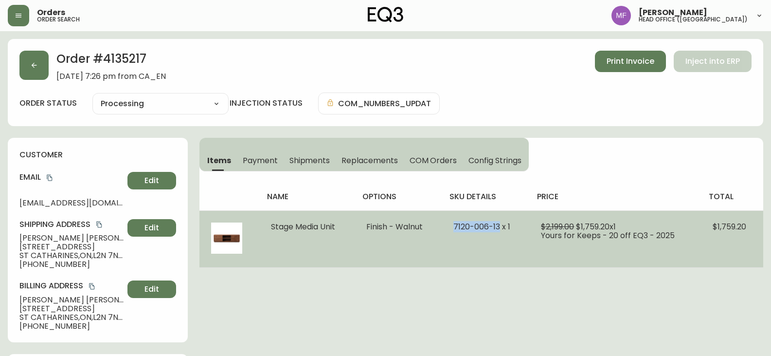
drag, startPoint x: 502, startPoint y: 225, endPoint x: 455, endPoint y: 225, distance: 46.7
click at [455, 225] on span "7120-006-13 x 1" at bounding box center [481, 226] width 57 height 11
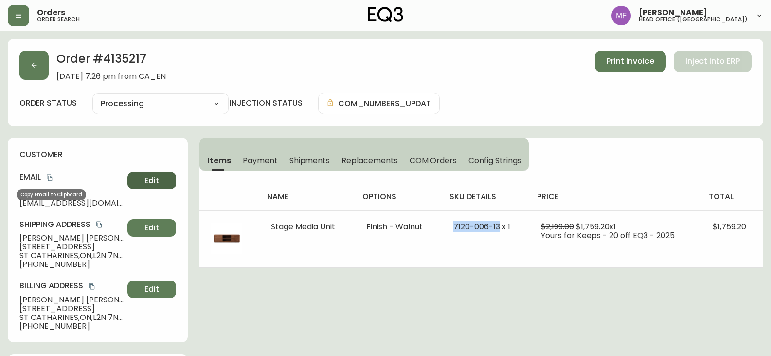
drag, startPoint x: 50, startPoint y: 178, endPoint x: 175, endPoint y: 184, distance: 125.7
click at [50, 178] on icon "copy" at bounding box center [49, 177] width 7 height 7
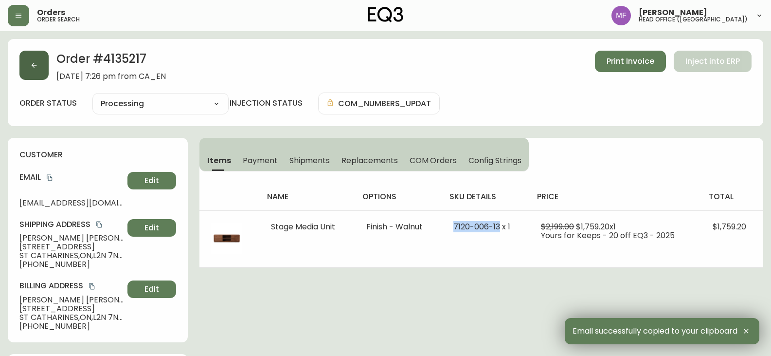
click at [41, 69] on button "button" at bounding box center [33, 65] width 29 height 29
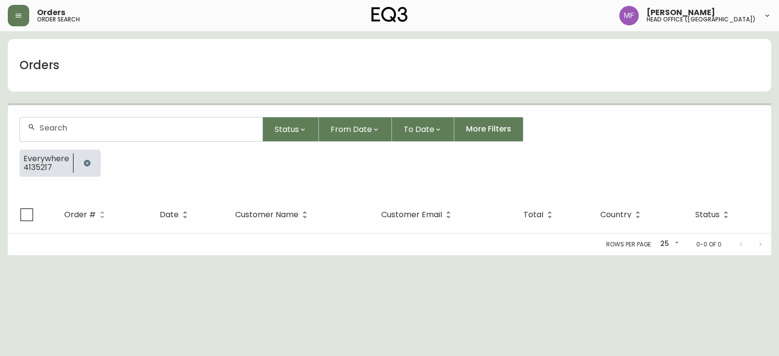
click at [88, 170] on button "button" at bounding box center [86, 162] width 19 height 19
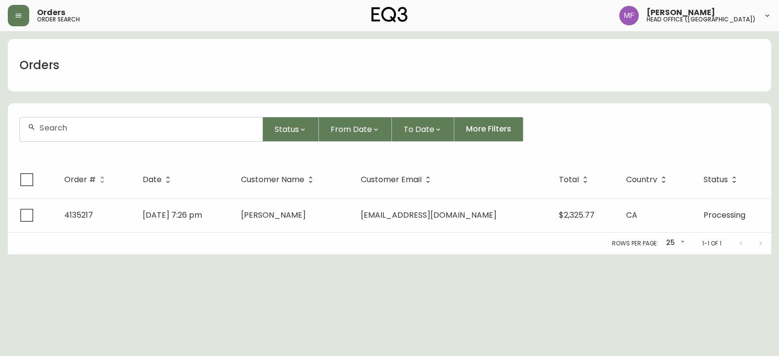
click at [77, 127] on input "text" at bounding box center [146, 127] width 215 height 9
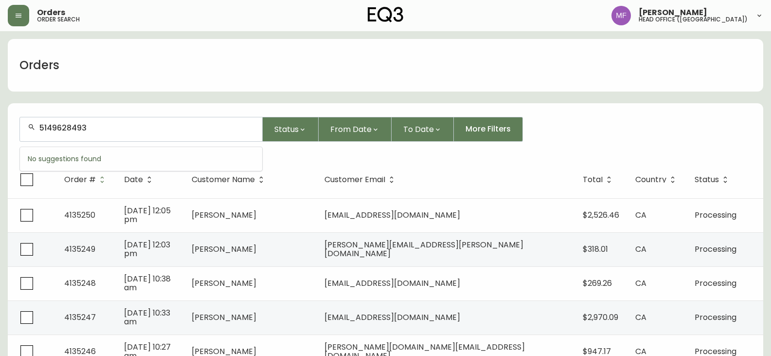
type input "5149628493"
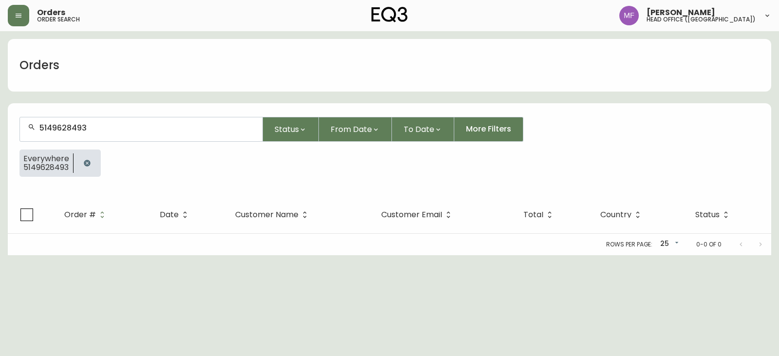
click at [91, 162] on button "button" at bounding box center [86, 162] width 19 height 19
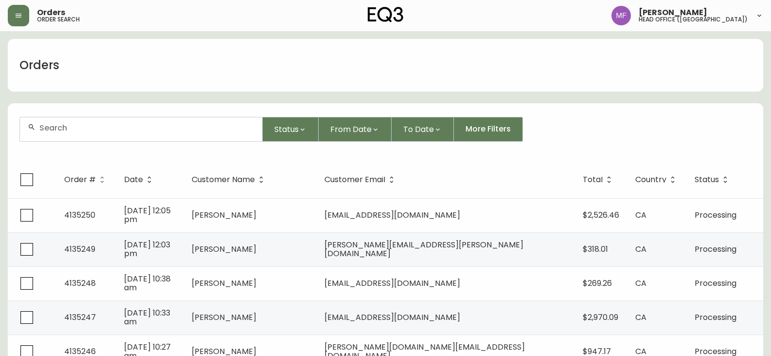
click at [143, 138] on div at bounding box center [141, 129] width 242 height 24
type input "6045241654"
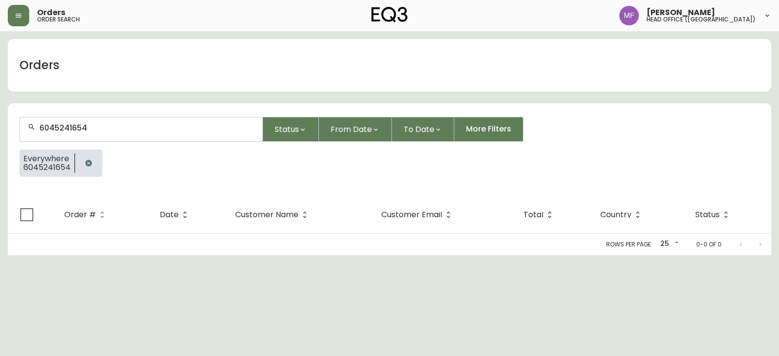
click at [90, 161] on icon "button" at bounding box center [88, 163] width 6 height 6
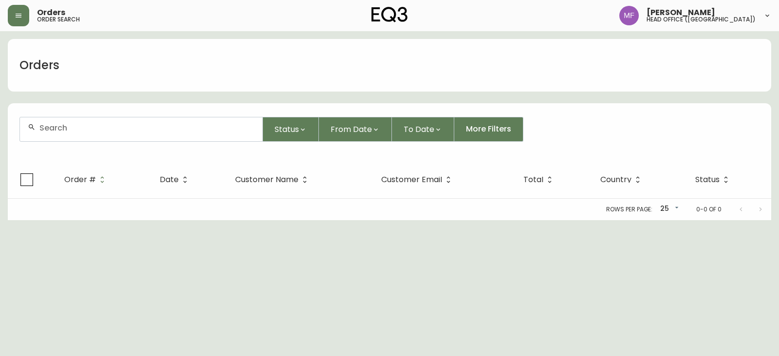
click at [88, 135] on div at bounding box center [141, 129] width 242 height 24
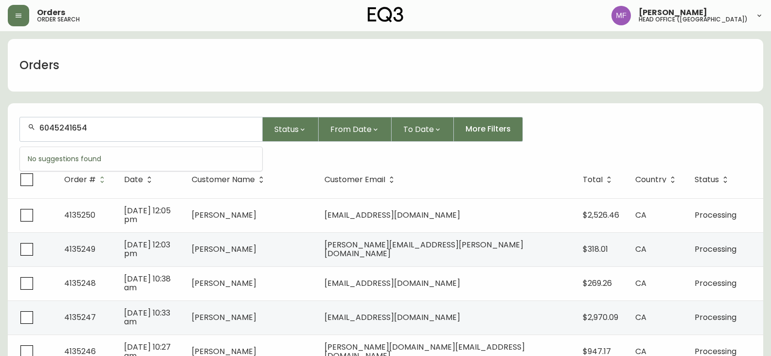
type input "6045241654"
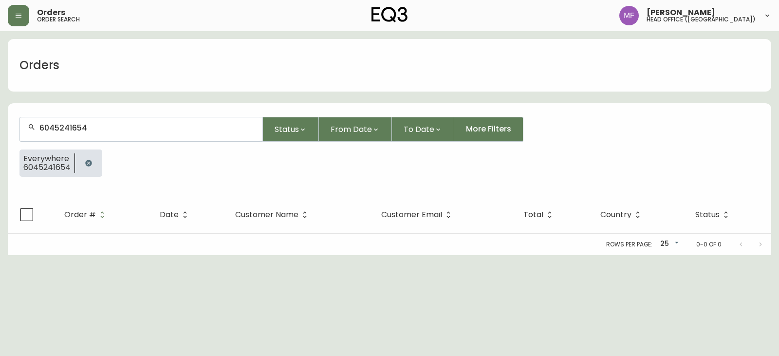
click at [87, 160] on icon "button" at bounding box center [89, 163] width 8 height 8
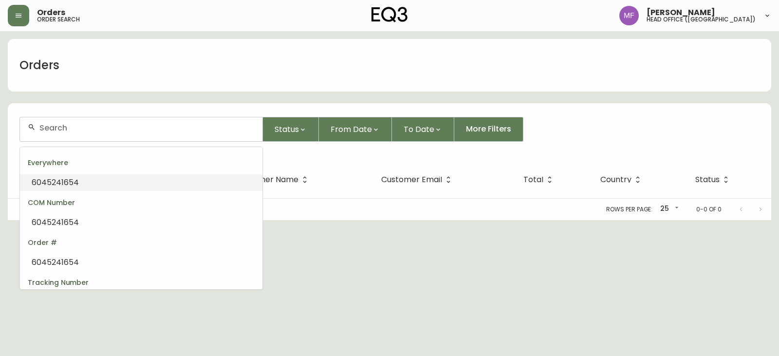
click at [86, 130] on input "text" at bounding box center [146, 127] width 215 height 9
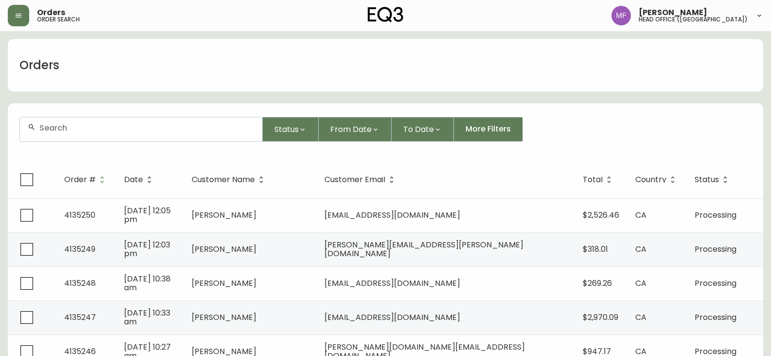
click at [116, 124] on input "text" at bounding box center [146, 127] width 215 height 9
type input "4135217"
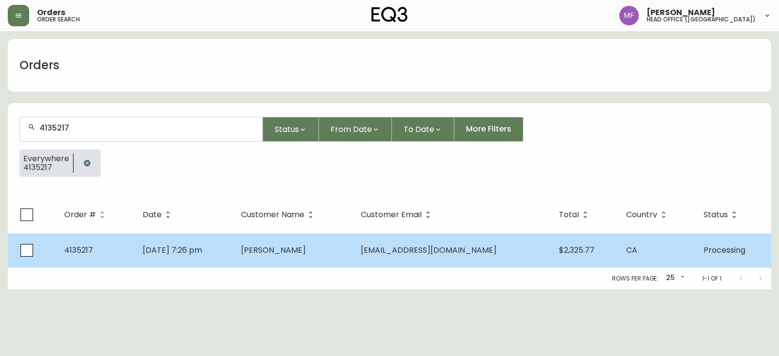
click at [273, 257] on td "[PERSON_NAME]" at bounding box center [293, 250] width 120 height 34
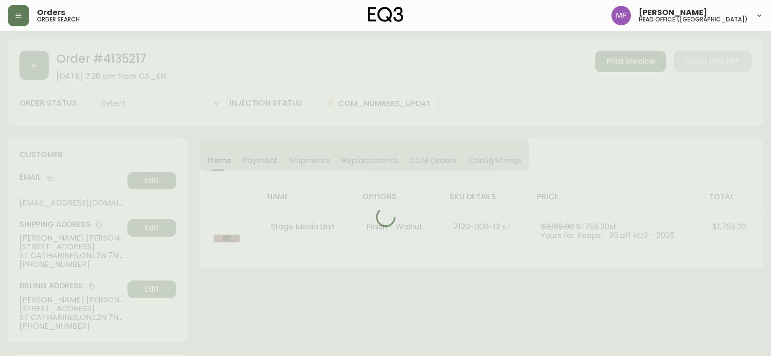
type input "Processing"
select select "PROCESSING"
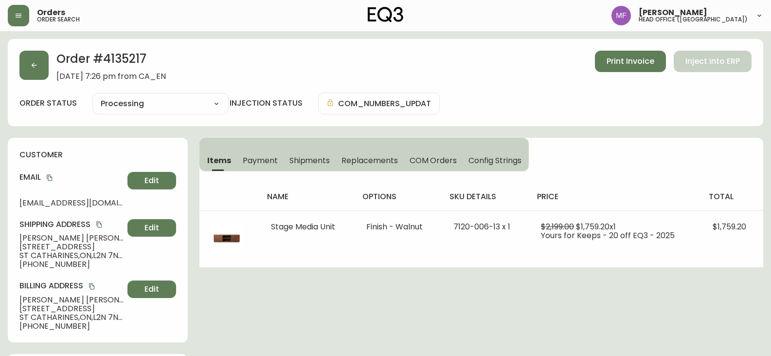
click at [129, 65] on h2 "Order # 4135217" at bounding box center [110, 61] width 109 height 21
drag, startPoint x: 101, startPoint y: 221, endPoint x: 158, endPoint y: 221, distance: 56.9
click at [101, 221] on icon "copy" at bounding box center [98, 224] width 5 height 6
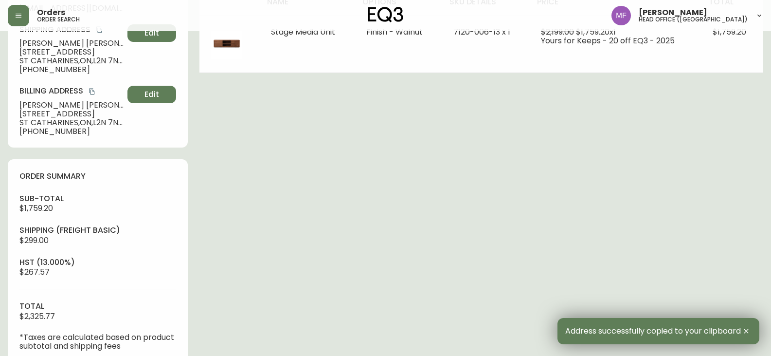
scroll to position [421, 0]
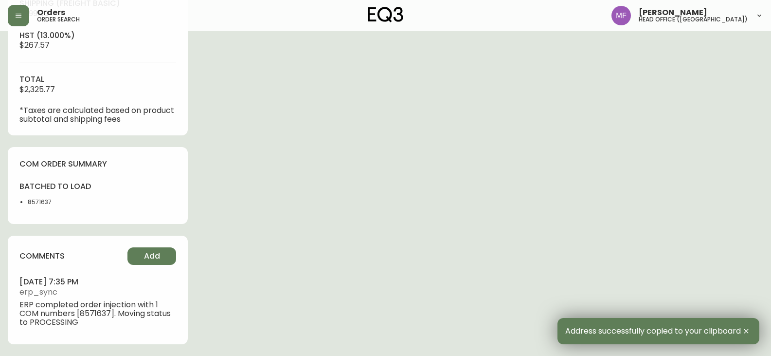
click at [38, 199] on li "8571637" at bounding box center [60, 202] width 64 height 9
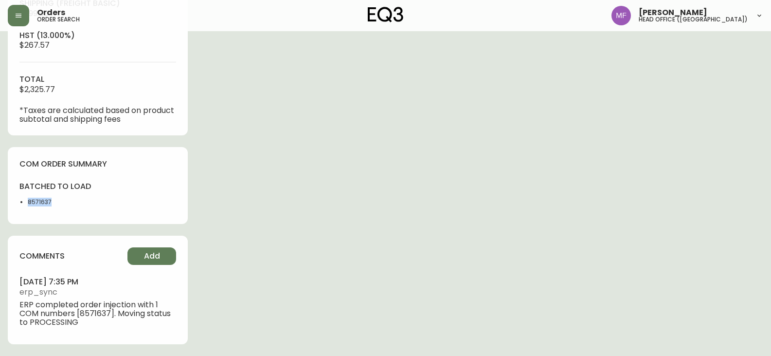
click at [168, 199] on div "batched to load 8571637" at bounding box center [97, 196] width 157 height 31
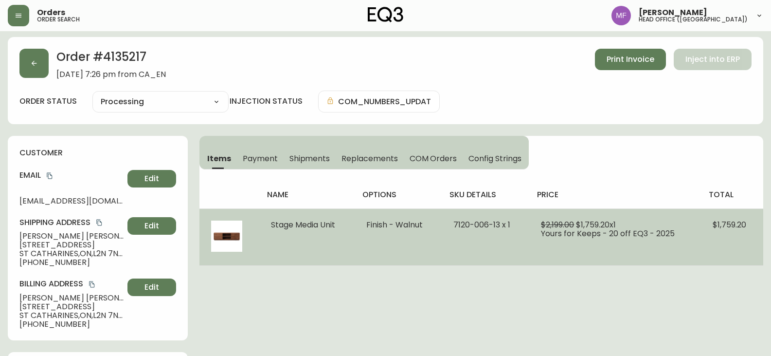
scroll to position [0, 0]
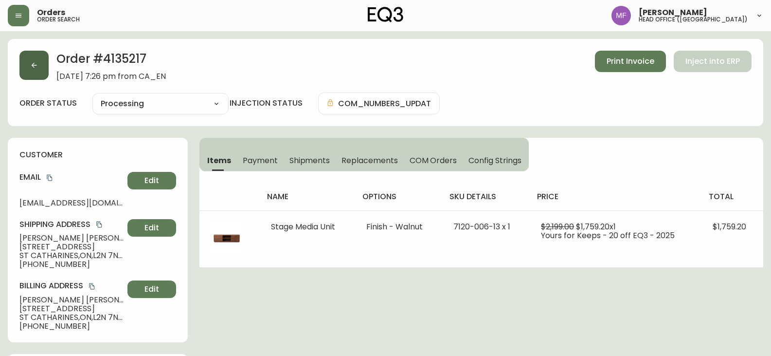
click at [31, 64] on icon "button" at bounding box center [34, 65] width 8 height 8
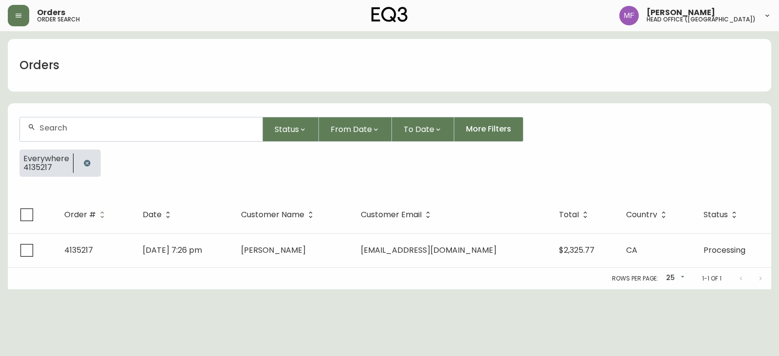
click at [87, 157] on button "button" at bounding box center [86, 162] width 19 height 19
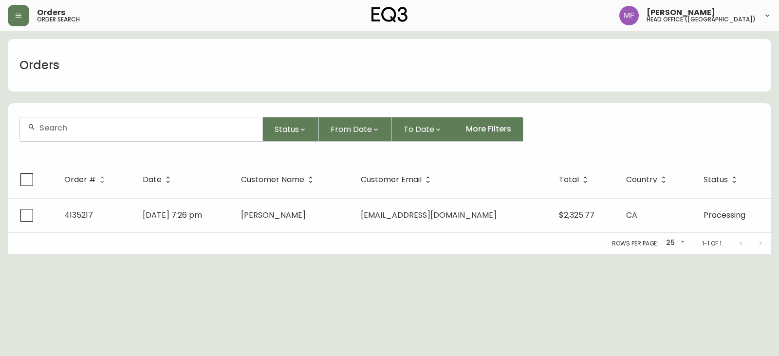
click at [88, 138] on div at bounding box center [141, 129] width 242 height 24
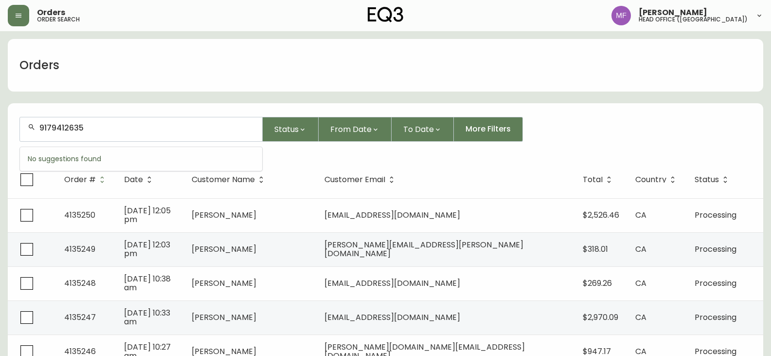
type input "9179412635"
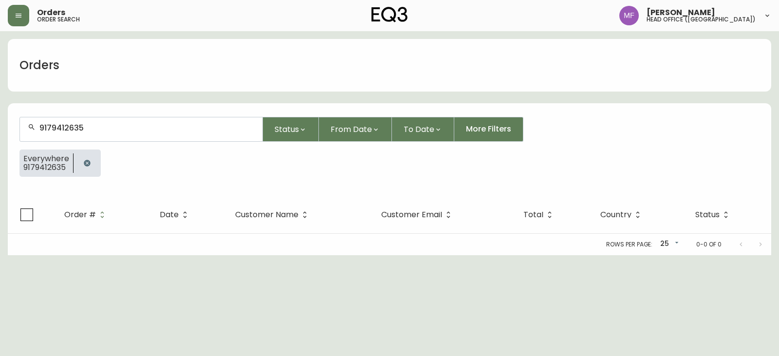
click at [87, 167] on button "button" at bounding box center [86, 162] width 19 height 19
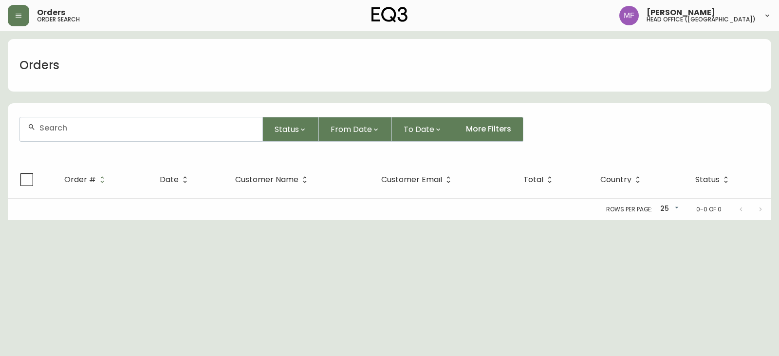
click at [80, 140] on div at bounding box center [141, 129] width 242 height 24
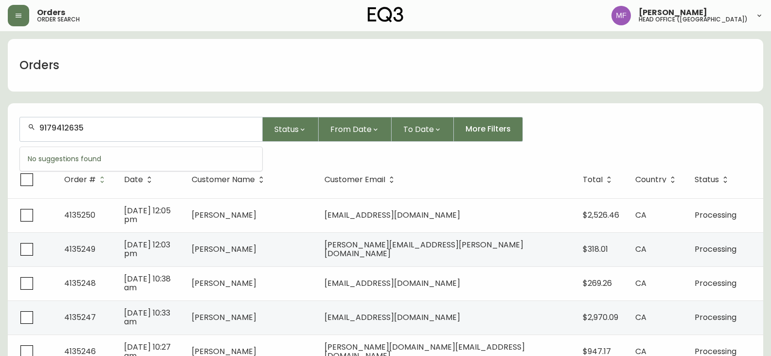
type input "9179412635"
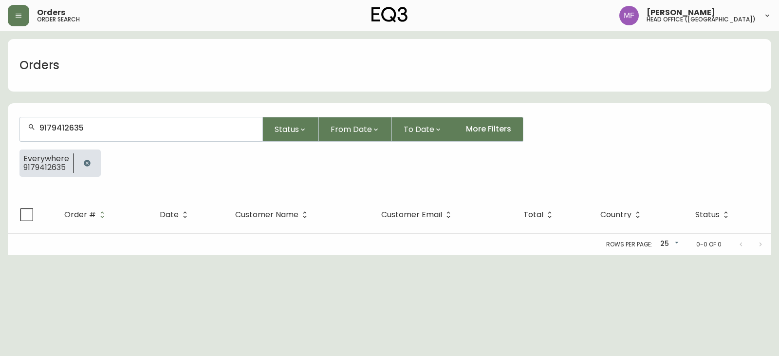
drag, startPoint x: 424, startPoint y: 284, endPoint x: 208, endPoint y: 201, distance: 230.9
click at [424, 255] on html "Orders order search Marie Fungo head office (canada) Orders 9179412635 Status F…" at bounding box center [389, 127] width 779 height 255
click at [88, 162] on icon "button" at bounding box center [87, 163] width 6 height 6
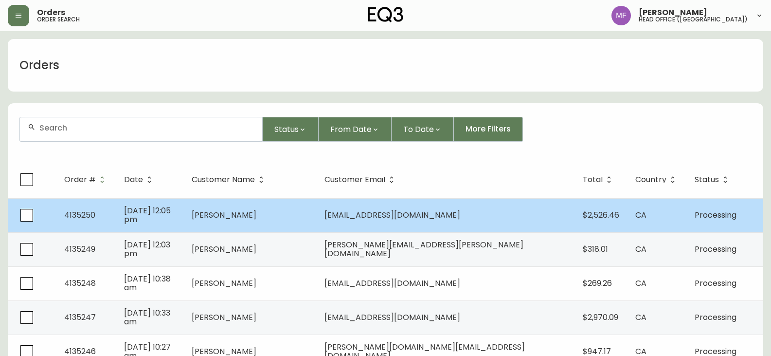
click at [256, 217] on span "[PERSON_NAME]" at bounding box center [224, 214] width 65 height 11
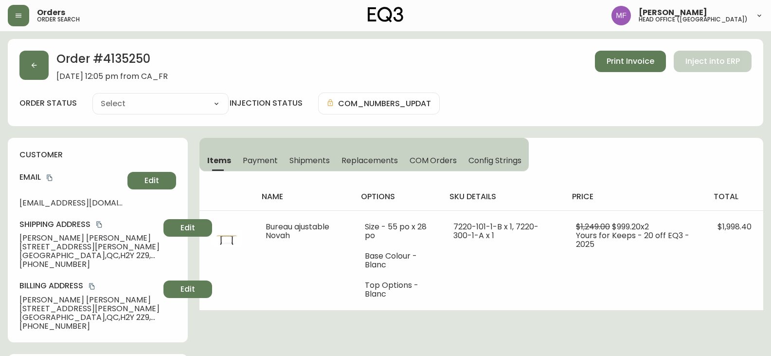
type input "Processing"
select select "PROCESSING"
click at [25, 61] on button "button" at bounding box center [33, 65] width 29 height 29
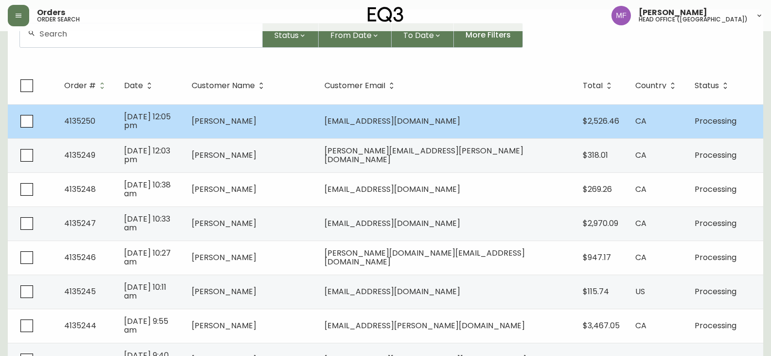
scroll to position [97, 0]
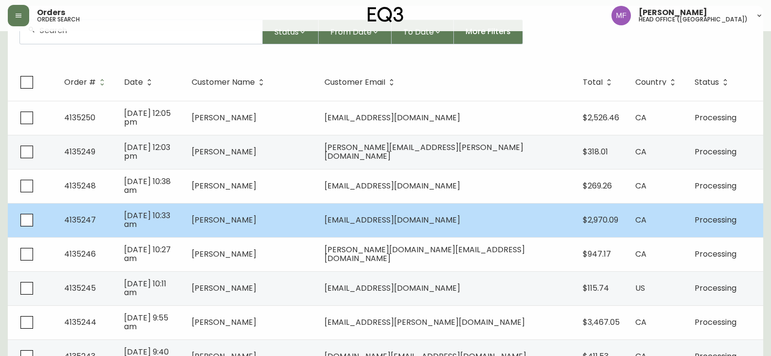
click at [256, 225] on span "[PERSON_NAME]" at bounding box center [224, 219] width 65 height 11
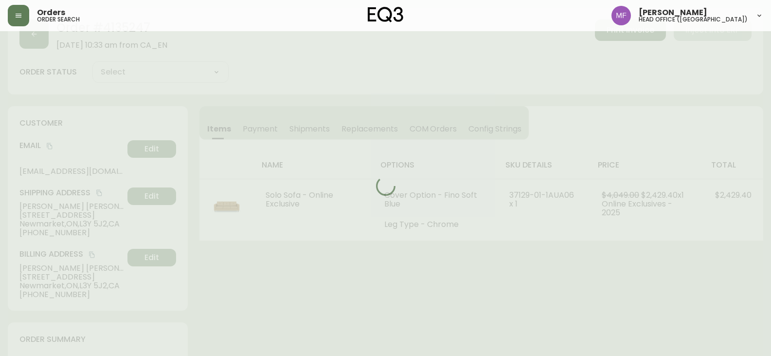
scroll to position [97, 0]
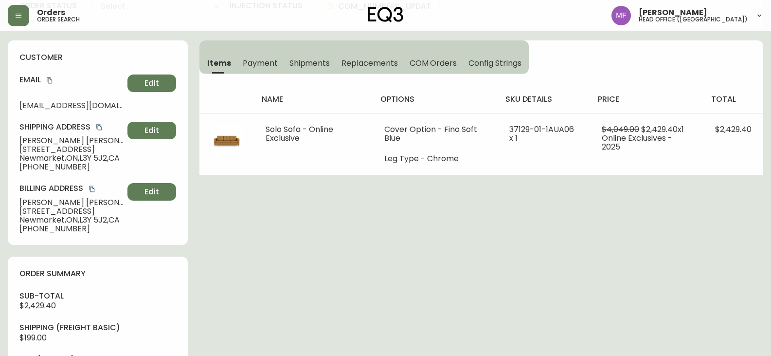
type input "Processing"
select select "PROCESSING"
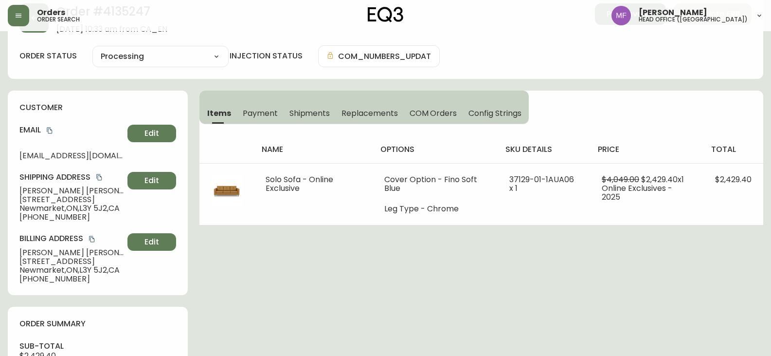
scroll to position [0, 0]
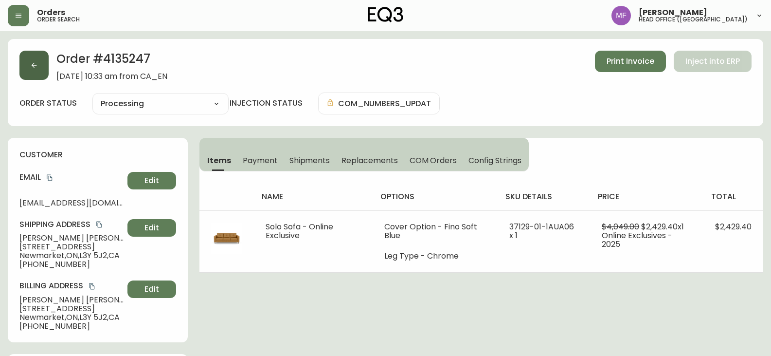
click at [27, 67] on button "button" at bounding box center [33, 65] width 29 height 29
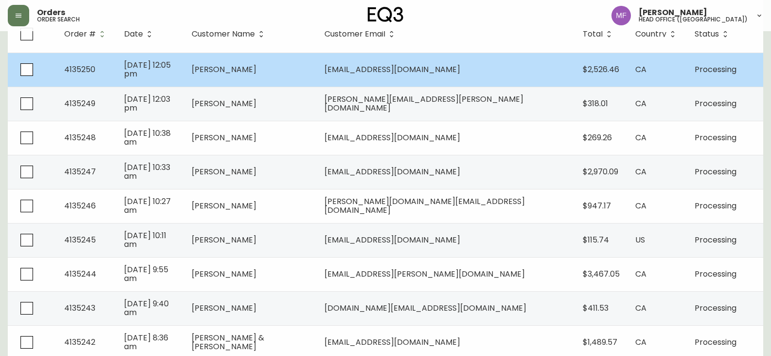
scroll to position [146, 0]
click at [304, 208] on td "[PERSON_NAME]" at bounding box center [250, 205] width 133 height 34
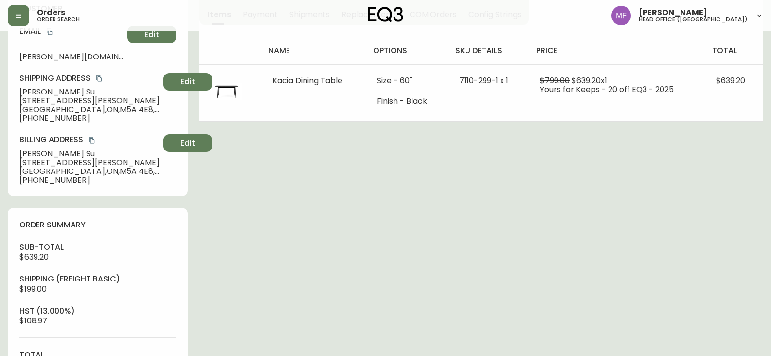
type input "Processing"
select select "PROCESSING"
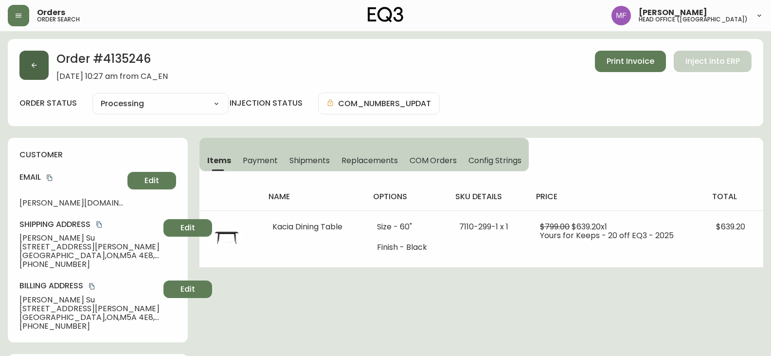
click at [38, 72] on button "button" at bounding box center [33, 65] width 29 height 29
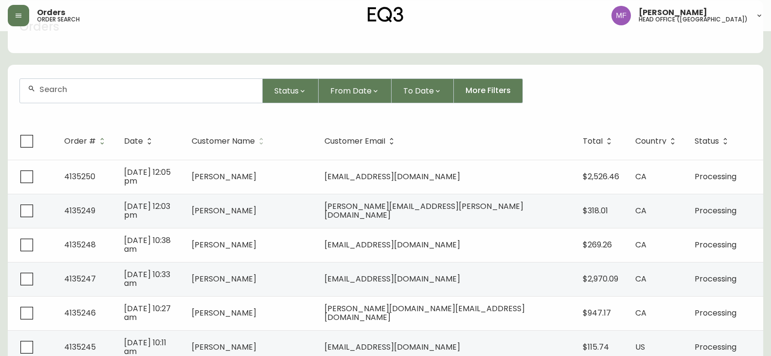
scroll to position [195, 0]
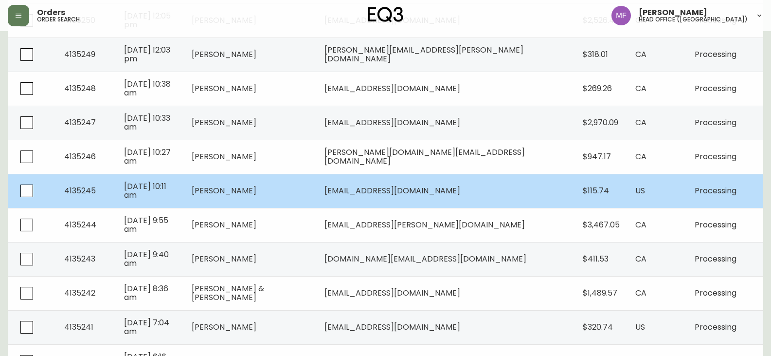
click at [256, 191] on span "[PERSON_NAME]" at bounding box center [224, 190] width 65 height 11
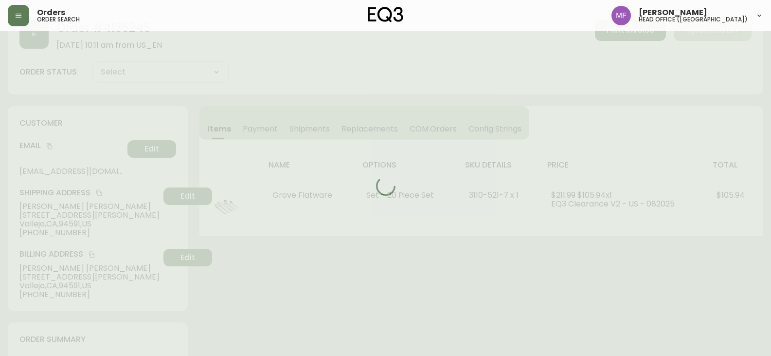
scroll to position [195, 0]
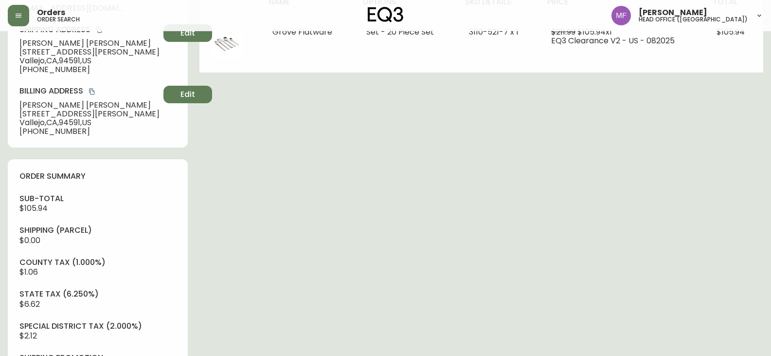
type input "Processing"
select select "PROCESSING"
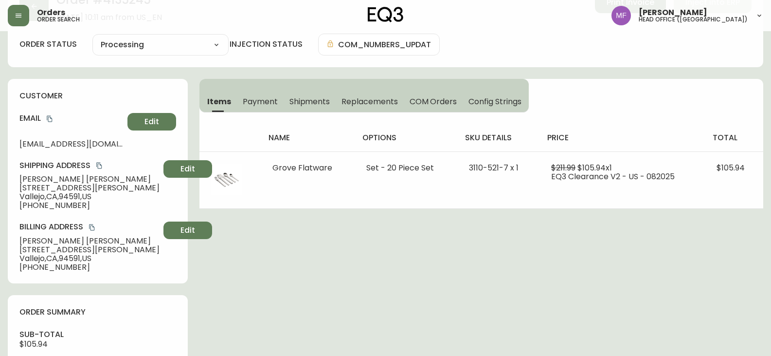
scroll to position [0, 0]
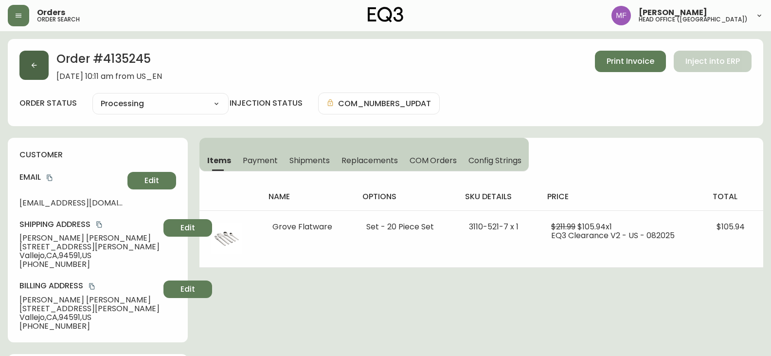
click at [45, 70] on button "button" at bounding box center [33, 65] width 29 height 29
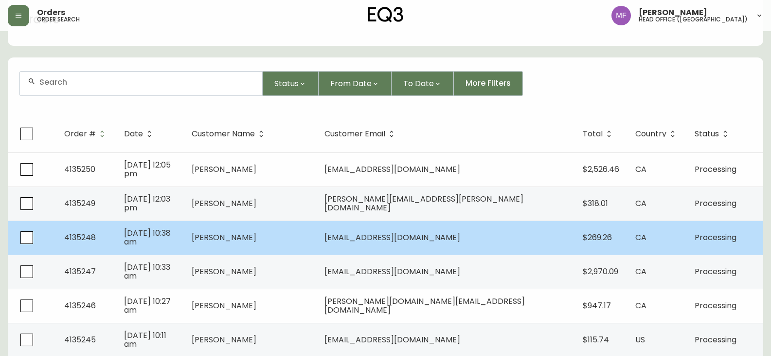
scroll to position [146, 0]
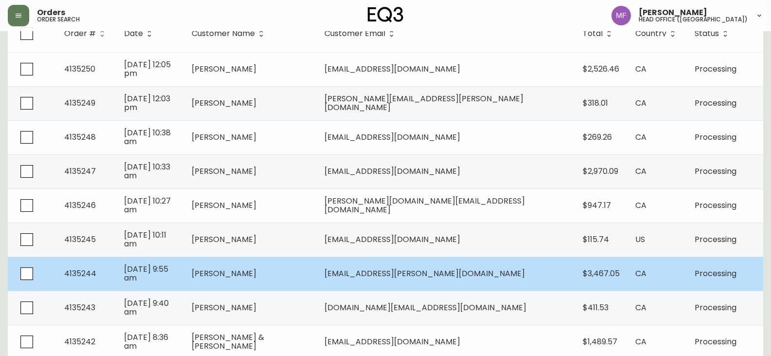
click at [250, 277] on span "[PERSON_NAME]" at bounding box center [224, 273] width 65 height 11
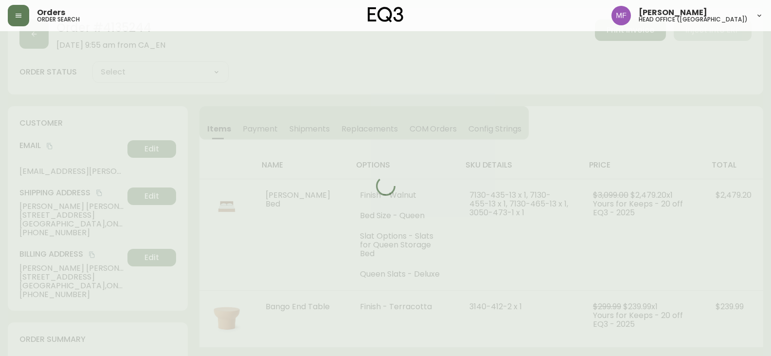
scroll to position [146, 0]
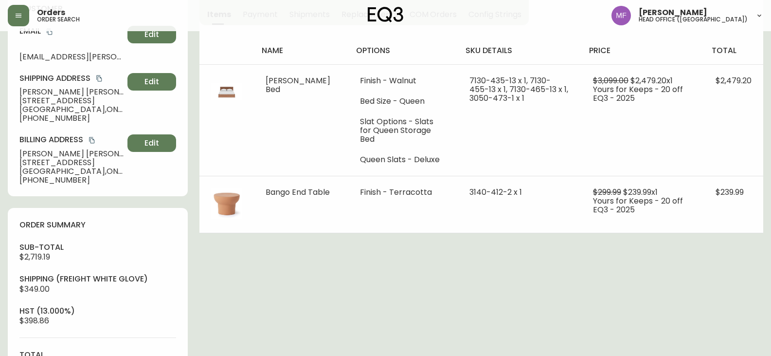
type input "Processing"
select select "PROCESSING"
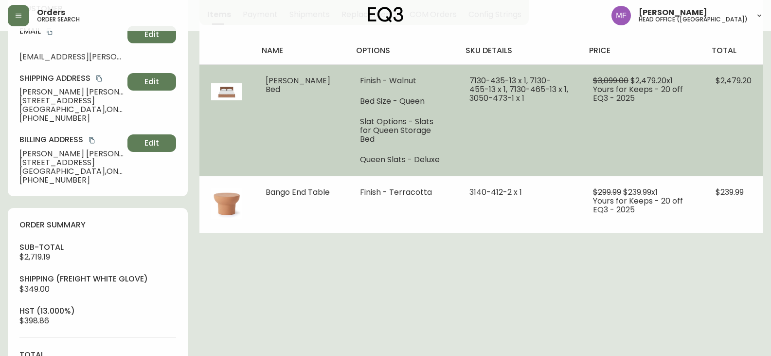
scroll to position [0, 0]
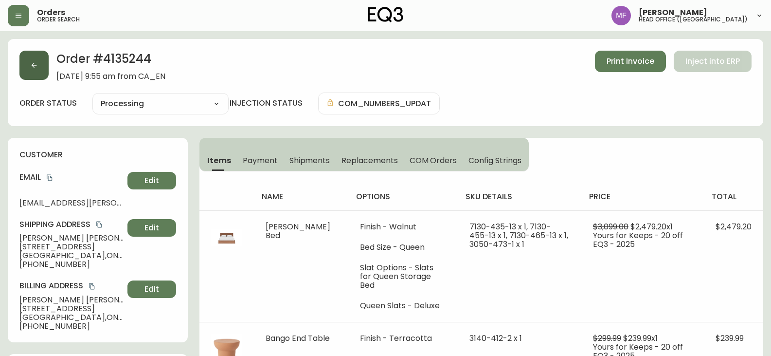
click at [45, 72] on button "button" at bounding box center [33, 65] width 29 height 29
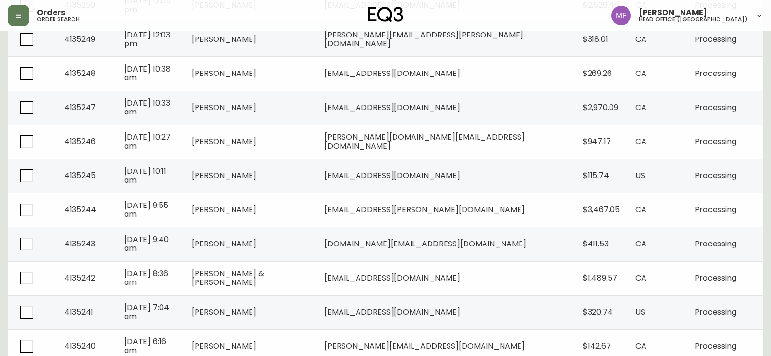
scroll to position [292, 0]
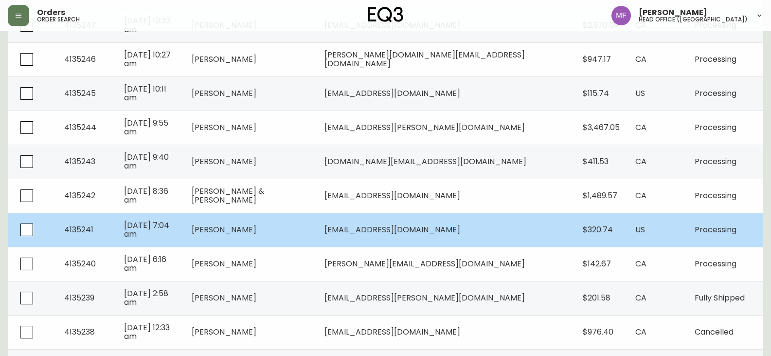
click at [302, 230] on td "[PERSON_NAME]" at bounding box center [250, 230] width 133 height 34
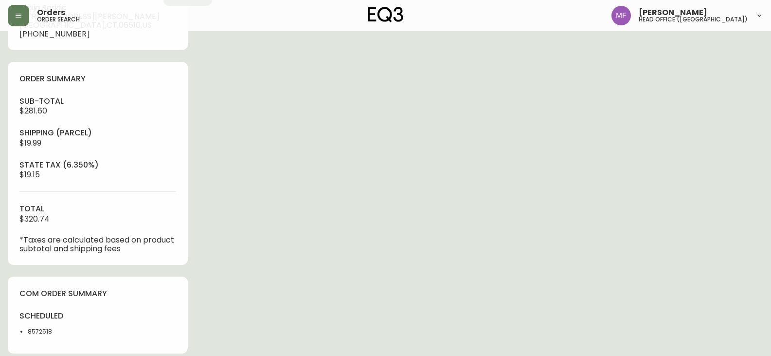
type input "Processing"
select select "PROCESSING"
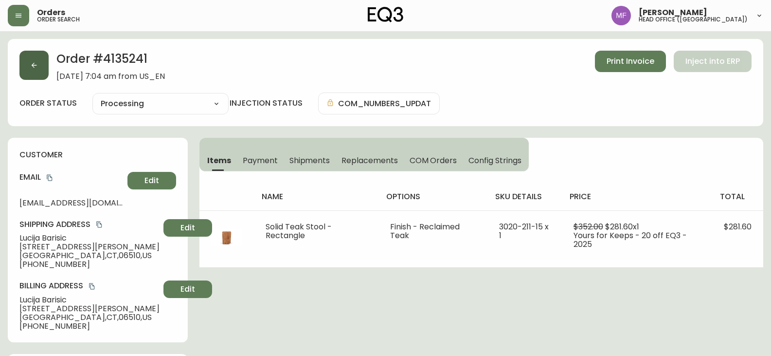
click at [26, 71] on button "button" at bounding box center [33, 65] width 29 height 29
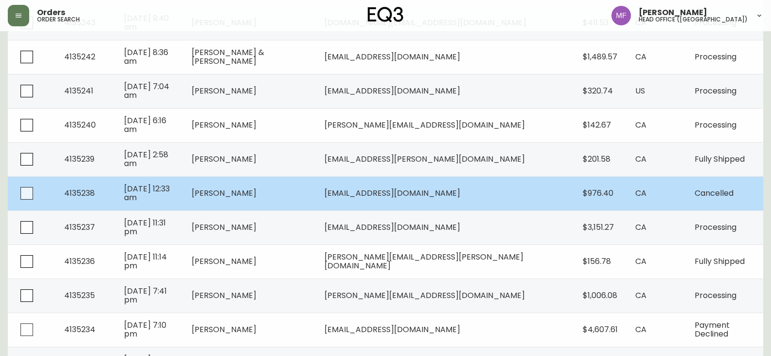
scroll to position [438, 0]
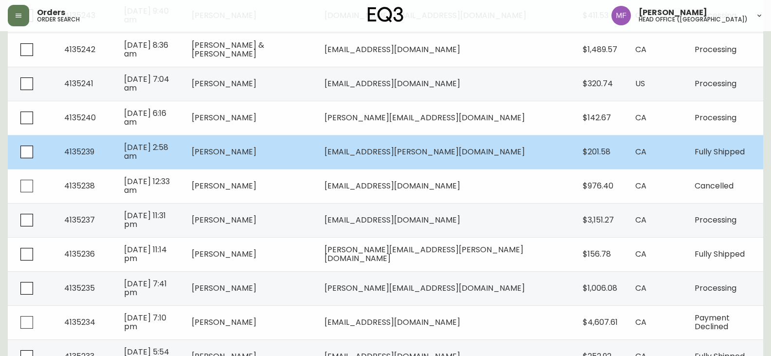
click at [280, 159] on td "[PERSON_NAME]" at bounding box center [250, 152] width 133 height 34
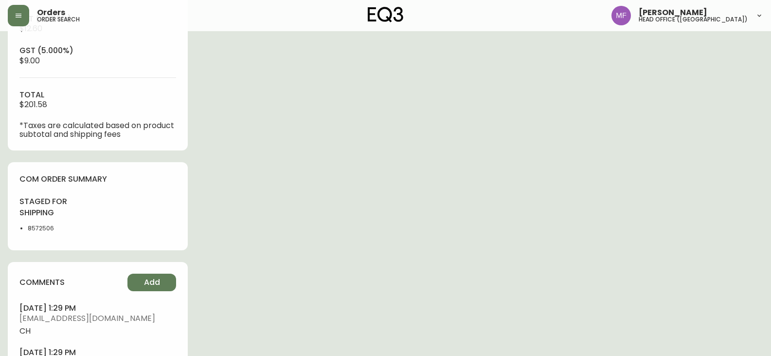
type input "Fully Shipped"
select select "FULLY_SHIPPED"
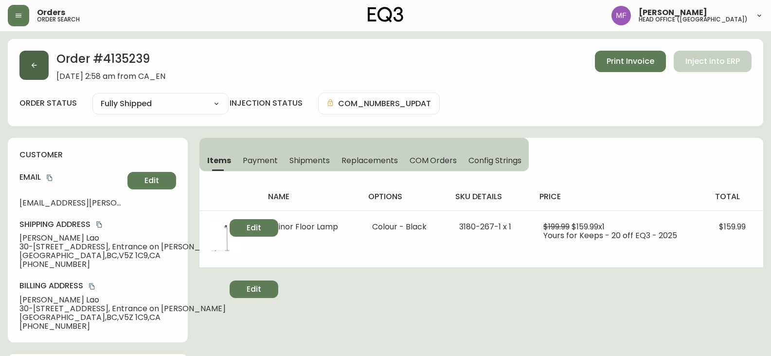
click at [43, 66] on button "button" at bounding box center [33, 65] width 29 height 29
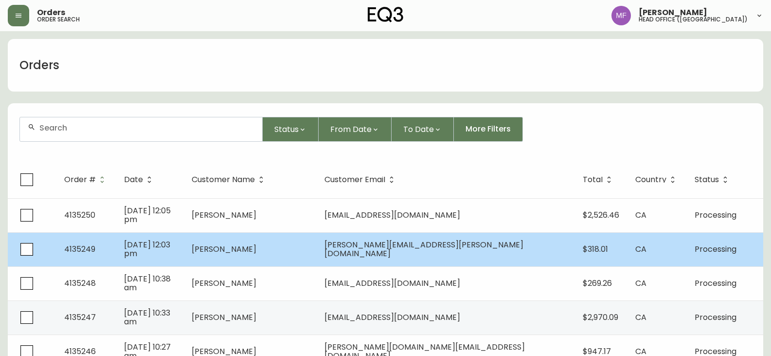
click at [302, 243] on td "[PERSON_NAME]" at bounding box center [250, 249] width 133 height 34
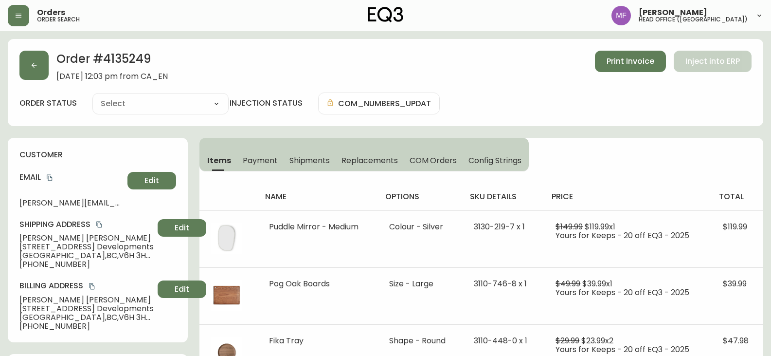
type input "Processing"
select select "PROCESSING"
click at [31, 67] on icon "button" at bounding box center [34, 65] width 8 height 8
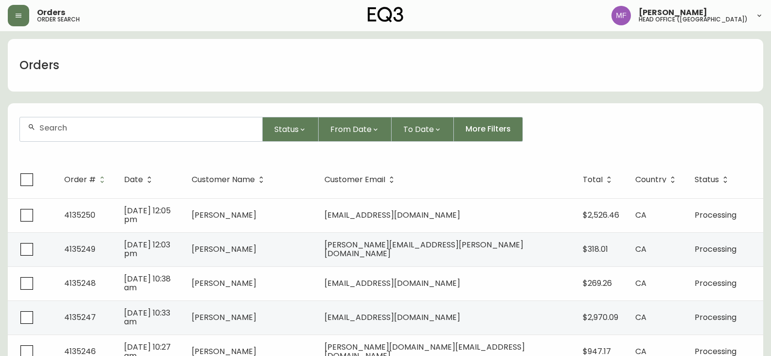
click at [110, 135] on div at bounding box center [141, 129] width 242 height 24
type input "9179412635"
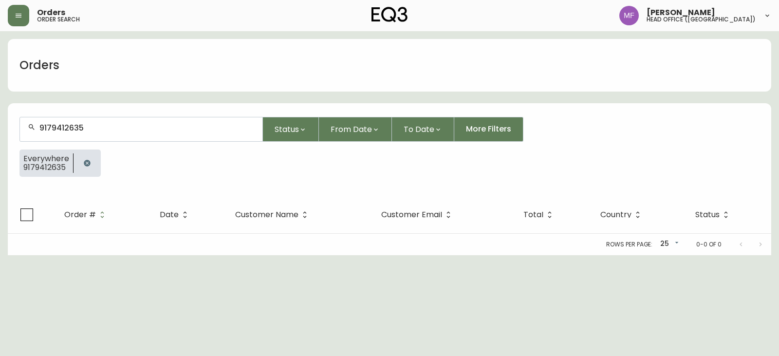
click at [69, 163] on div "Everywhere 9179412635" at bounding box center [46, 162] width 54 height 25
click at [83, 160] on icon "button" at bounding box center [87, 163] width 8 height 8
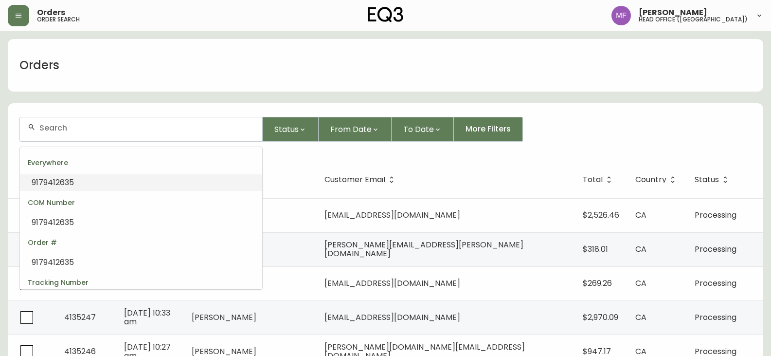
click at [105, 129] on input "text" at bounding box center [146, 127] width 215 height 9
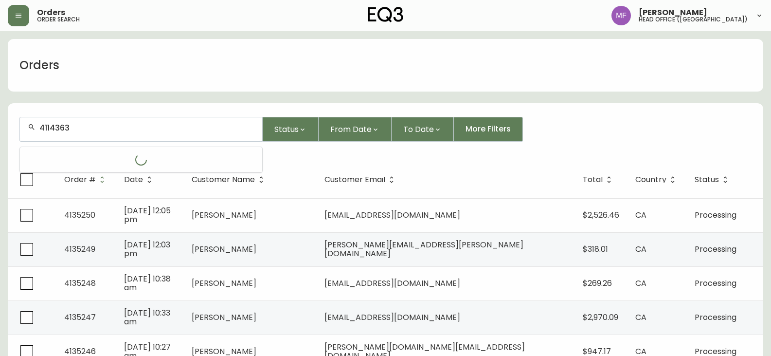
type input "4114363"
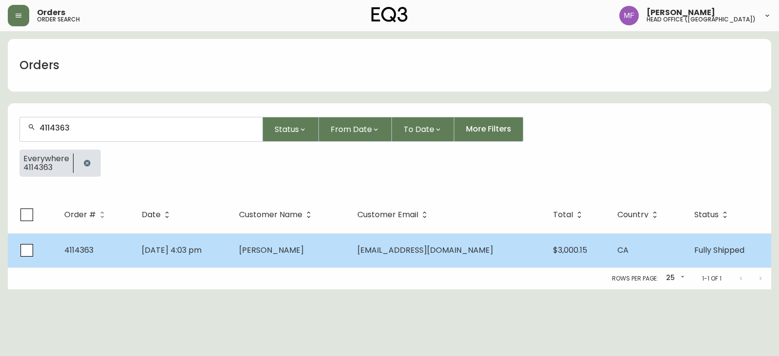
click at [289, 254] on span "[PERSON_NAME]" at bounding box center [271, 249] width 65 height 11
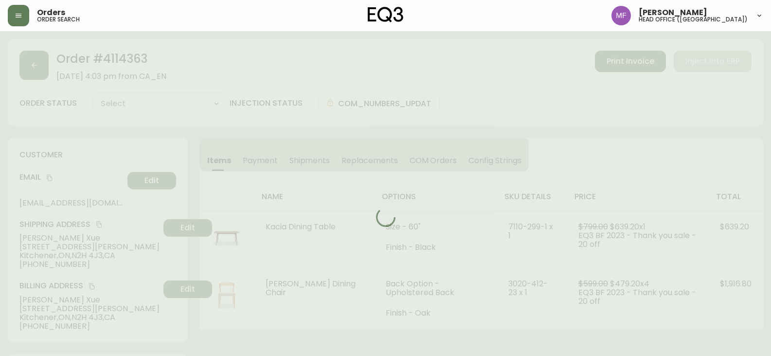
type input "Fully Shipped"
select select "FULLY_SHIPPED"
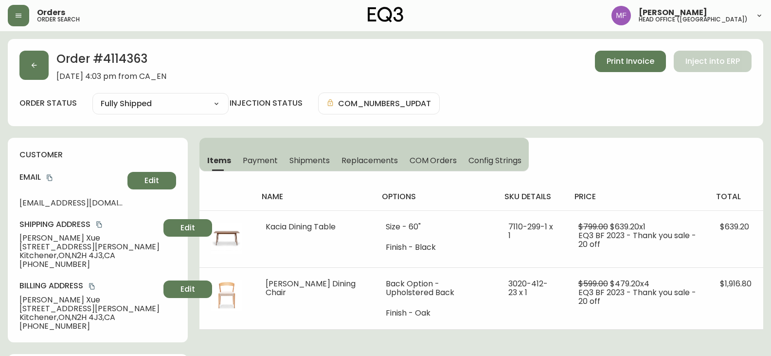
click at [608, 171] on div "name options sku details price total Kacia Dining Table Size - 60" Finish - Bla…" at bounding box center [481, 250] width 564 height 158
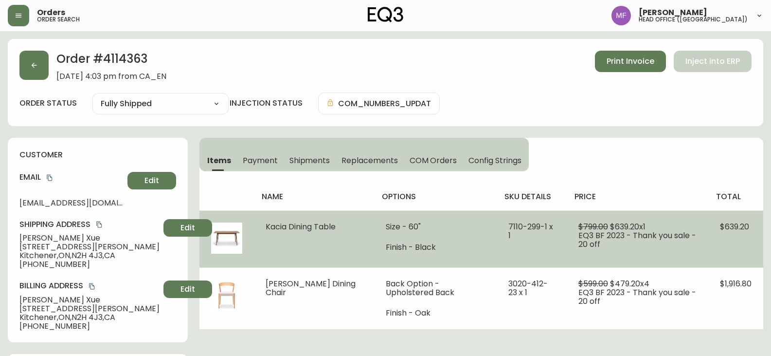
click at [470, 242] on td "Size - 60" Finish - Black" at bounding box center [435, 238] width 122 height 57
click at [458, 211] on td "Size - 60" Finish - Black" at bounding box center [435, 238] width 122 height 57
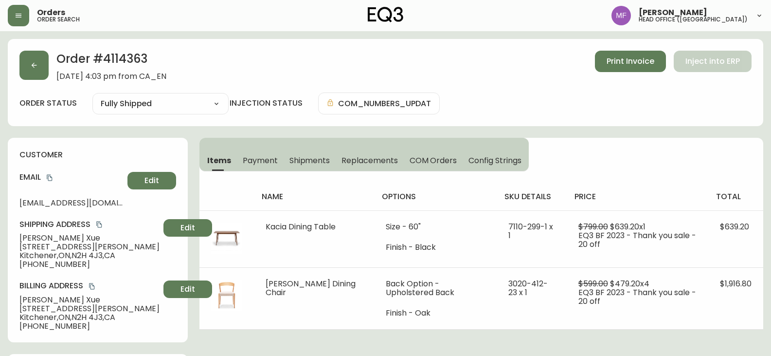
click at [579, 154] on div "Items Payment Shipments Replacements COM Orders Config Strings name options sku…" at bounding box center [481, 234] width 564 height 192
click at [598, 117] on div "Order # 4114363 November 27, 2023 at 4:03 pm from CA_EN Print Invoice Inject in…" at bounding box center [386, 82] width 756 height 87
click at [32, 61] on button "button" at bounding box center [33, 65] width 29 height 29
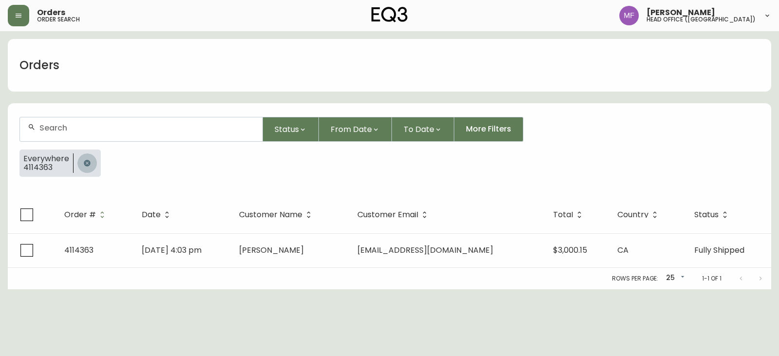
click at [85, 162] on icon "button" at bounding box center [87, 163] width 8 height 8
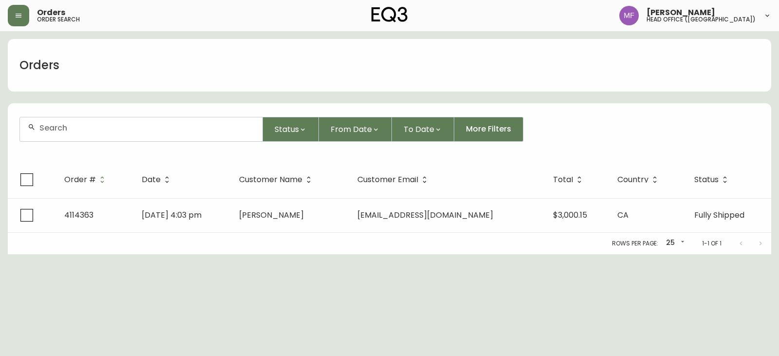
click at [80, 140] on div at bounding box center [141, 129] width 242 height 24
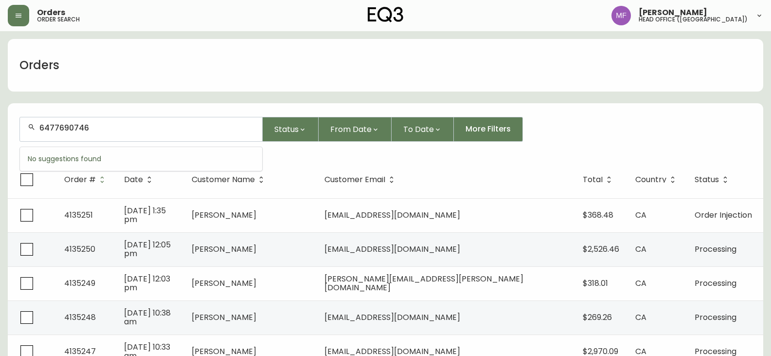
type input "6477690746"
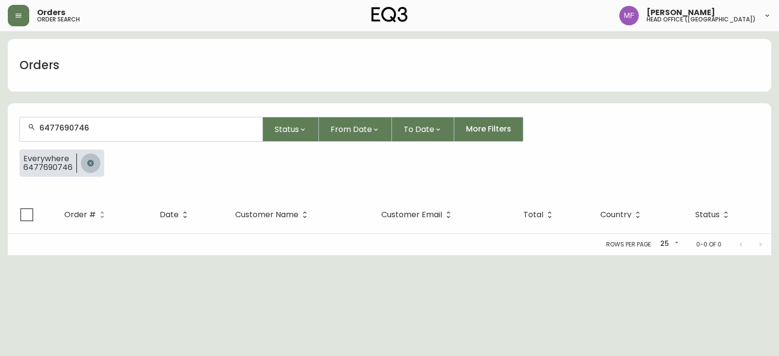
click at [95, 162] on button "button" at bounding box center [90, 162] width 19 height 19
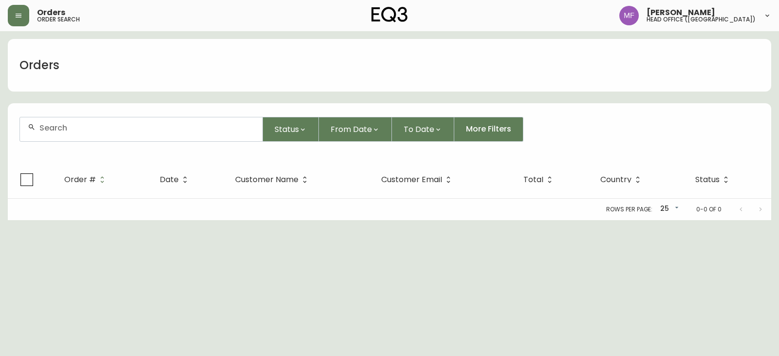
click at [87, 130] on input "text" at bounding box center [146, 127] width 215 height 9
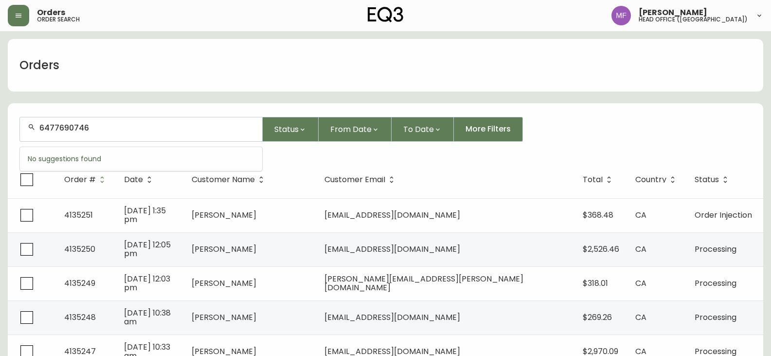
type input "6477690746"
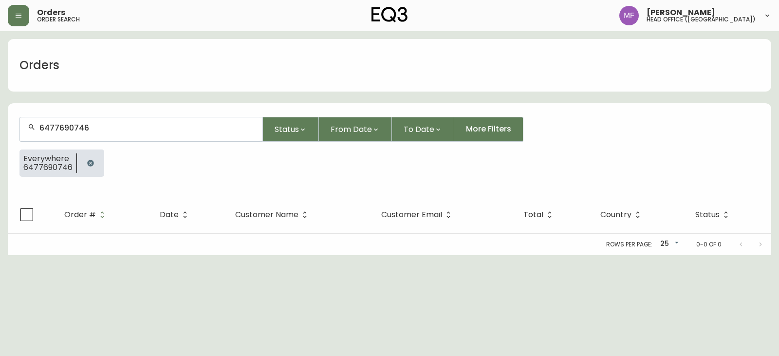
click at [374, 255] on html "Orders order search Marie Fungo head office (canada) Orders 6477690746 Status F…" at bounding box center [389, 127] width 779 height 255
click at [93, 160] on button "button" at bounding box center [90, 162] width 19 height 19
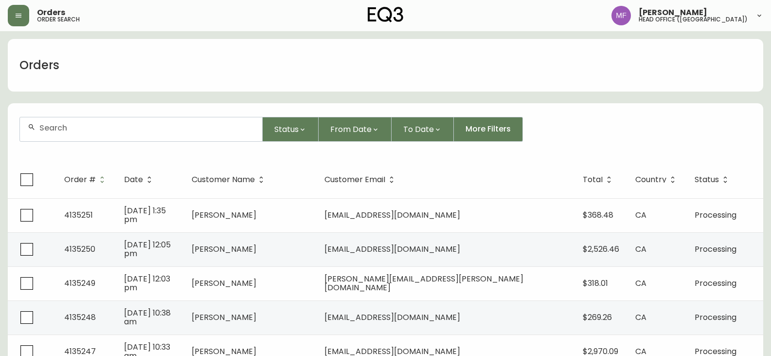
click at [73, 137] on div at bounding box center [141, 129] width 242 height 24
type input "6477690746"
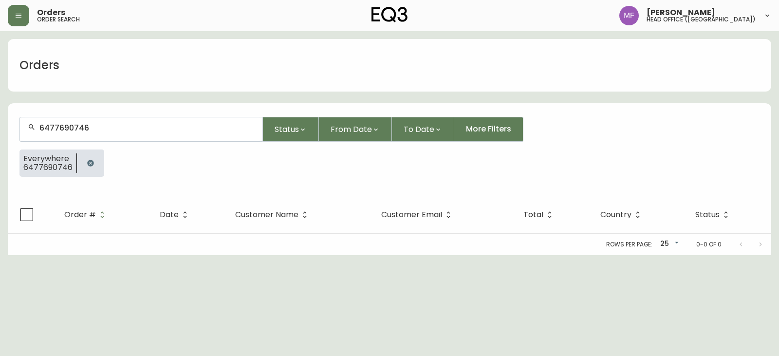
click at [92, 166] on button "button" at bounding box center [90, 162] width 19 height 19
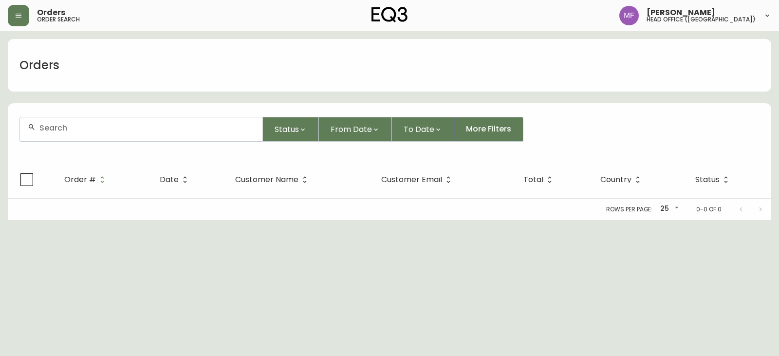
click at [85, 137] on div at bounding box center [141, 129] width 242 height 24
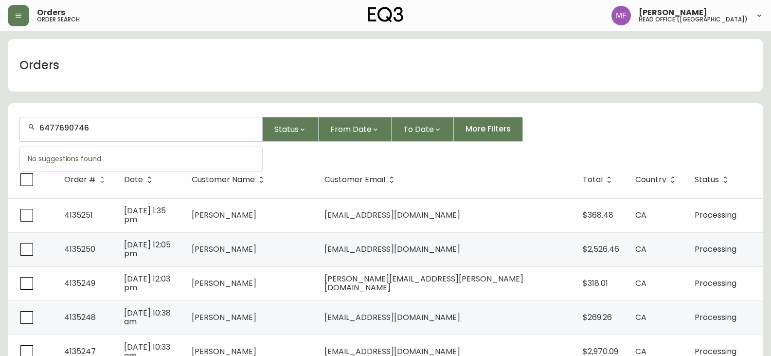
type input "6477690746"
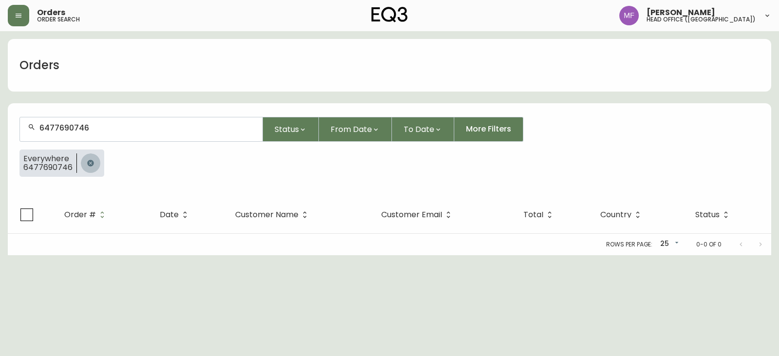
click at [96, 158] on button "button" at bounding box center [90, 162] width 19 height 19
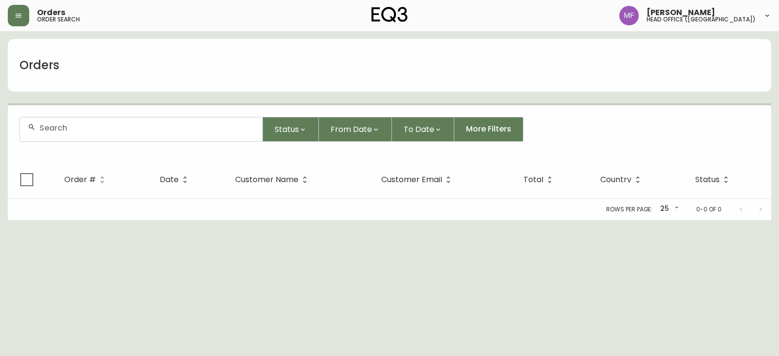
click at [100, 136] on div at bounding box center [141, 129] width 242 height 24
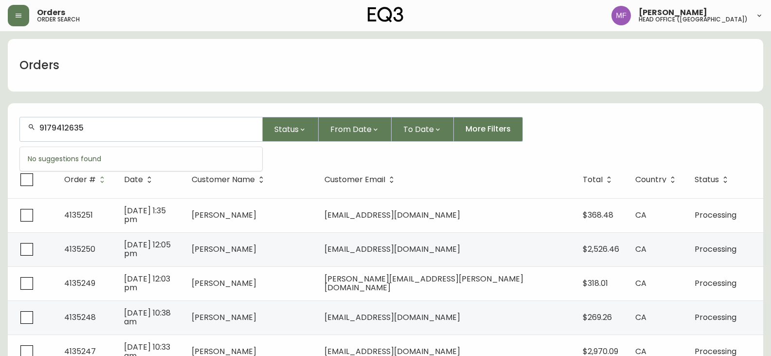
type input "9179412635"
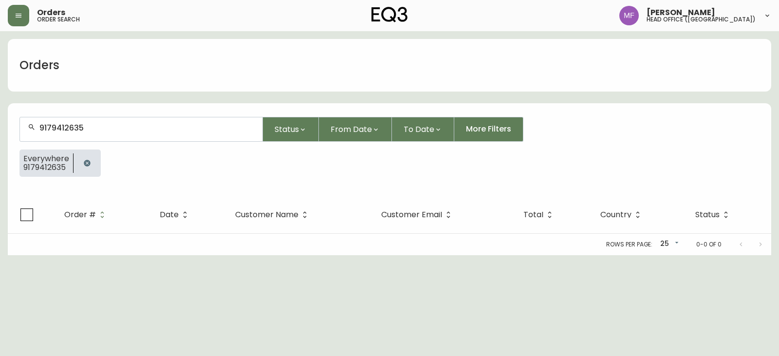
click at [88, 163] on icon "button" at bounding box center [87, 163] width 6 height 6
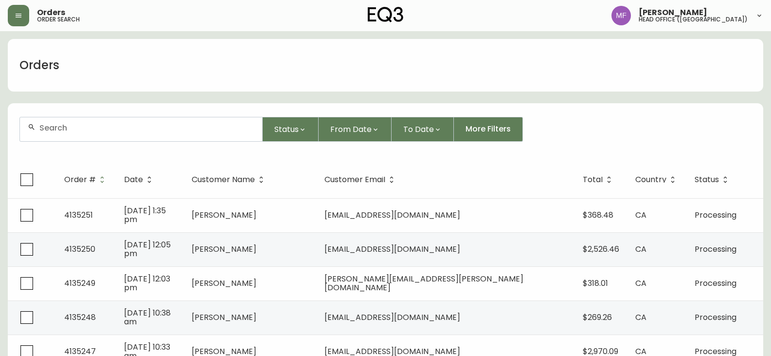
click at [67, 136] on div at bounding box center [141, 129] width 242 height 24
type input "4133844"
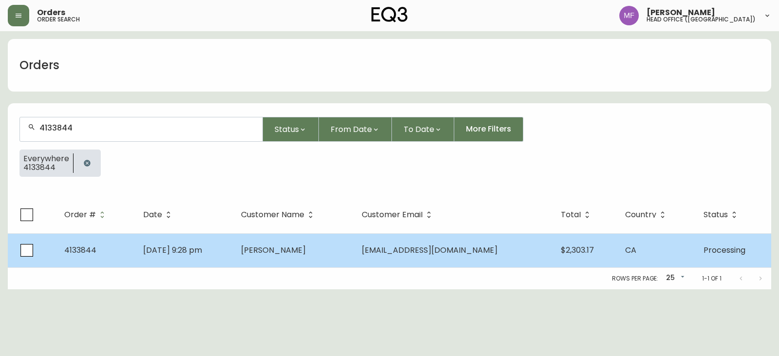
click at [302, 259] on td "Benny Wong" at bounding box center [293, 250] width 121 height 34
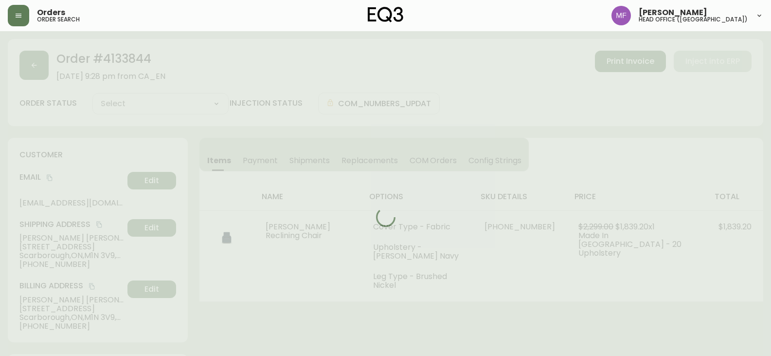
type input "Processing"
select select "PROCESSING"
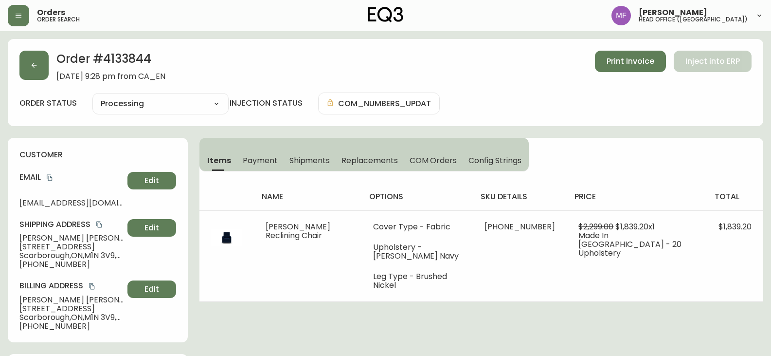
click at [32, 70] on button "button" at bounding box center [33, 65] width 29 height 29
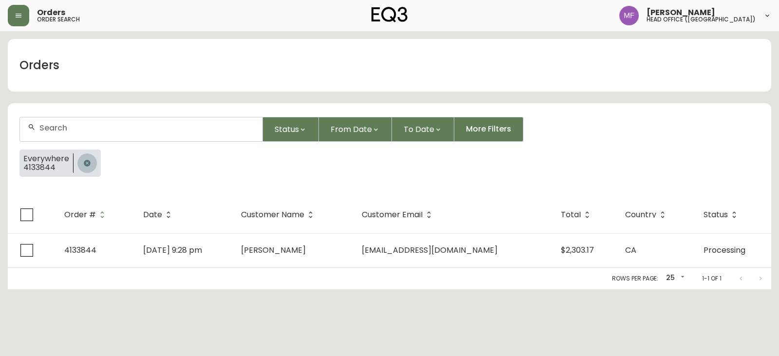
click at [90, 161] on icon "button" at bounding box center [87, 163] width 8 height 8
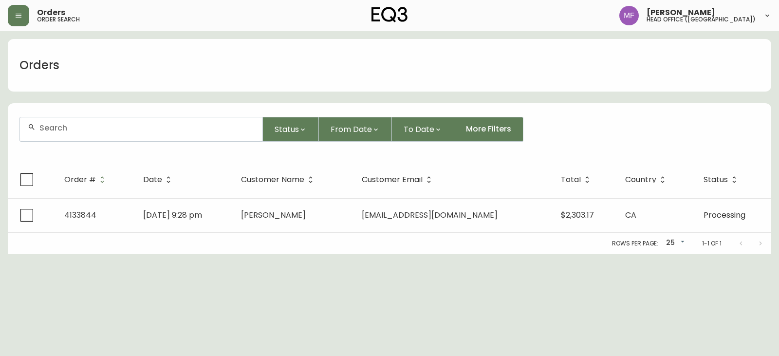
click at [78, 135] on div at bounding box center [141, 129] width 242 height 24
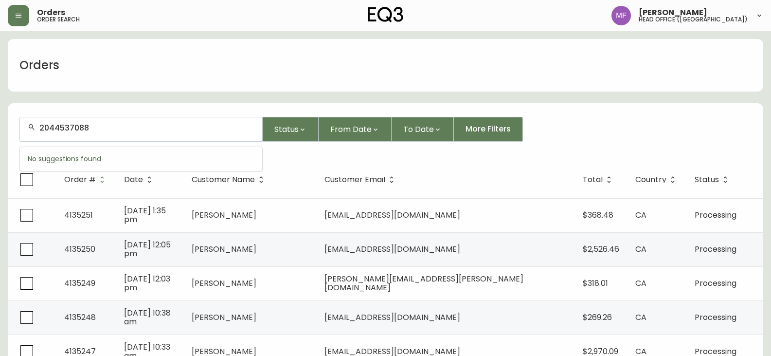
type input "2044537088"
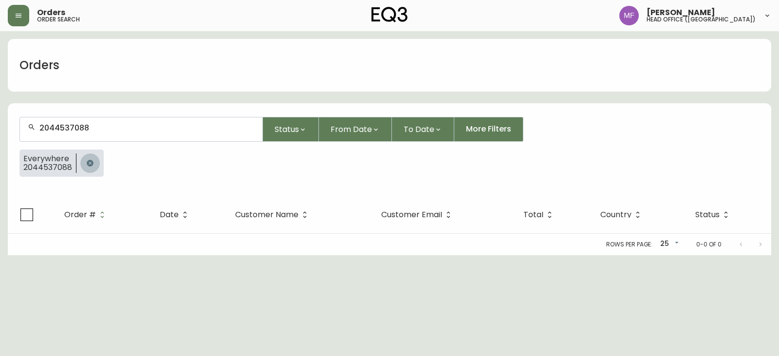
click at [86, 161] on icon "button" at bounding box center [90, 163] width 8 height 8
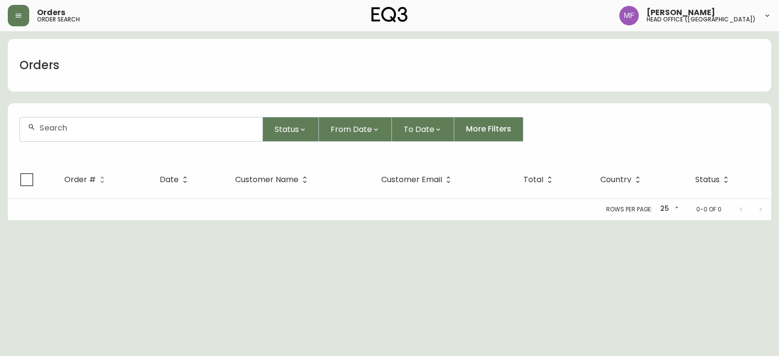
click at [85, 137] on div at bounding box center [141, 129] width 242 height 24
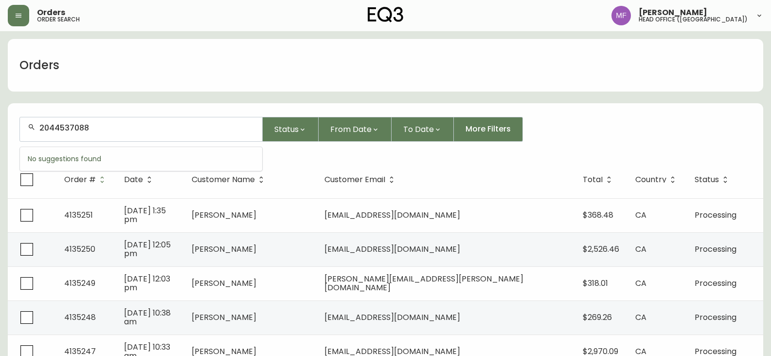
type input "2044537088"
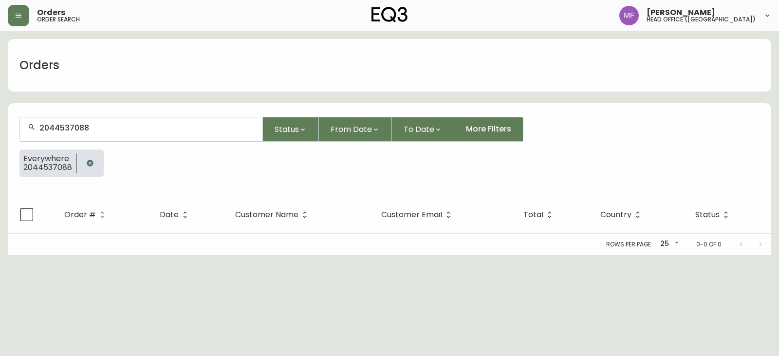
click at [102, 150] on div at bounding box center [89, 162] width 27 height 27
click at [88, 159] on button "button" at bounding box center [89, 162] width 19 height 19
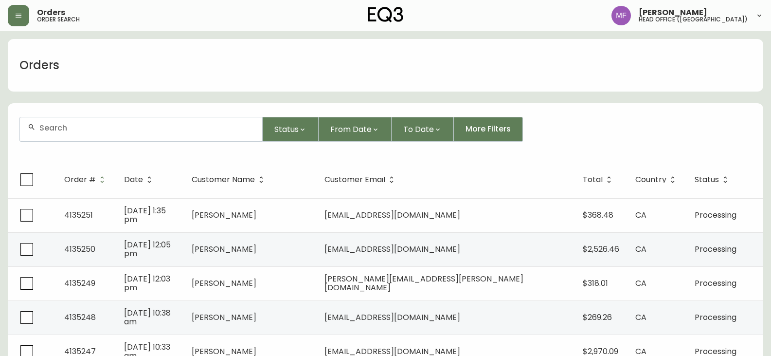
click at [652, 138] on div "Status From Date To Date More Filters" at bounding box center [385, 129] width 732 height 25
click at [143, 134] on div at bounding box center [141, 129] width 242 height 24
click at [131, 130] on input "text" at bounding box center [146, 127] width 215 height 9
click at [650, 113] on form "Status From Date To Date More Filters" at bounding box center [386, 133] width 756 height 56
click at [47, 135] on div at bounding box center [141, 129] width 242 height 24
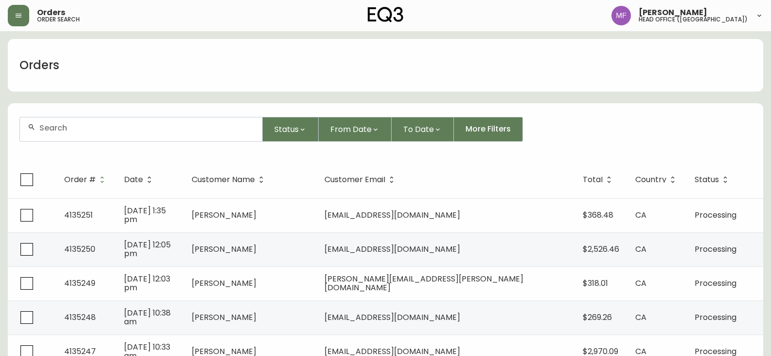
click at [63, 127] on input "text" at bounding box center [146, 127] width 215 height 9
type input "6477690746"
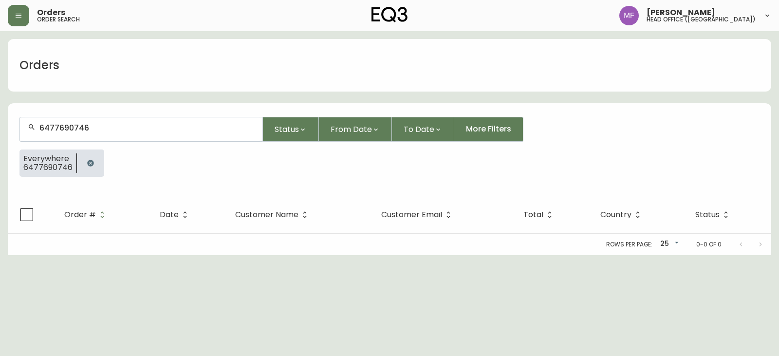
click at [91, 163] on icon "button" at bounding box center [90, 163] width 6 height 6
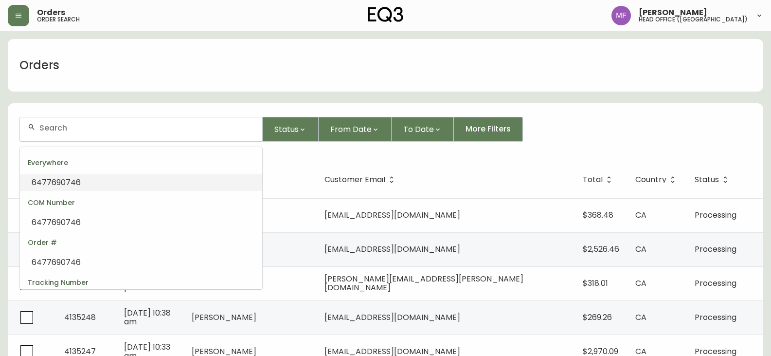
click at [102, 127] on input "text" at bounding box center [146, 127] width 215 height 9
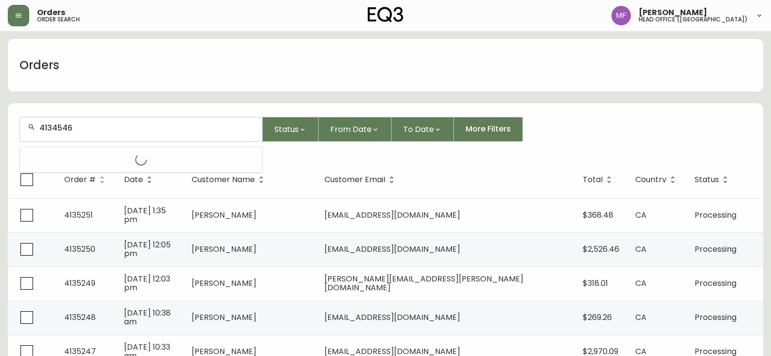
type input "4134546"
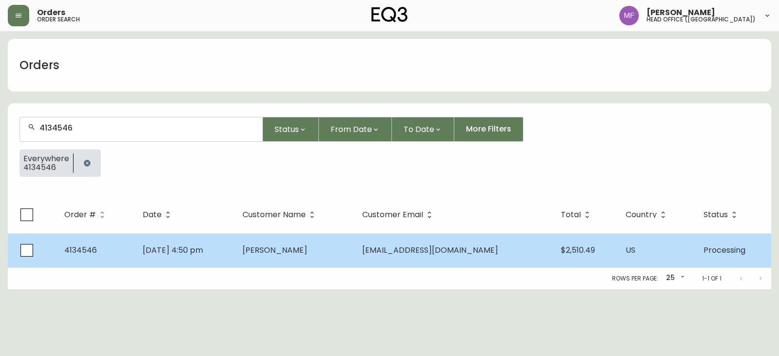
click at [234, 245] on td "[DATE] 4:50 pm" at bounding box center [184, 250] width 99 height 34
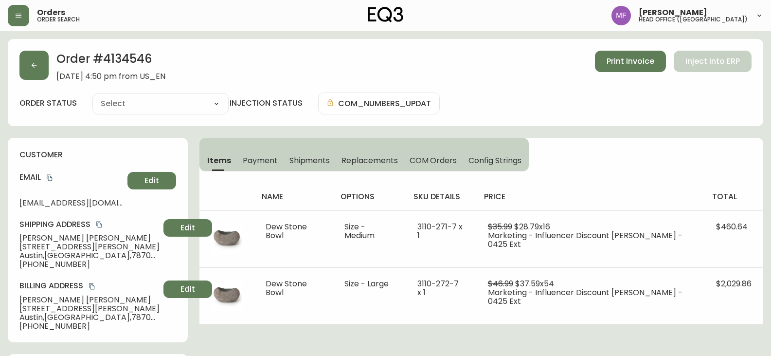
type input "Processing"
select select "PROCESSING"
click at [71, 253] on span "Austin , TX , 78704 , US" at bounding box center [89, 255] width 140 height 9
drag, startPoint x: 18, startPoint y: 247, endPoint x: 84, endPoint y: 254, distance: 66.1
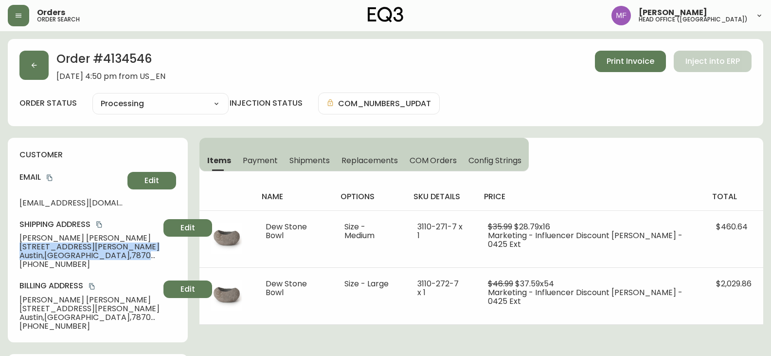
click at [84, 254] on div "customer Email info@remiandgold.com Edit Shipping Address Twyla Reimer 2307 Tho…" at bounding box center [98, 240] width 180 height 204
click at [620, 161] on div "Items Payment Shipments Replacements COM Orders Config Strings name options sku…" at bounding box center [481, 231] width 564 height 187
click at [603, 163] on div "Items Payment Shipments Replacements COM Orders Config Strings name options sku…" at bounding box center [481, 231] width 564 height 187
click at [71, 239] on span "Twyla Reimer" at bounding box center [89, 238] width 140 height 9
drag, startPoint x: 19, startPoint y: 245, endPoint x: 56, endPoint y: 255, distance: 38.8
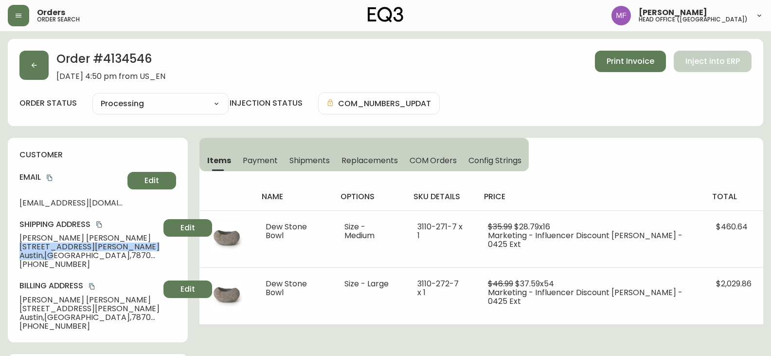
click at [56, 255] on div "customer Email info@remiandgold.com Edit Shipping Address Twyla Reimer 2307 Tho…" at bounding box center [98, 240] width 180 height 204
click at [306, 157] on span "Shipments" at bounding box center [310, 160] width 41 height 10
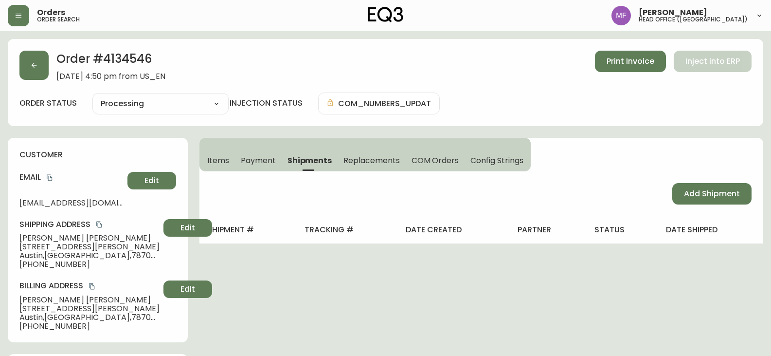
click at [220, 161] on span "Items" at bounding box center [218, 160] width 22 height 10
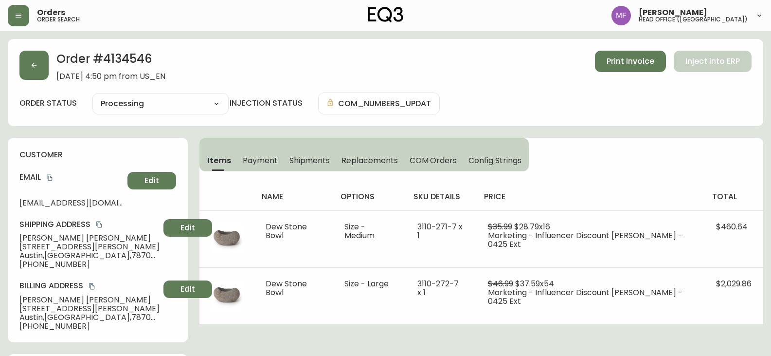
click at [38, 82] on div "Order # 4134546 August 6, 2025 at 4:50 pm from US_EN Print Invoice Inject into …" at bounding box center [386, 82] width 756 height 87
click at [39, 78] on button "button" at bounding box center [33, 65] width 29 height 29
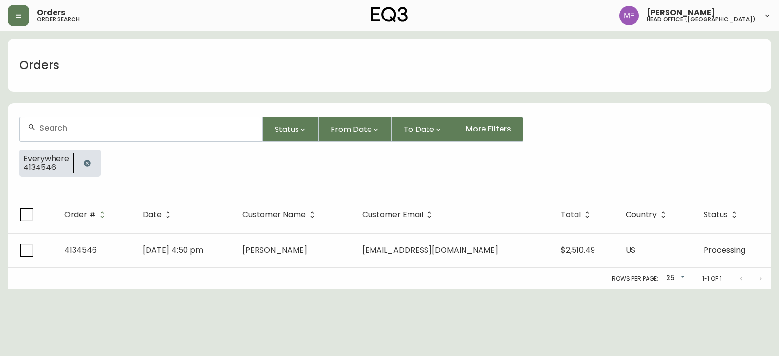
click at [86, 160] on icon "button" at bounding box center [87, 163] width 6 height 6
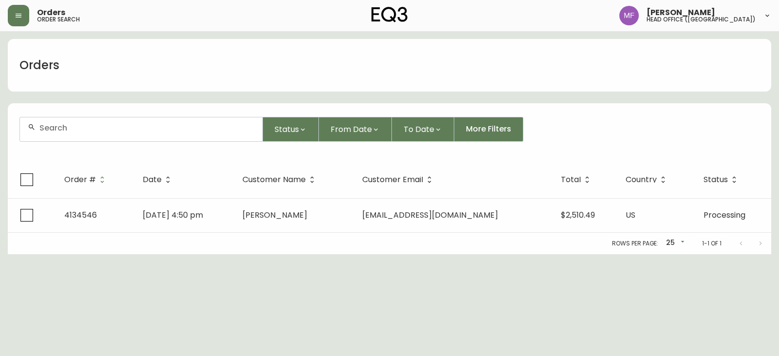
click at [78, 144] on form "Status From Date To Date More Filters" at bounding box center [389, 133] width 763 height 56
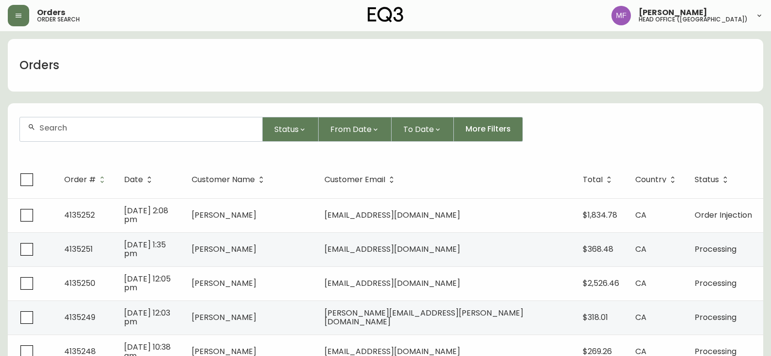
click at [88, 135] on div at bounding box center [141, 129] width 242 height 24
type input "5149628493"
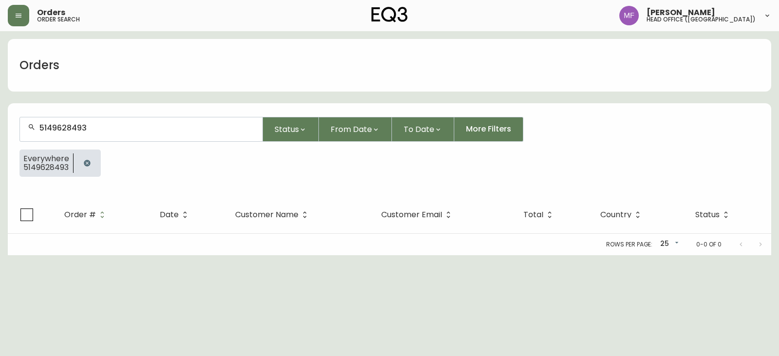
click at [92, 167] on button "button" at bounding box center [86, 162] width 19 height 19
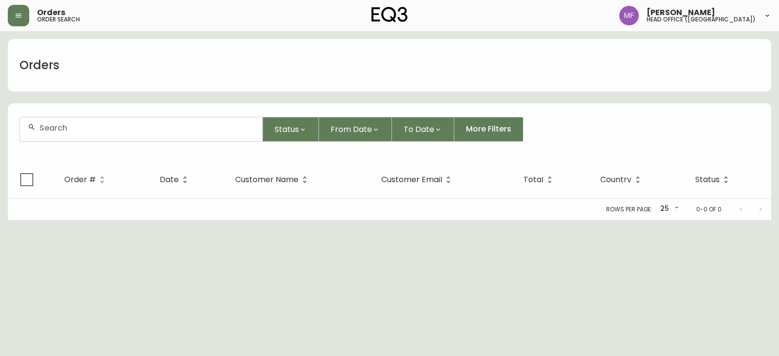
click at [89, 131] on input "text" at bounding box center [146, 127] width 215 height 9
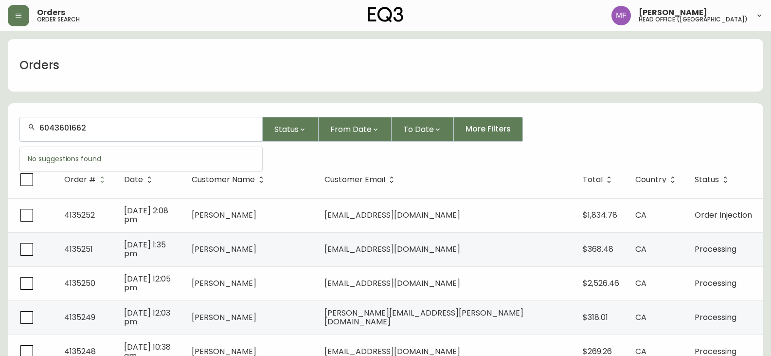
type input "6043601662"
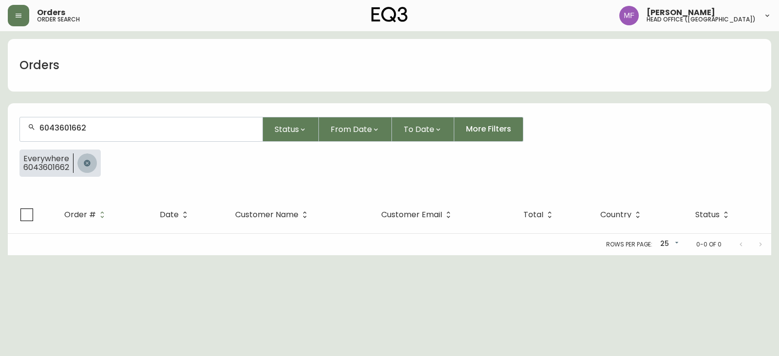
click at [89, 166] on icon "button" at bounding box center [87, 163] width 6 height 6
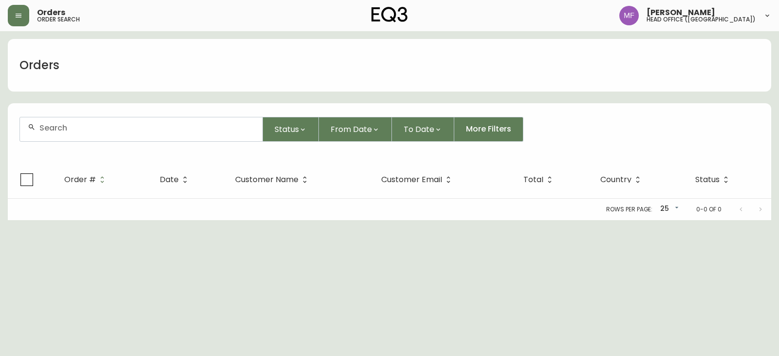
click at [91, 135] on div at bounding box center [141, 129] width 242 height 24
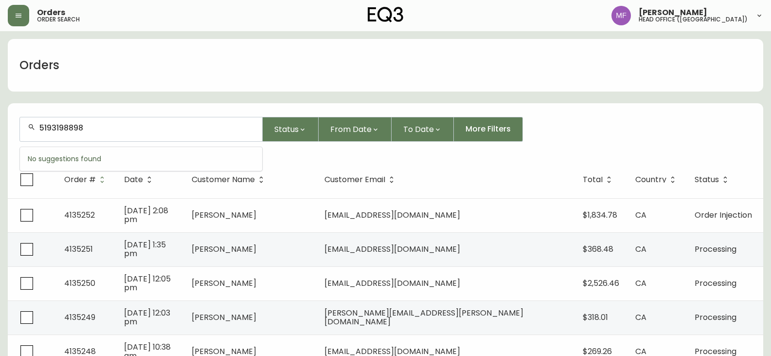
type input "5193198898"
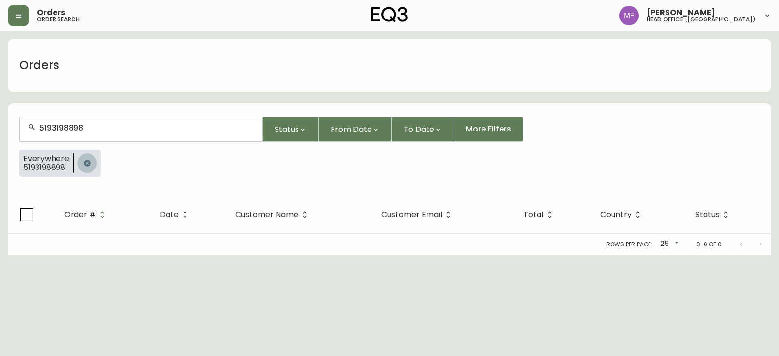
click at [89, 161] on icon "button" at bounding box center [87, 163] width 8 height 8
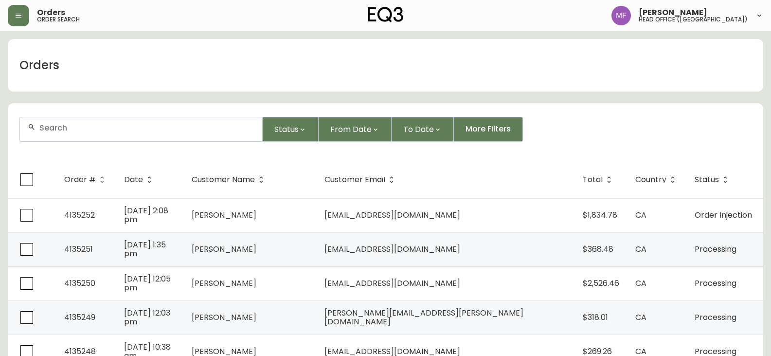
click at [93, 129] on input "text" at bounding box center [146, 127] width 215 height 9
type input "4388248483"
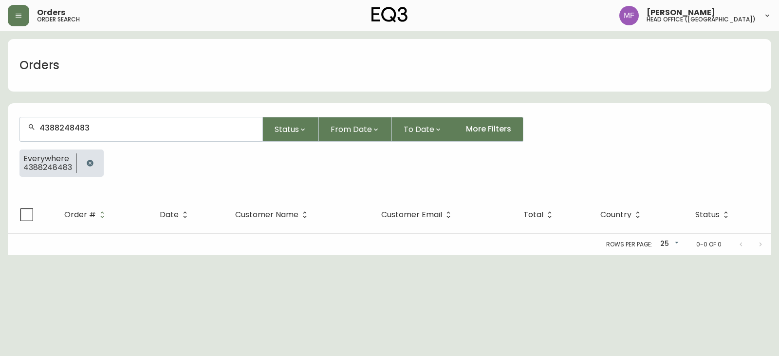
click at [84, 165] on button "button" at bounding box center [89, 162] width 19 height 19
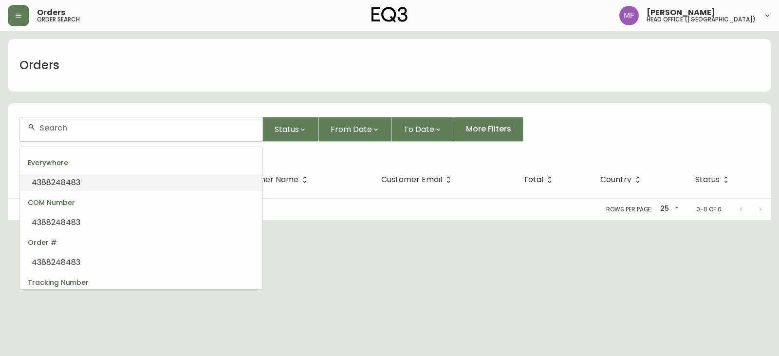
click at [100, 127] on input "text" at bounding box center [146, 127] width 215 height 9
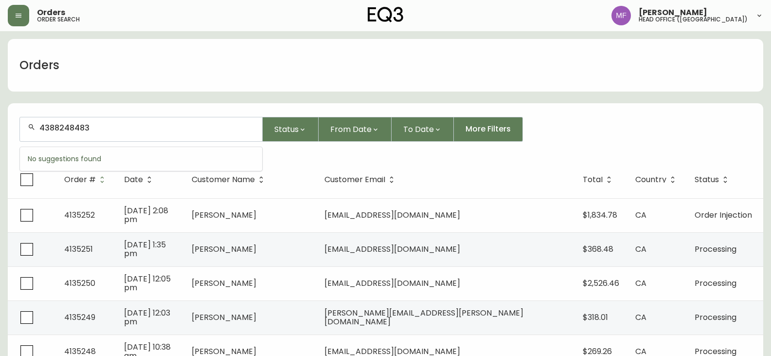
type input "4388248483"
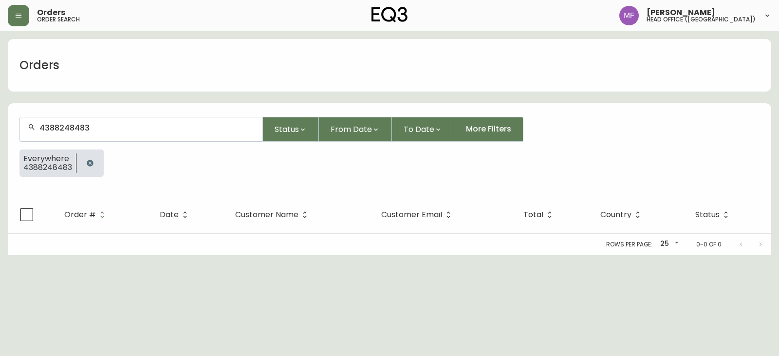
click at [90, 167] on button "button" at bounding box center [89, 162] width 19 height 19
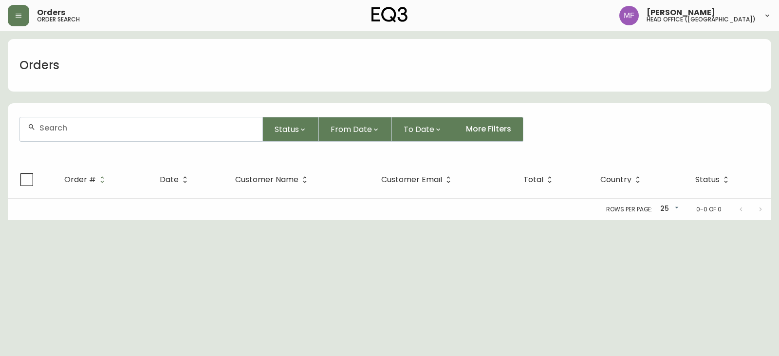
click at [91, 146] on form "Status From Date To Date More Filters" at bounding box center [389, 133] width 763 height 56
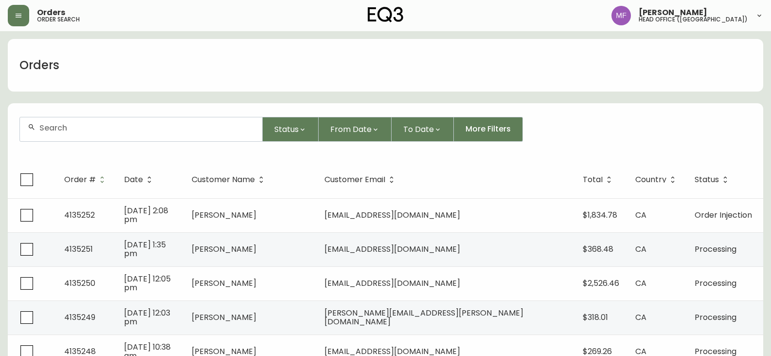
click at [94, 136] on div at bounding box center [141, 129] width 242 height 24
type input "4134546"
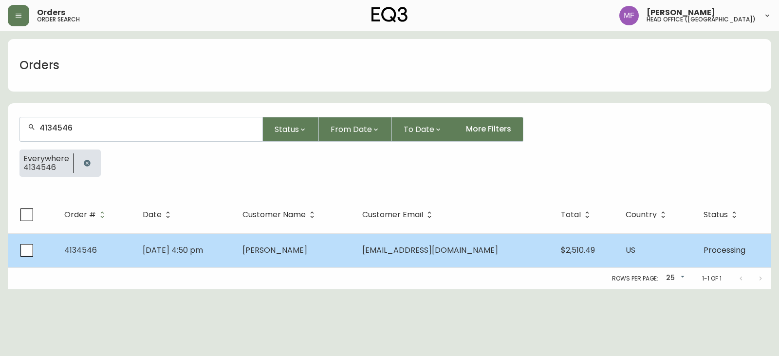
click at [336, 264] on td "[PERSON_NAME]" at bounding box center [295, 250] width 120 height 34
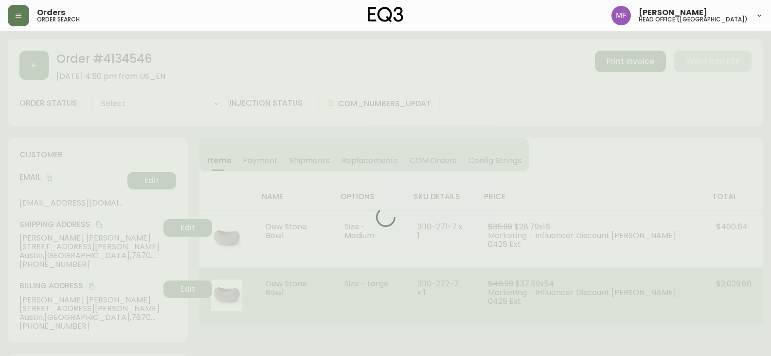
type input "Processing"
select select "PROCESSING"
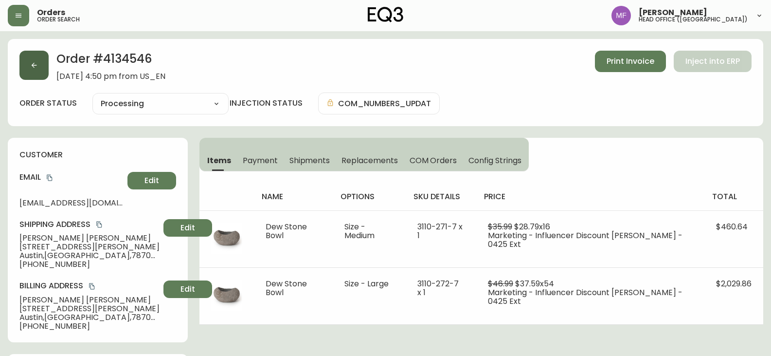
click at [38, 75] on button "button" at bounding box center [33, 65] width 29 height 29
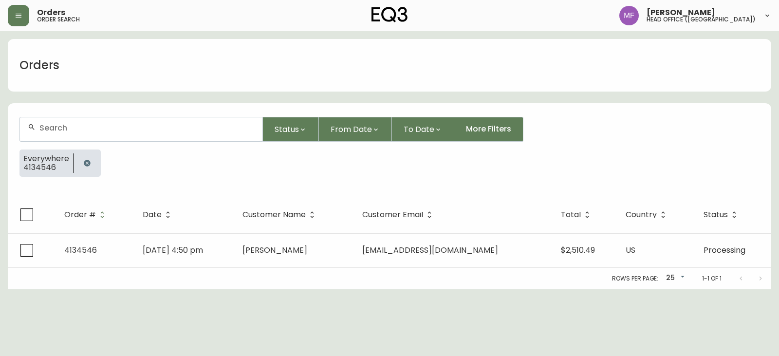
click at [87, 157] on button "button" at bounding box center [86, 162] width 19 height 19
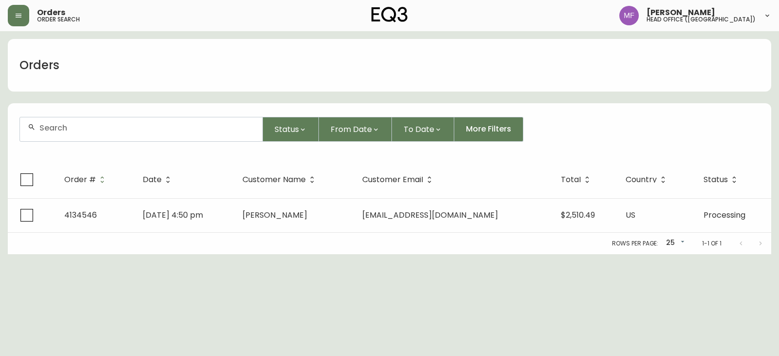
click at [87, 123] on input "text" at bounding box center [146, 127] width 215 height 9
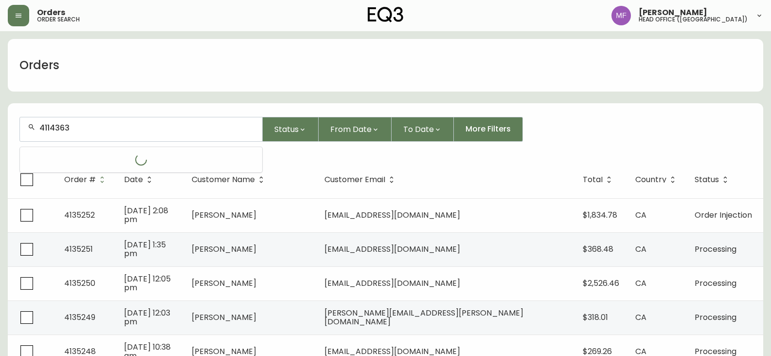
type input "4114363"
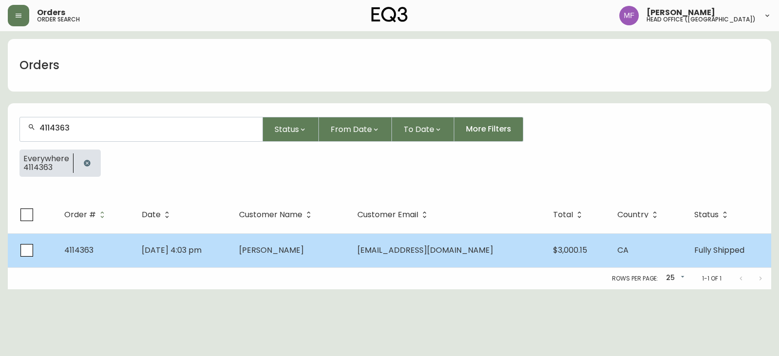
click at [278, 243] on td "[PERSON_NAME]" at bounding box center [290, 250] width 118 height 34
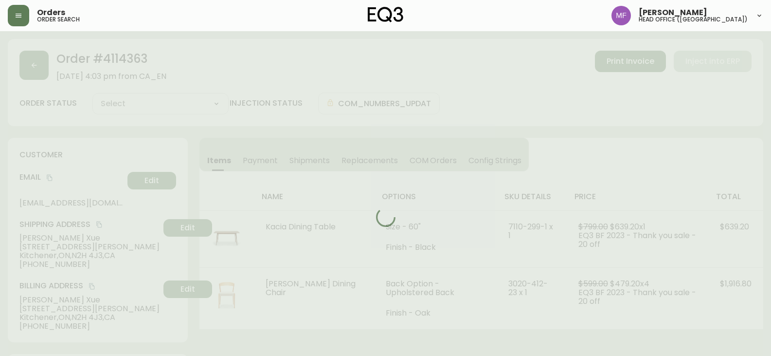
type input "Fully Shipped"
select select "FULLY_SHIPPED"
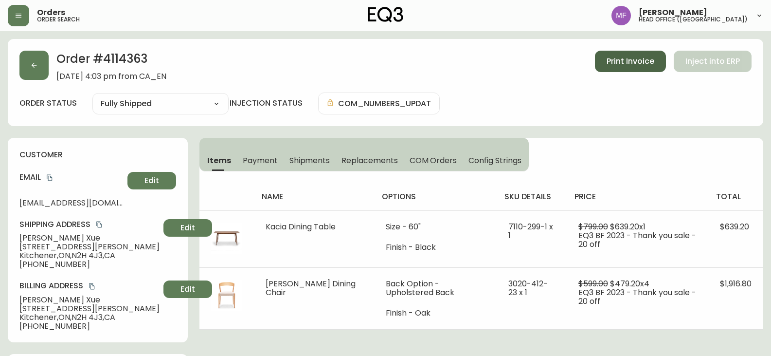
click at [625, 68] on button "Print Invoice" at bounding box center [630, 61] width 71 height 21
click at [598, 146] on div "Items Payment Shipments Replacements COM Orders Config Strings name options sku…" at bounding box center [481, 234] width 564 height 192
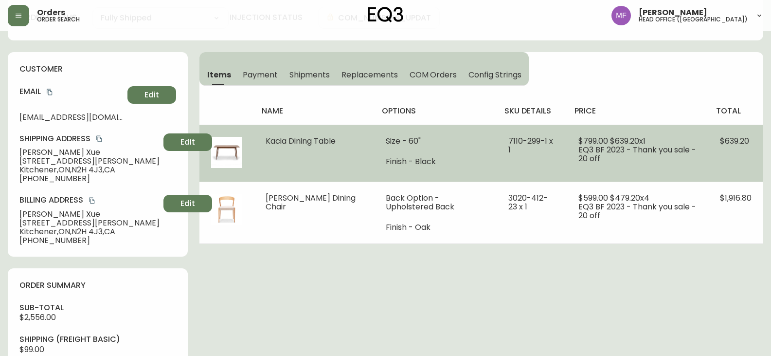
scroll to position [49, 0]
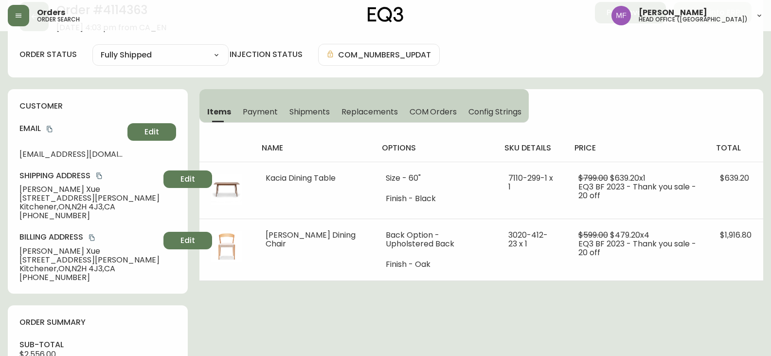
drag, startPoint x: 76, startPoint y: 206, endPoint x: 105, endPoint y: 207, distance: 28.7
click at [105, 207] on span "Kitchener , [GEOGRAPHIC_DATA] , N2H 4J3 , [GEOGRAPHIC_DATA]" at bounding box center [89, 206] width 140 height 9
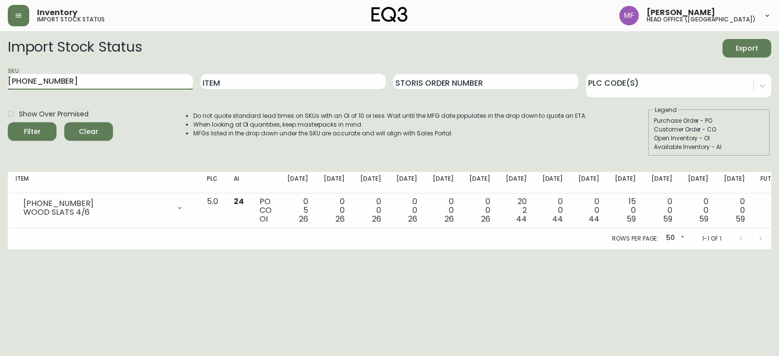
drag, startPoint x: 176, startPoint y: 79, endPoint x: 0, endPoint y: 84, distance: 176.2
click at [0, 84] on main "Import Stock Status Export SKU [PHONE_NUMBER] Item Storis Order Number PLC Code…" at bounding box center [389, 140] width 779 height 218
type input "[PHONE_NUMBER]"
click at [8, 122] on button "Filter" at bounding box center [32, 131] width 49 height 18
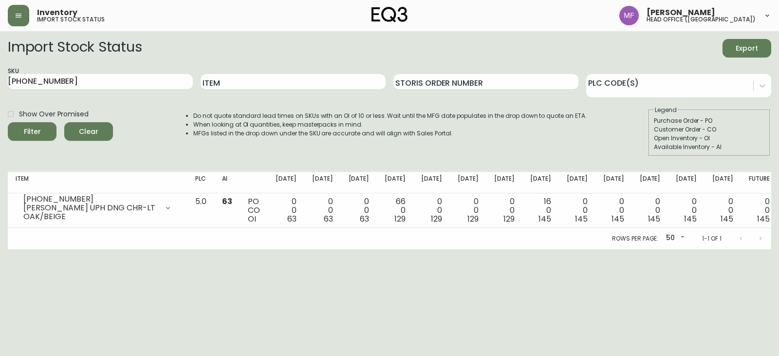
drag, startPoint x: 366, startPoint y: 317, endPoint x: 215, endPoint y: 174, distance: 208.2
click at [366, 249] on html "Inventory import stock status Marie Fungo head office (canada) Import Stock Sta…" at bounding box center [389, 124] width 779 height 249
drag, startPoint x: 121, startPoint y: 87, endPoint x: 0, endPoint y: 65, distance: 122.7
click at [0, 65] on main "Import Stock Status Export SKU [PHONE_NUMBER] Item Storis Order Number PLC Code…" at bounding box center [389, 140] width 779 height 218
paste input "[PHONE_NUMBER]"
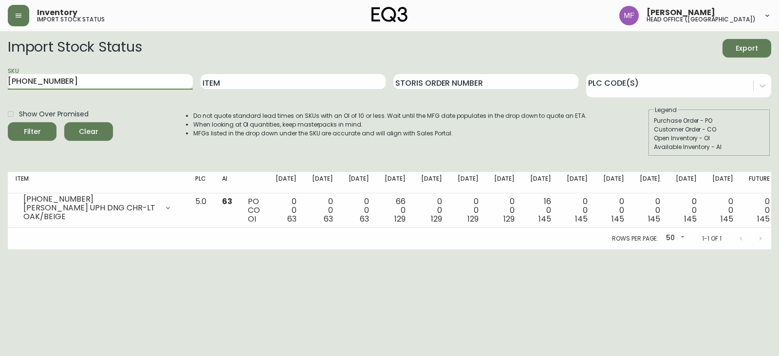
type input "[PHONE_NUMBER]"
click at [8, 122] on button "Filter" at bounding box center [32, 131] width 49 height 18
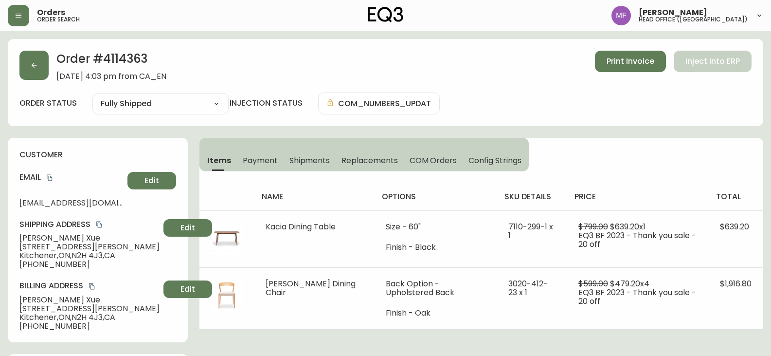
select select "FULLY_SHIPPED"
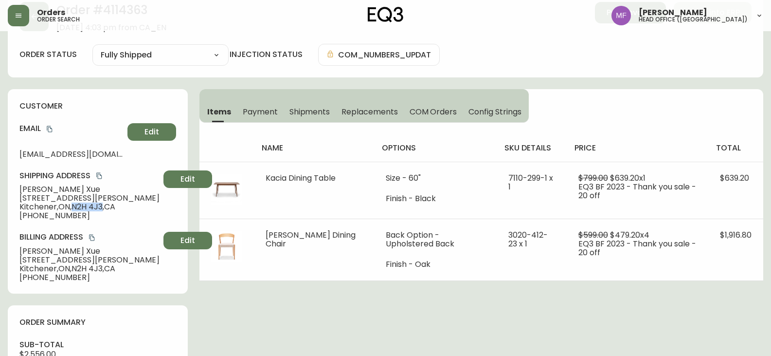
scroll to position [49, 0]
click at [91, 207] on span "Kitchener , [GEOGRAPHIC_DATA] , N2H 4J3 , [GEOGRAPHIC_DATA]" at bounding box center [89, 206] width 140 height 9
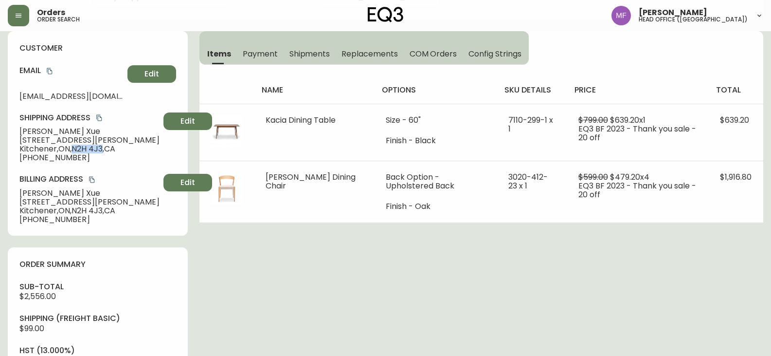
scroll to position [243, 0]
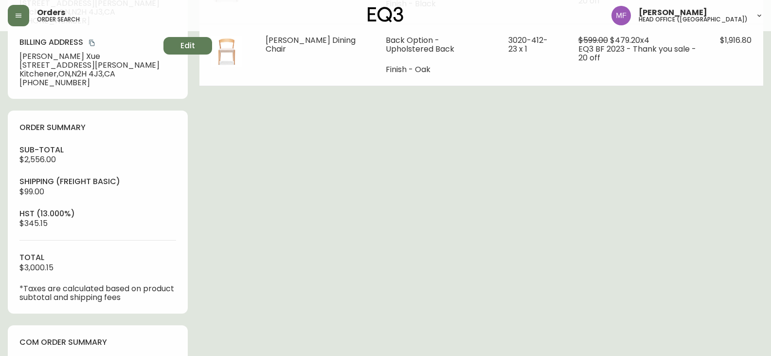
click at [467, 263] on div "Order # 4114363 [DATE] 4:03 pm from CA_EN Print Invoice Inject into ERP order s…" at bounding box center [386, 227] width 756 height 863
click at [540, 188] on div "Order # 4114363 [DATE] 4:03 pm from CA_EN Print Invoice Inject into ERP order s…" at bounding box center [386, 227] width 756 height 863
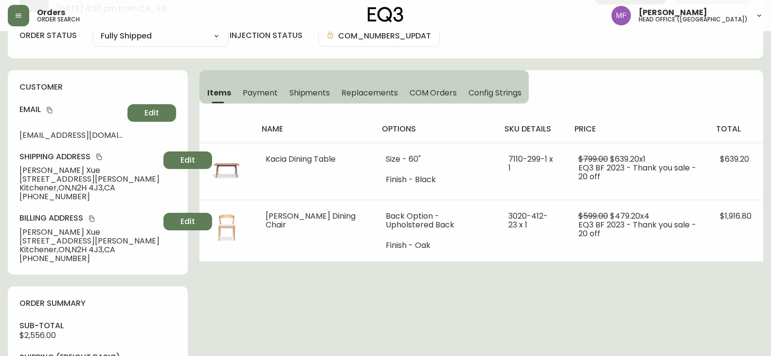
scroll to position [0, 0]
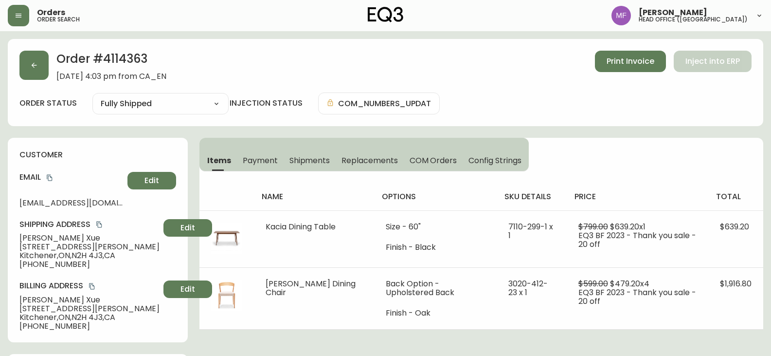
click at [664, 149] on div "Items Payment Shipments Replacements COM Orders Config Strings name options sku…" at bounding box center [481, 234] width 564 height 192
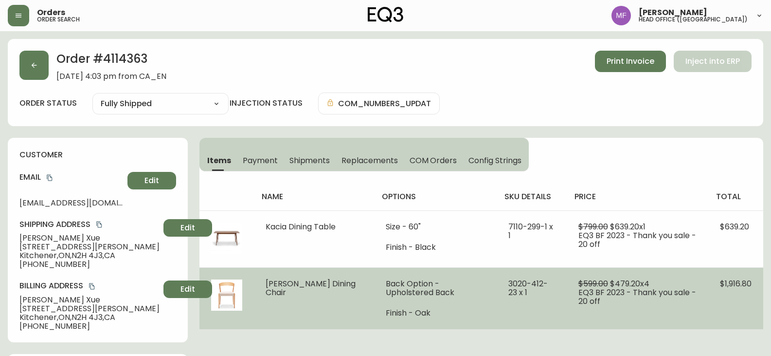
click at [472, 280] on td "Back Option - Upholstered Back Finish - Oak" at bounding box center [435, 298] width 122 height 62
click at [503, 300] on td "3020-412-23 x 1" at bounding box center [532, 298] width 70 height 62
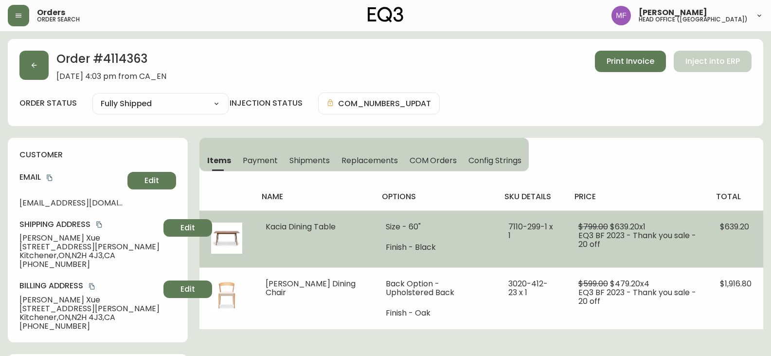
click at [497, 249] on td "7110-299-1 x 1" at bounding box center [532, 238] width 70 height 57
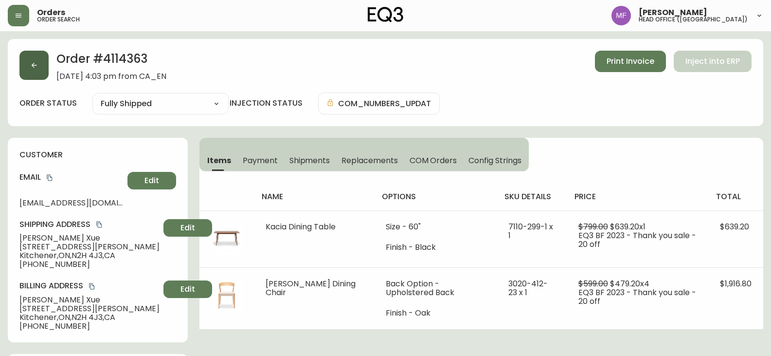
click at [40, 72] on button "button" at bounding box center [33, 65] width 29 height 29
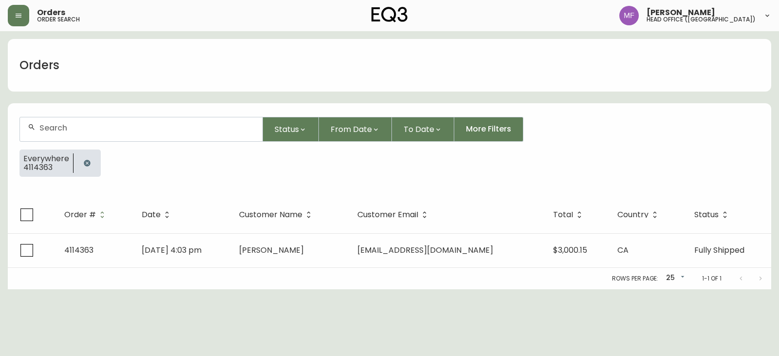
drag, startPoint x: 83, startPoint y: 162, endPoint x: 84, endPoint y: 145, distance: 17.1
click at [84, 162] on icon "button" at bounding box center [87, 163] width 8 height 8
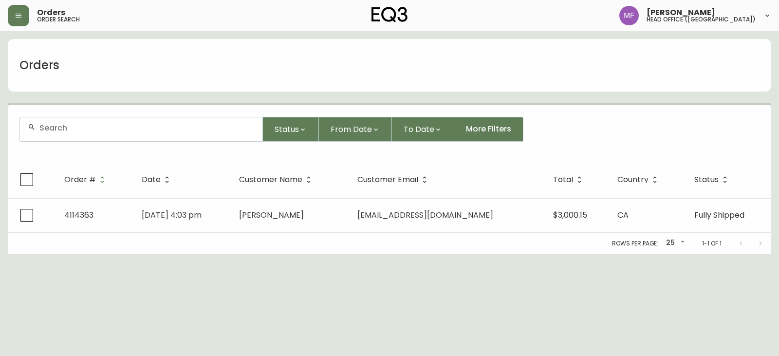
click at [84, 136] on div at bounding box center [141, 129] width 242 height 24
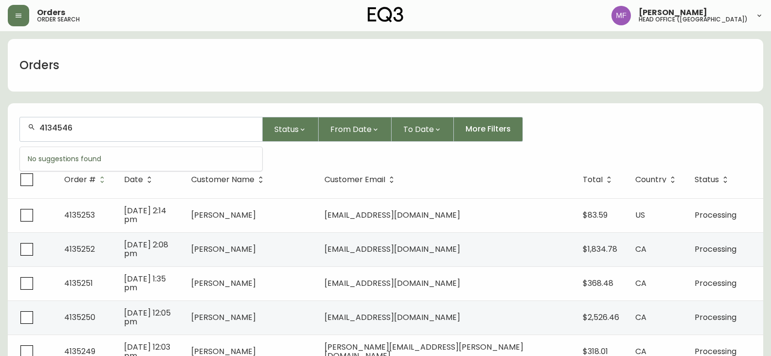
type input "4134546"
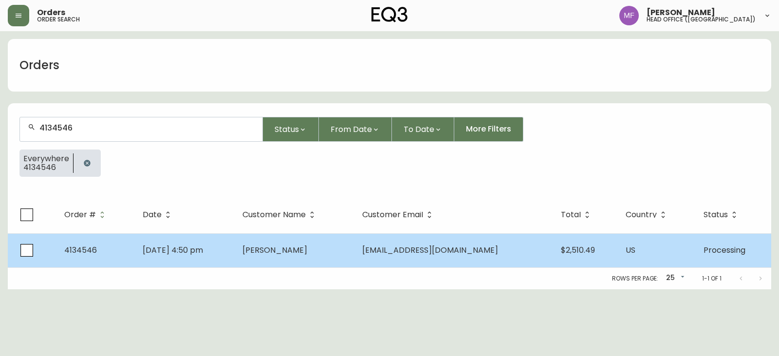
click at [288, 245] on span "[PERSON_NAME]" at bounding box center [274, 249] width 65 height 11
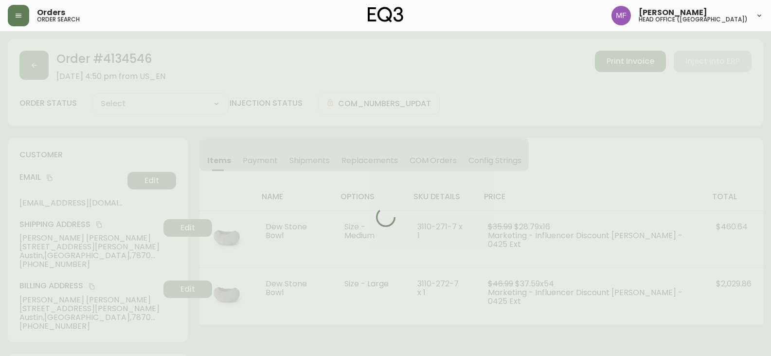
type input "Processing"
select select "PROCESSING"
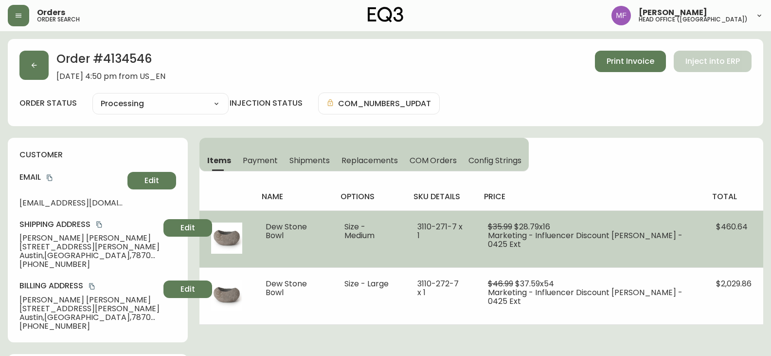
click at [366, 264] on td "Size - Medium" at bounding box center [369, 238] width 73 height 57
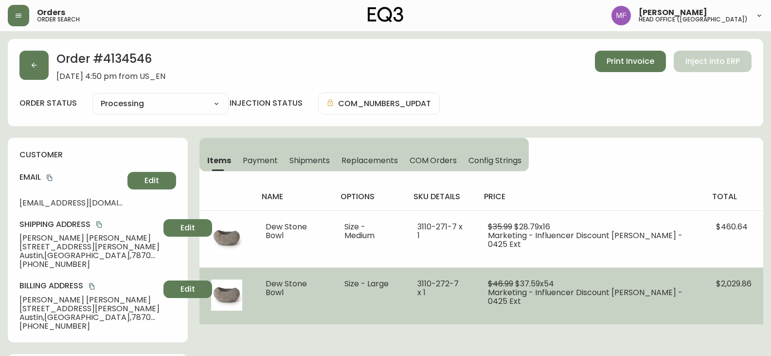
click at [513, 286] on span "$46.99" at bounding box center [500, 283] width 25 height 11
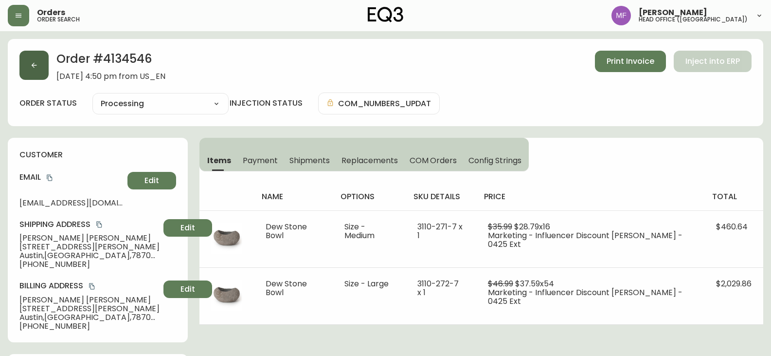
click at [38, 60] on button "button" at bounding box center [33, 65] width 29 height 29
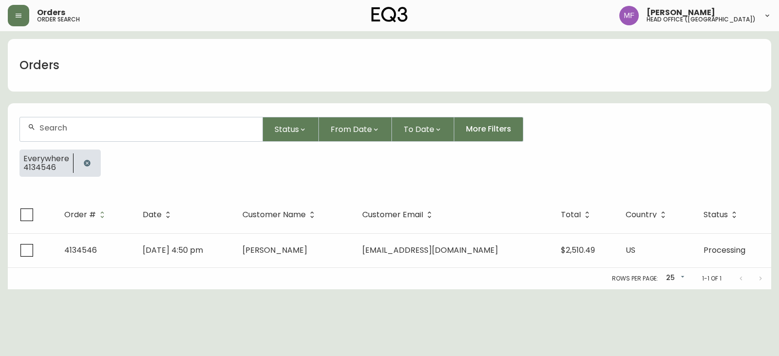
click at [91, 160] on button "button" at bounding box center [86, 162] width 19 height 19
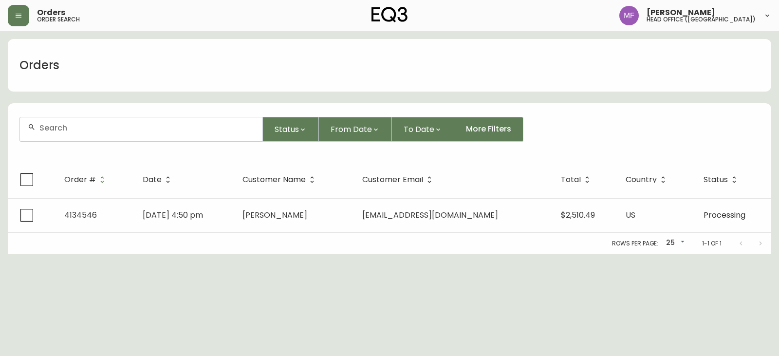
click at [84, 126] on input "text" at bounding box center [146, 127] width 215 height 9
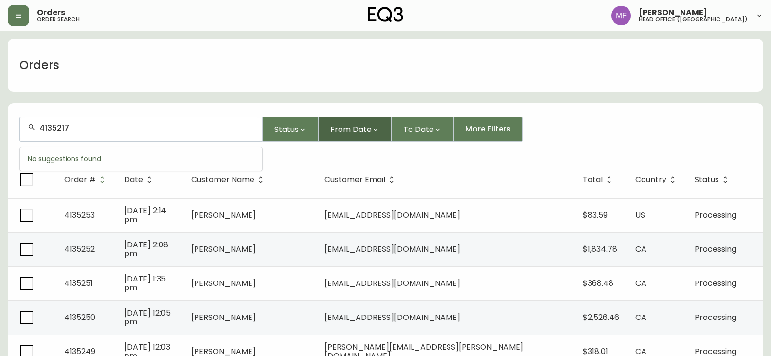
type input "4135217"
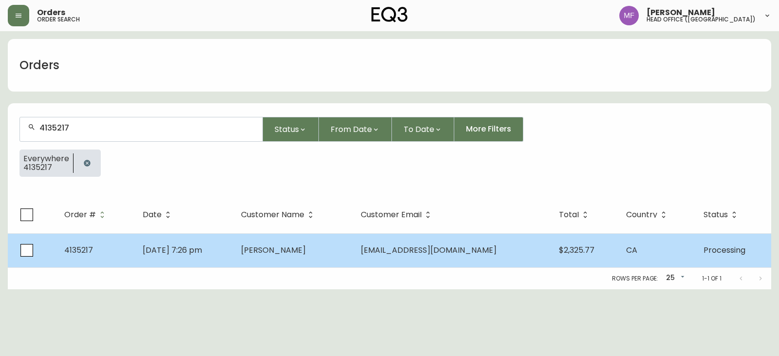
click at [353, 251] on td "[PERSON_NAME]" at bounding box center [293, 250] width 120 height 34
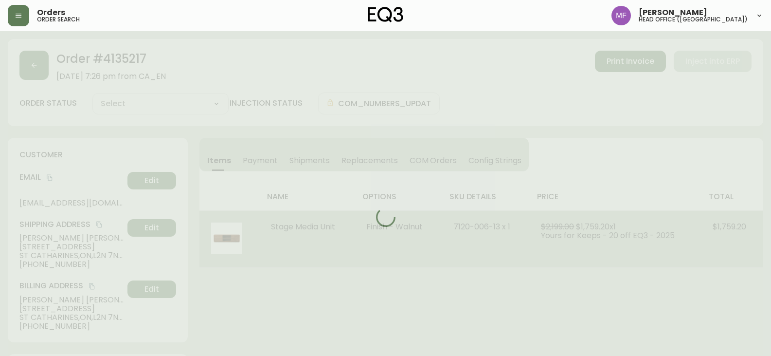
type input "Processing"
select select "PROCESSING"
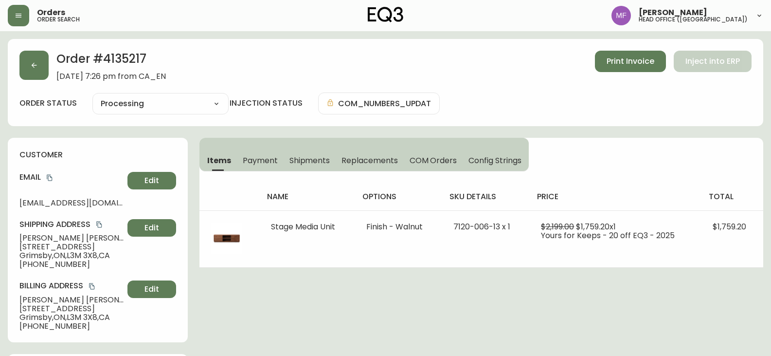
click at [248, 55] on div "Order # 4135217 [DATE] 7:26 pm from CA_EN Print Invoice Inject into ERP" at bounding box center [385, 66] width 732 height 30
click at [30, 73] on button "button" at bounding box center [33, 65] width 29 height 29
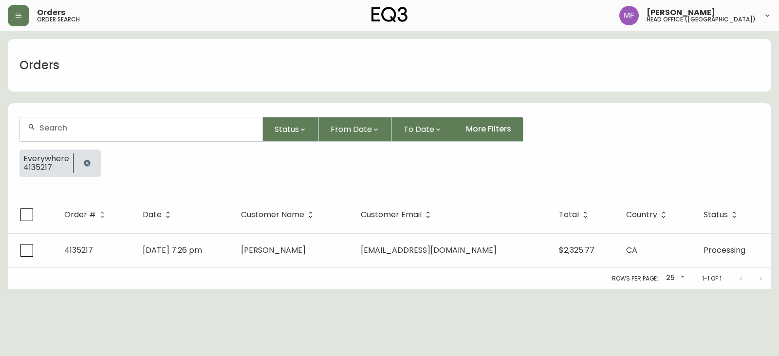
click at [93, 161] on button "button" at bounding box center [86, 162] width 19 height 19
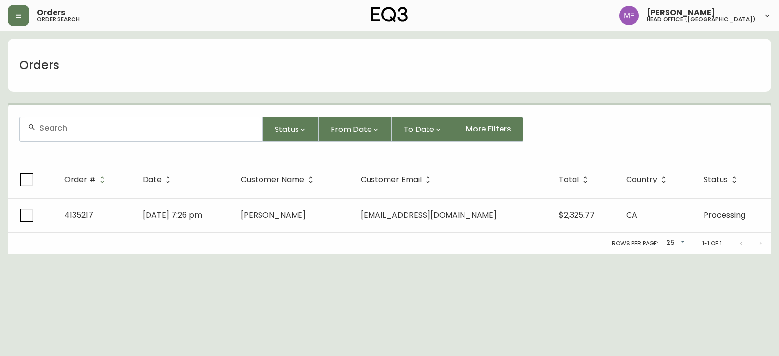
click at [79, 138] on div at bounding box center [141, 129] width 242 height 24
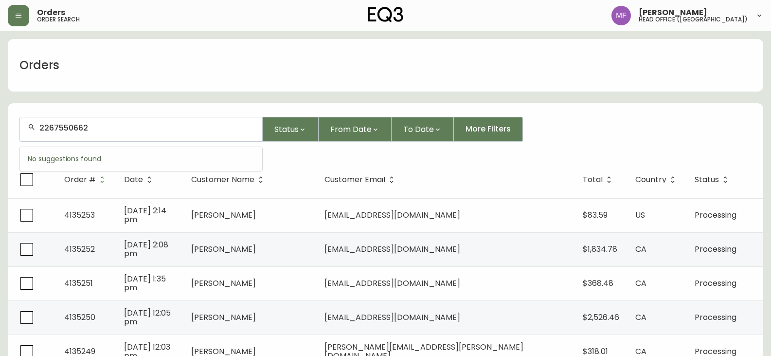
type input "2267550662"
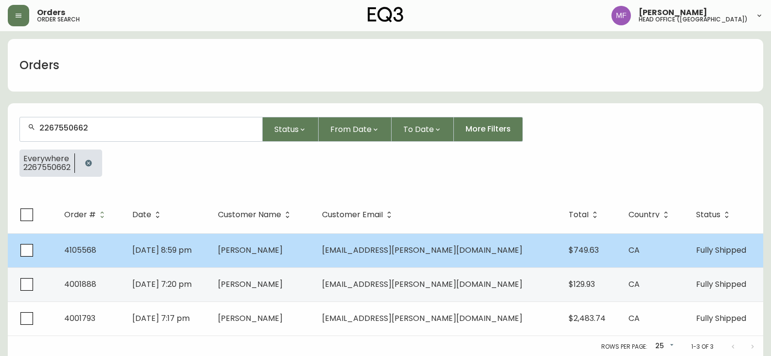
click at [314, 254] on td "[PERSON_NAME]" at bounding box center [262, 250] width 104 height 34
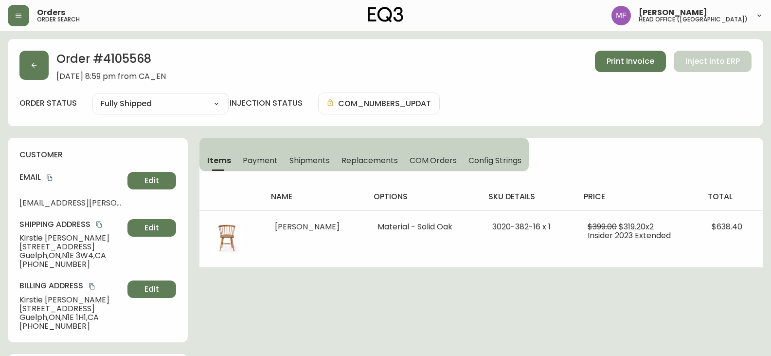
type input "Fully Shipped"
select select "FULLY_SHIPPED"
click at [49, 177] on icon "copy" at bounding box center [49, 177] width 7 height 7
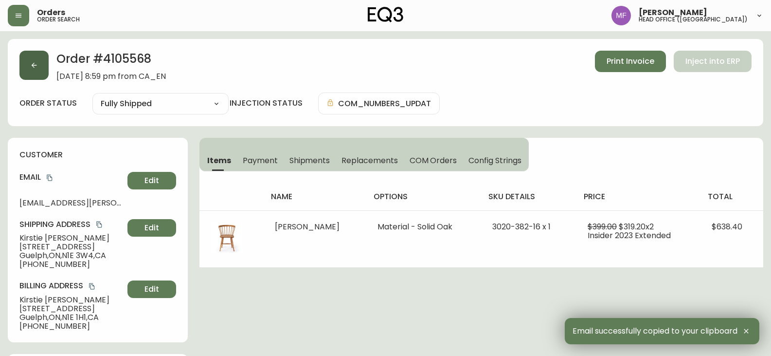
click at [48, 69] on button "button" at bounding box center [33, 65] width 29 height 29
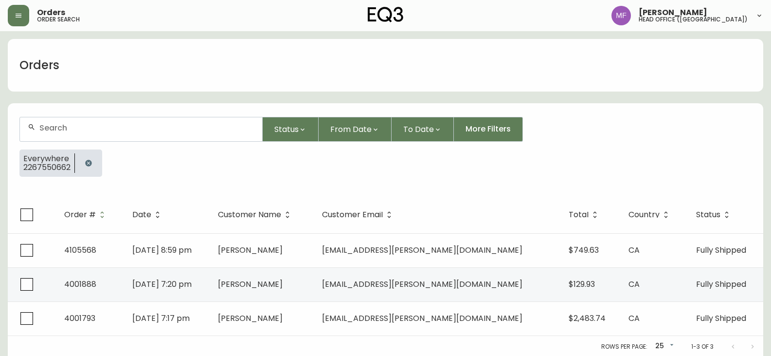
click at [96, 164] on button "button" at bounding box center [88, 162] width 19 height 19
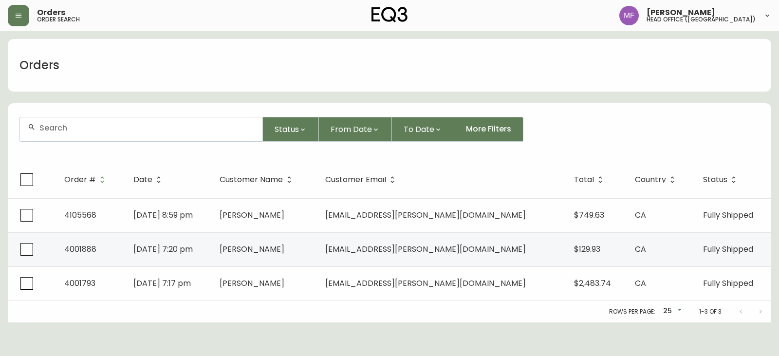
click at [82, 130] on input "text" at bounding box center [146, 127] width 215 height 9
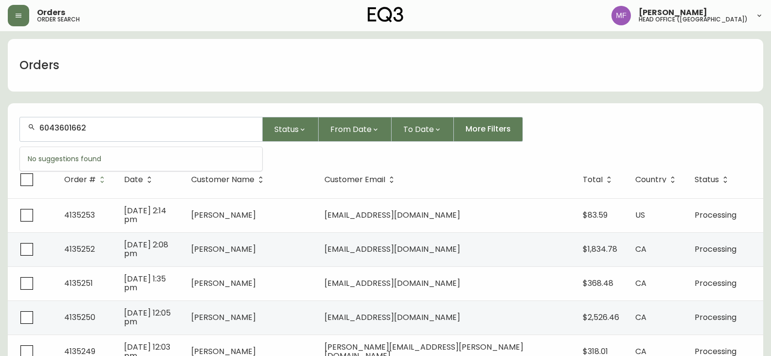
type input "6043601662"
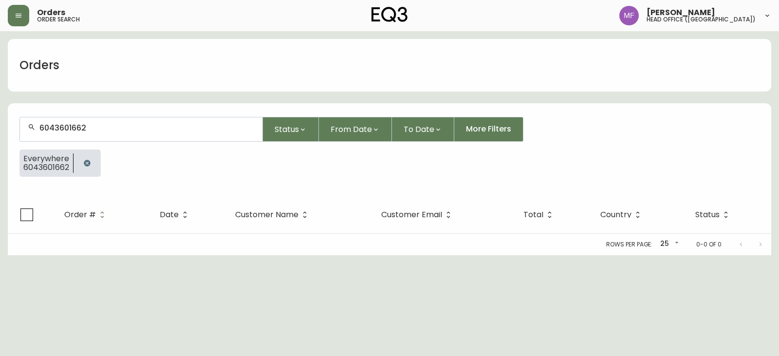
click at [90, 163] on icon "button" at bounding box center [87, 163] width 6 height 6
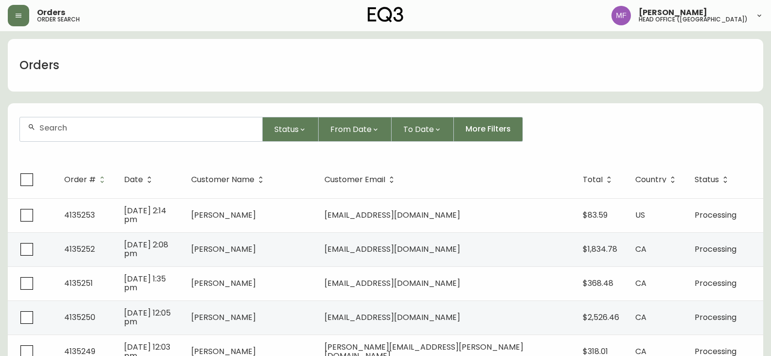
click at [614, 129] on div "Status From Date To Date More Filters" at bounding box center [385, 129] width 732 height 25
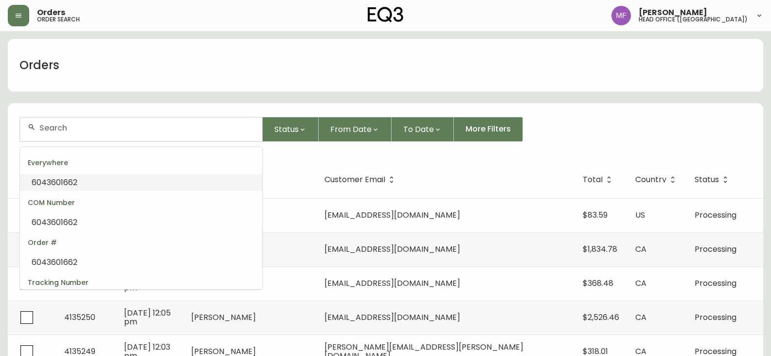
click at [122, 124] on input "text" at bounding box center [146, 127] width 215 height 9
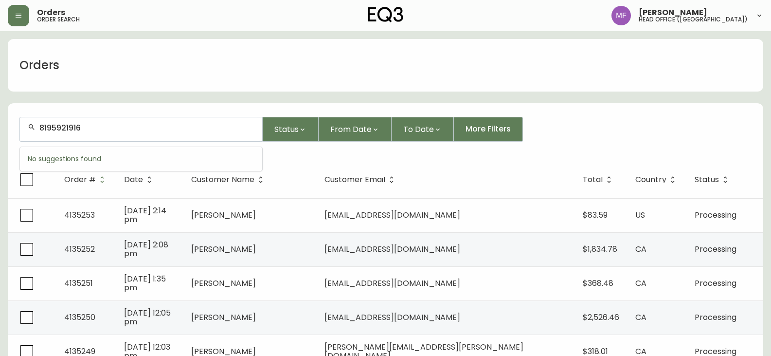
type input "8195921916"
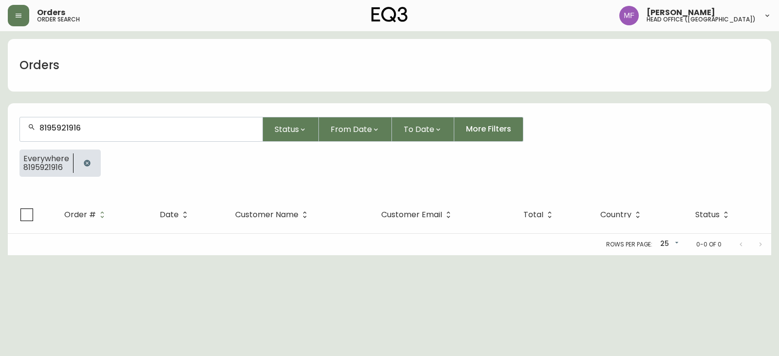
click at [79, 165] on button "button" at bounding box center [86, 162] width 19 height 19
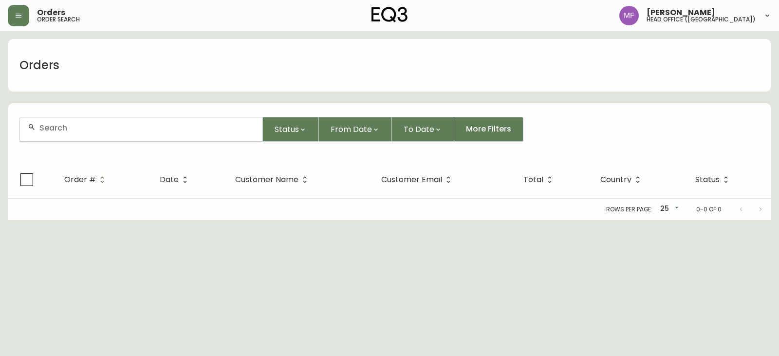
click at [82, 137] on div at bounding box center [141, 129] width 242 height 24
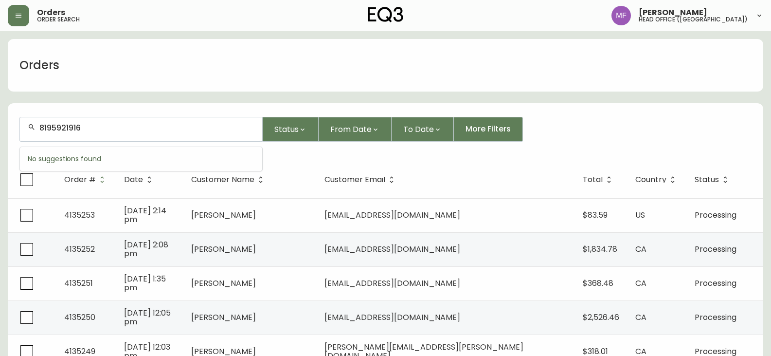
type input "8195921916"
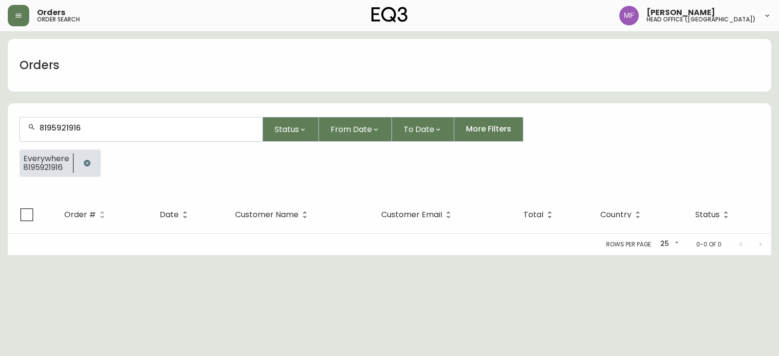
click at [91, 160] on button "button" at bounding box center [86, 162] width 19 height 19
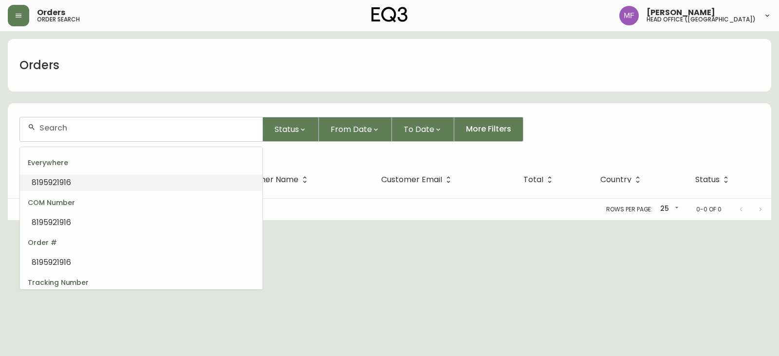
click at [88, 131] on input "text" at bounding box center [146, 127] width 215 height 9
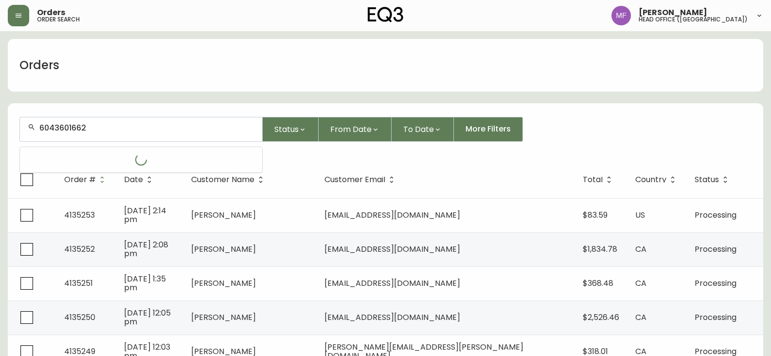
type input "6043601662"
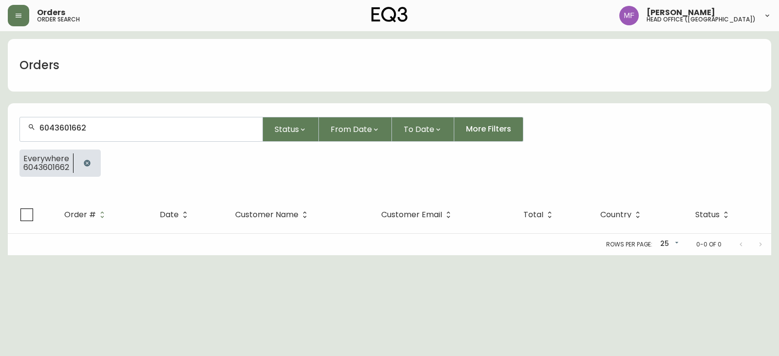
click at [93, 161] on button "button" at bounding box center [86, 162] width 19 height 19
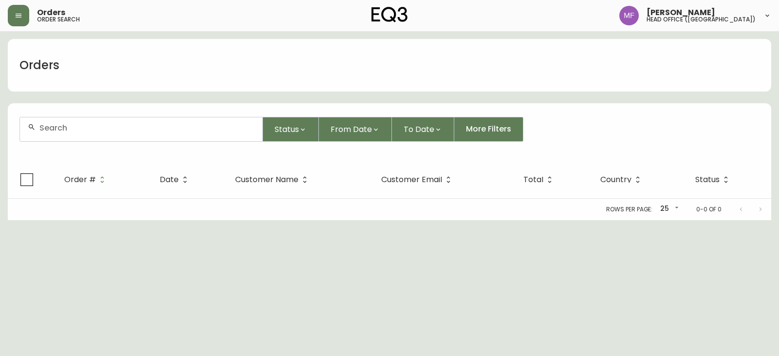
click at [84, 137] on div at bounding box center [141, 129] width 242 height 24
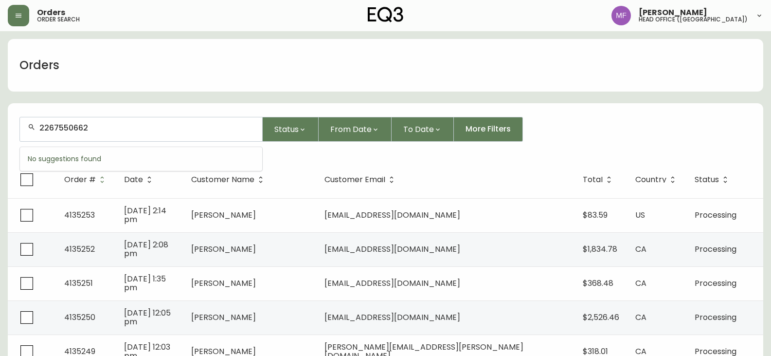
type input "2267550662"
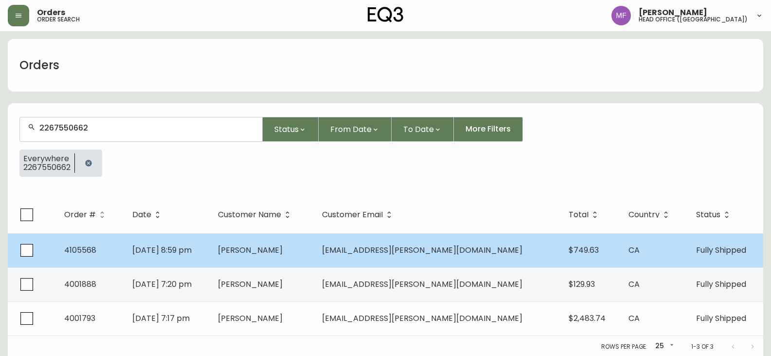
click at [210, 241] on td "[DATE] 8:59 pm" at bounding box center [168, 250] width 86 height 34
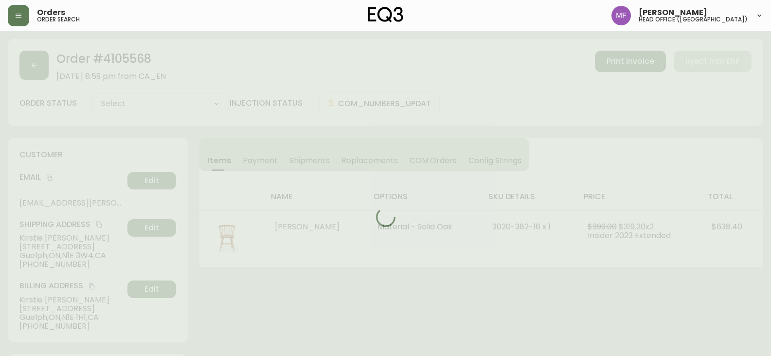
type input "Fully Shipped"
select select "FULLY_SHIPPED"
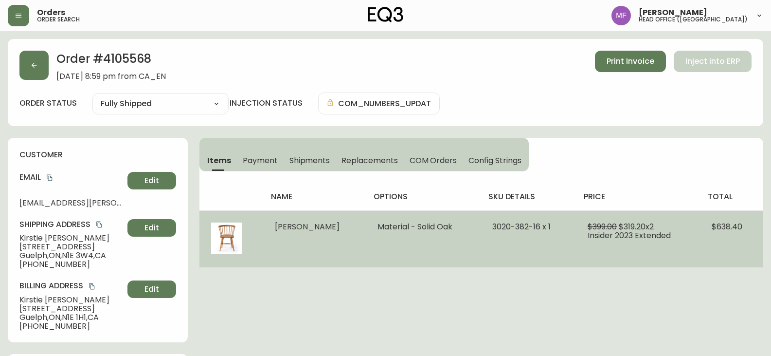
click at [481, 231] on td "3020-382-16 x 1" at bounding box center [528, 238] width 95 height 57
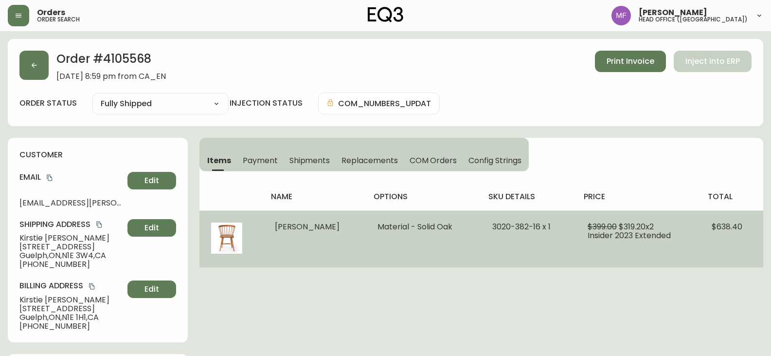
click at [543, 247] on td "3020-382-16 x 1" at bounding box center [528, 238] width 95 height 57
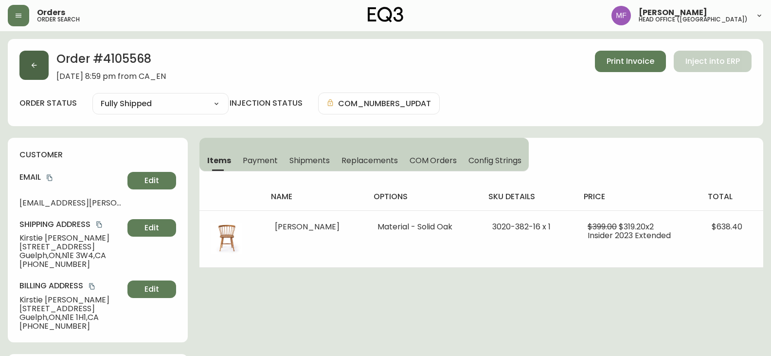
click at [42, 71] on button "button" at bounding box center [33, 65] width 29 height 29
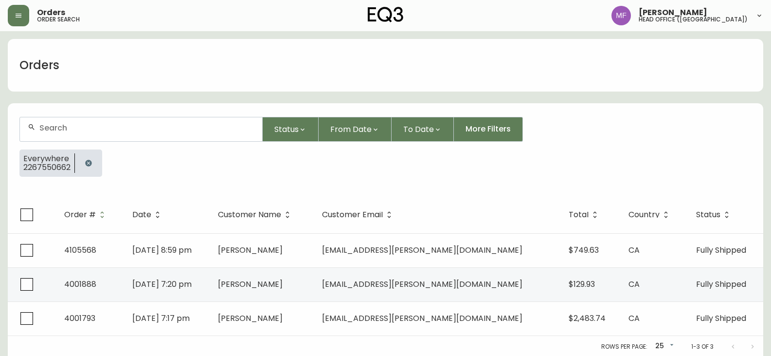
click at [94, 157] on button "button" at bounding box center [88, 162] width 19 height 19
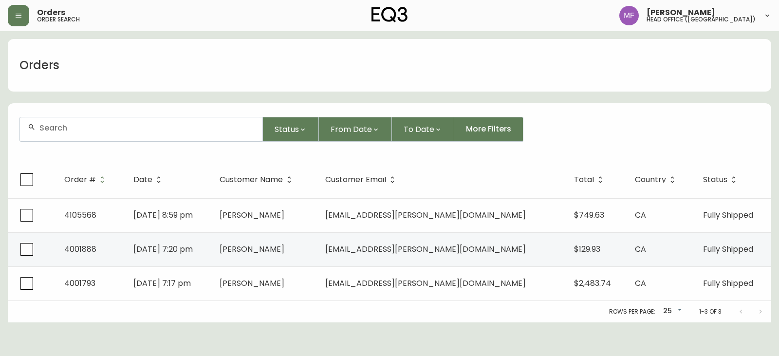
click at [85, 138] on div at bounding box center [141, 129] width 242 height 24
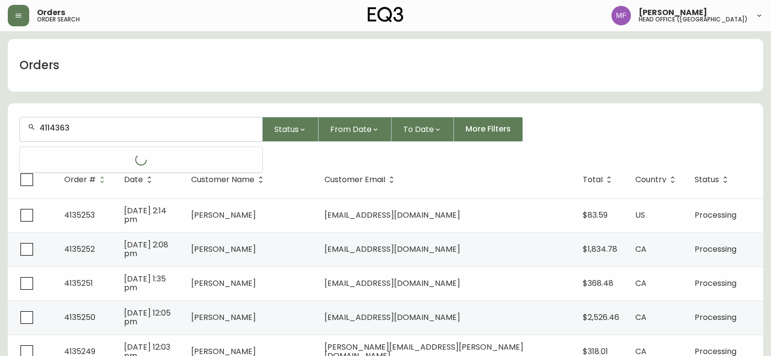
type input "4114363"
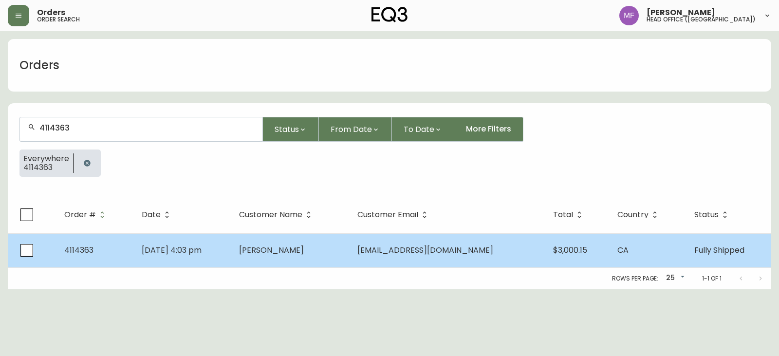
click at [294, 245] on span "[PERSON_NAME]" at bounding box center [271, 249] width 65 height 11
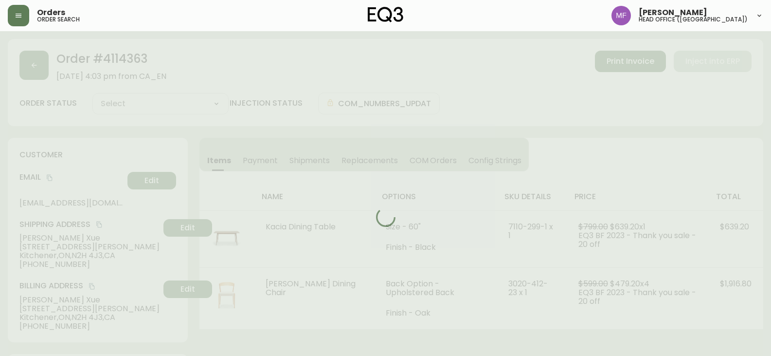
type input "Fully Shipped"
select select "FULLY_SHIPPED"
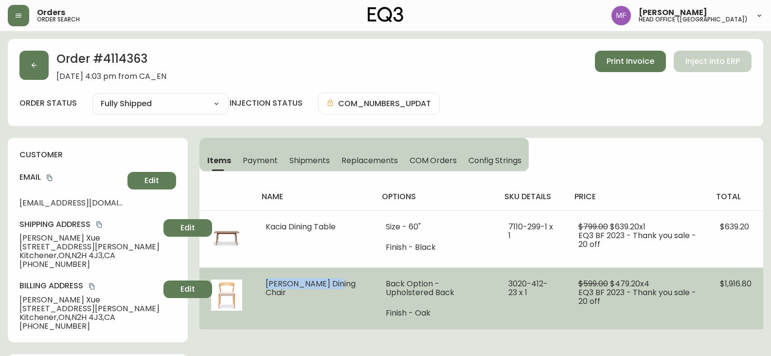
drag, startPoint x: 295, startPoint y: 294, endPoint x: 262, endPoint y: 279, distance: 35.7
click at [262, 279] on td "[PERSON_NAME] Dining Chair" at bounding box center [314, 298] width 120 height 62
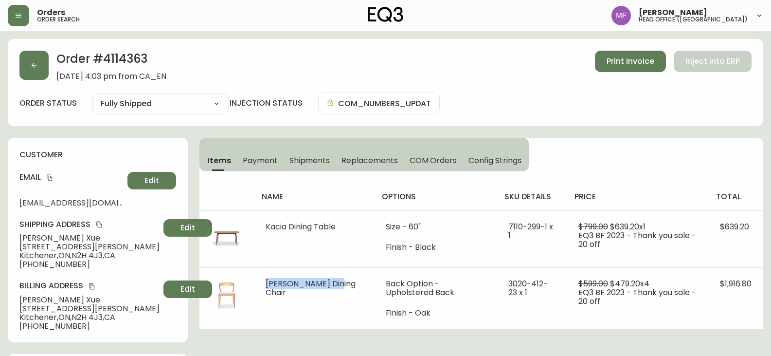
copy span "[PERSON_NAME] Dining Chair"
click at [635, 163] on div "Items Payment Shipments Replacements COM Orders Config Strings name options sku…" at bounding box center [481, 234] width 564 height 192
click at [616, 160] on div "Items Payment Shipments Replacements COM Orders Config Strings name options sku…" at bounding box center [481, 234] width 564 height 192
click at [44, 72] on button "button" at bounding box center [33, 65] width 29 height 29
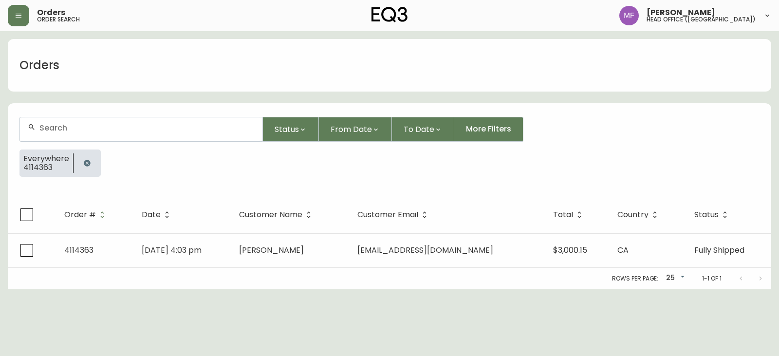
click at [89, 160] on icon "button" at bounding box center [87, 163] width 8 height 8
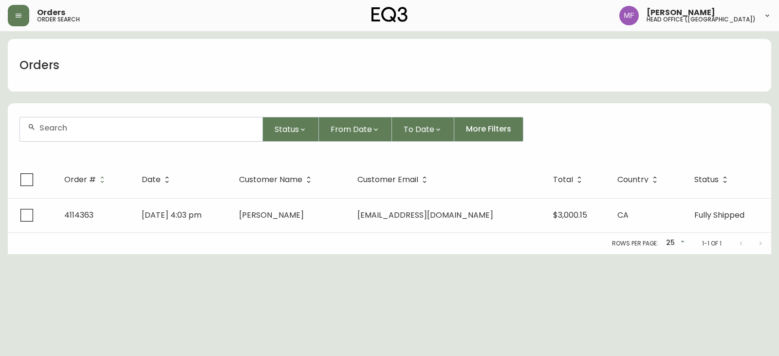
click at [88, 136] on div at bounding box center [141, 129] width 242 height 24
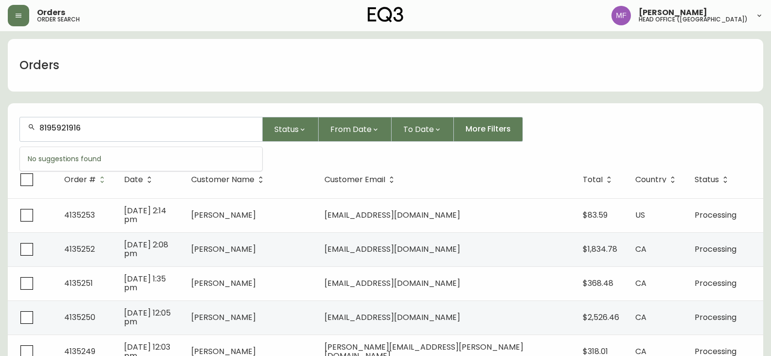
type input "8195921916"
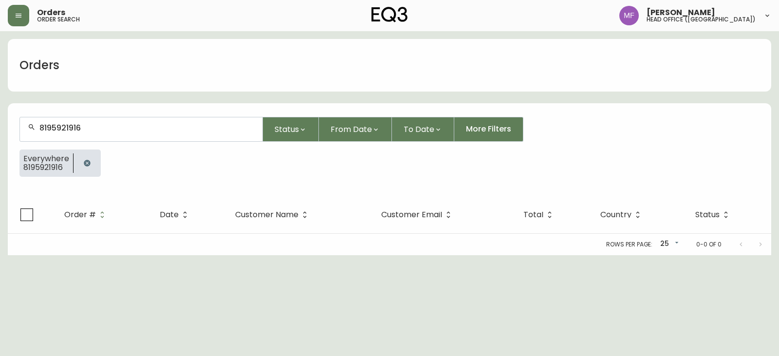
click at [89, 159] on icon "button" at bounding box center [87, 163] width 8 height 8
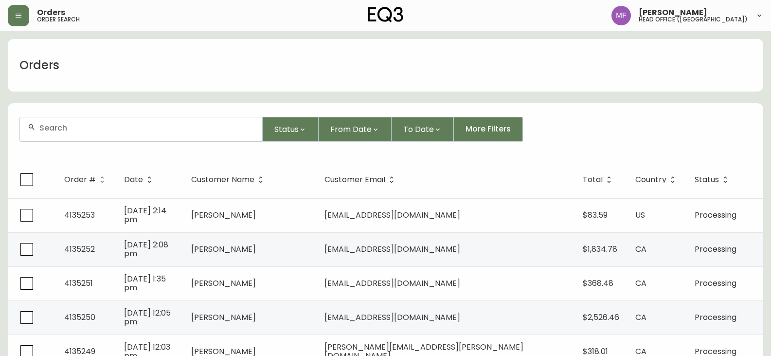
click at [78, 139] on div at bounding box center [141, 129] width 242 height 24
type input "6043601662"
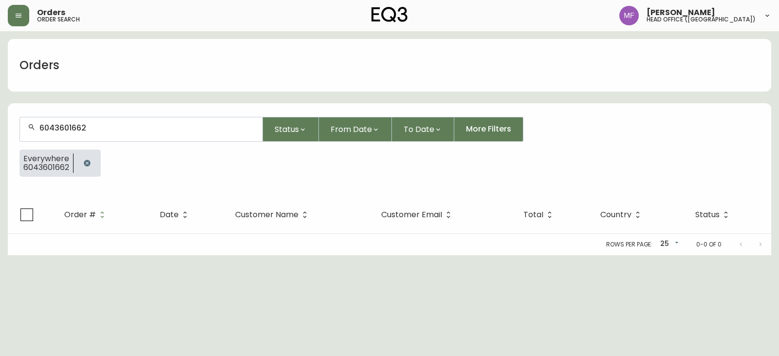
click at [92, 159] on button "button" at bounding box center [86, 162] width 19 height 19
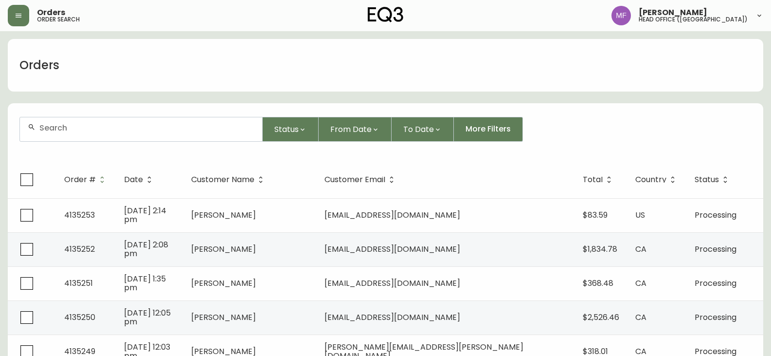
click at [715, 65] on div "Orders" at bounding box center [386, 65] width 756 height 53
